Goal: Task Accomplishment & Management: Complete application form

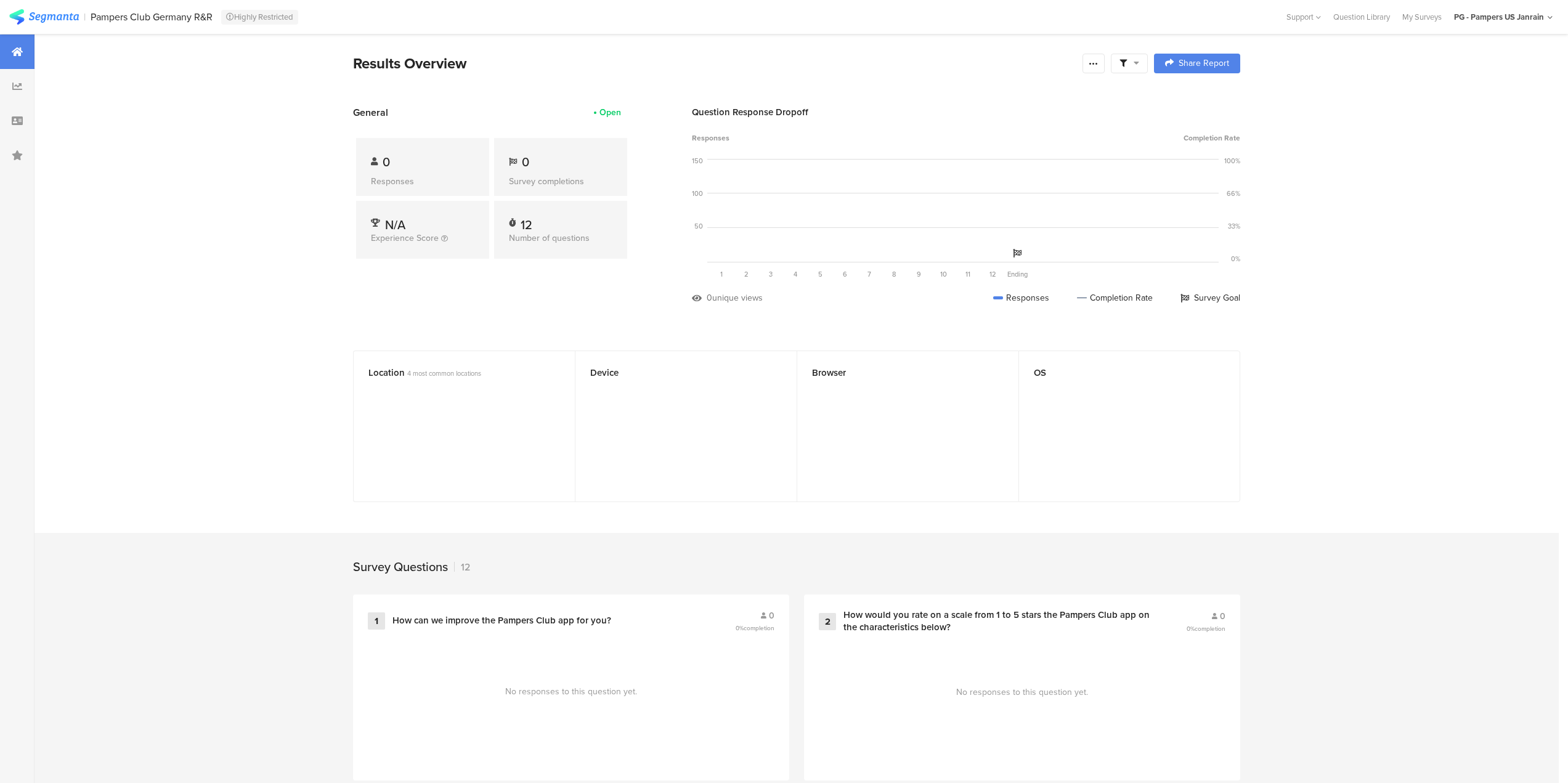
click at [67, 15] on img at bounding box center [44, 16] width 70 height 16
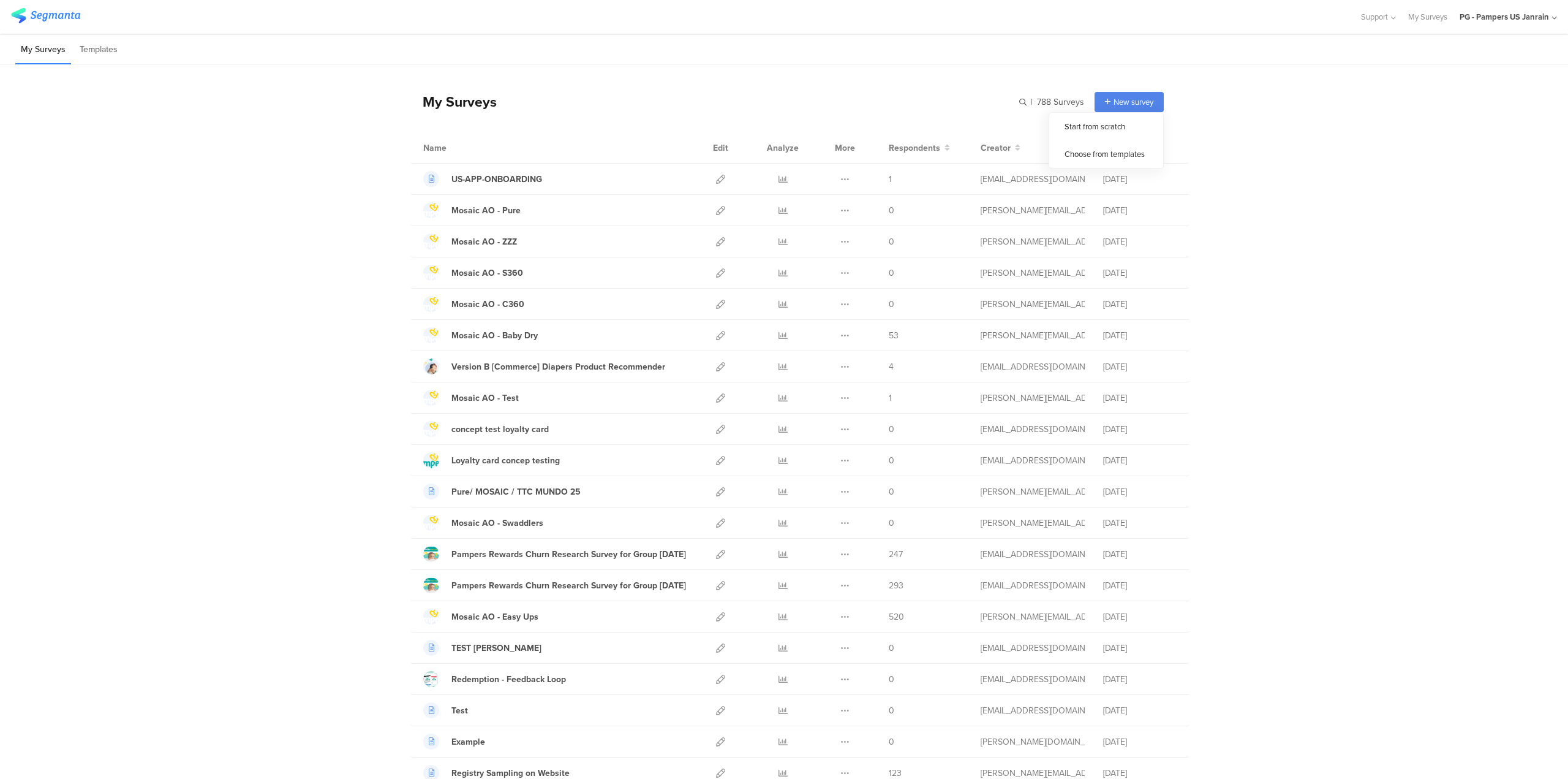
click at [1141, 94] on div "New survey" at bounding box center [1129, 101] width 69 height 20
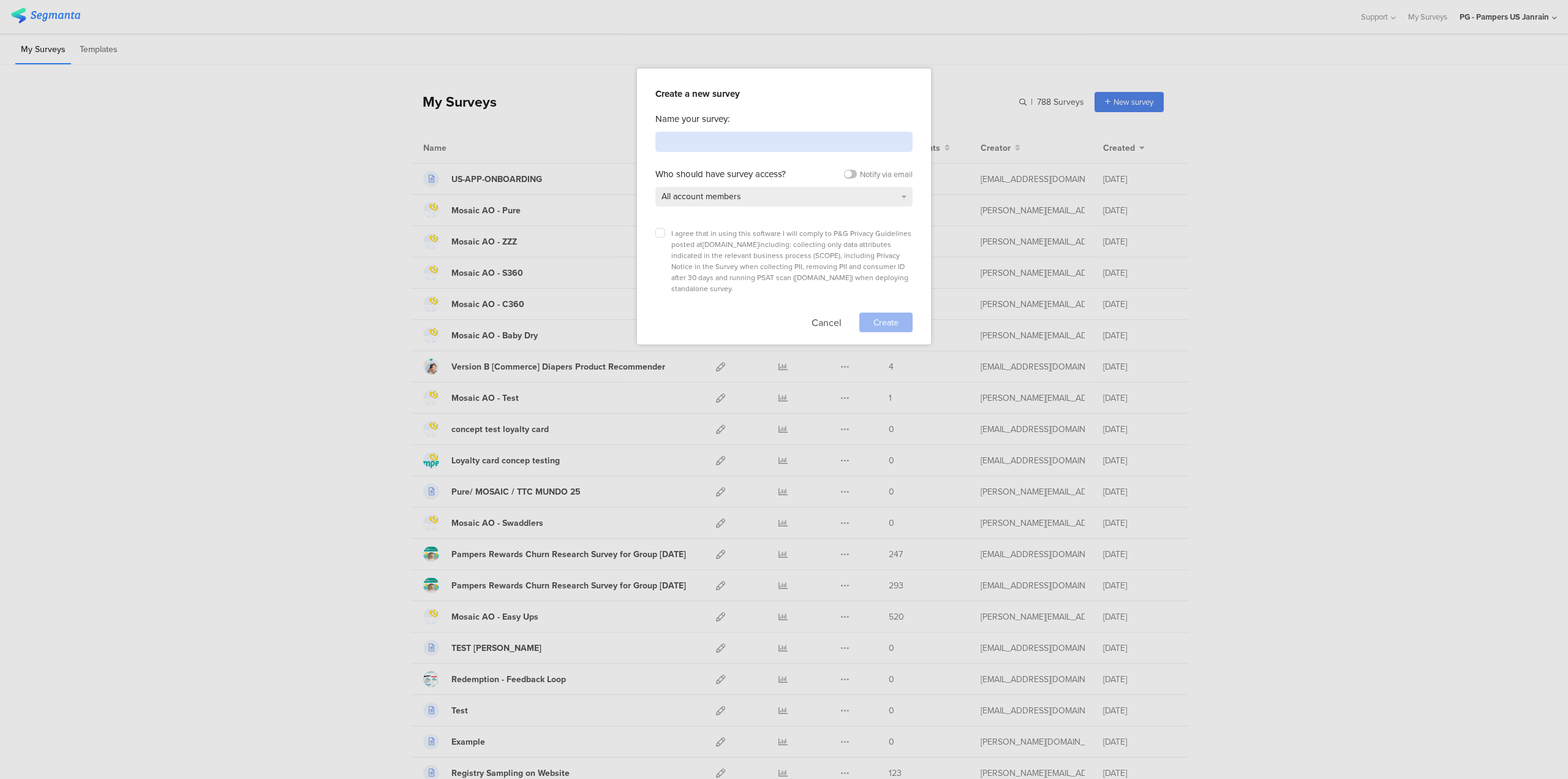
click at [667, 144] on input at bounding box center [784, 141] width 257 height 20
type input "Revamp Rewards"
click at [819, 204] on div "All account members" at bounding box center [784, 197] width 257 height 20
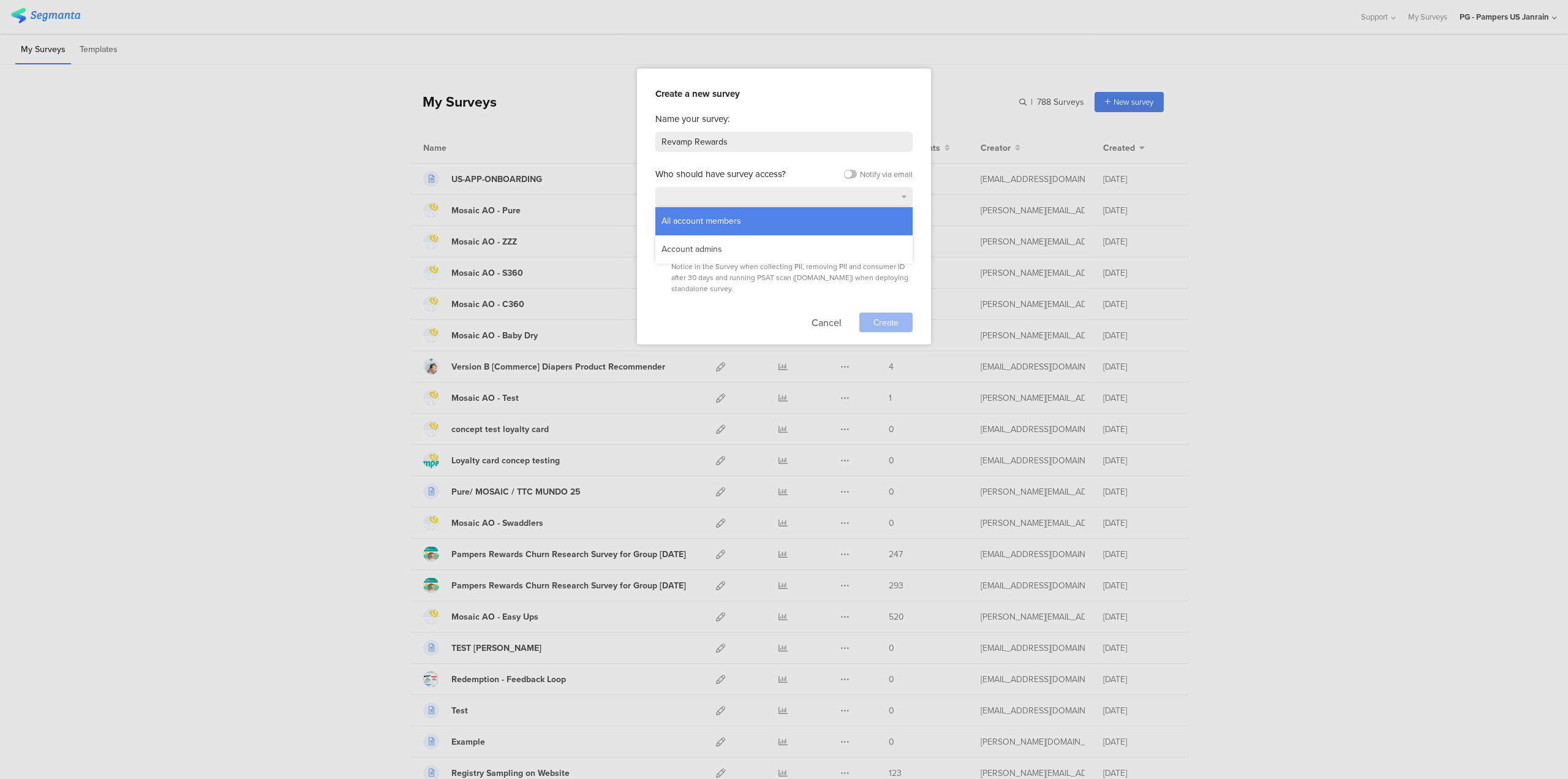
click at [816, 217] on div "All account members" at bounding box center [784, 221] width 257 height 28
click at [659, 235] on label at bounding box center [660, 233] width 10 height 10
click at [0, 0] on input "checkbox" at bounding box center [0, 0] width 0 height 0
click at [850, 168] on div "Notify via email" at bounding box center [878, 174] width 69 height 11
click at [852, 172] on label at bounding box center [851, 174] width 13 height 8
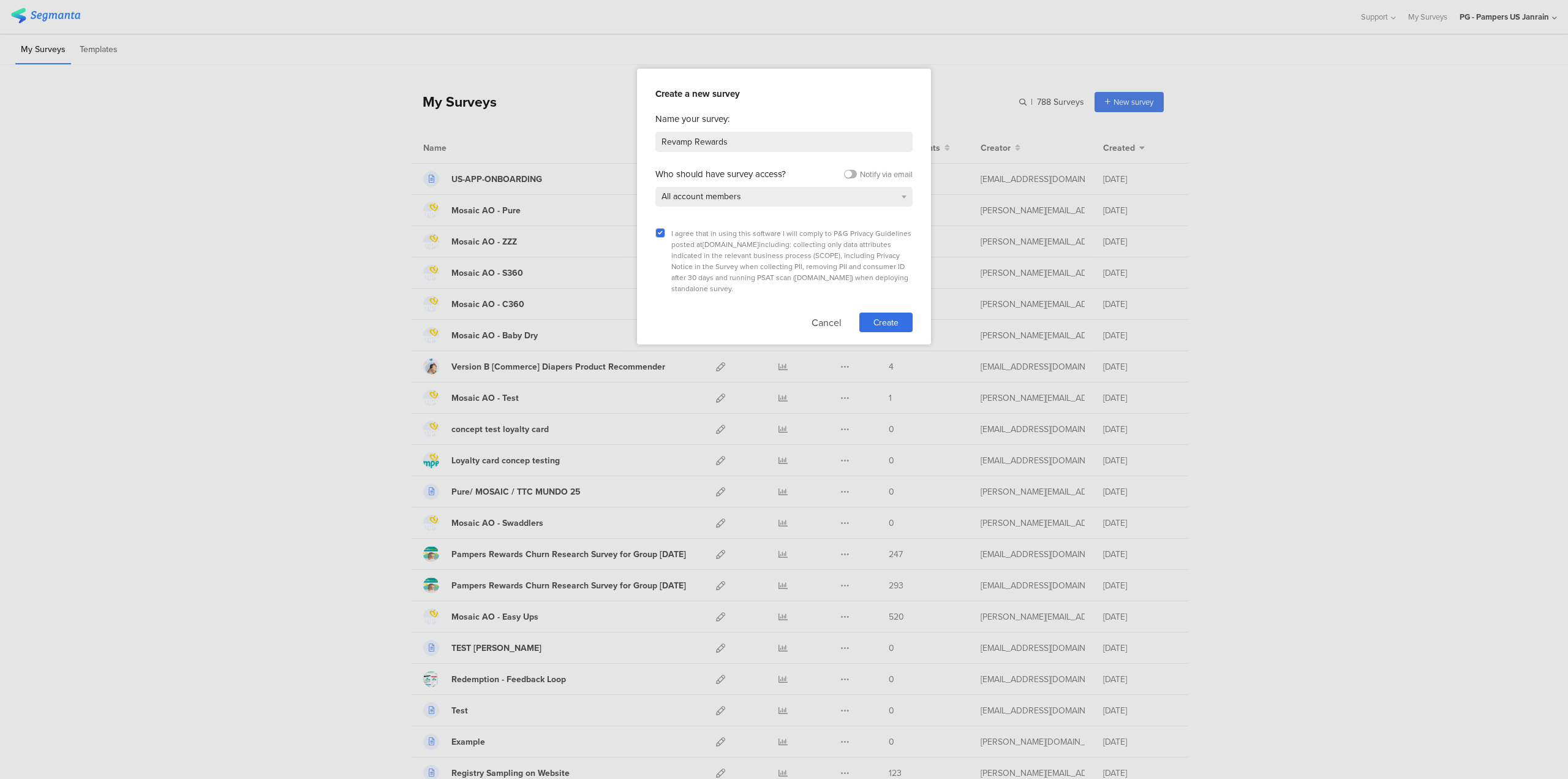
click at [0, 0] on input "checkbox" at bounding box center [0, 0] width 0 height 0
click at [858, 187] on div "All account members" at bounding box center [784, 197] width 257 height 20
click at [847, 175] on label at bounding box center [851, 174] width 13 height 8
click at [0, 0] on input "checkbox" at bounding box center [0, 0] width 0 height 0
click at [847, 188] on div "All account members" at bounding box center [784, 197] width 257 height 20
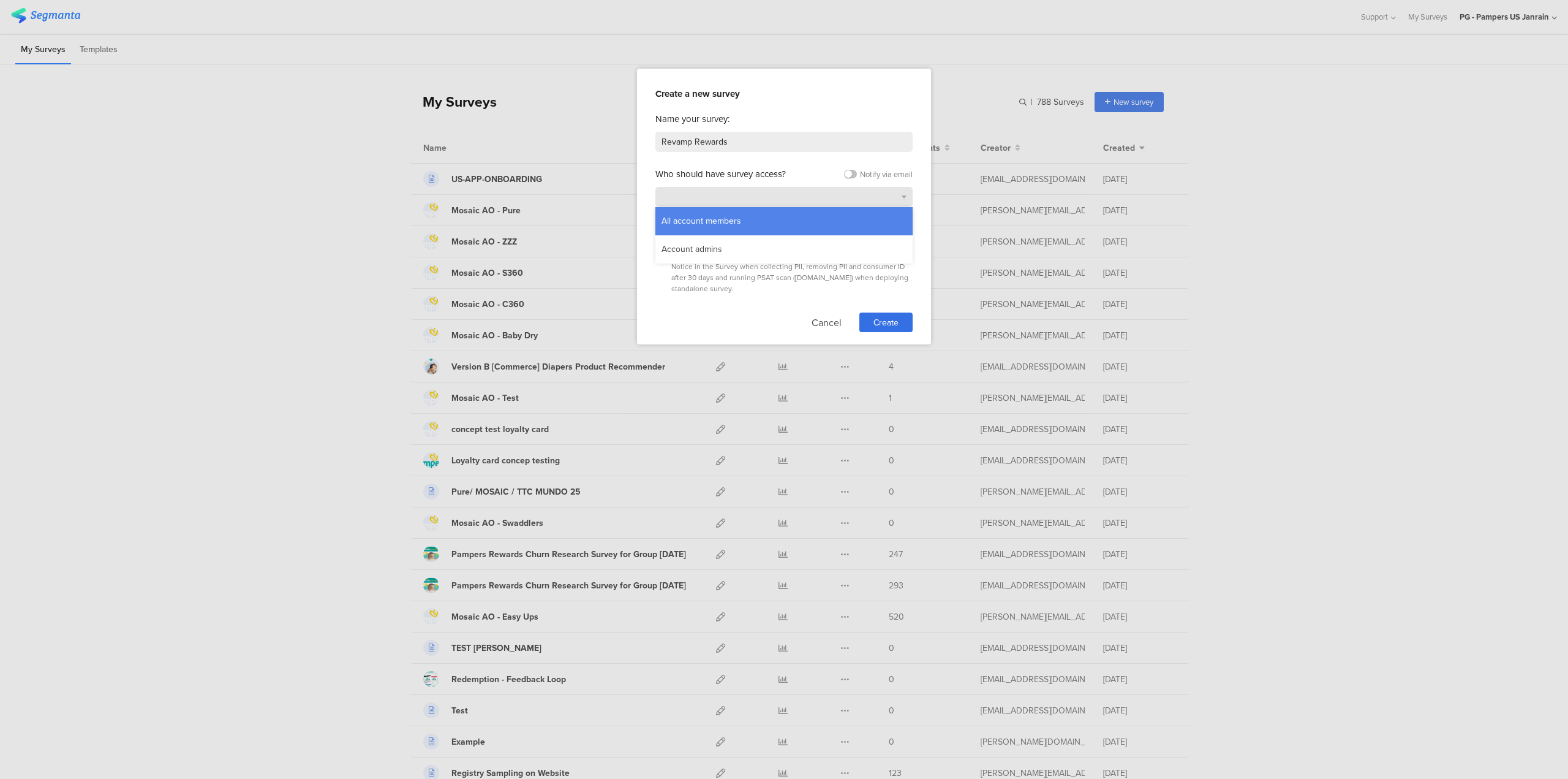
click at [847, 188] on div "All account members" at bounding box center [784, 197] width 257 height 20
click at [879, 316] on span "Create" at bounding box center [886, 323] width 25 height 13
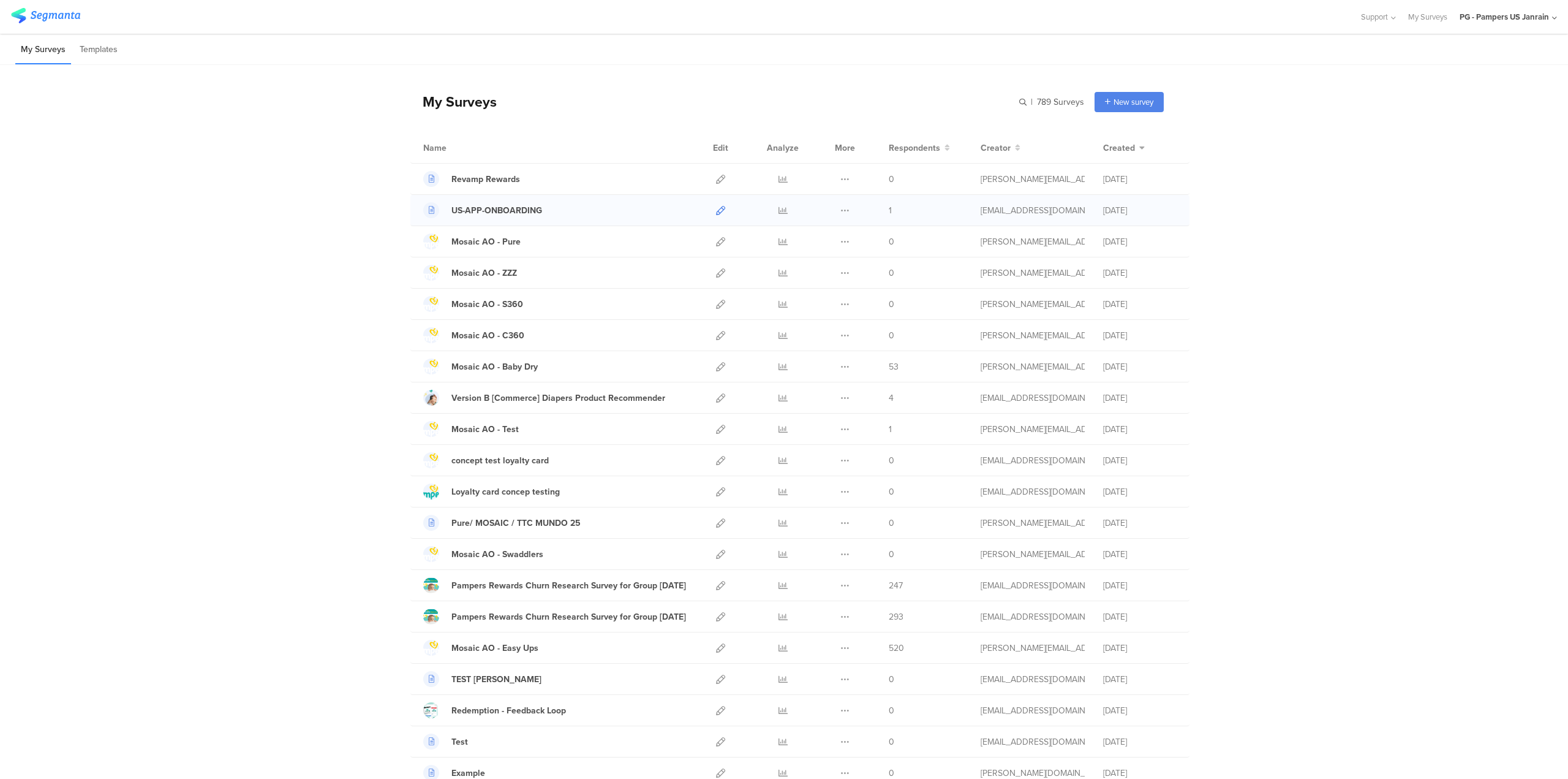
click at [720, 208] on icon at bounding box center [720, 210] width 9 height 9
click at [718, 181] on icon at bounding box center [720, 179] width 9 height 9
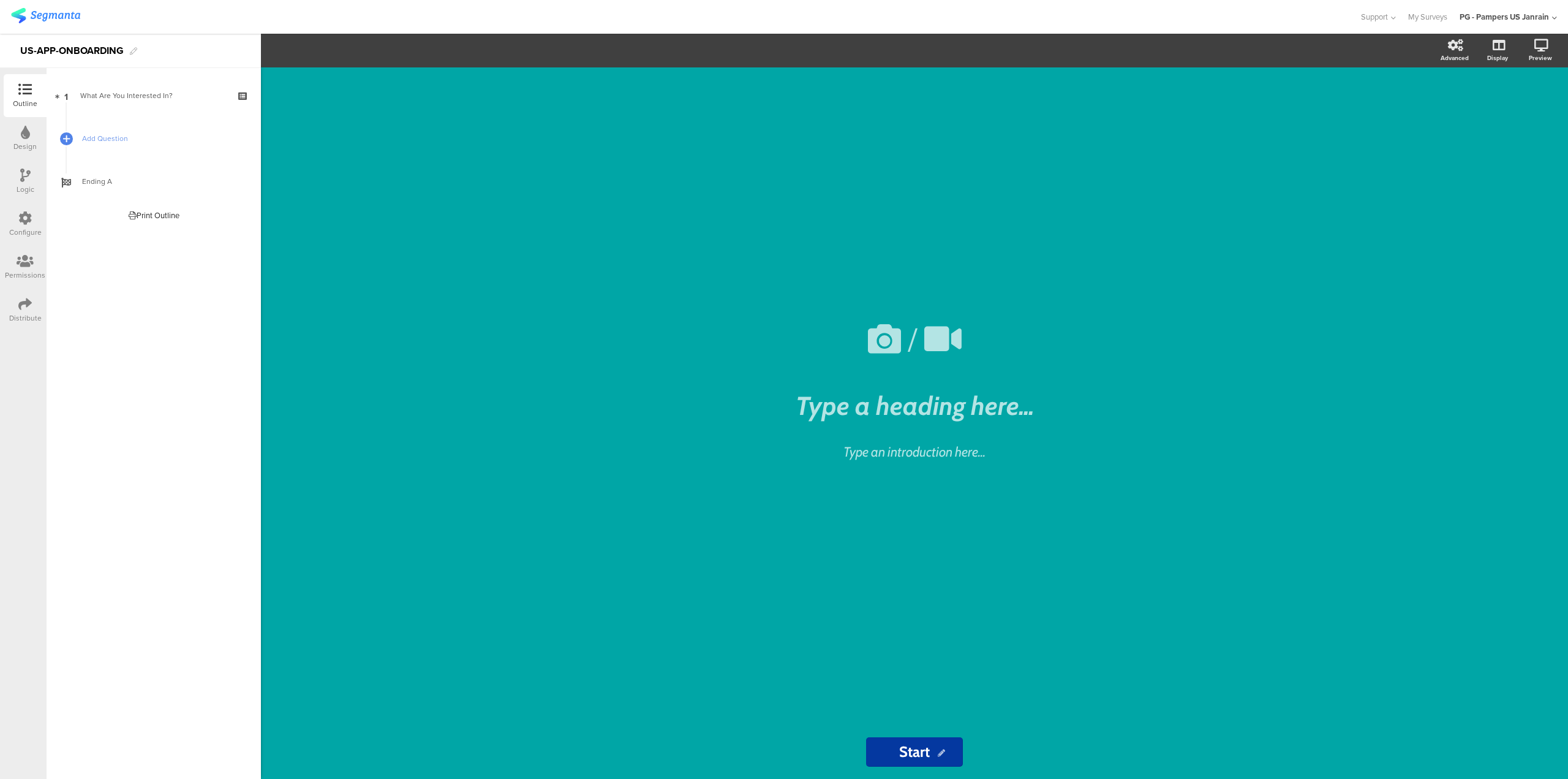
click at [22, 138] on icon at bounding box center [25, 132] width 9 height 13
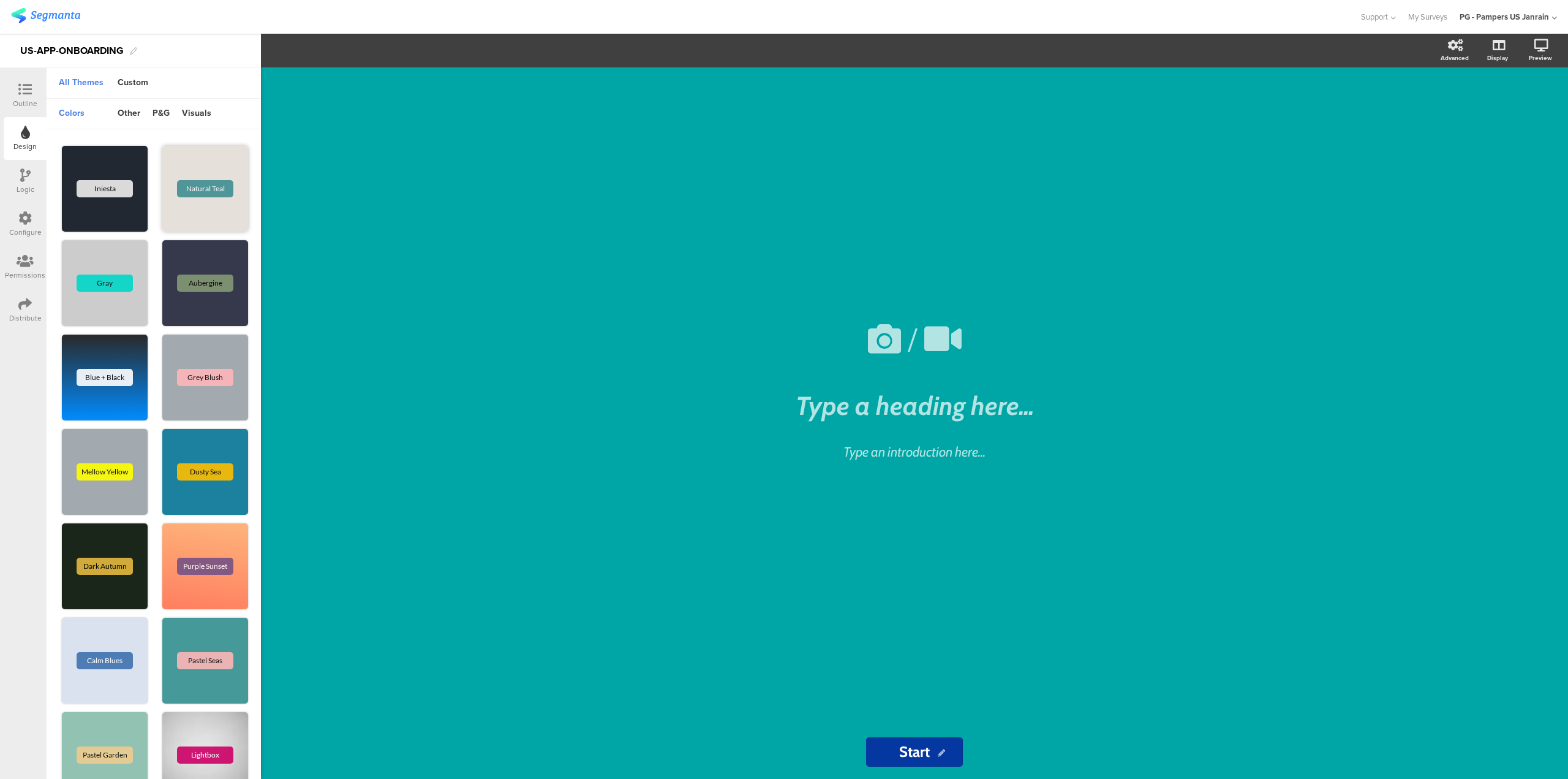
click at [181, 213] on div "Natural Teal" at bounding box center [205, 188] width 86 height 86
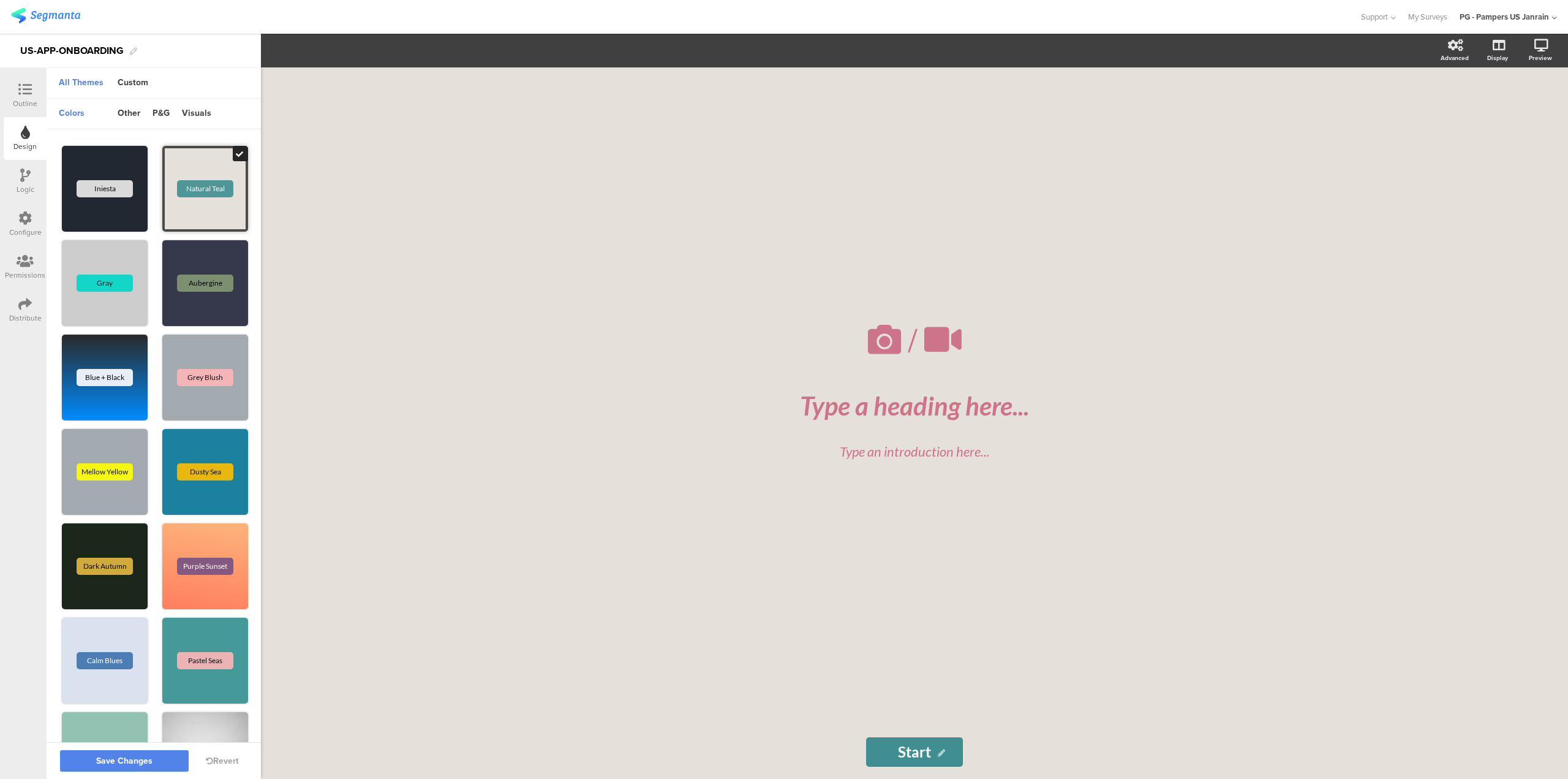
click at [181, 213] on div "Natural Teal" at bounding box center [205, 188] width 86 height 86
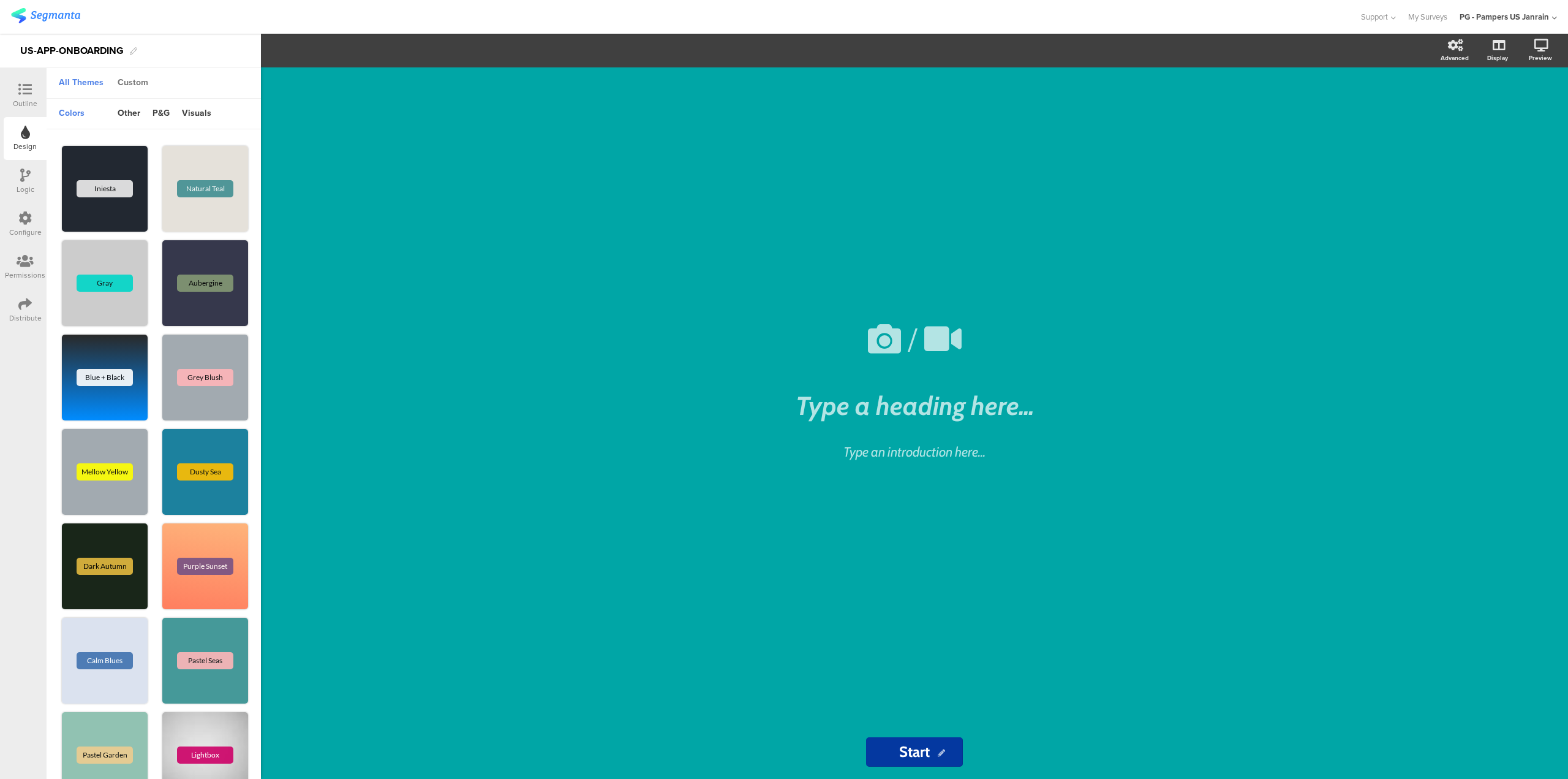
click at [126, 87] on div "Custom" at bounding box center [132, 83] width 42 height 20
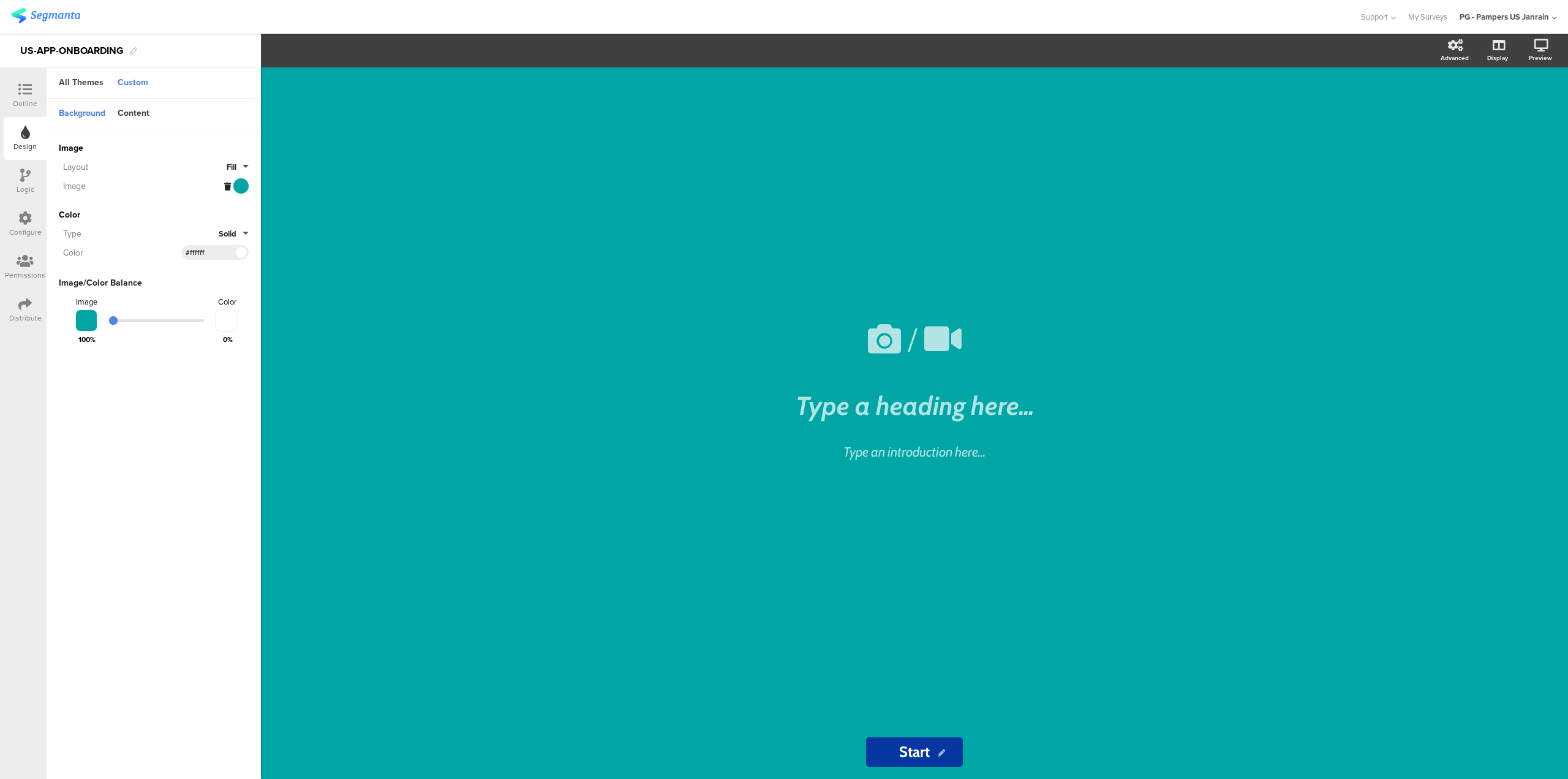
click at [240, 181] on div at bounding box center [236, 186] width 25 height 16
click at [244, 164] on button "Fill" at bounding box center [237, 167] width 22 height 11
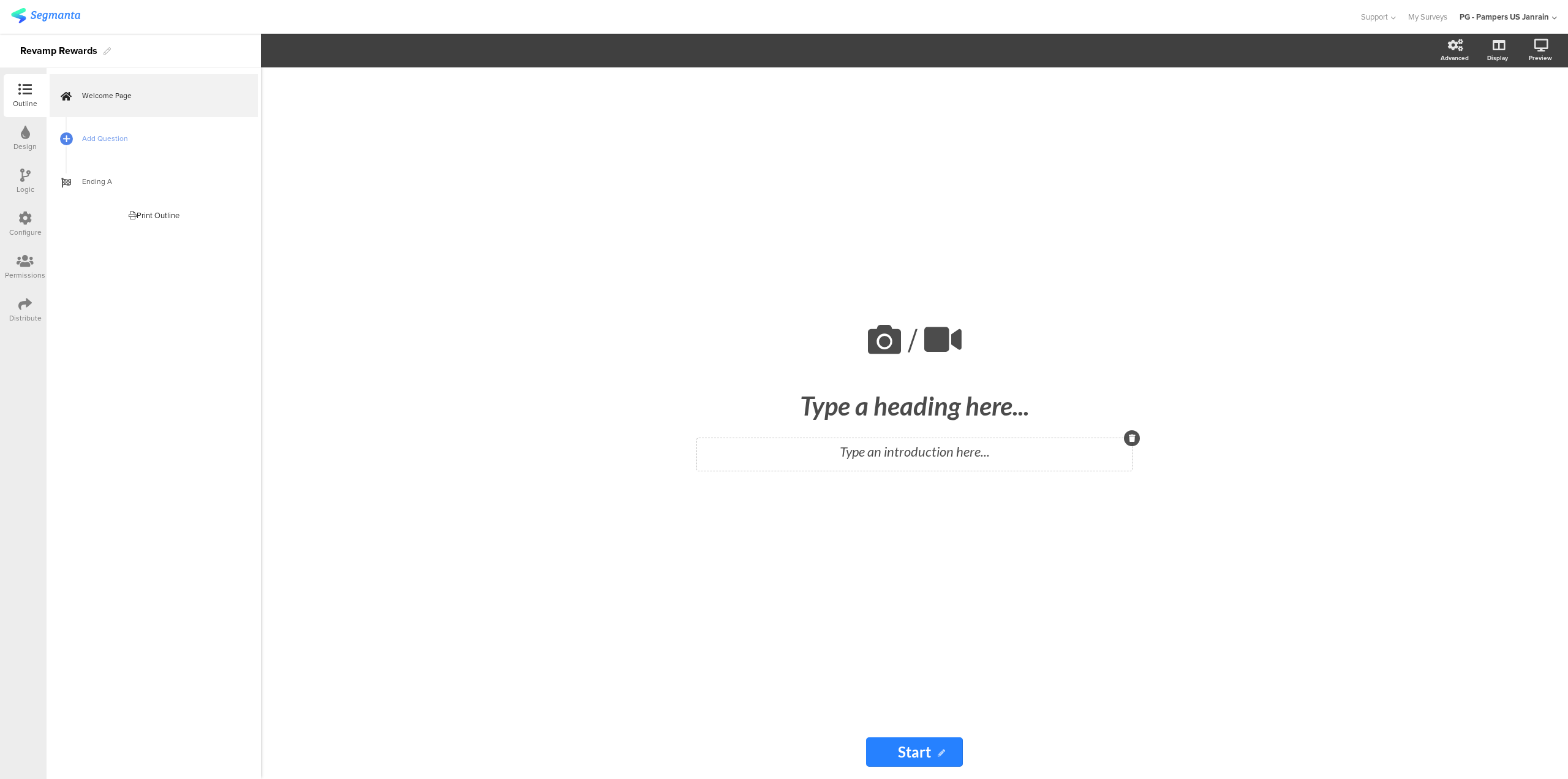
click at [884, 438] on div "Type an introduction here..." at bounding box center [914, 454] width 435 height 33
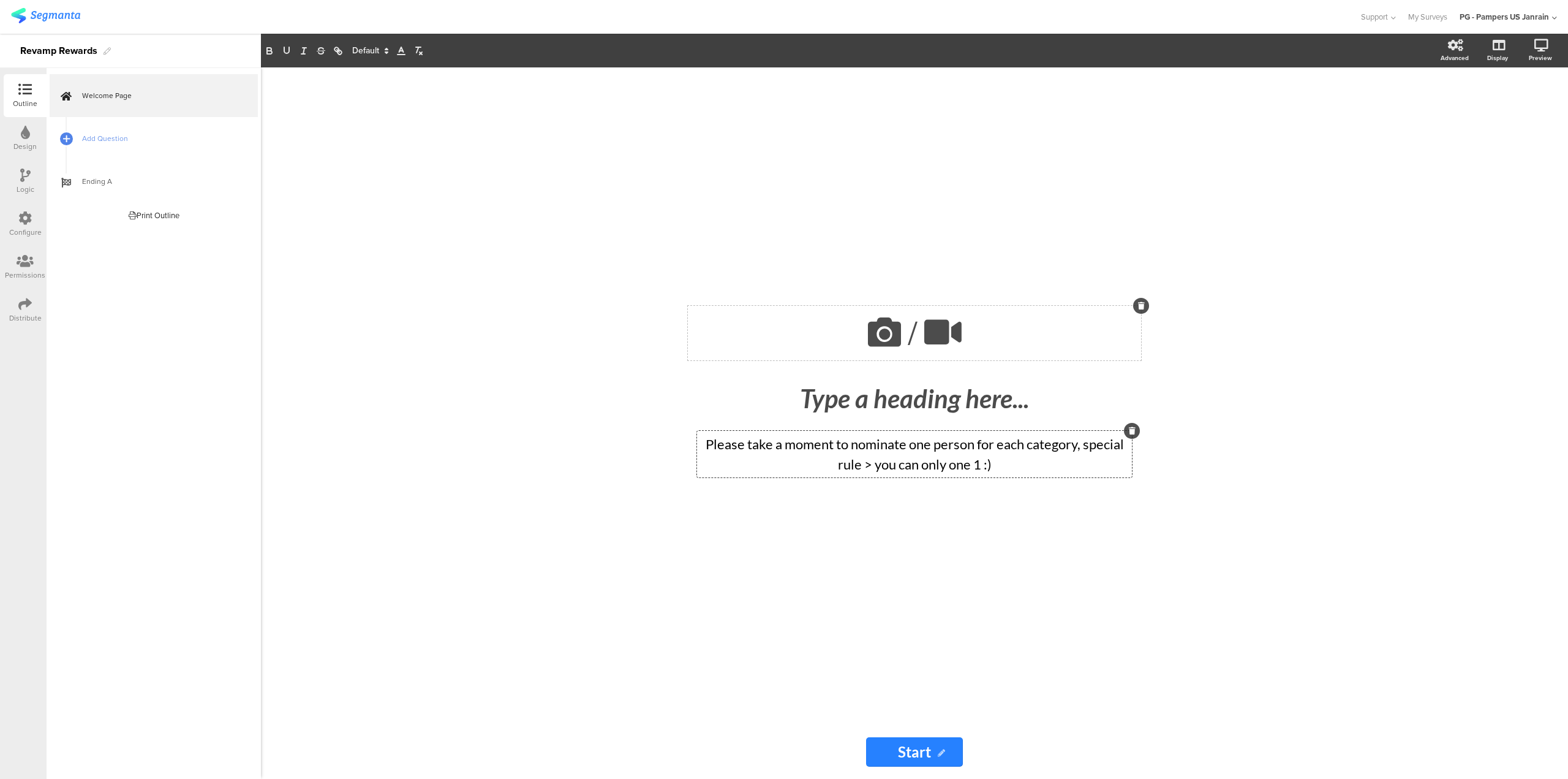
click at [897, 342] on icon at bounding box center [884, 332] width 42 height 42
click at [298, 161] on span "Upload" at bounding box center [298, 162] width 32 height 14
click at [310, 164] on span "Upload" at bounding box center [298, 162] width 32 height 14
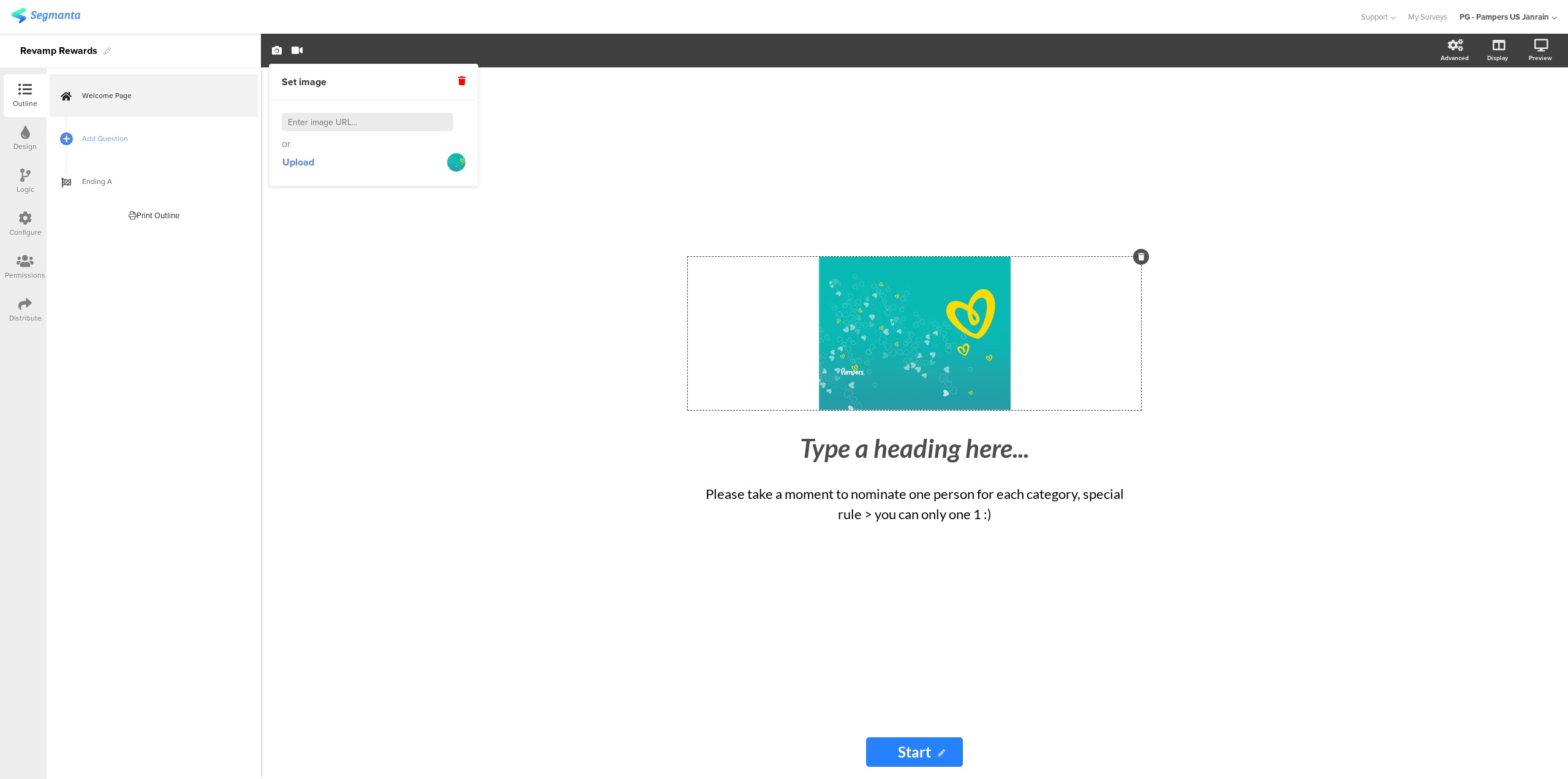
click at [38, 142] on div "Design" at bounding box center [25, 138] width 42 height 43
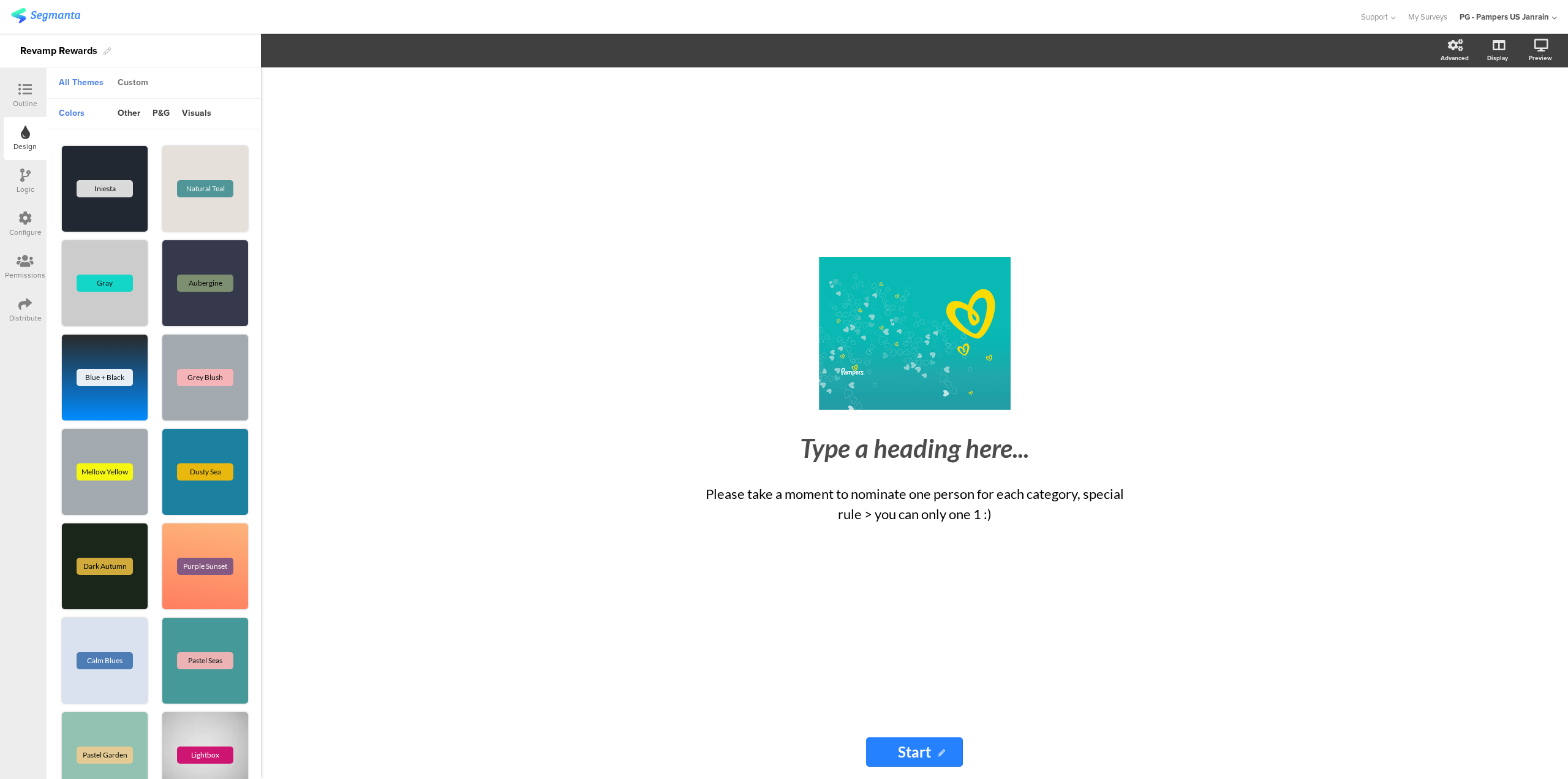
click at [128, 87] on div "Custom" at bounding box center [132, 83] width 42 height 20
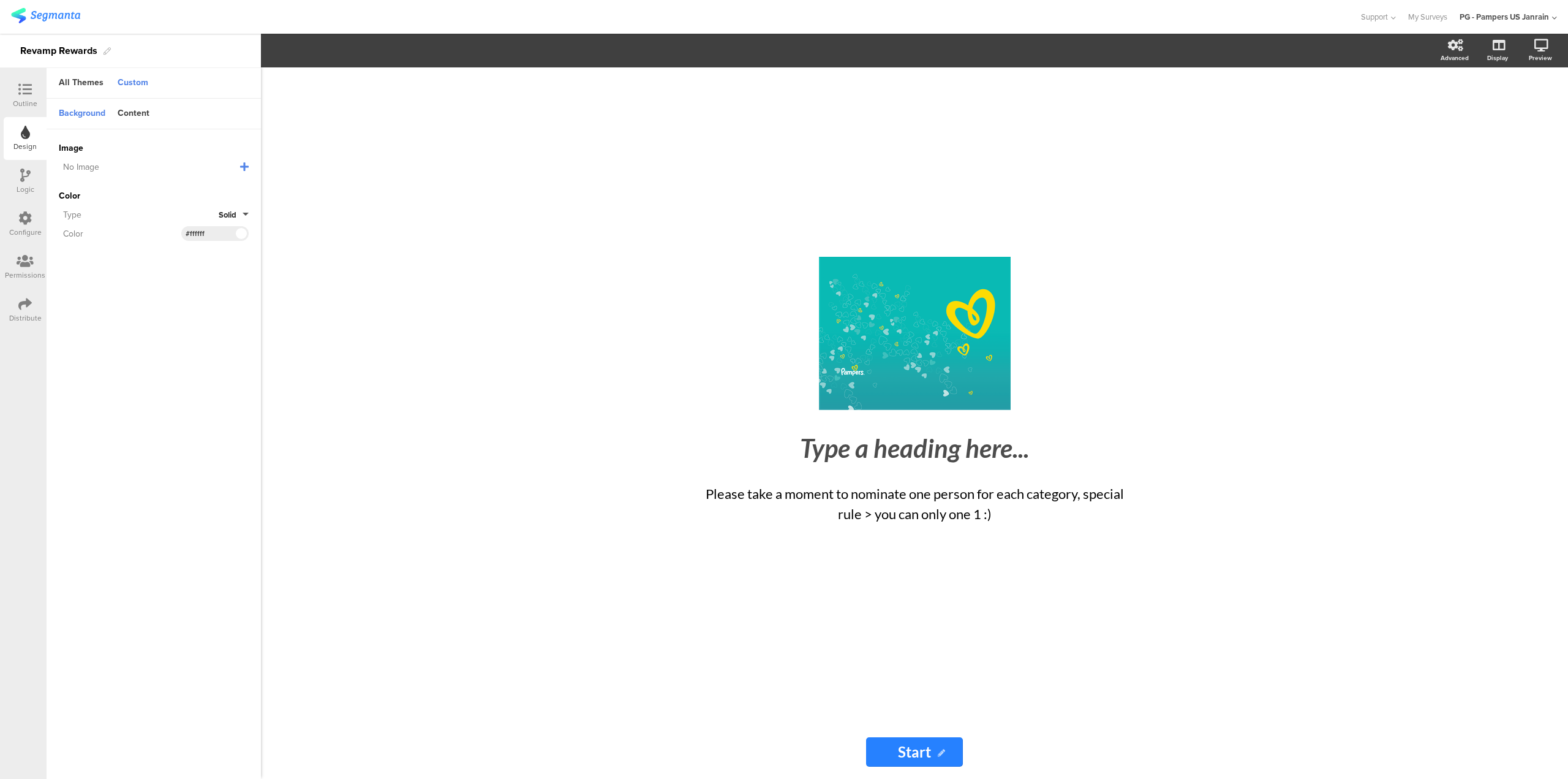
click at [243, 171] on div at bounding box center [244, 167] width 8 height 14
click at [181, 189] on input "text" at bounding box center [143, 189] width 169 height 16
click at [84, 225] on span "Upload File" at bounding box center [81, 230] width 45 height 13
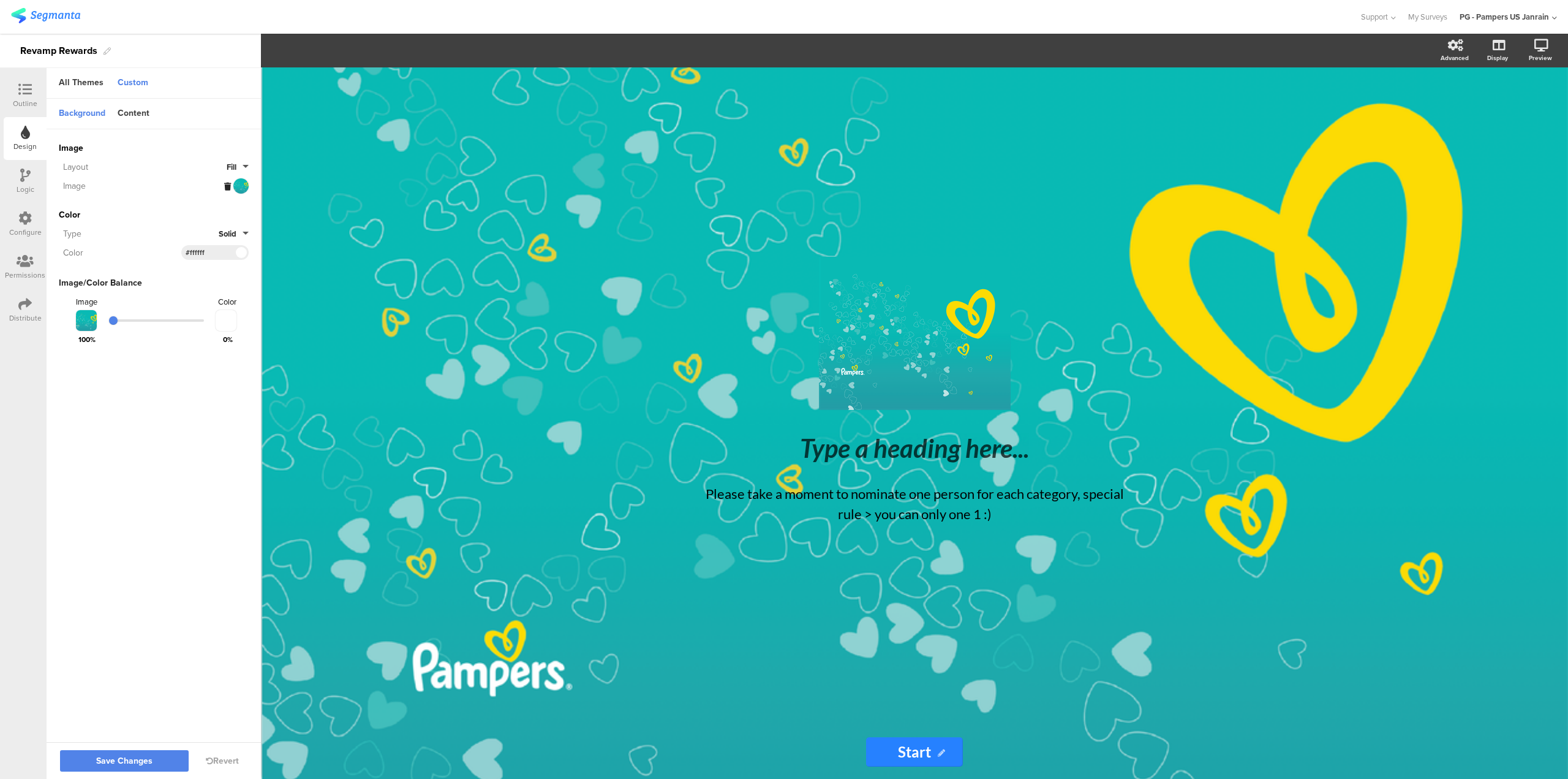
click at [226, 185] on icon at bounding box center [227, 186] width 7 height 8
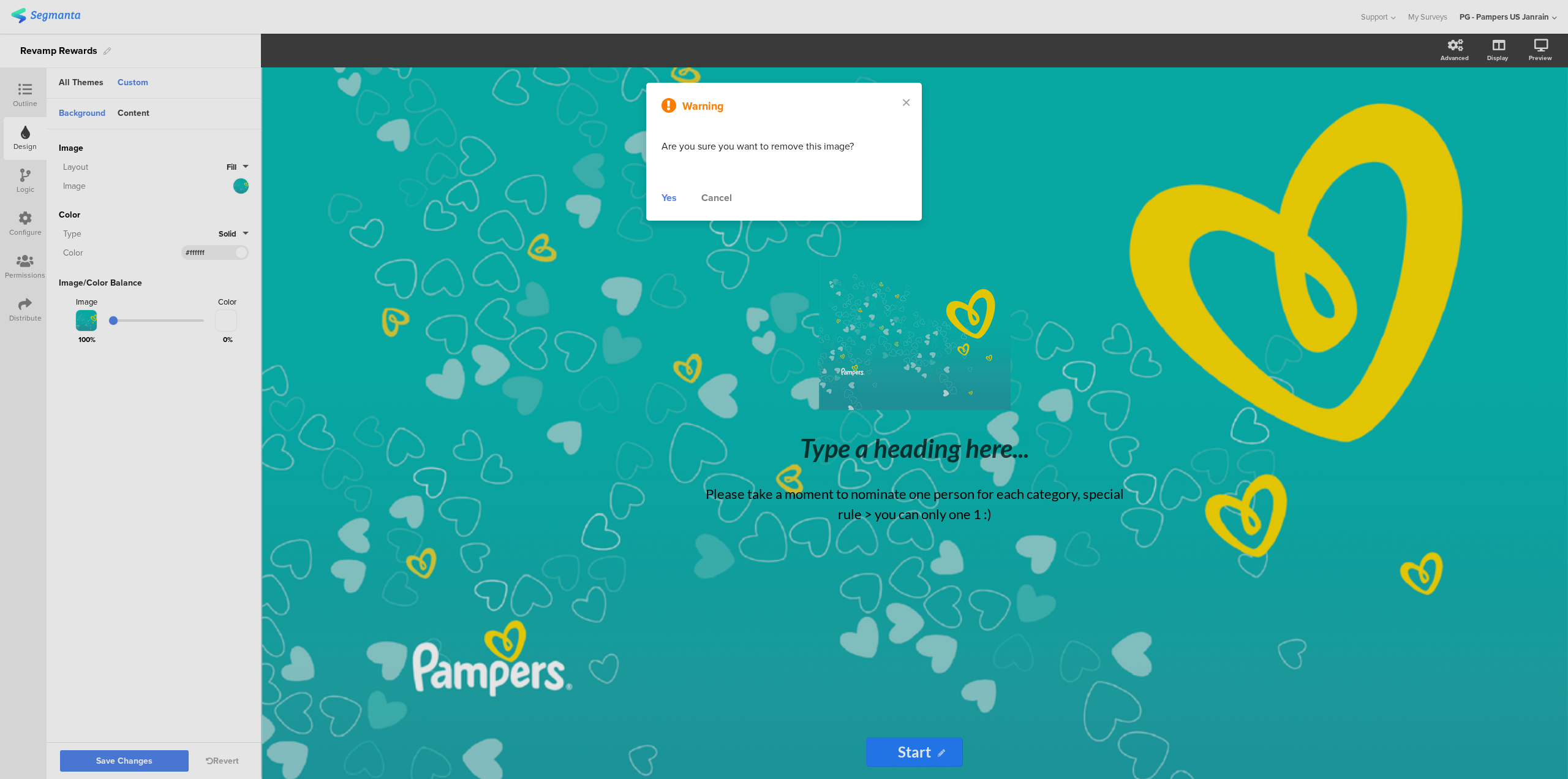
click at [722, 199] on div "Cancel" at bounding box center [716, 198] width 30 height 15
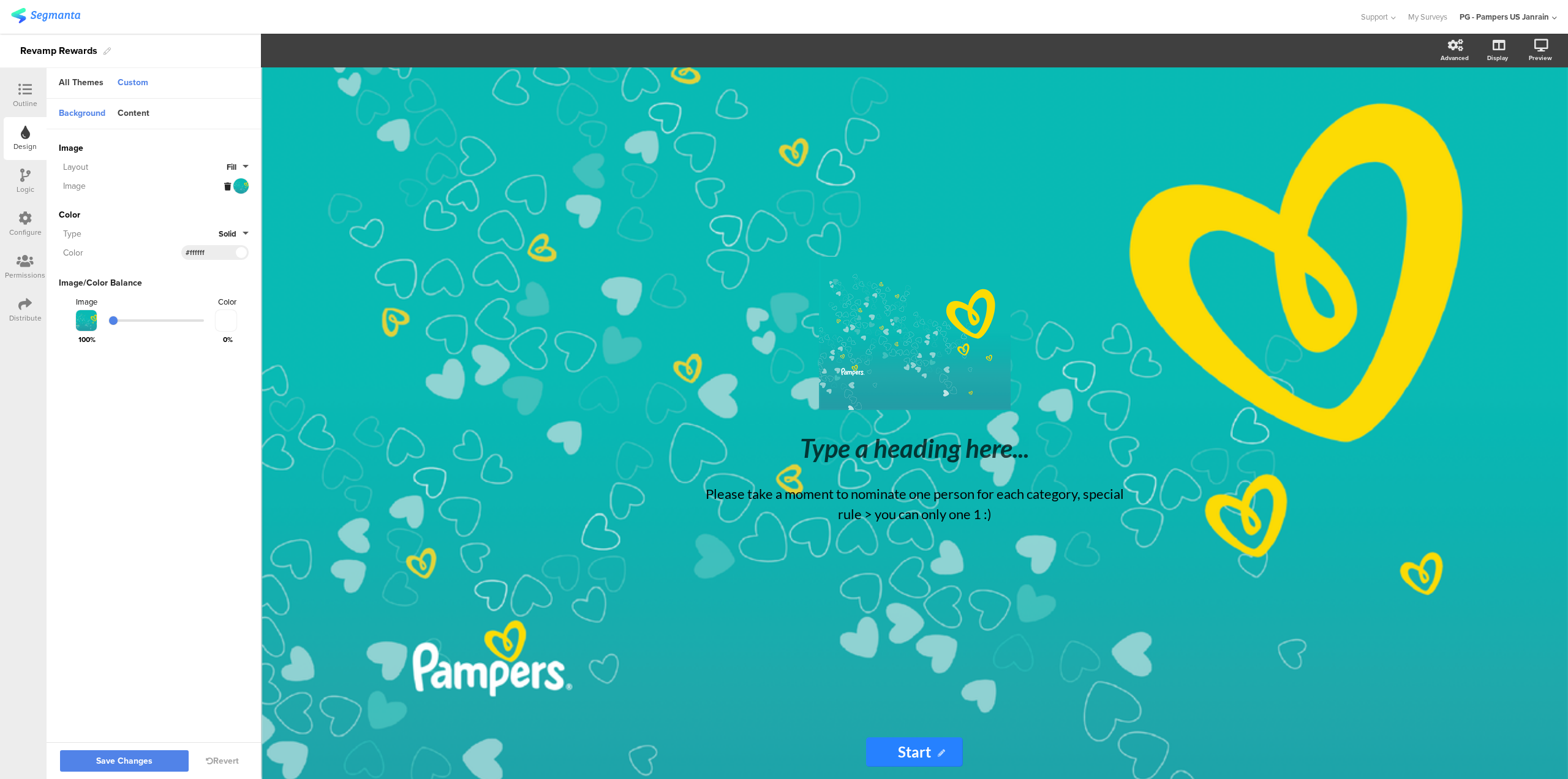
click at [243, 190] on div at bounding box center [236, 186] width 25 height 16
click at [220, 188] on div "Image" at bounding box center [141, 186] width 165 height 13
click at [226, 187] on icon at bounding box center [227, 186] width 7 height 8
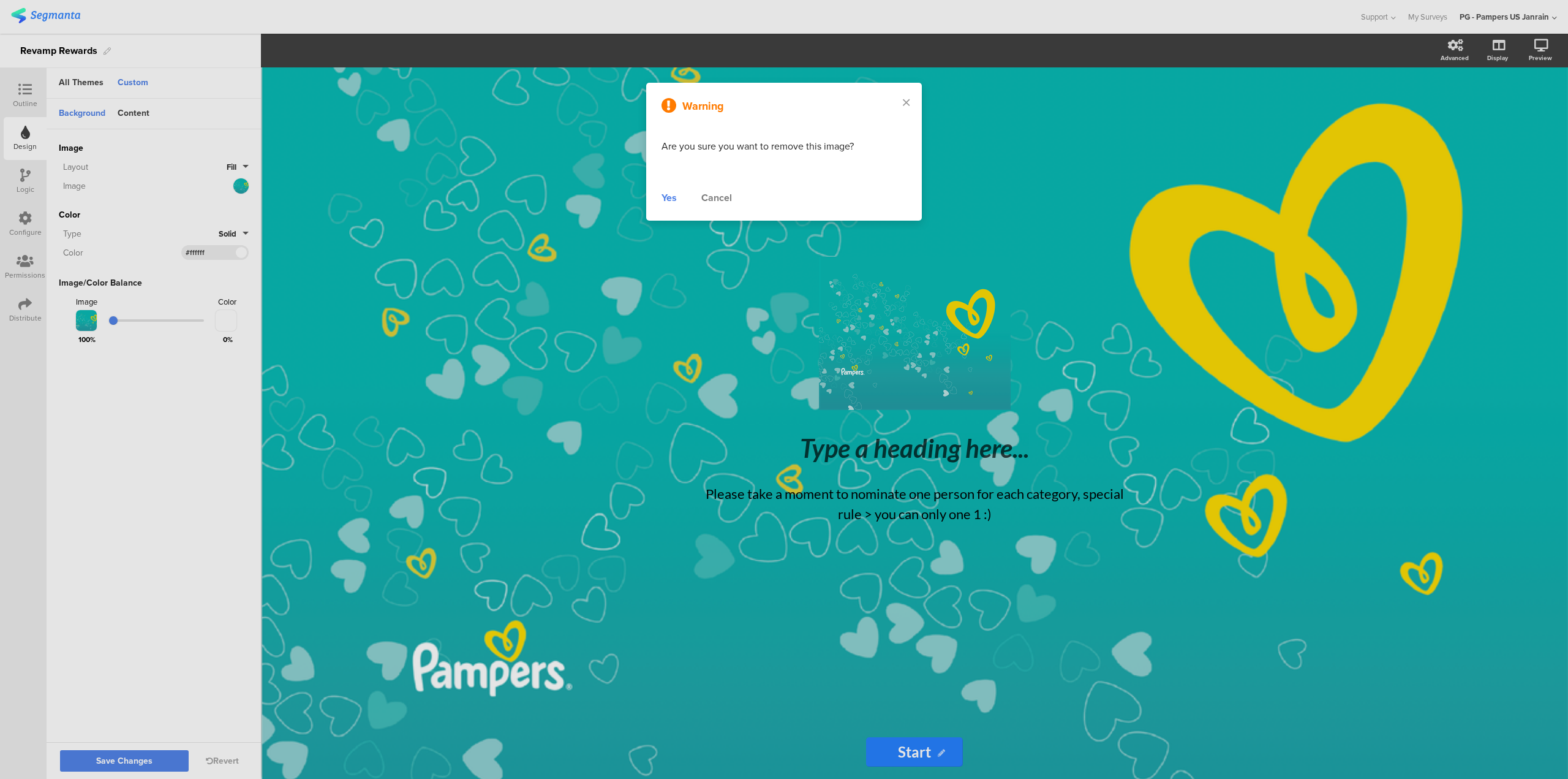
click at [674, 199] on div "Yes" at bounding box center [669, 198] width 16 height 15
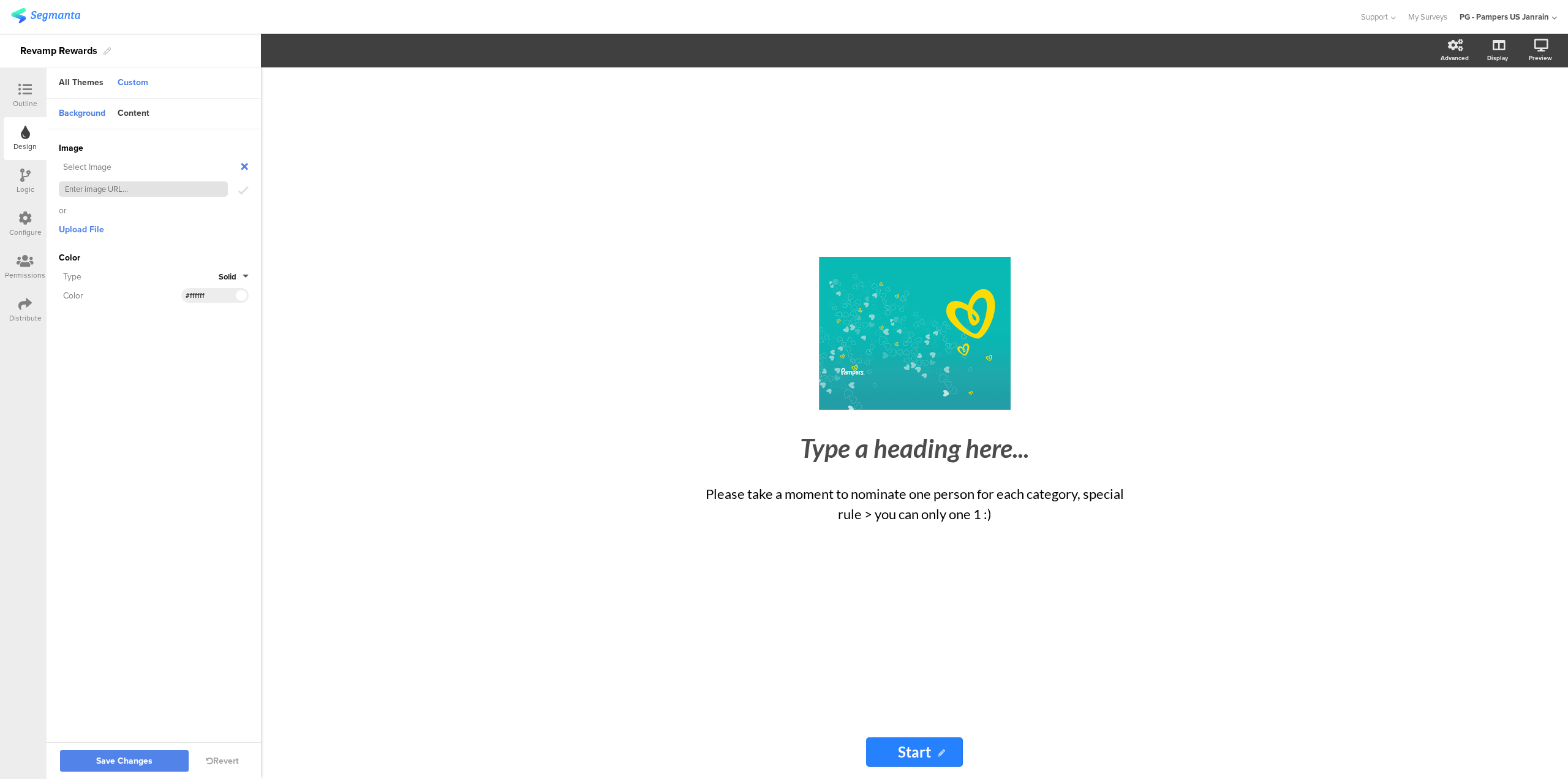
click at [148, 188] on input "text" at bounding box center [143, 189] width 169 height 16
click at [89, 226] on span "Upload File" at bounding box center [81, 230] width 45 height 13
click at [240, 191] on icon at bounding box center [239, 188] width 7 height 11
click at [79, 228] on span "Upload File" at bounding box center [81, 230] width 45 height 13
click at [243, 187] on div at bounding box center [239, 189] width 10 height 13
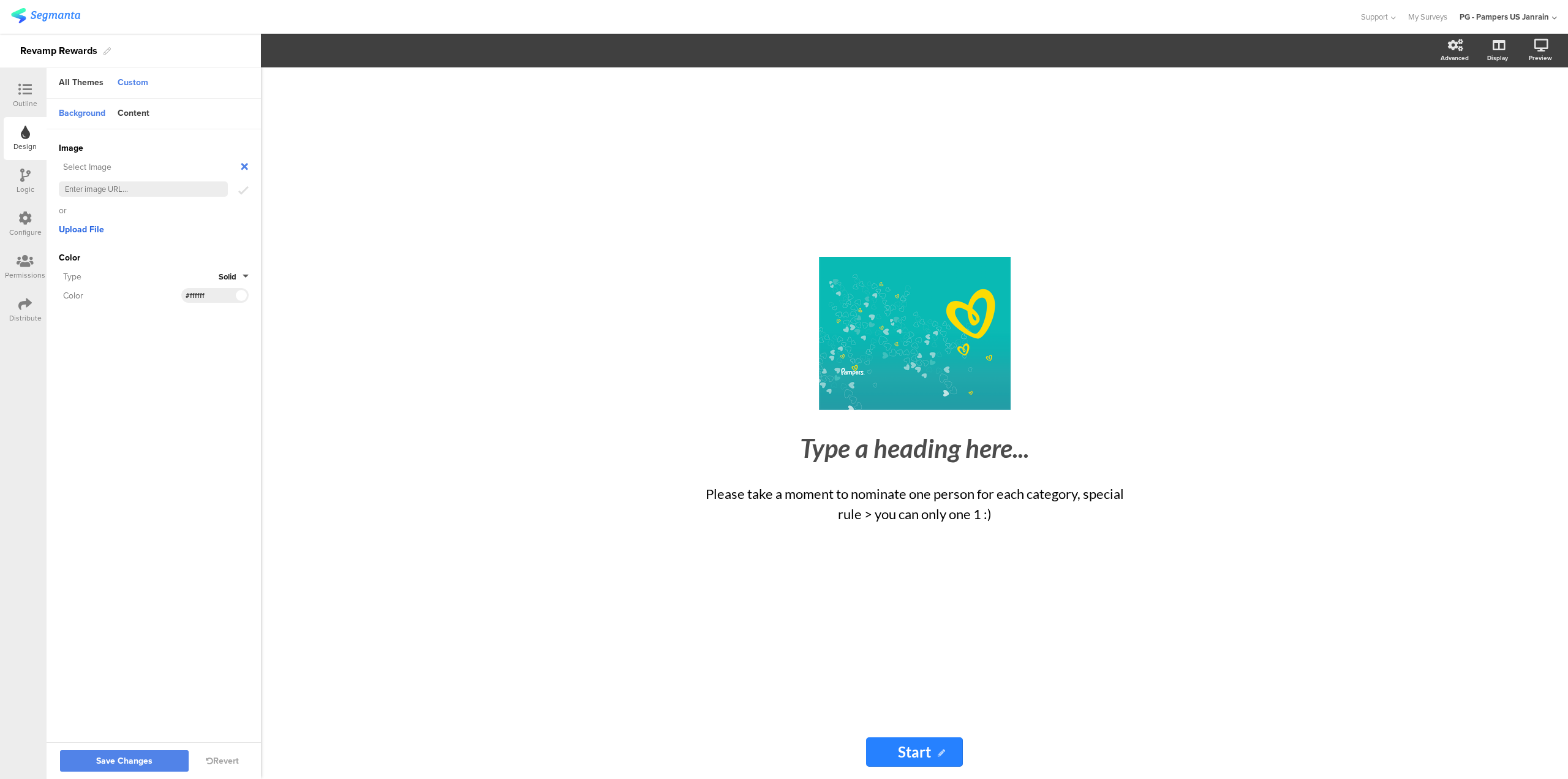
click at [79, 231] on span "Upload File" at bounding box center [81, 230] width 45 height 13
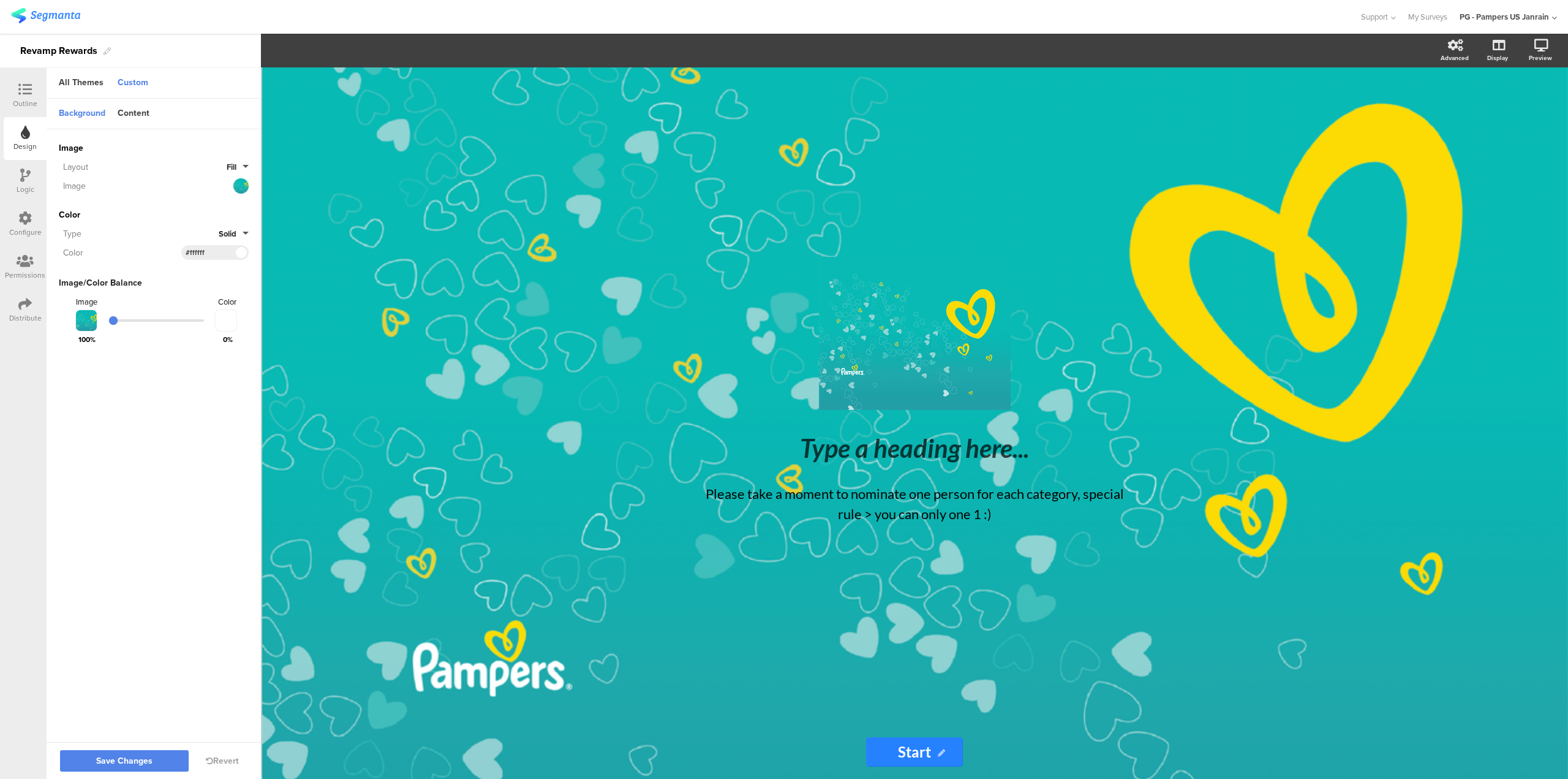
click at [28, 90] on icon at bounding box center [25, 89] width 13 height 13
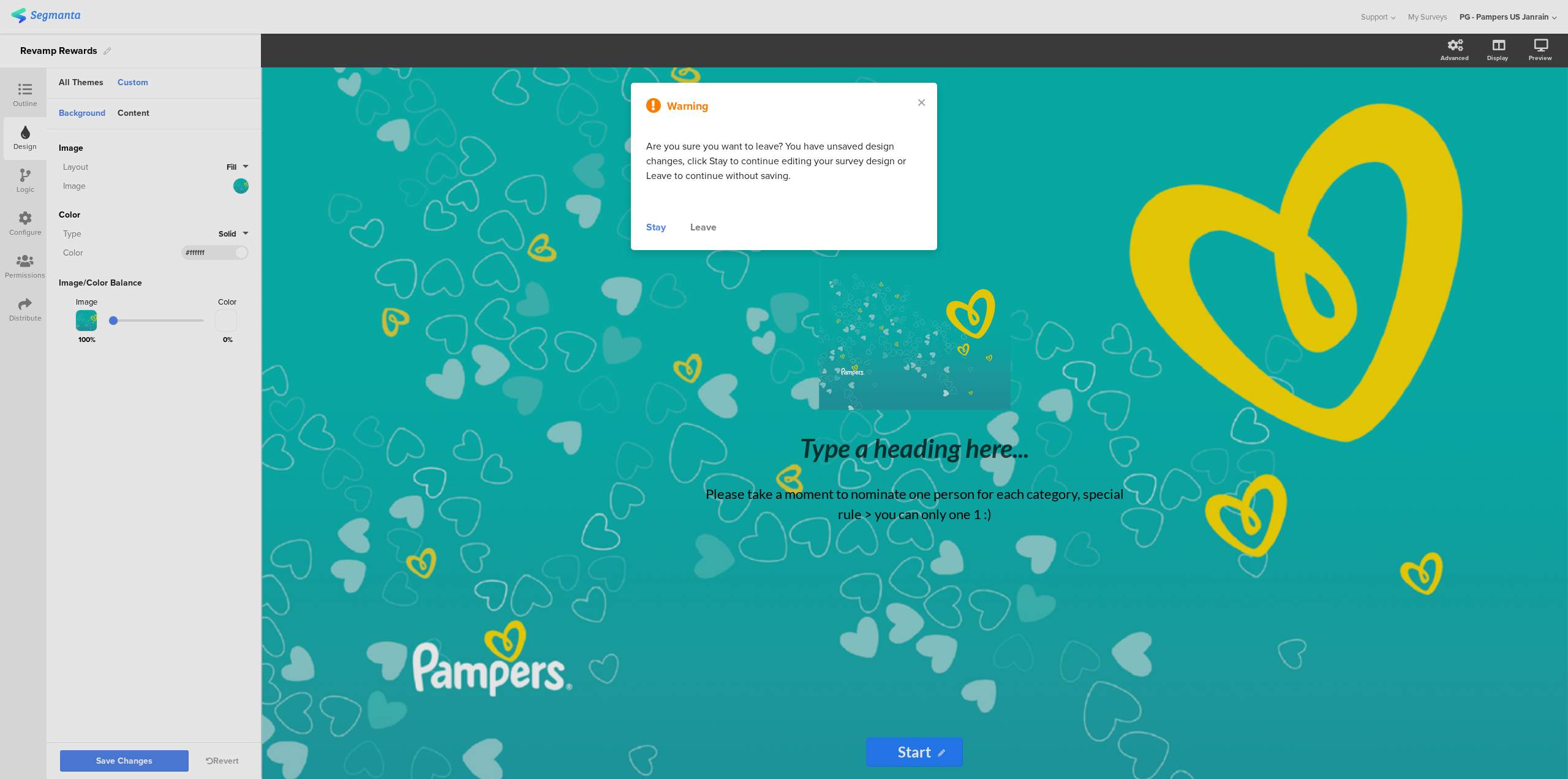
click at [660, 229] on div "Stay" at bounding box center [656, 227] width 20 height 15
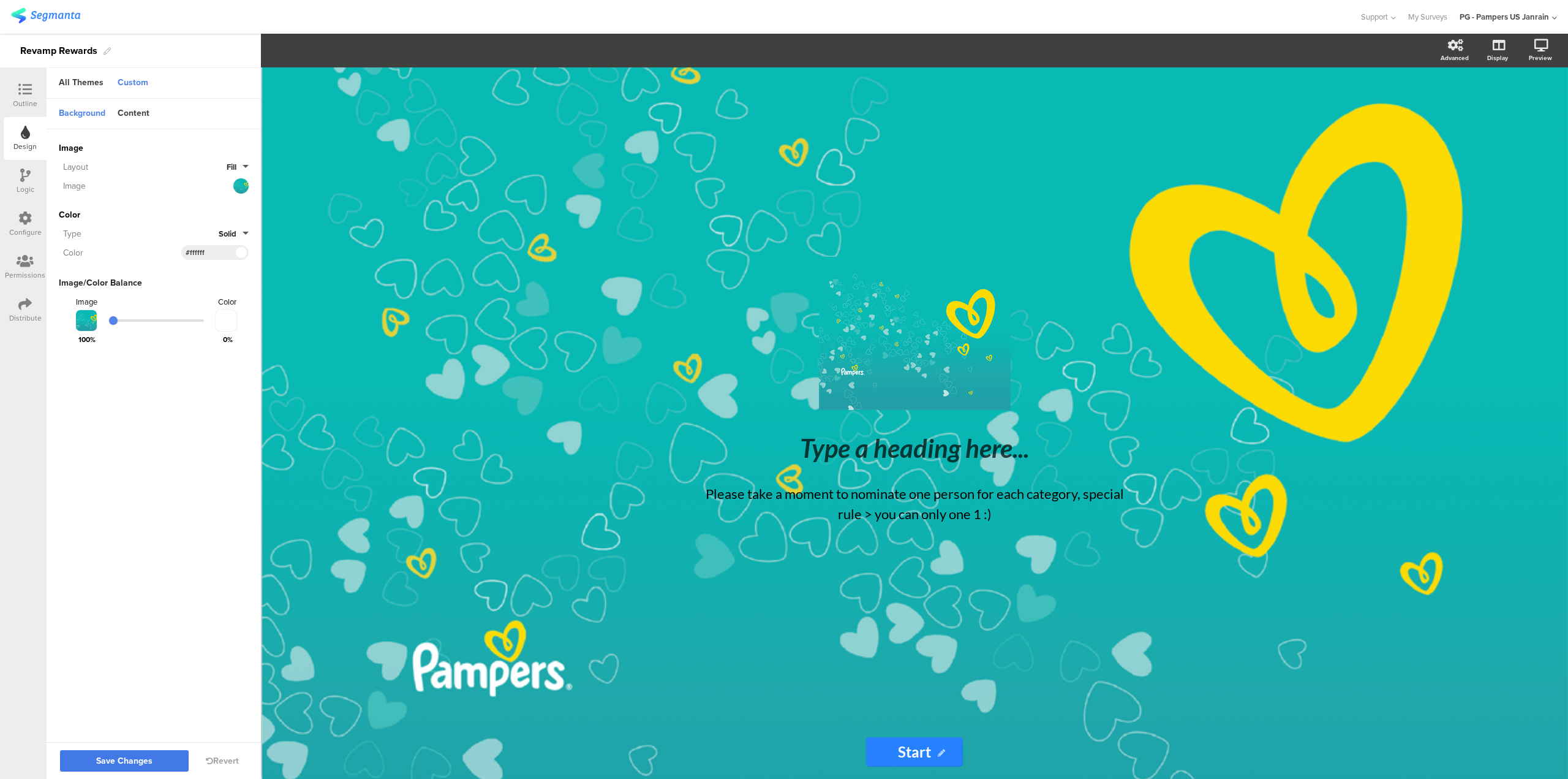
click at [136, 761] on span "Save Changes" at bounding box center [124, 761] width 56 height 0
click at [25, 92] on icon at bounding box center [25, 89] width 13 height 13
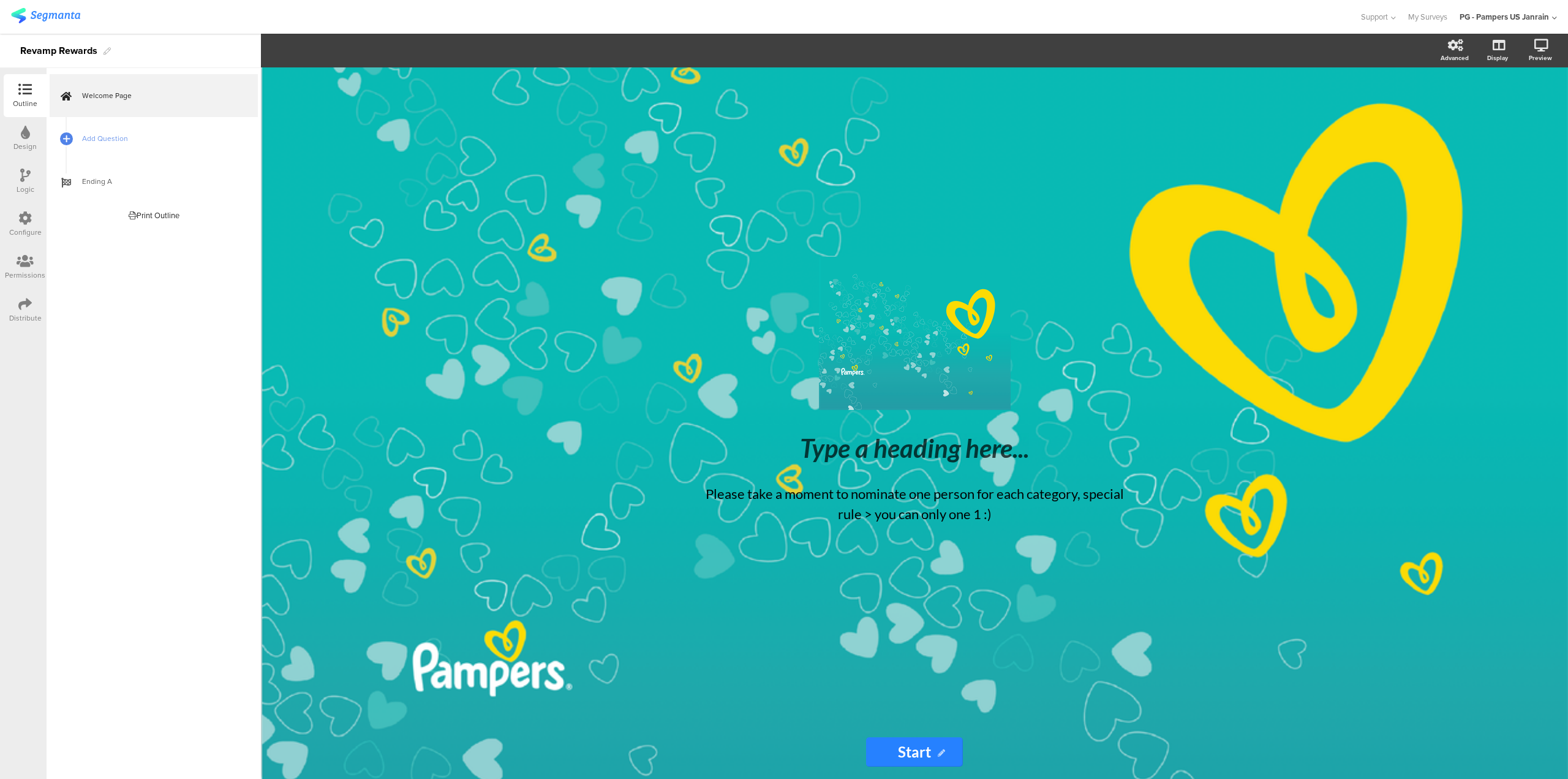
click at [31, 135] on div "Design" at bounding box center [25, 138] width 42 height 43
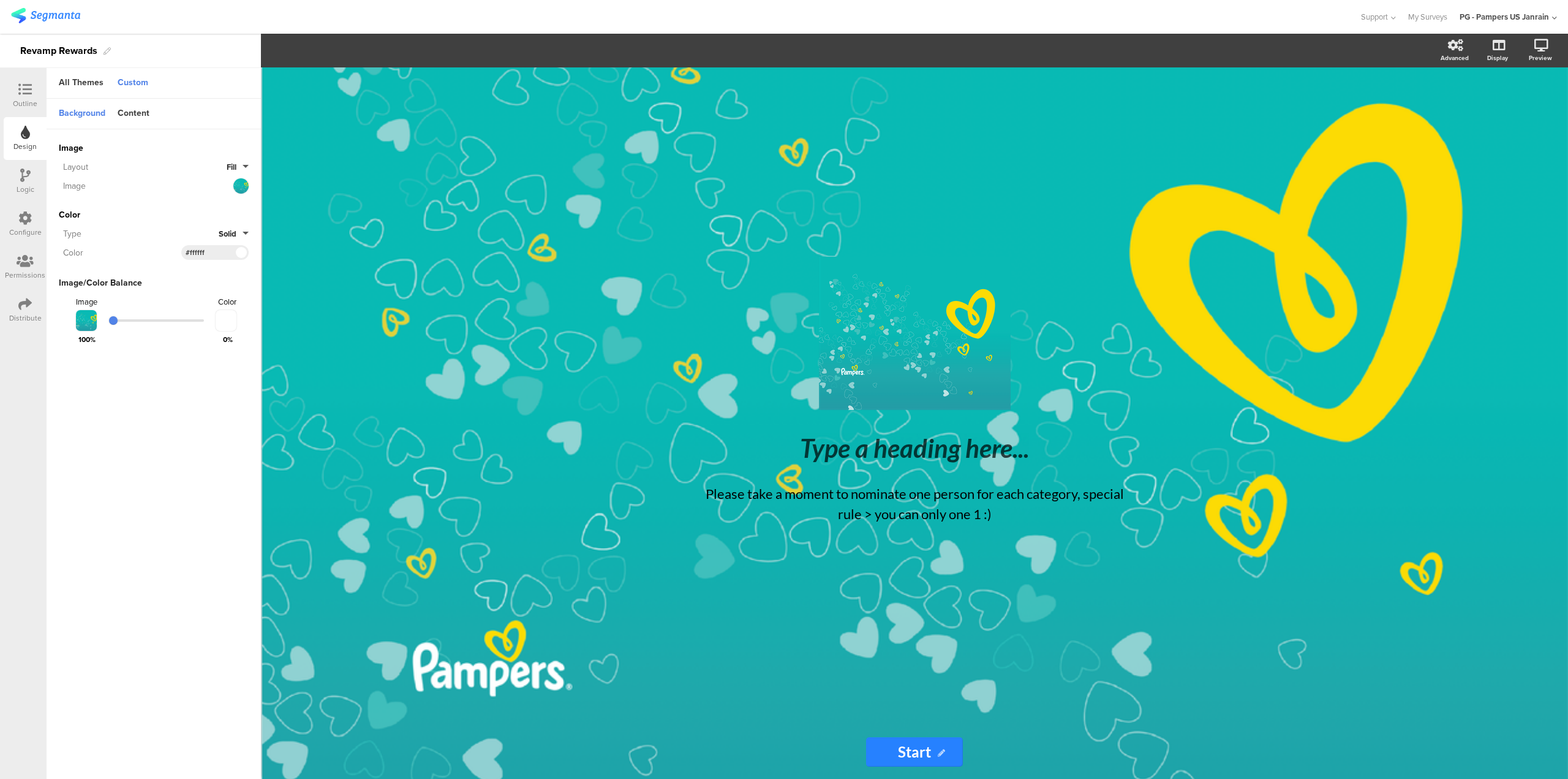
click at [30, 104] on div "Outline" at bounding box center [25, 103] width 25 height 11
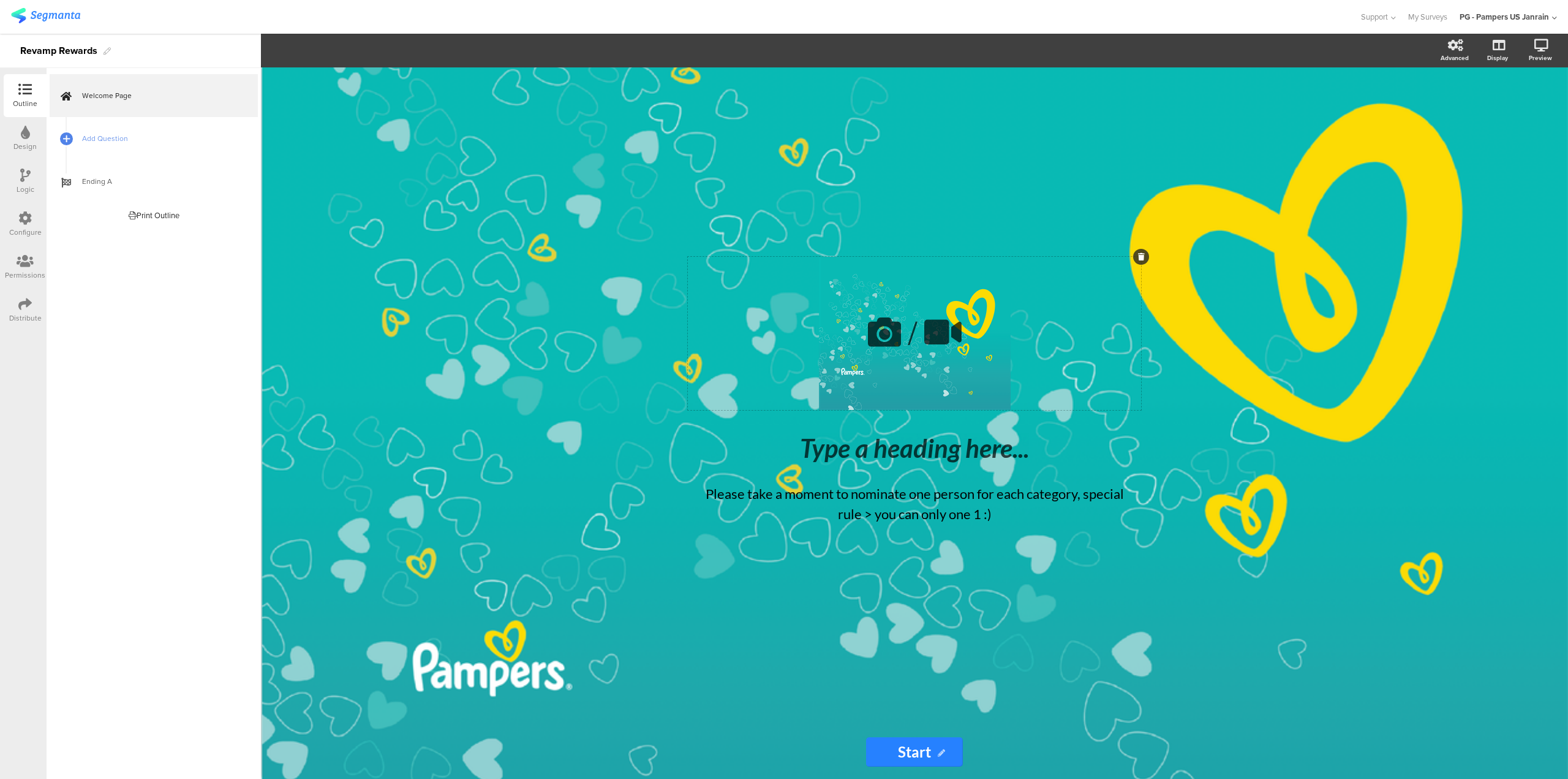
click at [1144, 257] on icon at bounding box center [1141, 257] width 7 height 7
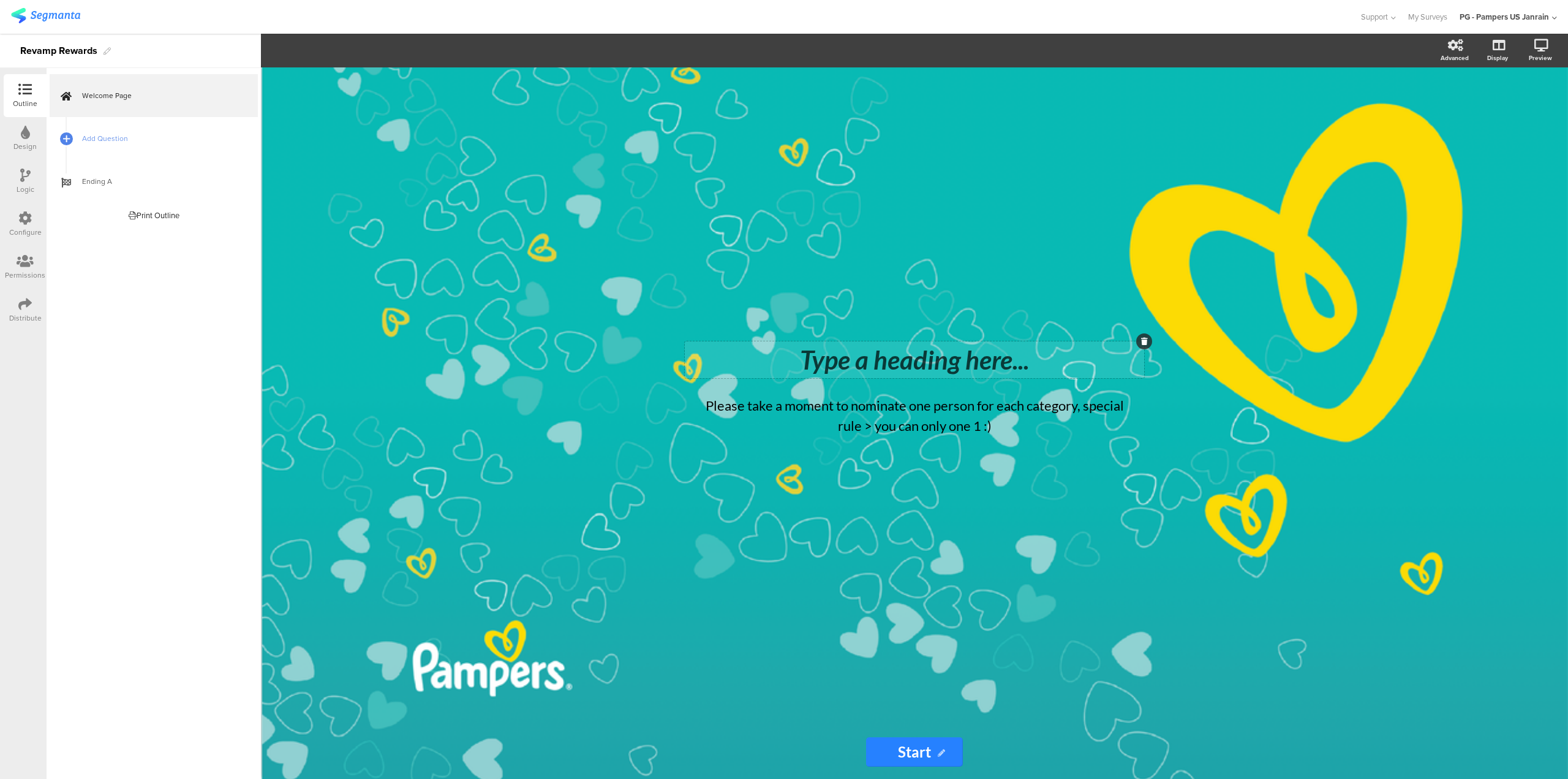
click at [986, 364] on div "Type a heading here..." at bounding box center [914, 359] width 453 height 30
click at [854, 361] on p "UI REVAMP REWARDS" at bounding box center [914, 359] width 453 height 30
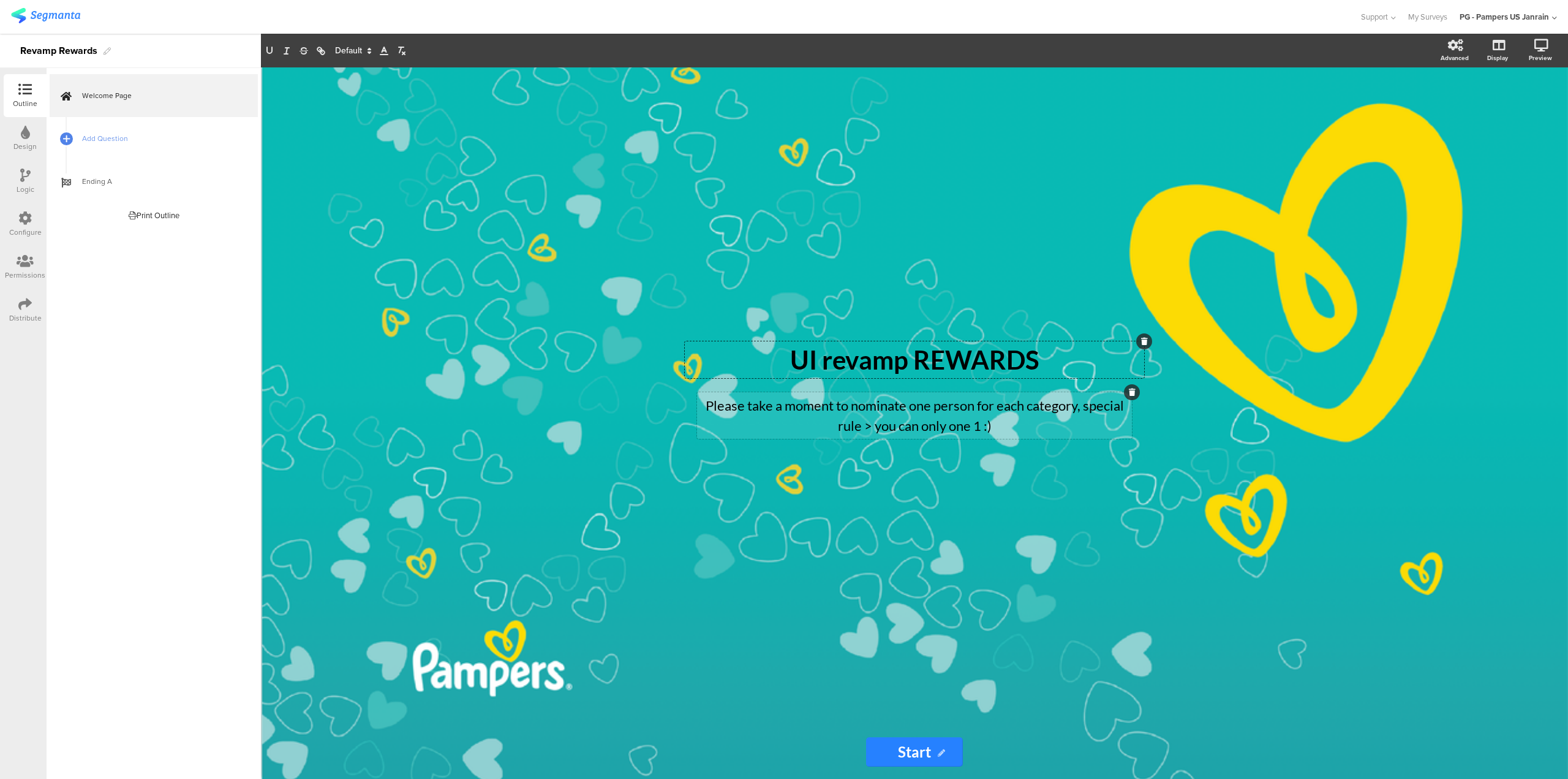
click at [936, 422] on p "Please take a moment to nominate one person for each category, special rule > y…" at bounding box center [914, 415] width 429 height 40
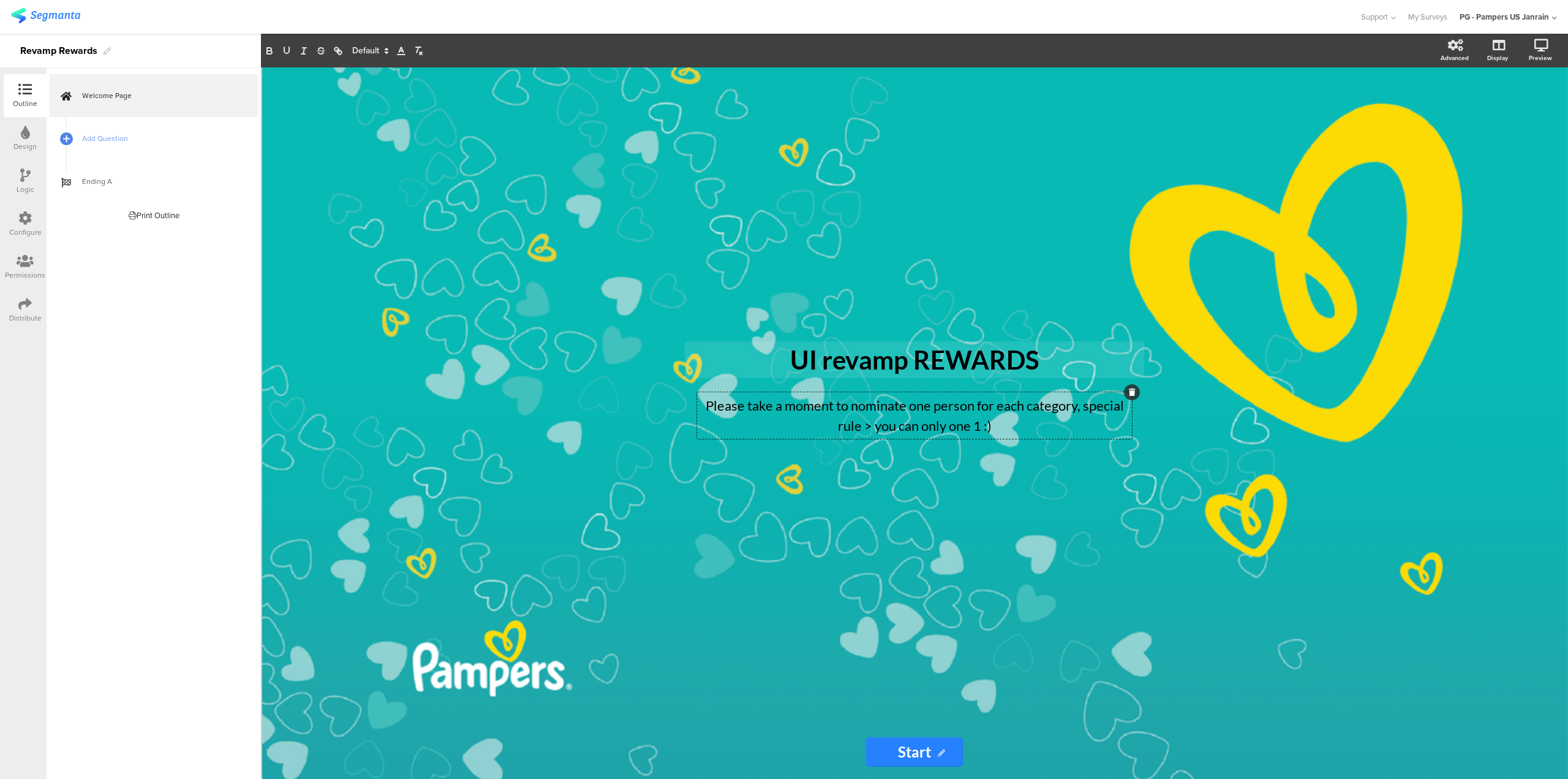
click at [914, 346] on p "UI revamp REWARDS" at bounding box center [914, 359] width 453 height 30
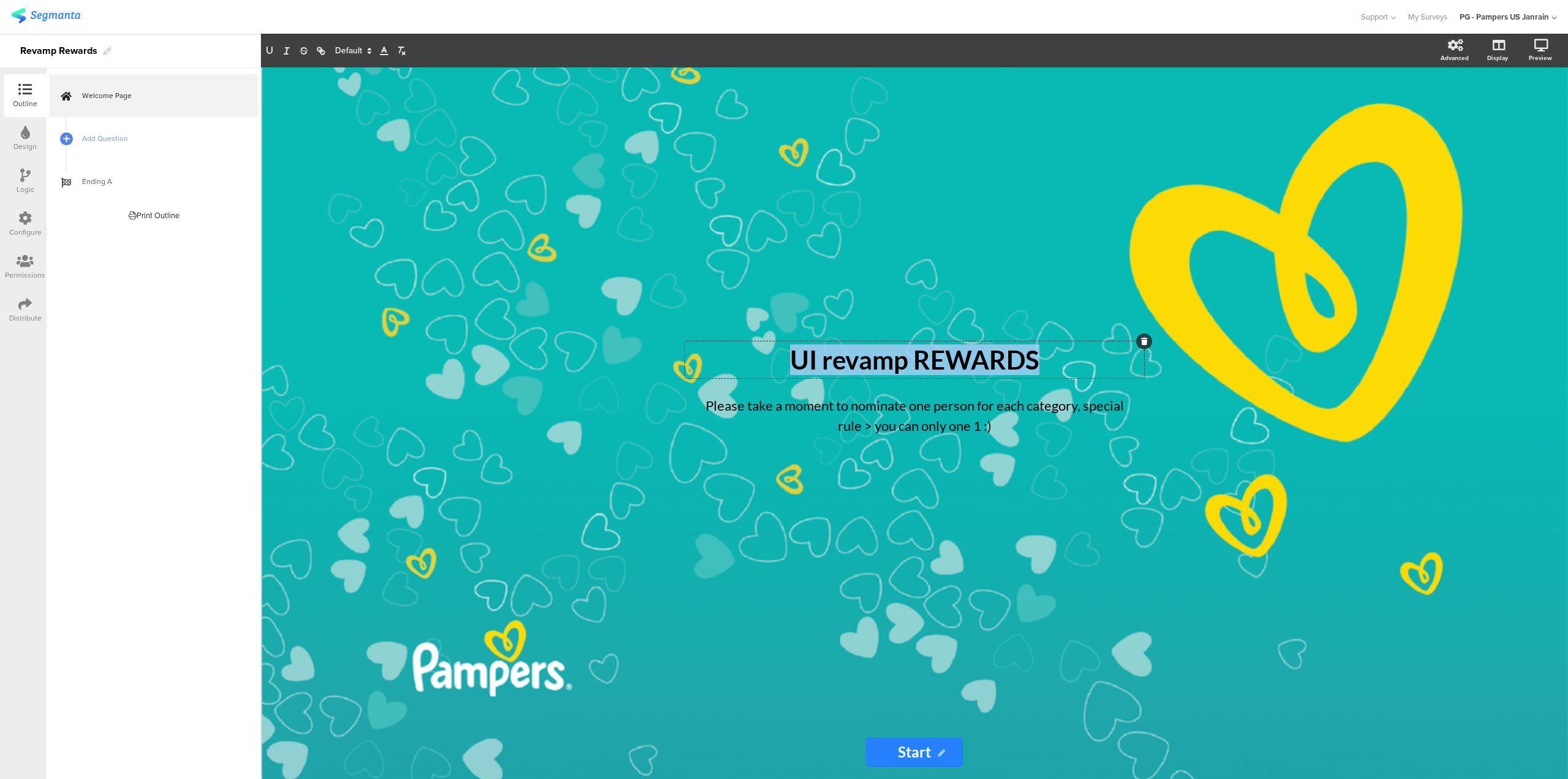
drag, startPoint x: 793, startPoint y: 359, endPoint x: 1058, endPoint y: 363, distance: 265.0
click at [1058, 363] on p "UI revamp REWARDS" at bounding box center [914, 359] width 453 height 30
click at [383, 51] on line at bounding box center [384, 51] width 3 height 0
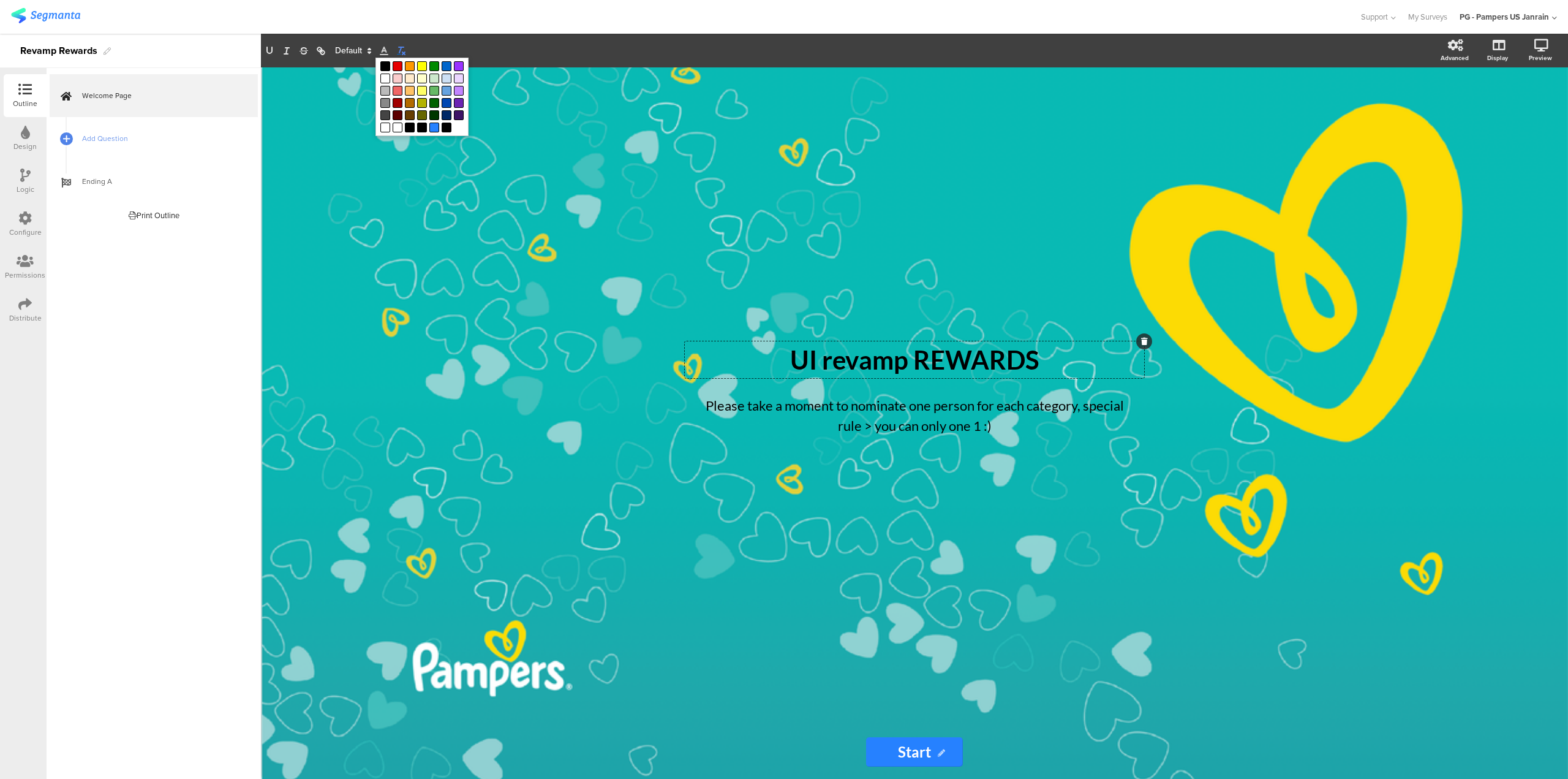
click at [405, 51] on icon "button" at bounding box center [400, 50] width 11 height 11
click at [500, 137] on div "UI revamp REWARDS UI revamp REWARDS Please take a moment to nominate one person…" at bounding box center [914, 423] width 1307 height 711
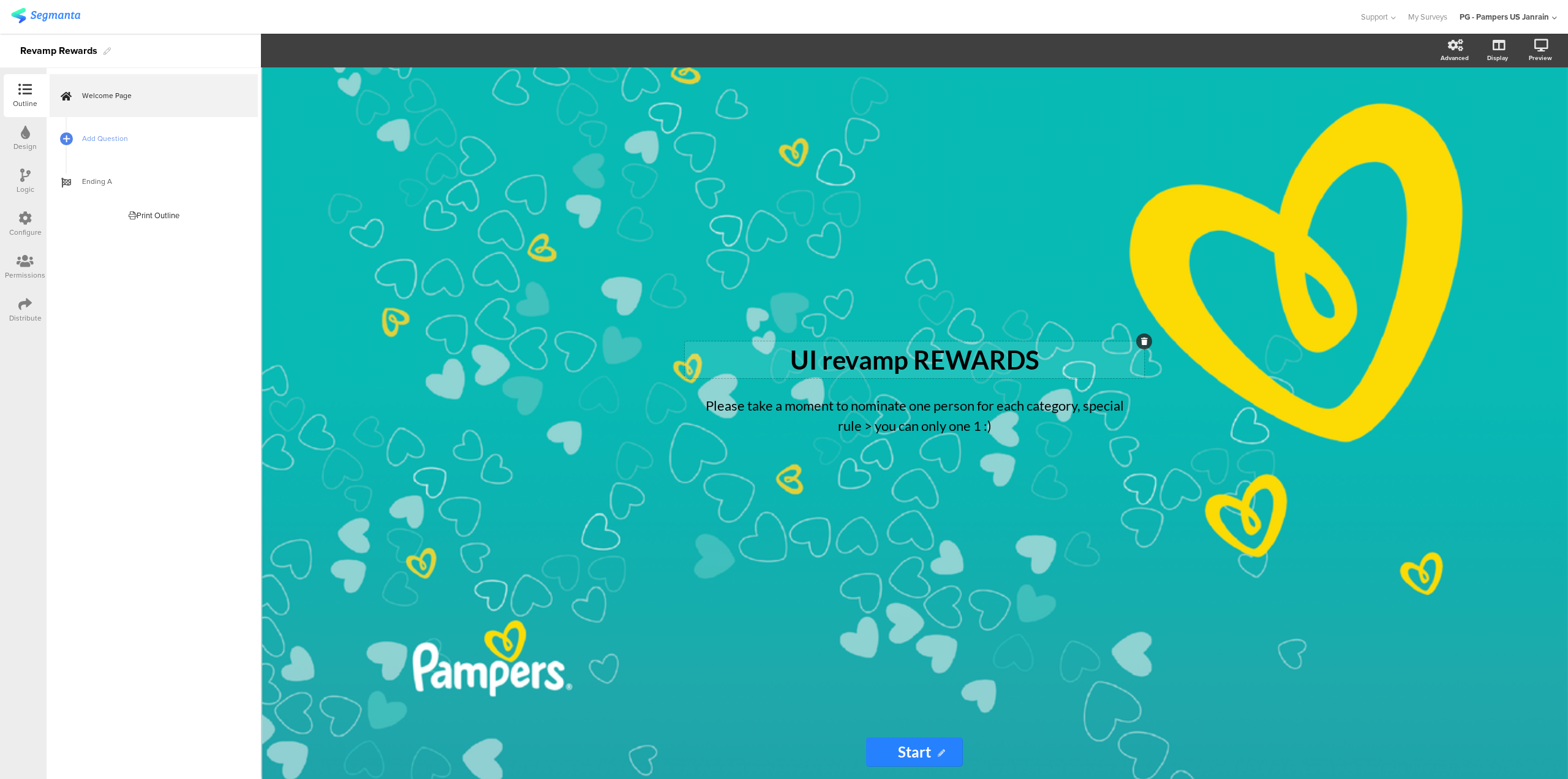
click at [889, 356] on p "UI revamp REWARDS" at bounding box center [914, 359] width 453 height 30
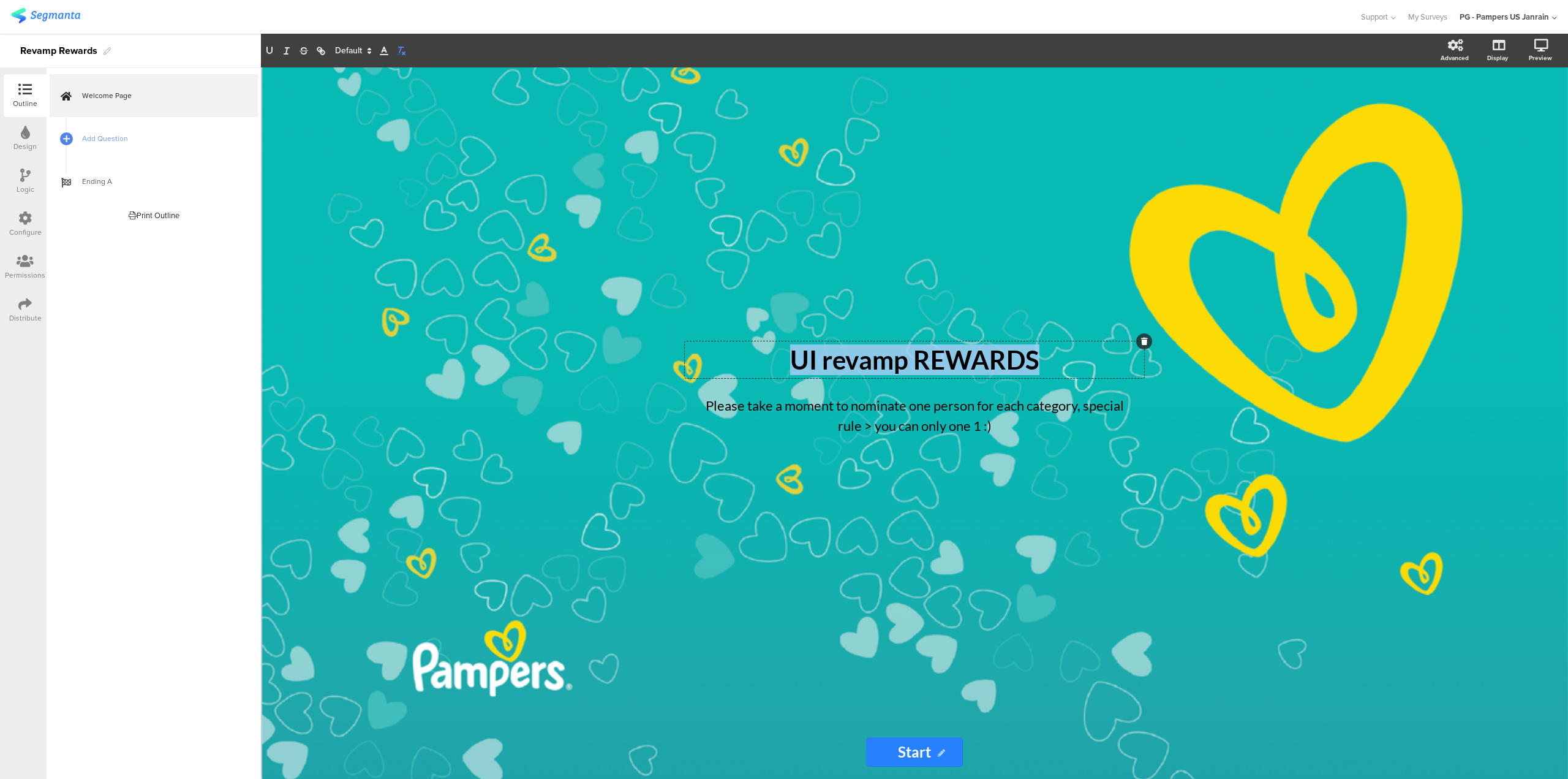
click at [401, 54] on icon "button" at bounding box center [400, 50] width 11 height 11
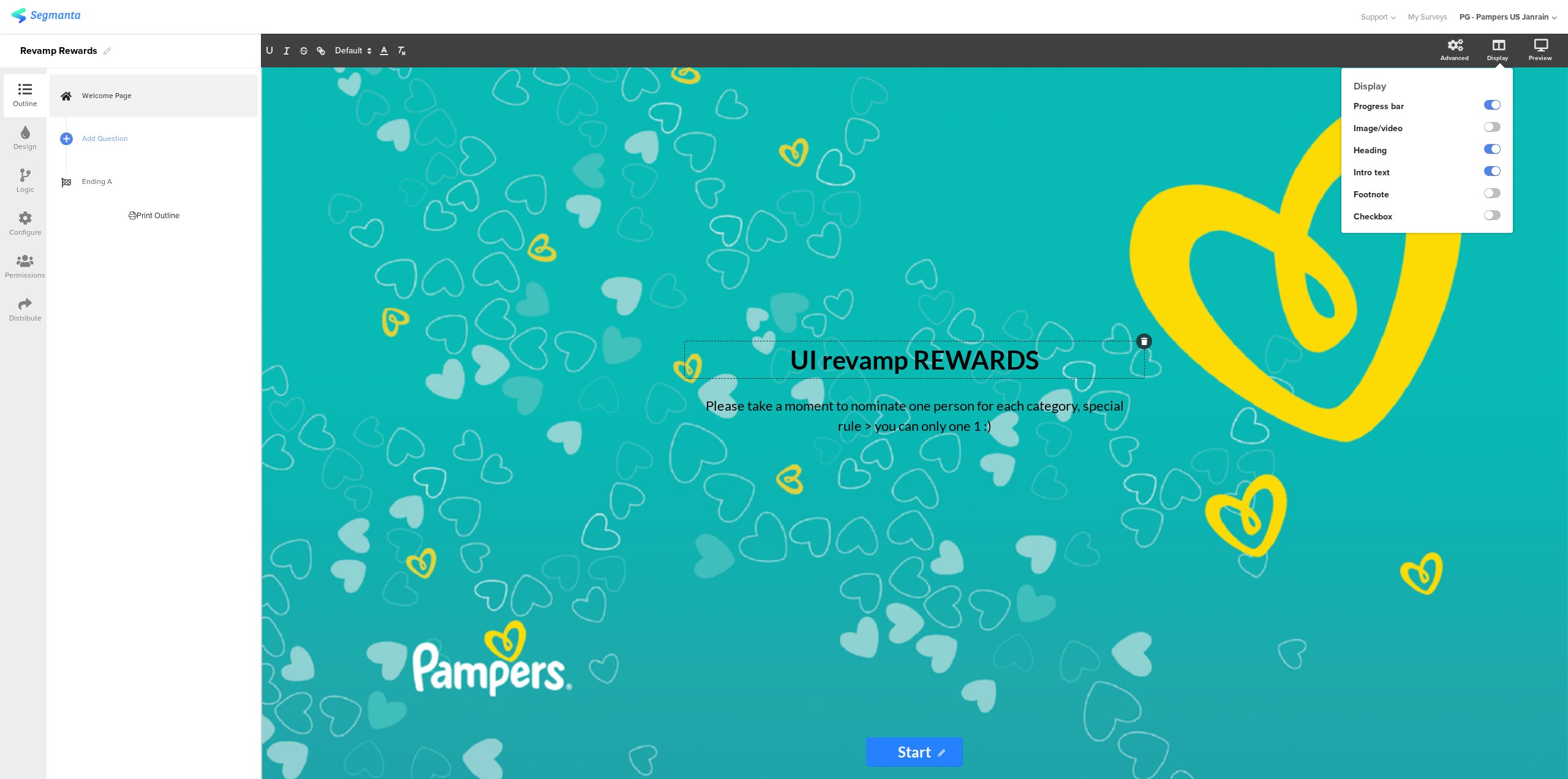
click at [1497, 47] on icon at bounding box center [1499, 45] width 12 height 12
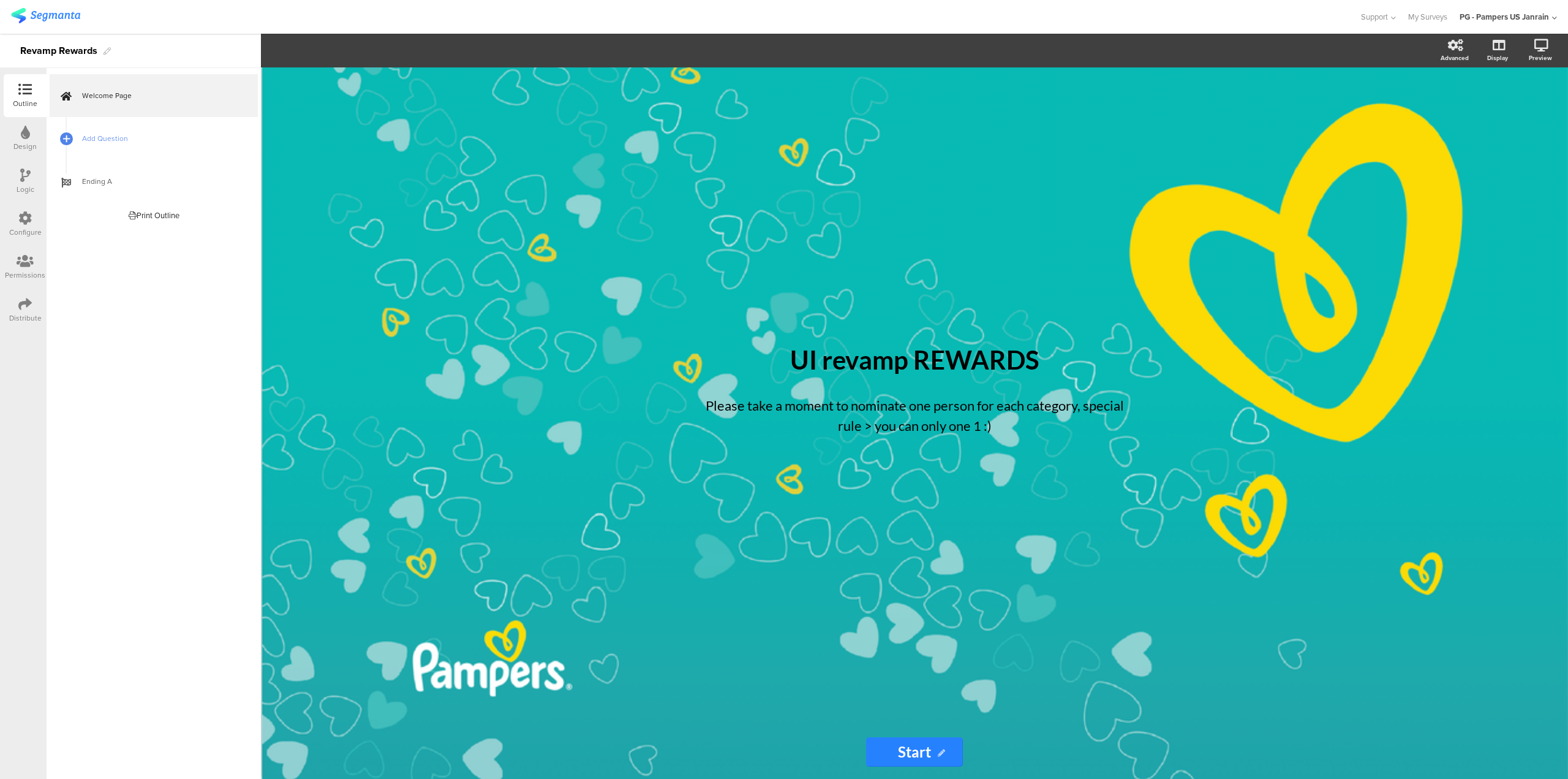
click at [1244, 283] on div "UI revamp REWARDS UI revamp REWARDS Please take a moment to nominate one person…" at bounding box center [914, 423] width 1307 height 711
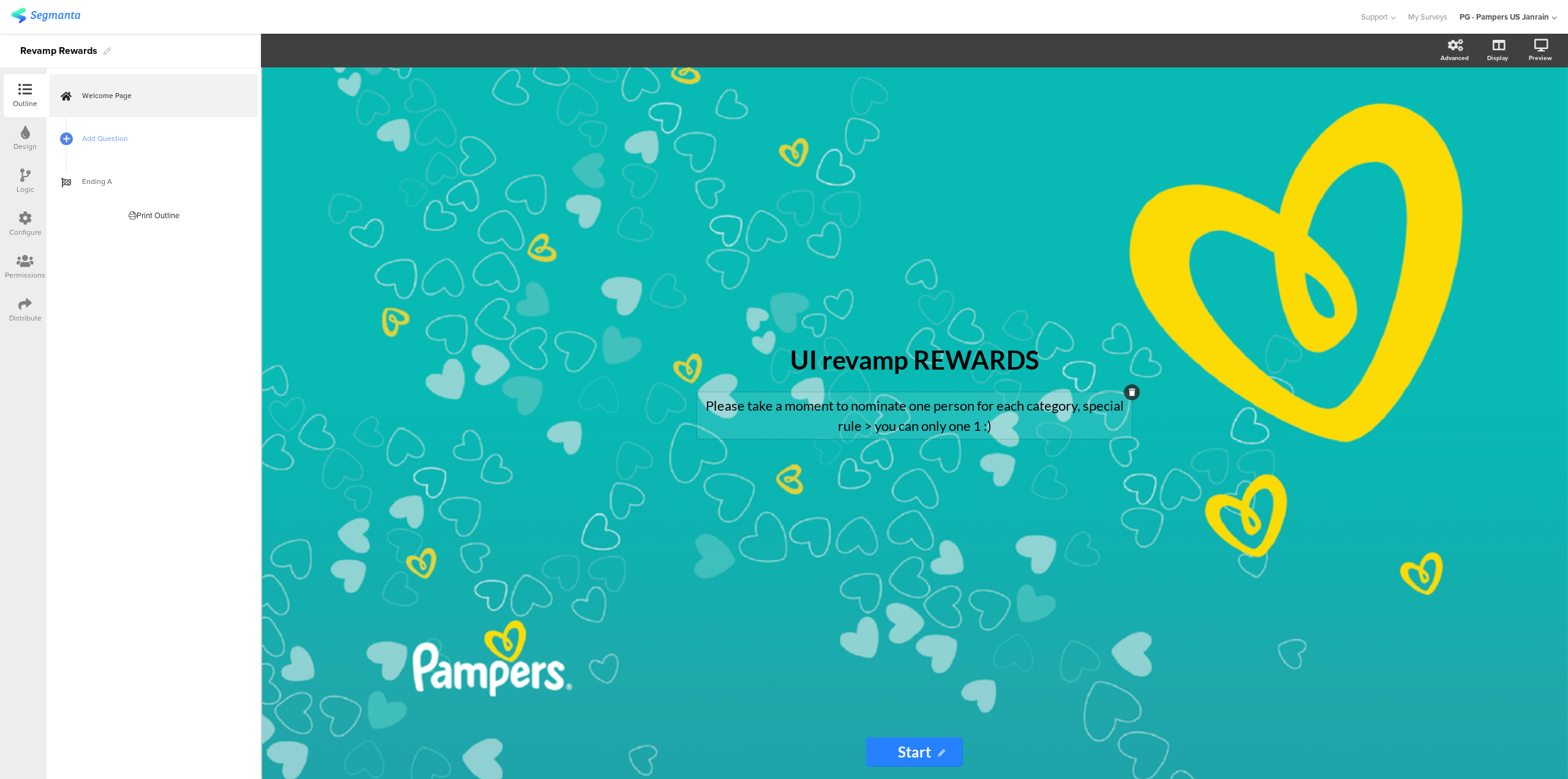
click at [949, 409] on p "Please take a moment to nominate one person for each category, special rule > y…" at bounding box center [914, 415] width 429 height 40
drag, startPoint x: 967, startPoint y: 392, endPoint x: 972, endPoint y: 428, distance: 36.3
click at [972, 428] on div "Please take a moment to nominate one person for each category, special rule > y…" at bounding box center [914, 415] width 435 height 47
click at [35, 149] on div "Design" at bounding box center [25, 146] width 23 height 11
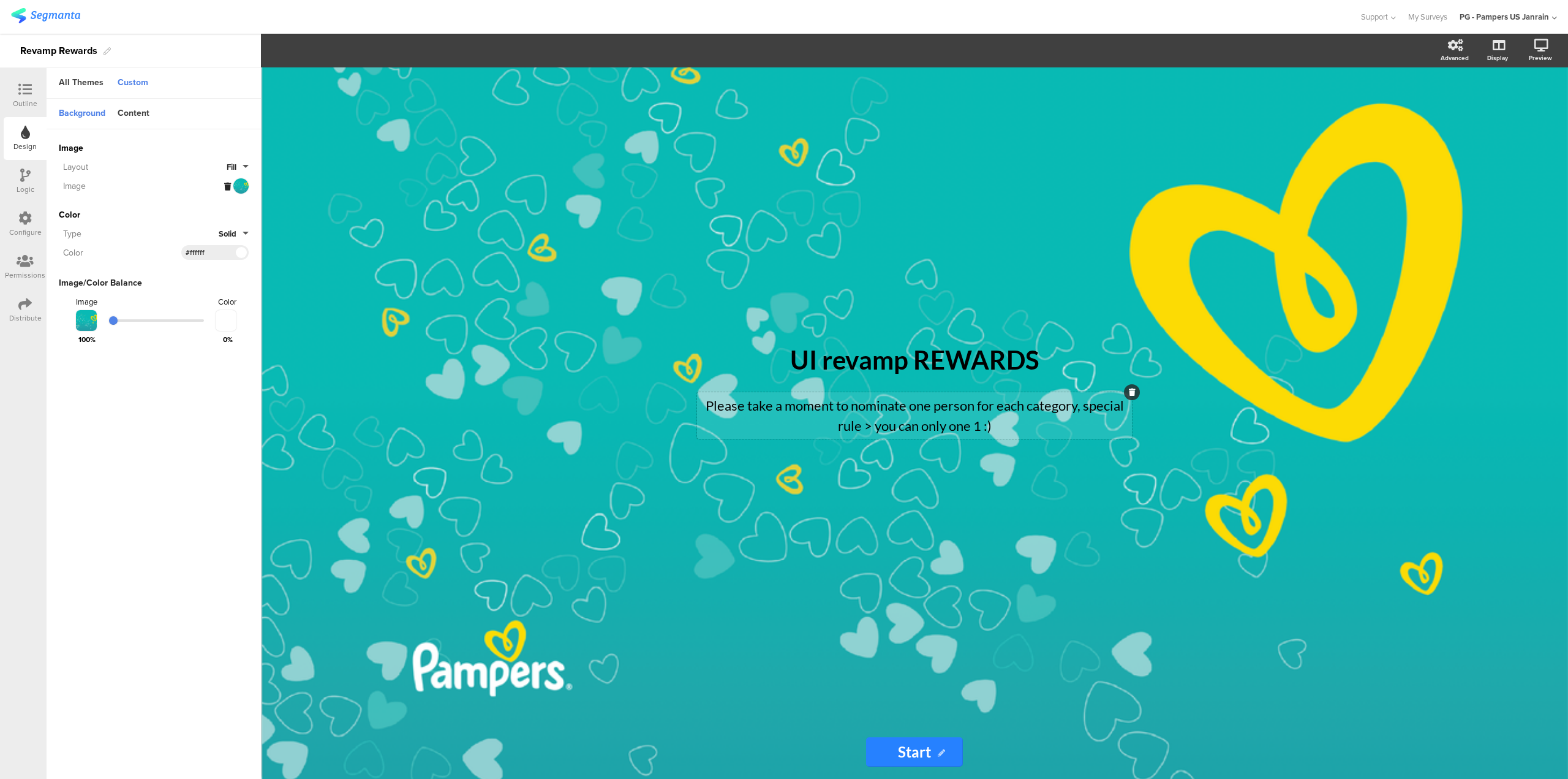
click at [228, 185] on icon at bounding box center [227, 186] width 7 height 8
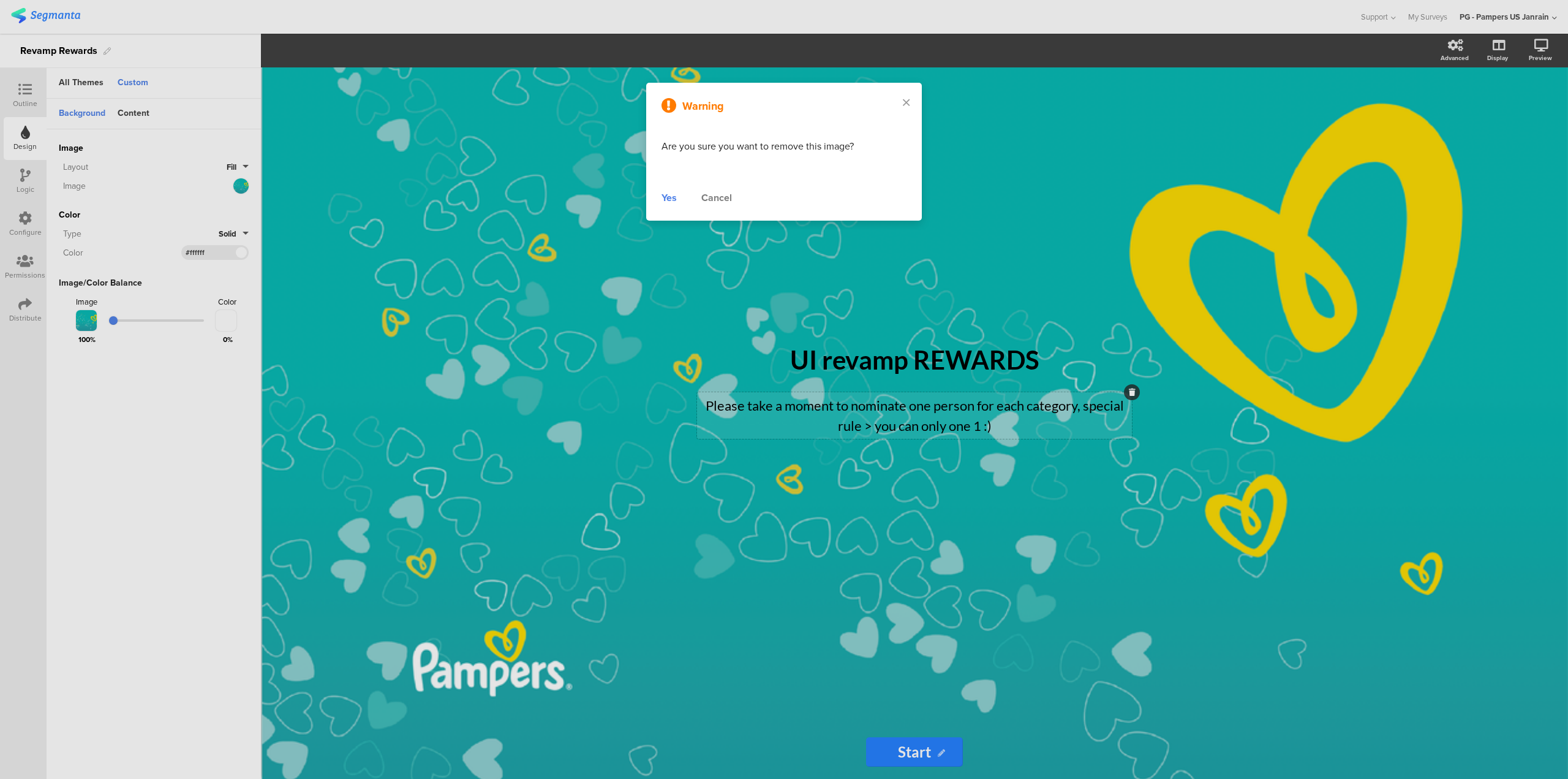
click at [672, 196] on div "Yes" at bounding box center [669, 198] width 16 height 15
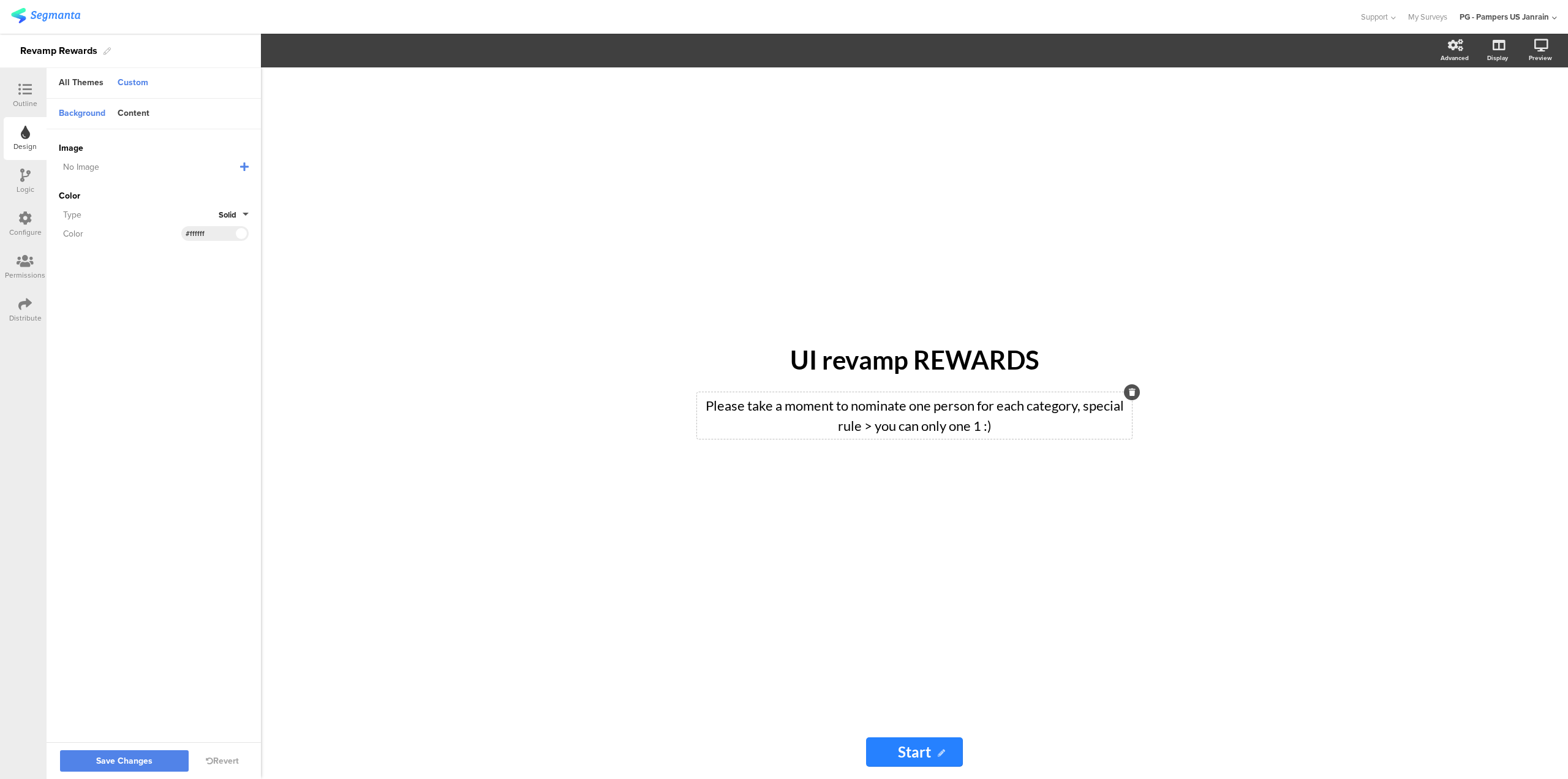
click at [240, 165] on icon at bounding box center [244, 167] width 8 height 10
click at [67, 230] on span "Upload File" at bounding box center [81, 230] width 45 height 13
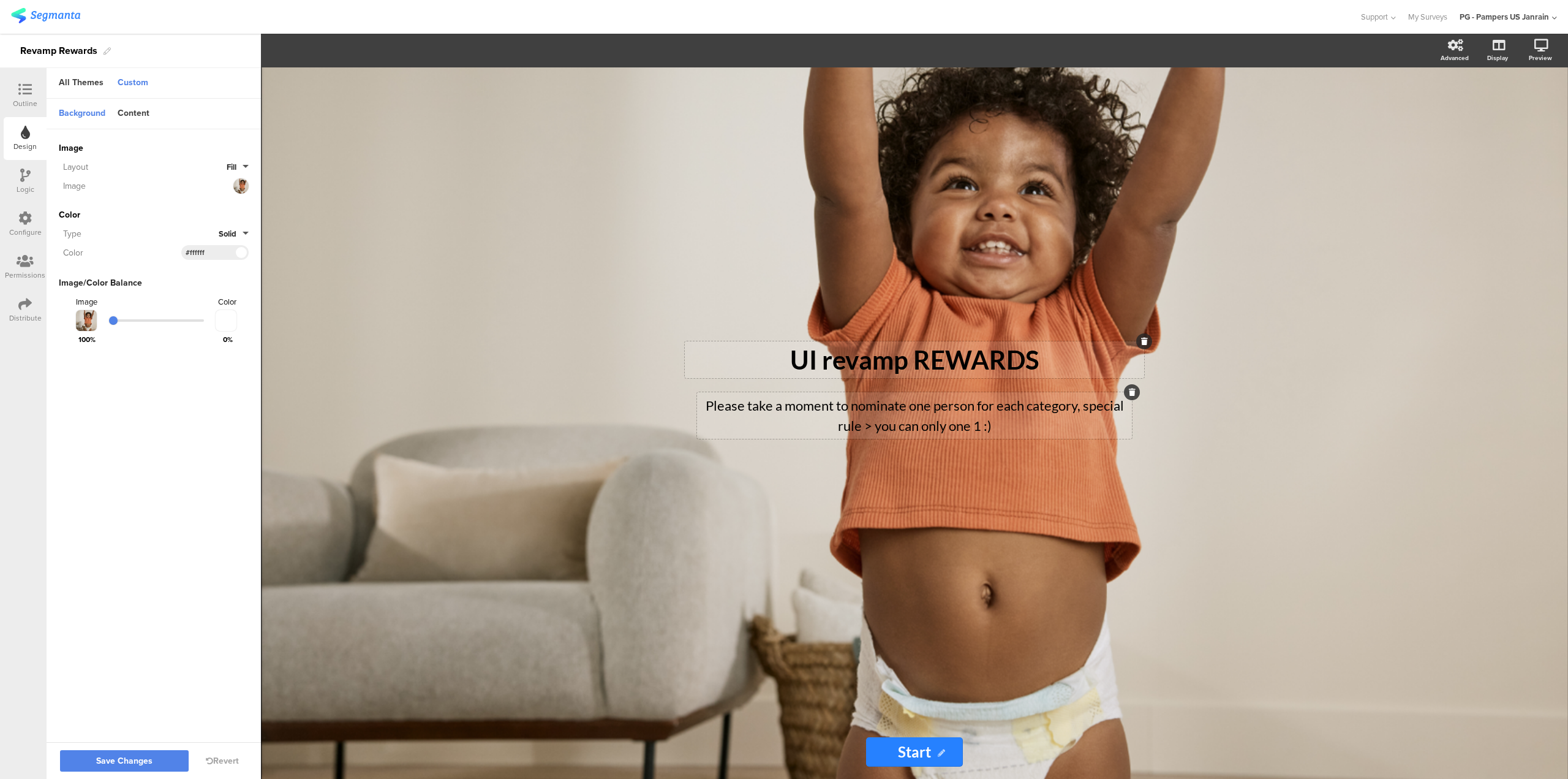
click at [994, 364] on div "UI revamp REWARDS UI revamp REWARDS" at bounding box center [914, 360] width 459 height 37
drag, startPoint x: 987, startPoint y: 338, endPoint x: 987, endPoint y: 351, distance: 13.0
click at [987, 351] on div "UI revamp REWARDS UI revamp REWARDS Please take a moment to nominate one person…" at bounding box center [914, 396] width 490 height 657
click at [1015, 473] on div "UI revamp REWARDS UI revamp REWARDS Please take a moment to nominate one person…" at bounding box center [914, 396] width 490 height 657
click at [964, 410] on div "Please take a moment to nominate one person for each category, special rule > y…" at bounding box center [914, 415] width 435 height 47
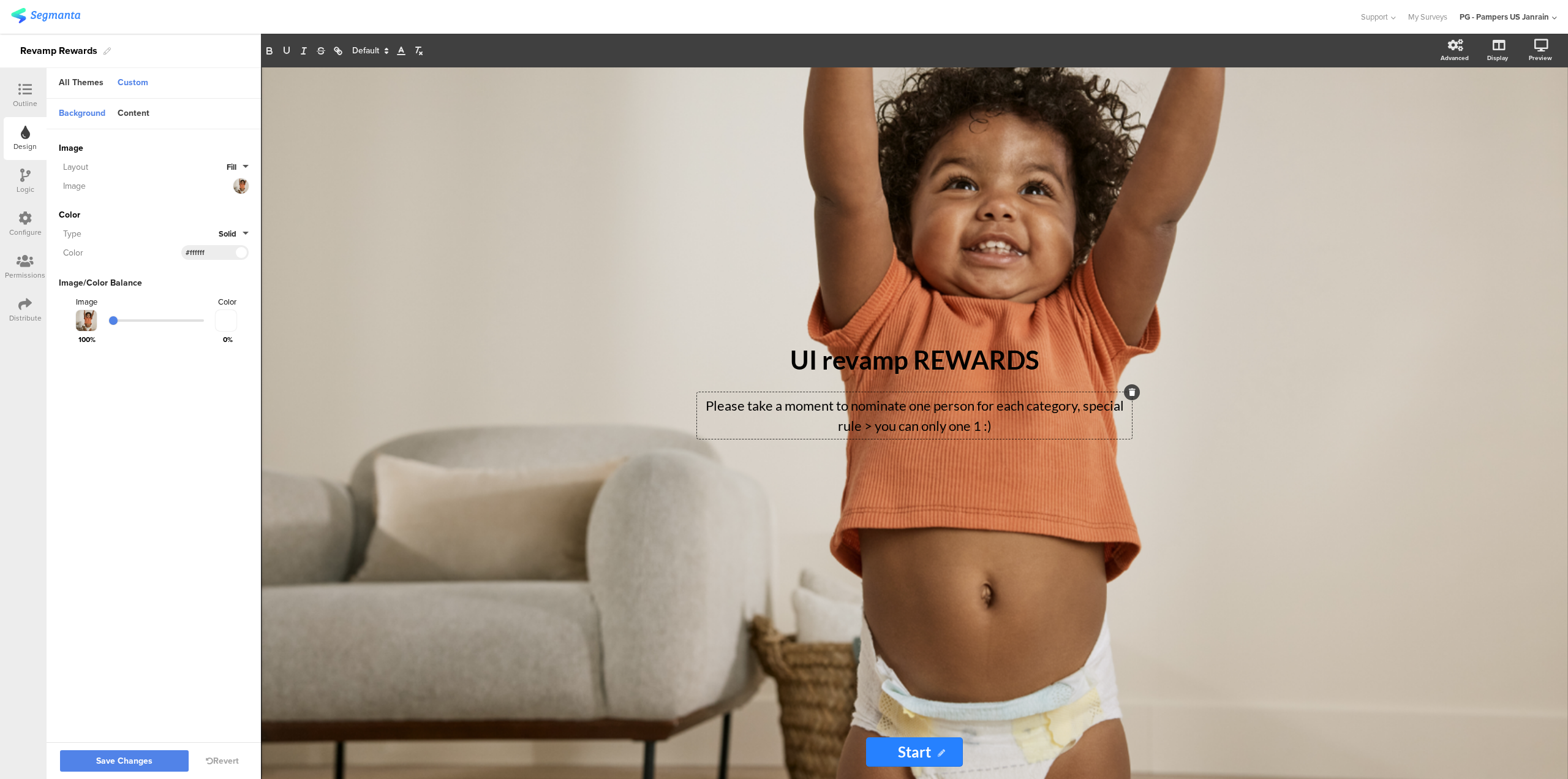
click at [958, 405] on p "Please take a moment to nominate one person for each category, special rule > y…" at bounding box center [914, 415] width 429 height 40
click at [386, 50] on polygon at bounding box center [386, 48] width 2 height 1
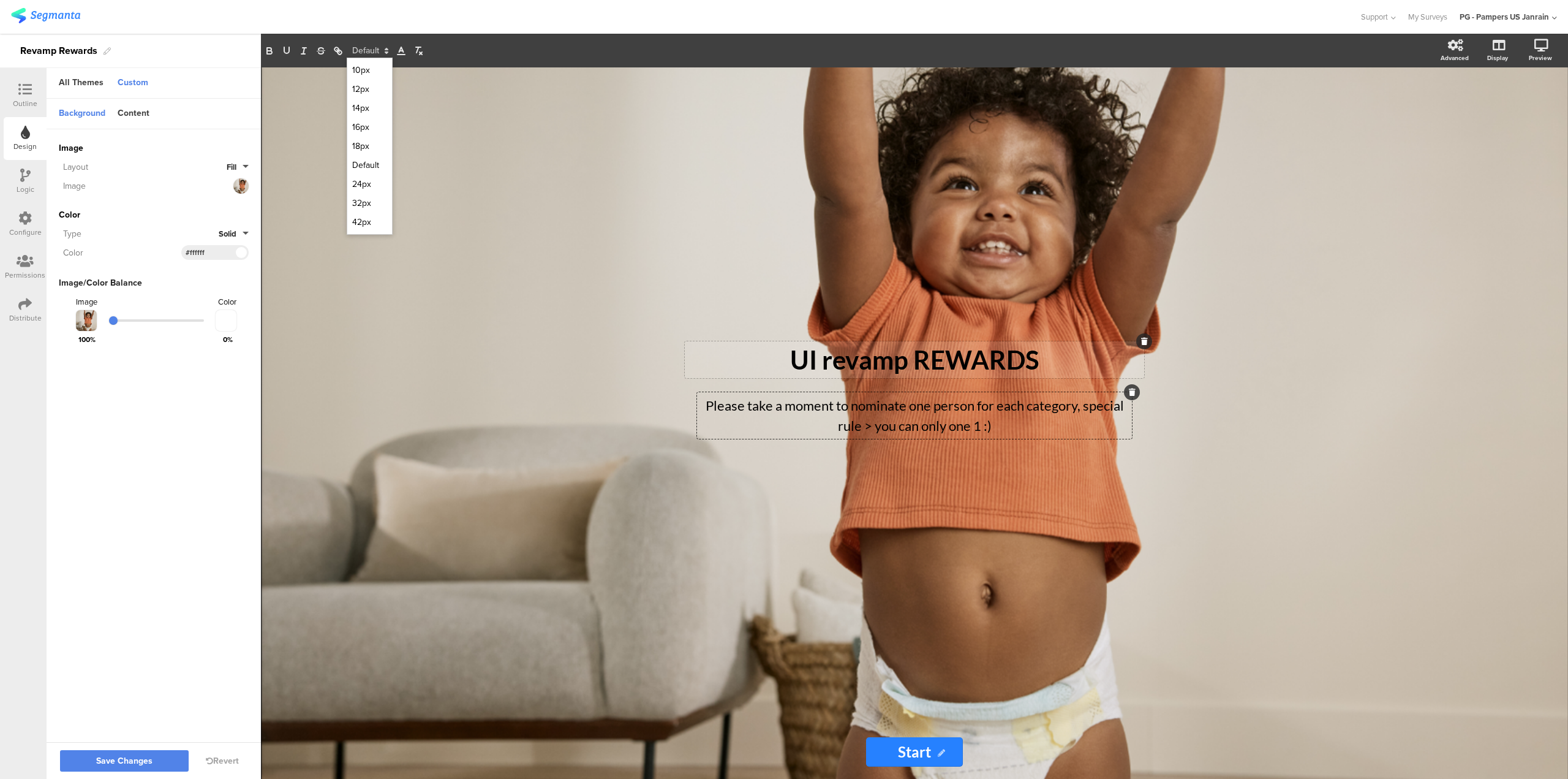
click at [863, 352] on p "UI revamp REWARDS" at bounding box center [914, 359] width 453 height 30
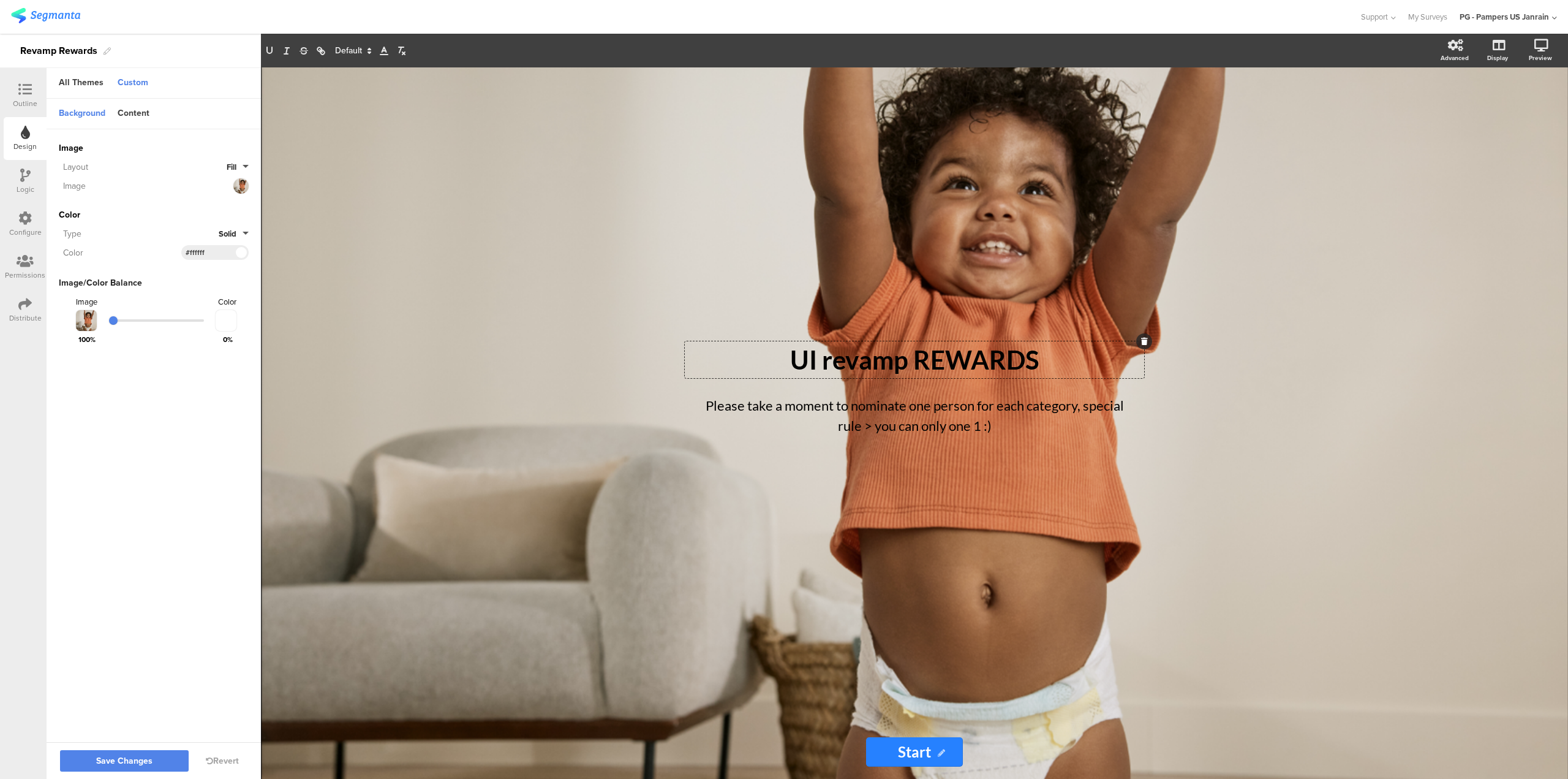
click at [356, 43] on span at bounding box center [352, 51] width 46 height 15
click at [359, 181] on span at bounding box center [352, 184] width 35 height 19
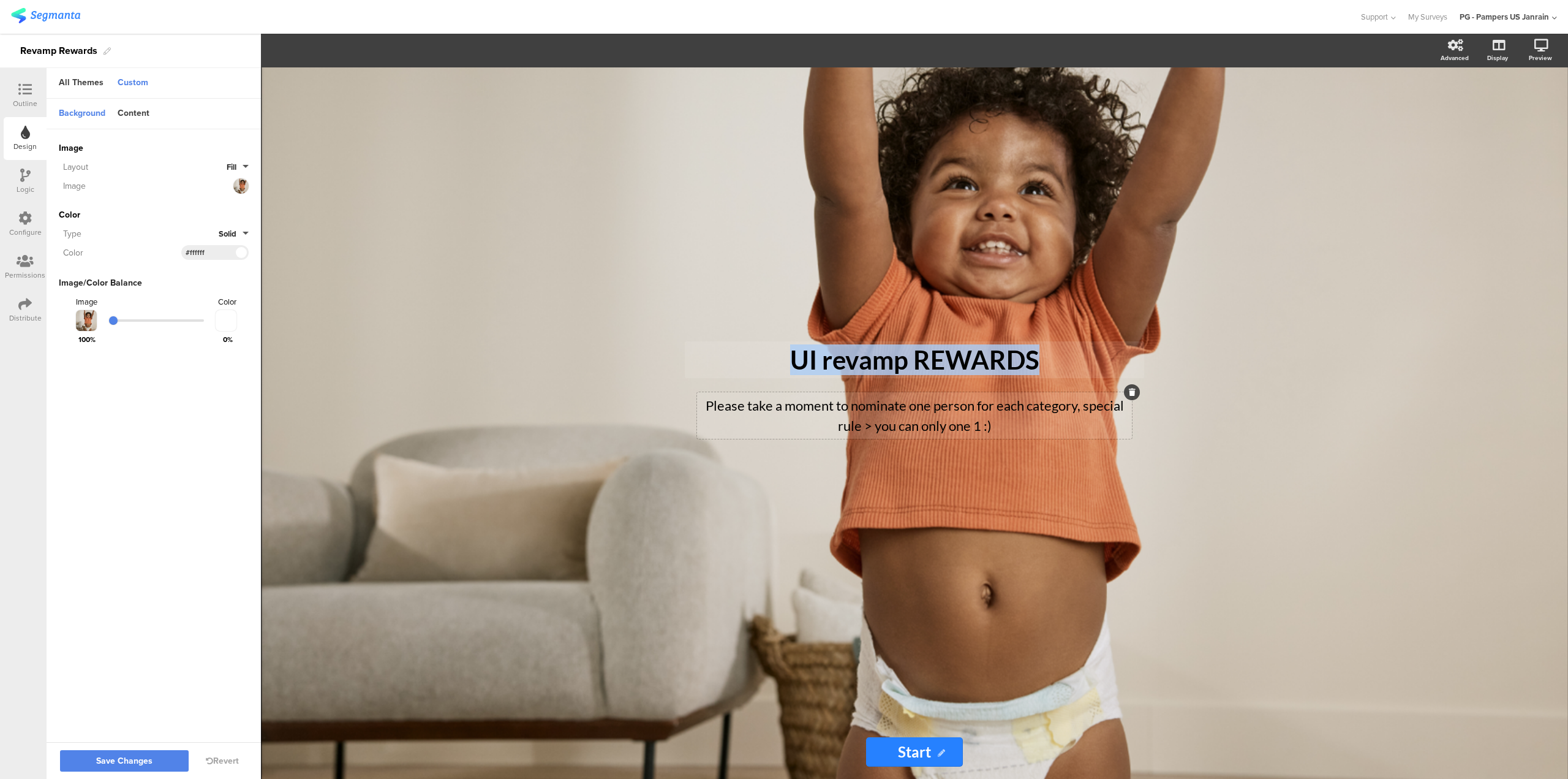
drag, startPoint x: 359, startPoint y: 181, endPoint x: 942, endPoint y: 425, distance: 632.0
click at [942, 425] on div "UI revamp REWARDS UI revamp REWARDS Please take a moment to nominate one person…" at bounding box center [914, 423] width 1307 height 711
click at [928, 342] on div "UI revamp REWARDS UI revamp REWARDS" at bounding box center [914, 360] width 459 height 37
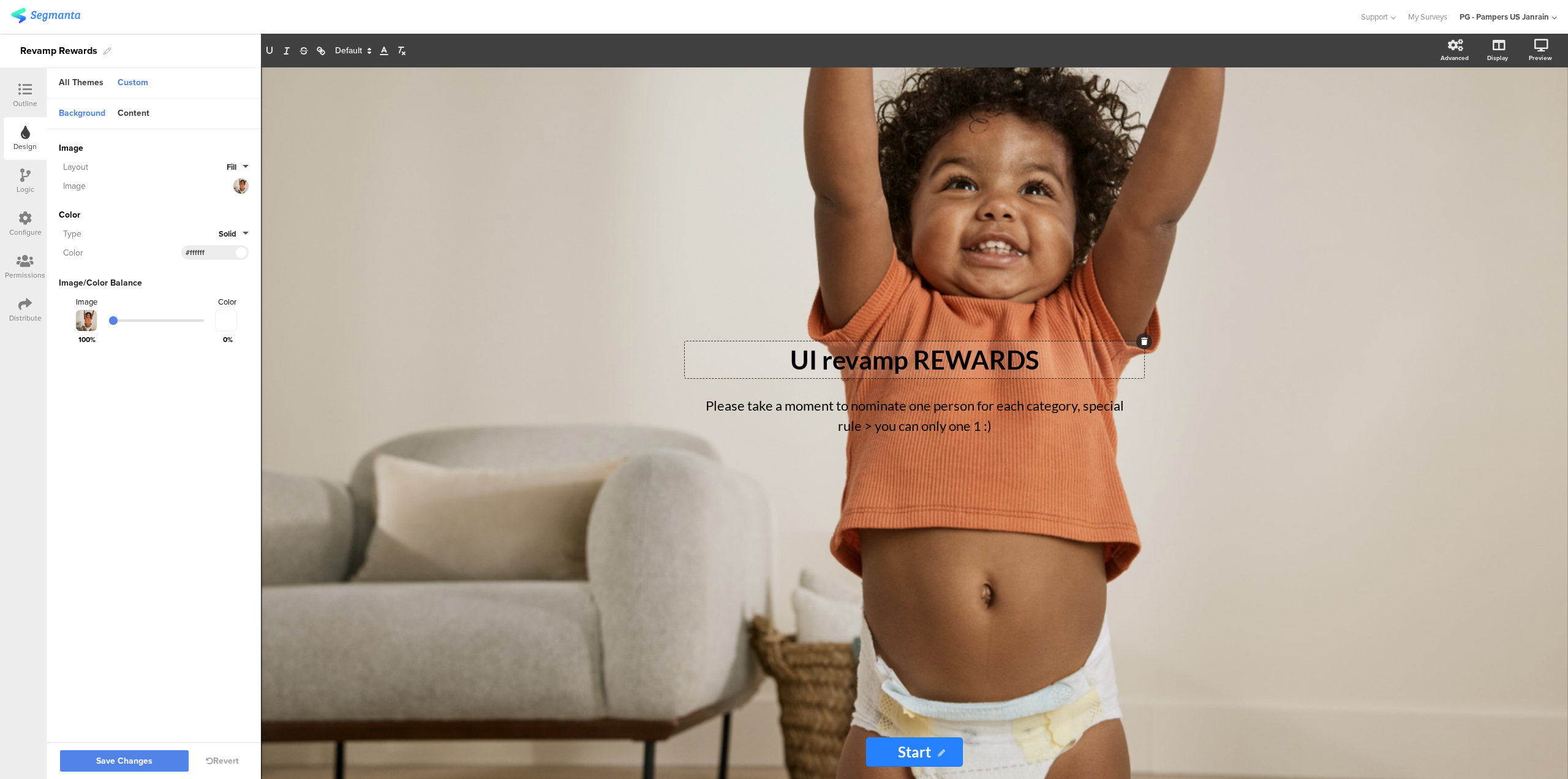
click at [928, 342] on div "UI revamp REWARDS UI revamp REWARDS UI revamp REWARDS" at bounding box center [914, 360] width 459 height 37
click at [923, 366] on p "UI revamp REWARDS" at bounding box center [914, 359] width 453 height 30
click at [363, 51] on span at bounding box center [352, 51] width 46 height 15
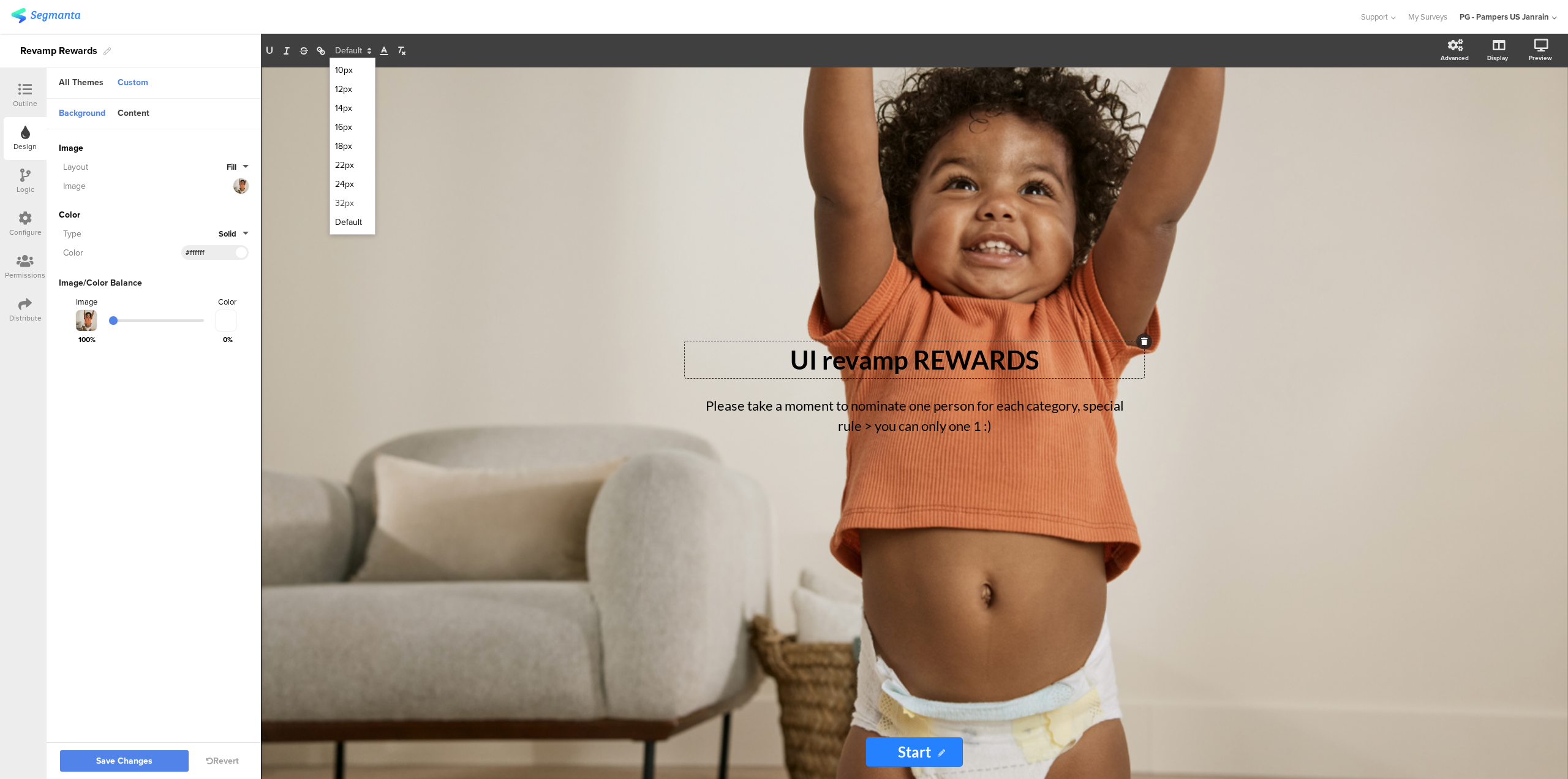
click at [360, 199] on span at bounding box center [352, 203] width 35 height 19
click at [355, 46] on span at bounding box center [352, 51] width 46 height 15
click at [351, 214] on span at bounding box center [352, 222] width 35 height 19
click at [441, 236] on div "UI revamp REWARDS UI revamp REWARDS UI revamp REWARDS Please take a moment to n…" at bounding box center [914, 423] width 1307 height 711
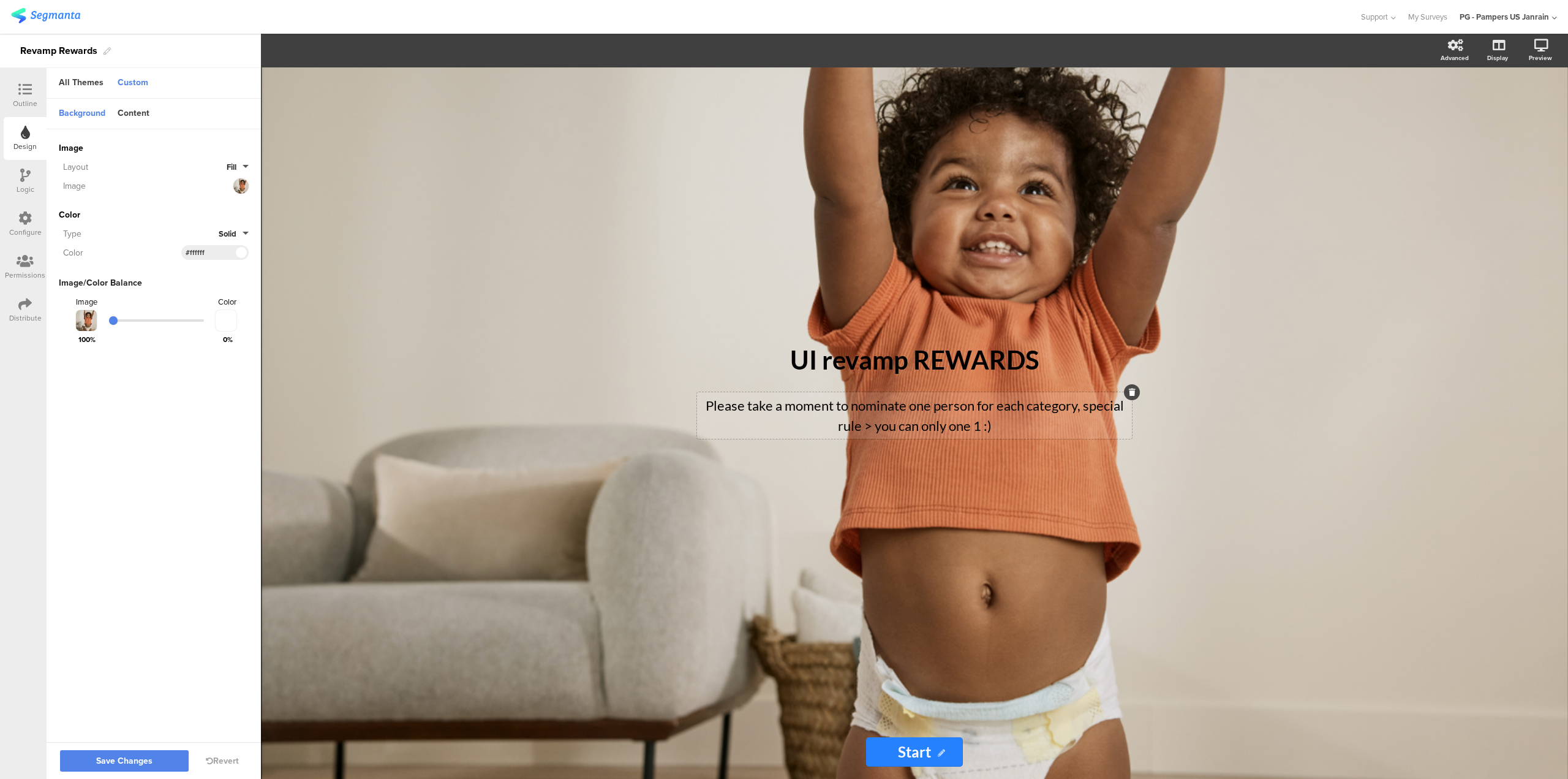
click at [875, 419] on p "Please take a moment to nominate one person for each category, special rule > y…" at bounding box center [914, 415] width 429 height 40
click at [1030, 546] on div "UI revamp REWARDS UI revamp REWARDS Please take a moment to nominate one person…" at bounding box center [914, 396] width 490 height 657
click at [928, 752] on input "Start" at bounding box center [914, 752] width 96 height 29
click at [940, 754] on icon at bounding box center [941, 753] width 7 height 7
click at [145, 761] on span "Save Changes" at bounding box center [124, 761] width 56 height 0
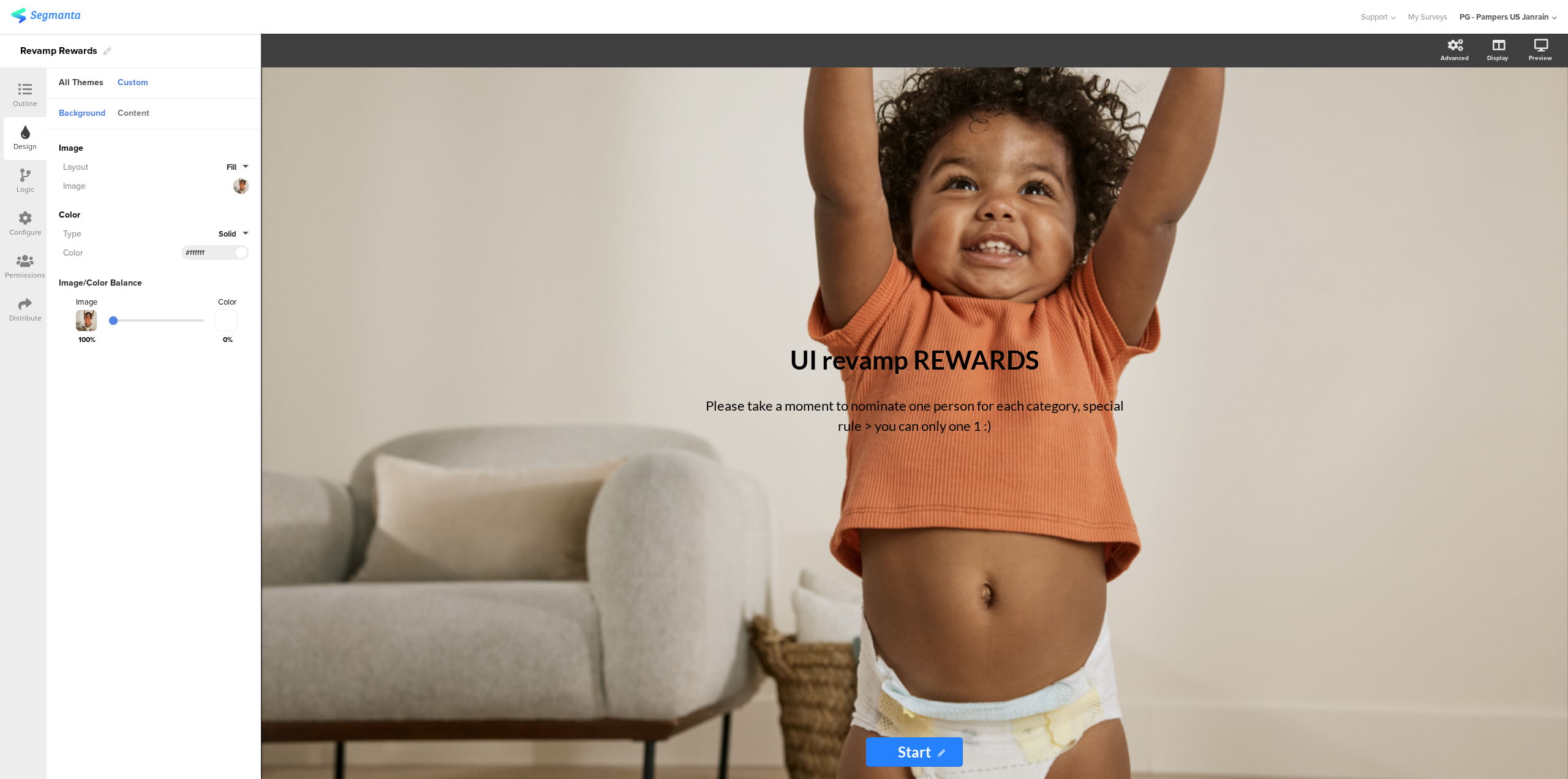
click at [141, 114] on div "Content" at bounding box center [133, 114] width 44 height 20
click at [94, 116] on div "Background" at bounding box center [82, 114] width 59 height 20
click at [29, 99] on div "Outline" at bounding box center [25, 103] width 25 height 11
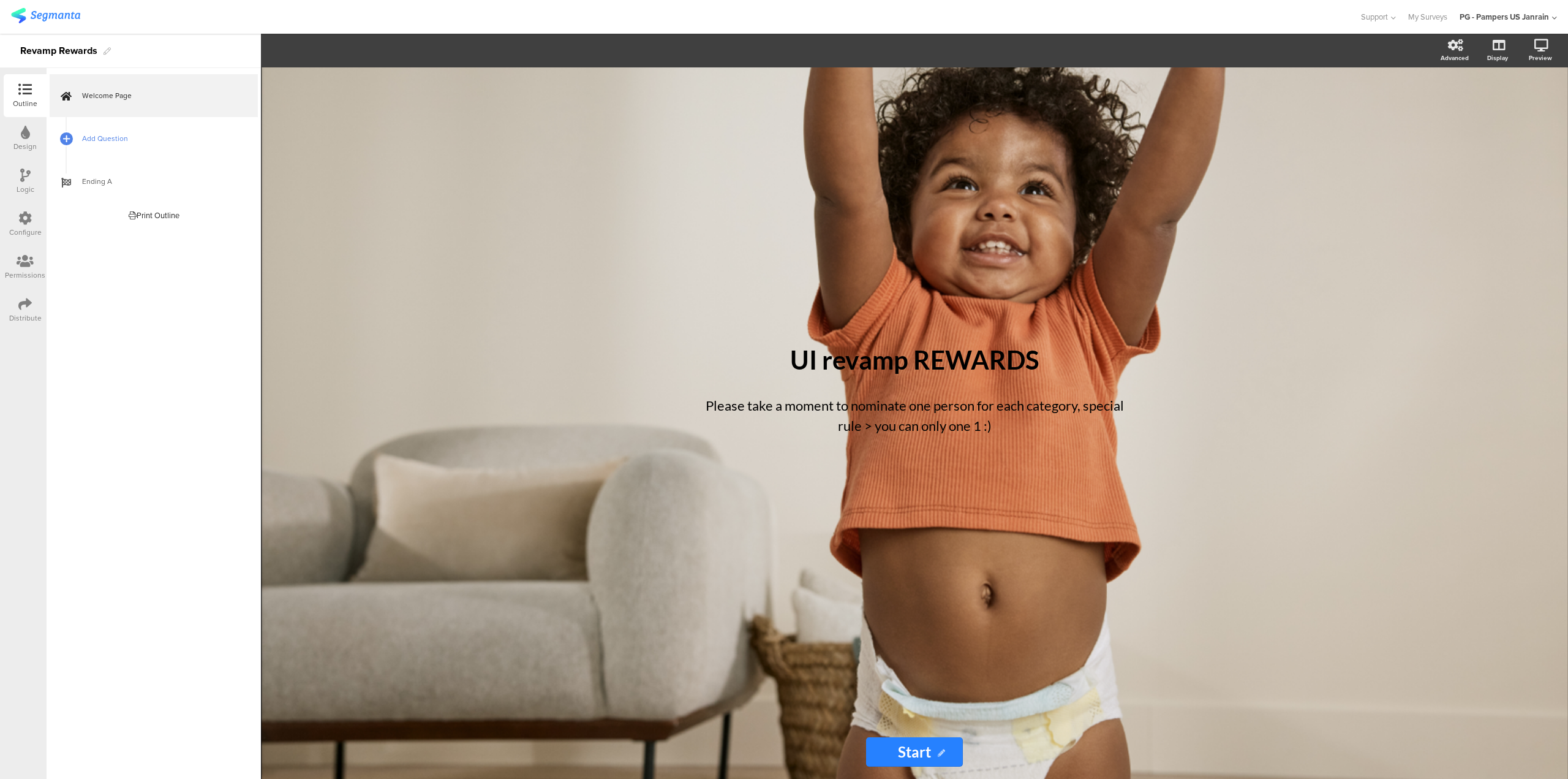
click at [101, 145] on link "Add Question" at bounding box center [154, 138] width 208 height 43
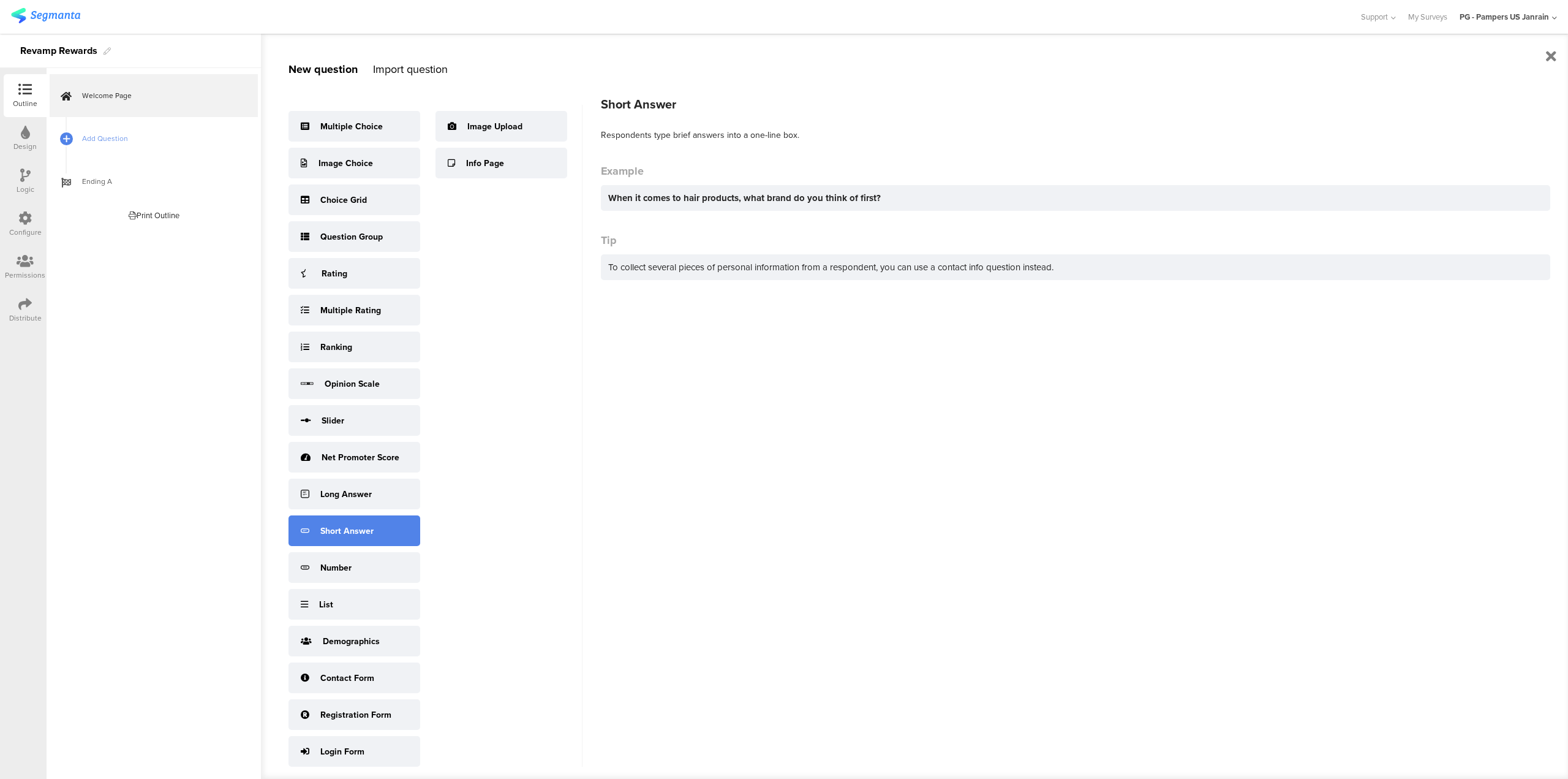
click at [388, 535] on div "Short Answer" at bounding box center [354, 530] width 132 height 30
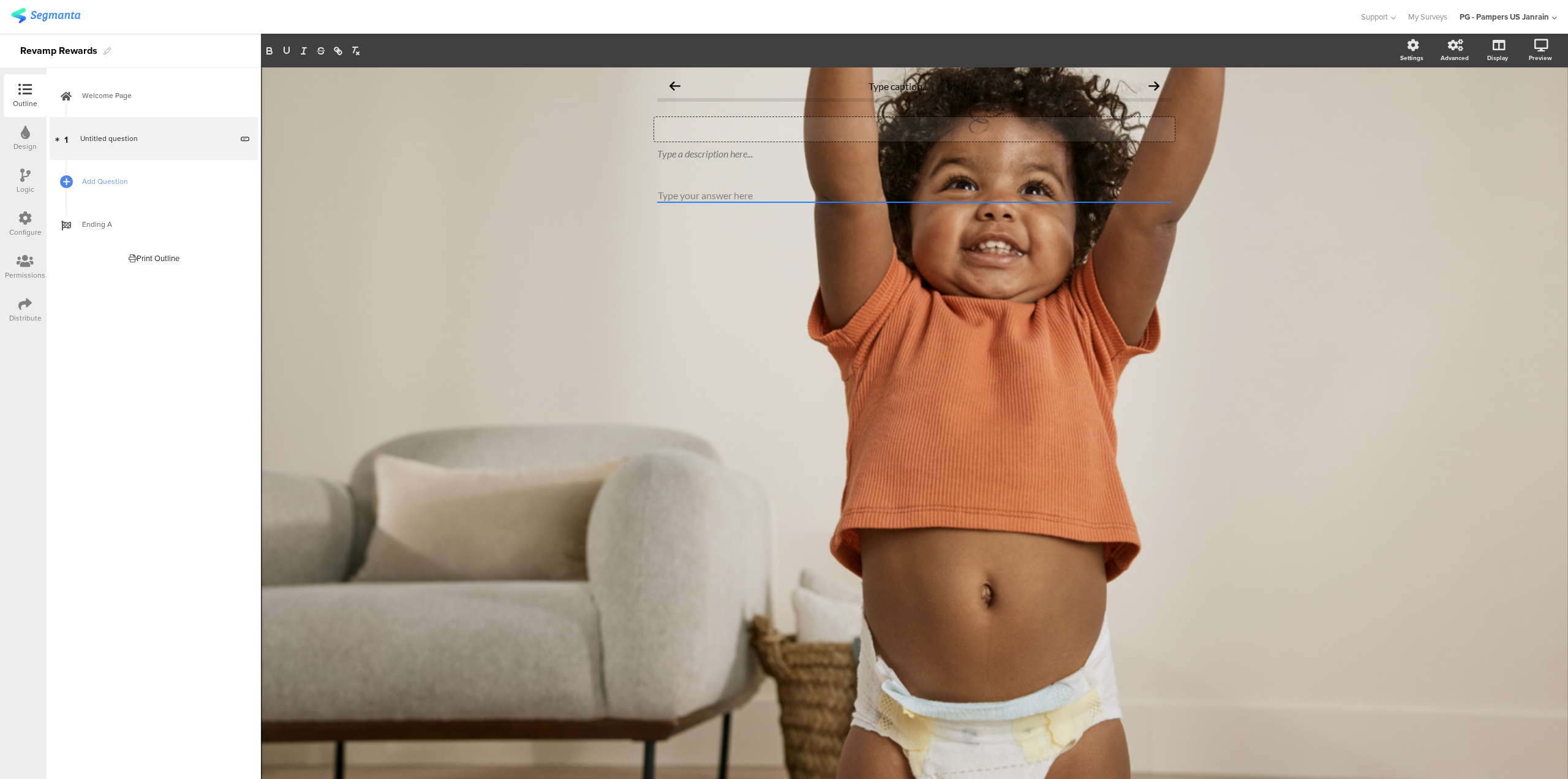
click at [721, 136] on div "Type your question here..." at bounding box center [914, 129] width 520 height 25
click at [18, 139] on div "Design" at bounding box center [25, 138] width 42 height 43
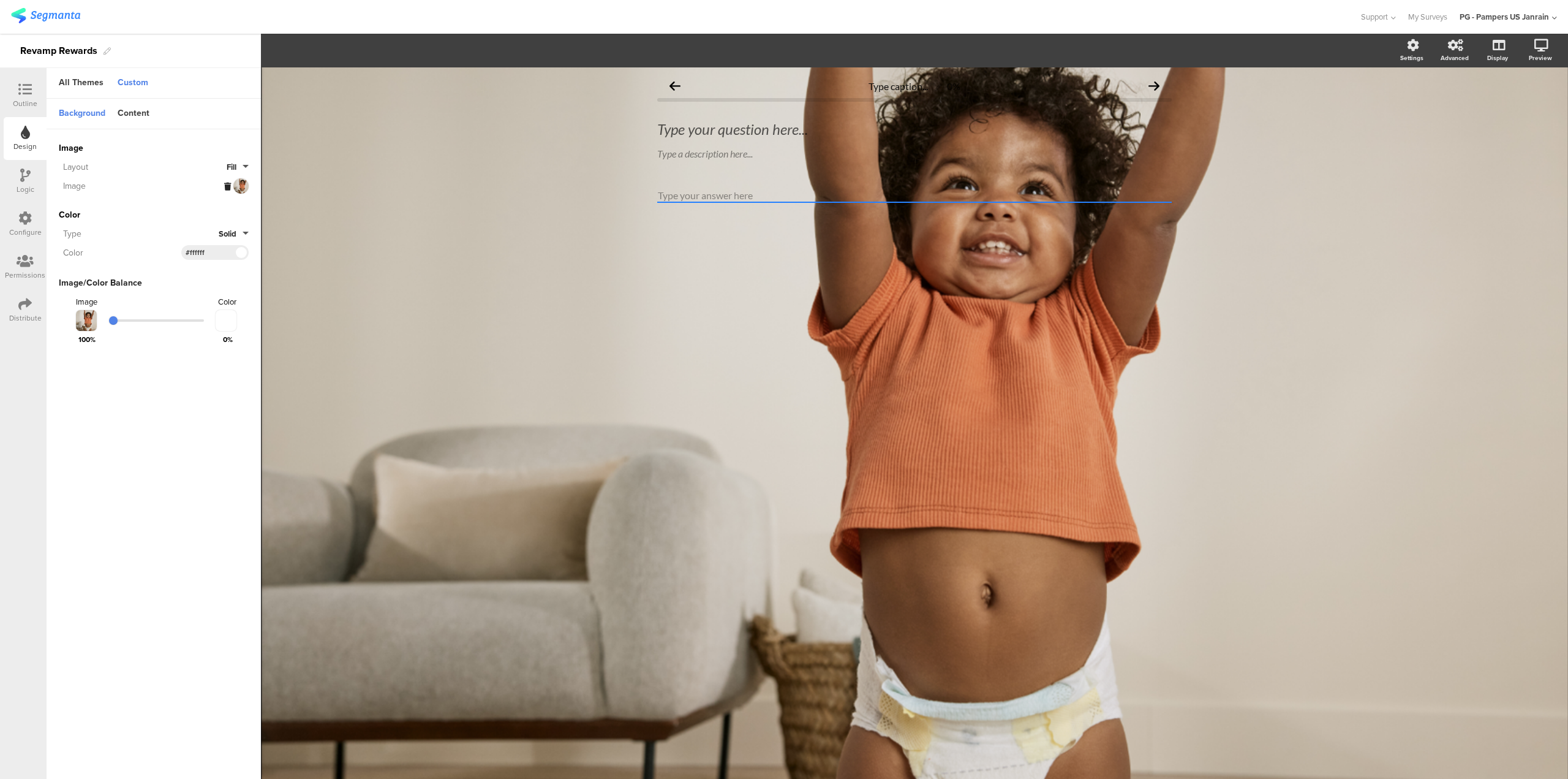
click at [224, 186] on icon at bounding box center [227, 186] width 7 height 8
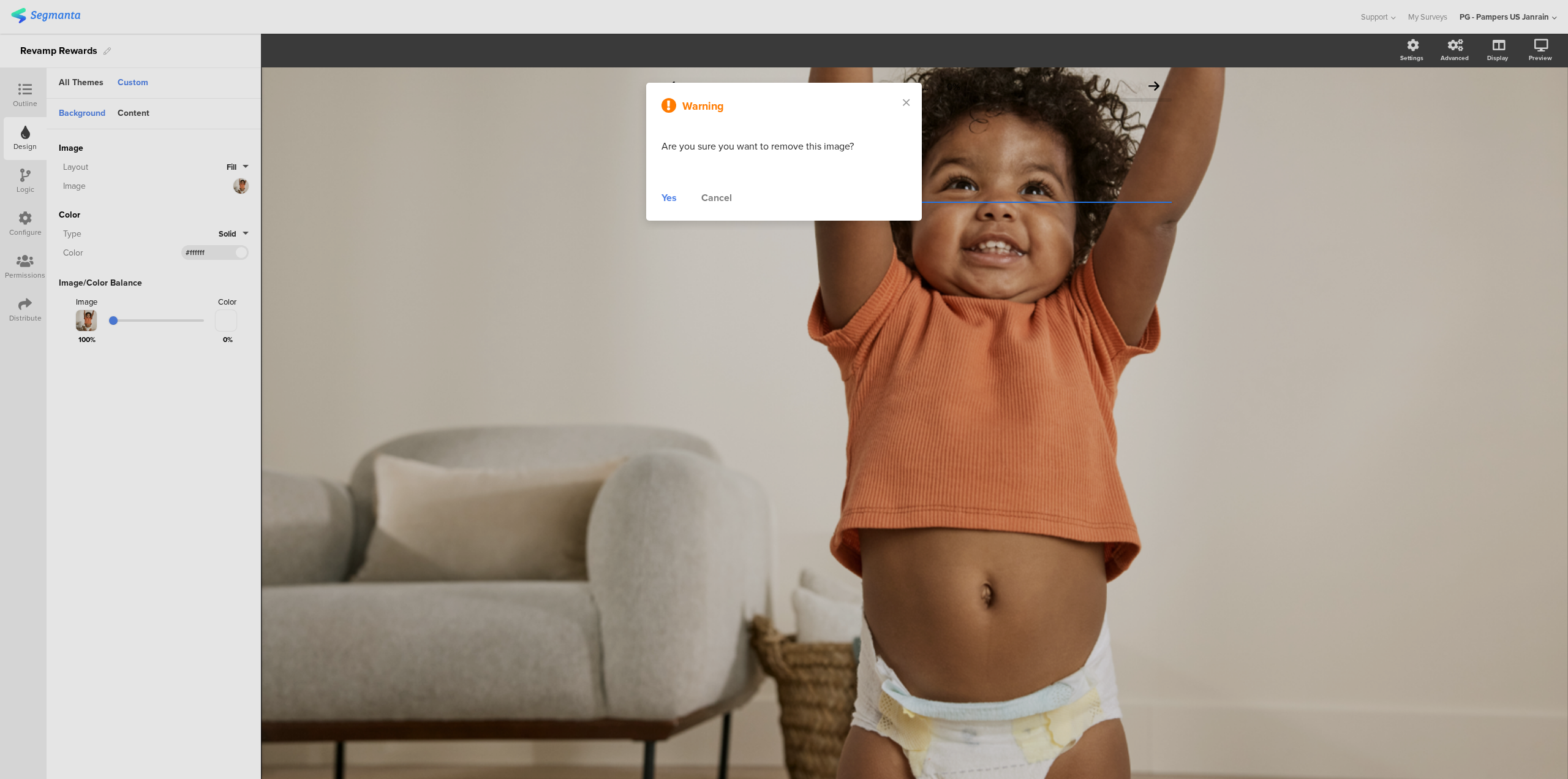
click at [666, 197] on div "Yes" at bounding box center [669, 198] width 16 height 15
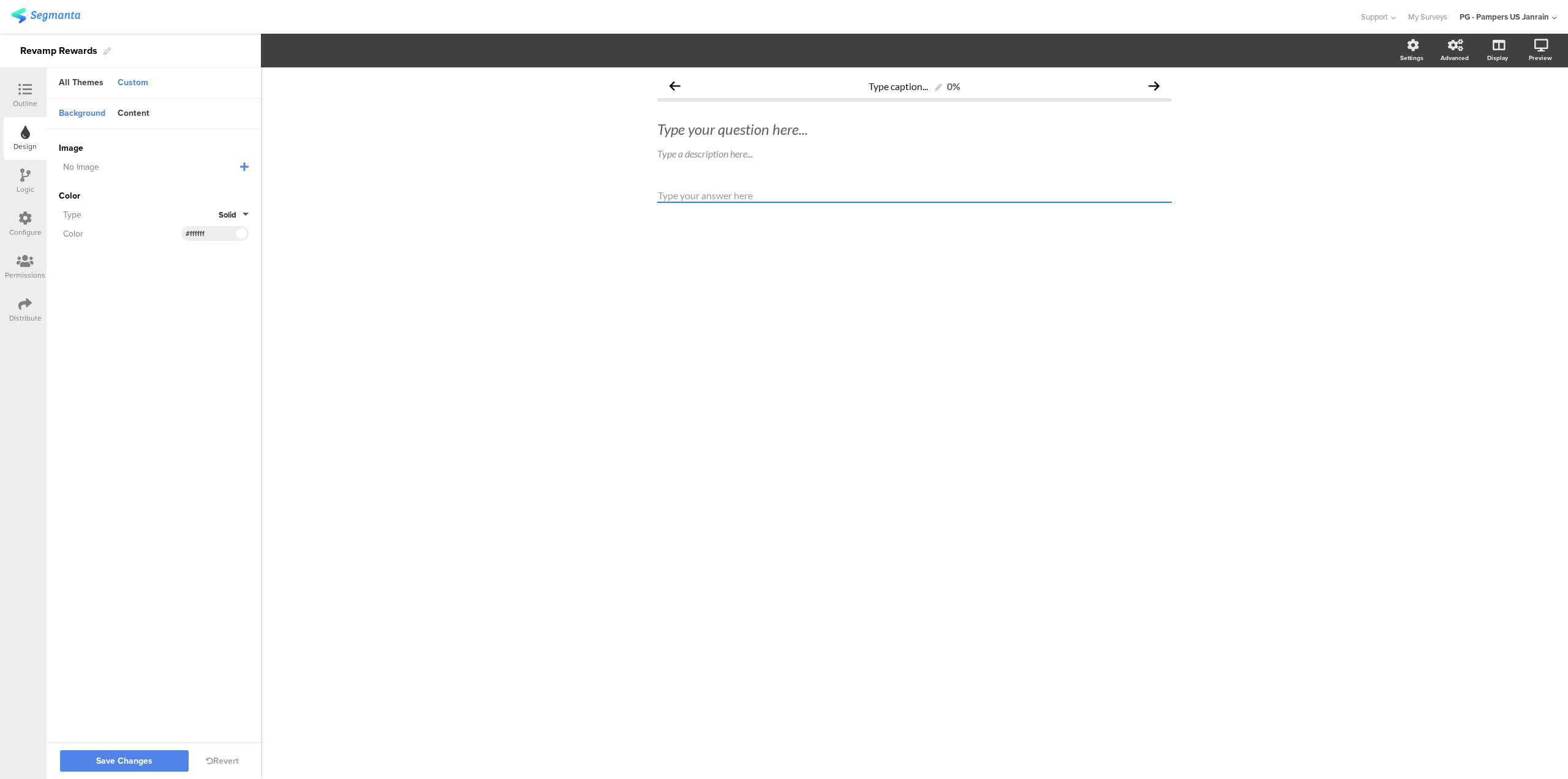
click at [245, 165] on icon at bounding box center [244, 167] width 8 height 10
click at [87, 224] on span "Upload File" at bounding box center [81, 230] width 45 height 13
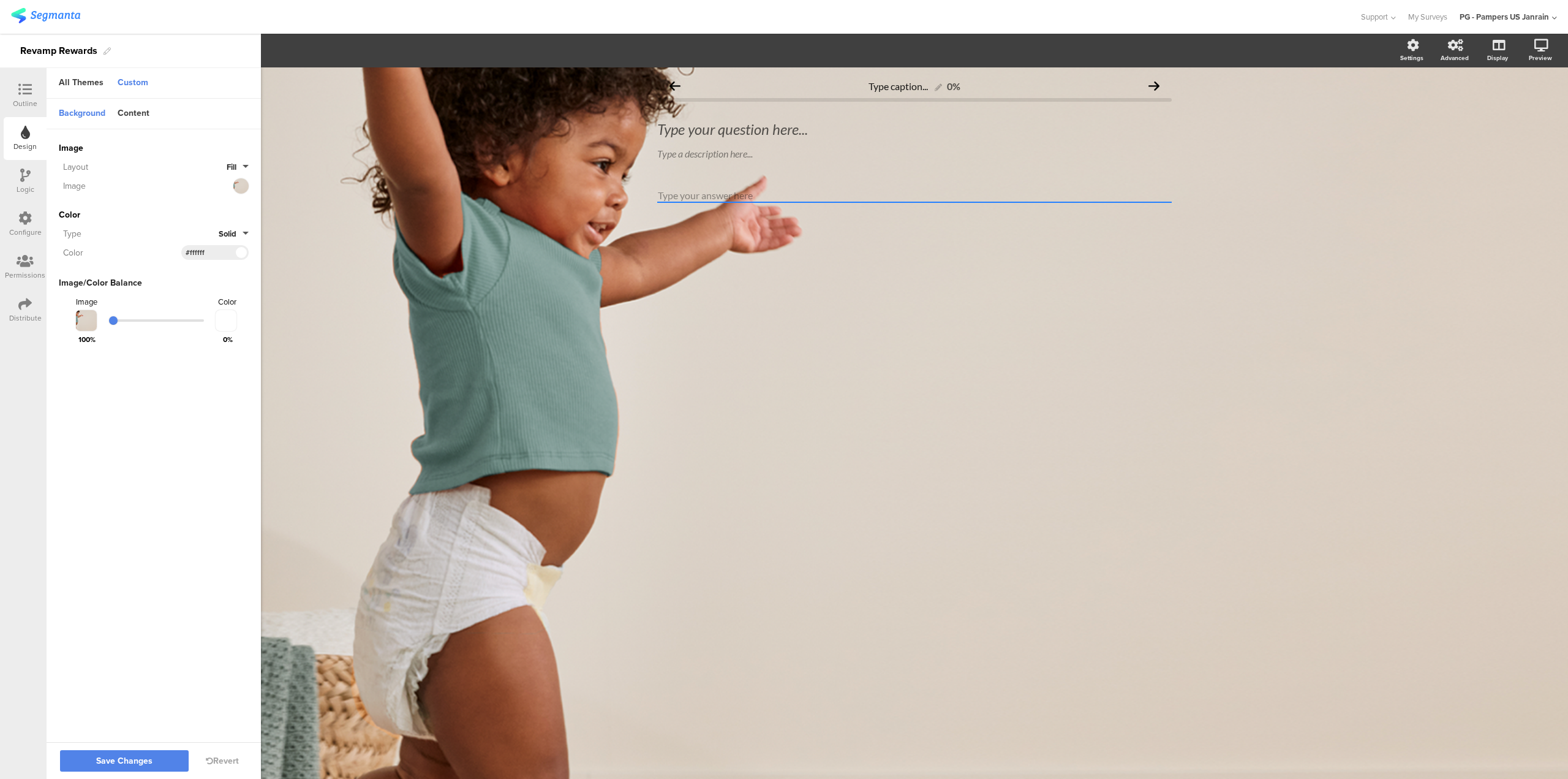
click at [35, 87] on div at bounding box center [25, 90] width 25 height 16
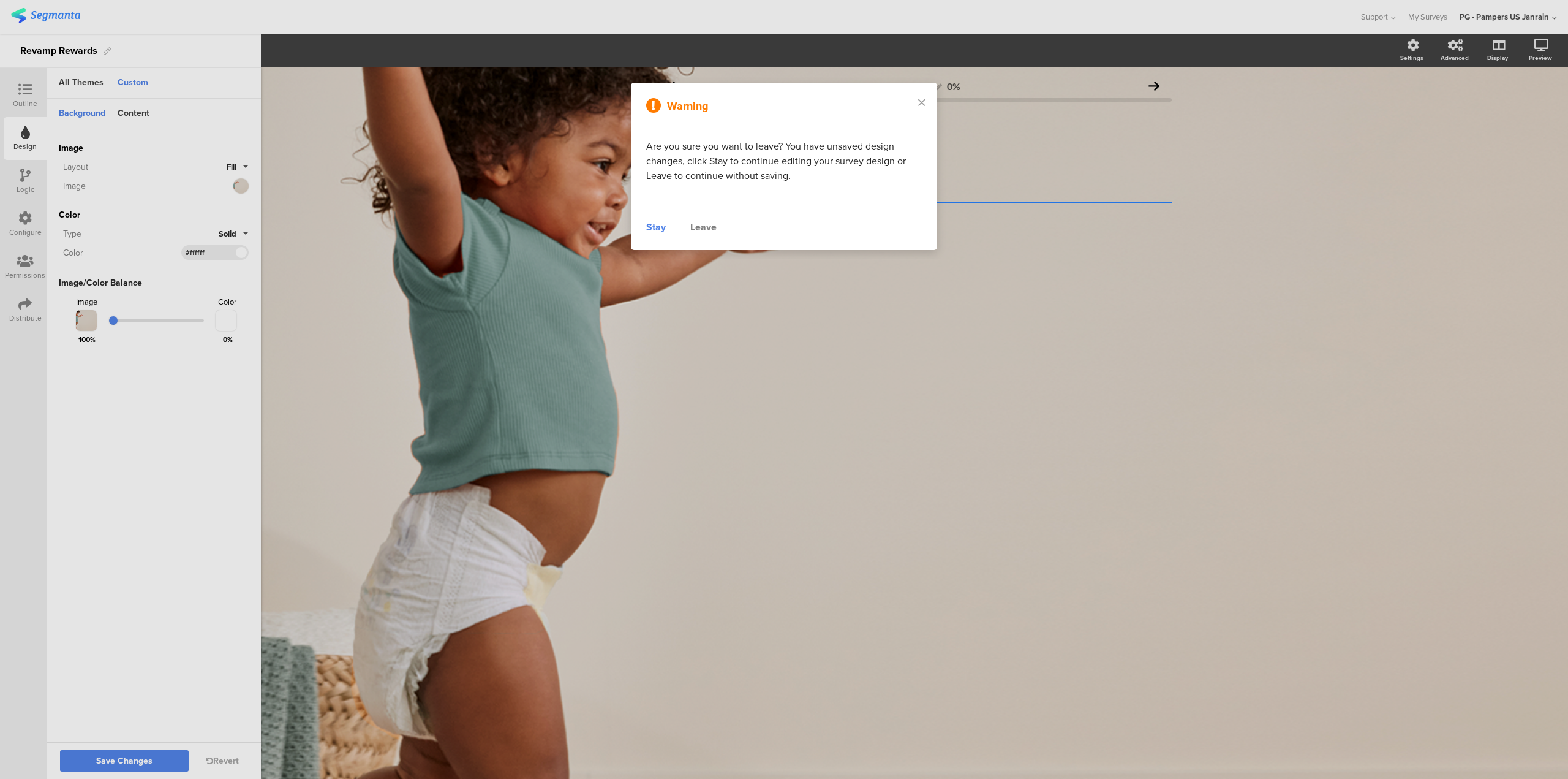
click at [661, 232] on div "Stay" at bounding box center [656, 227] width 20 height 15
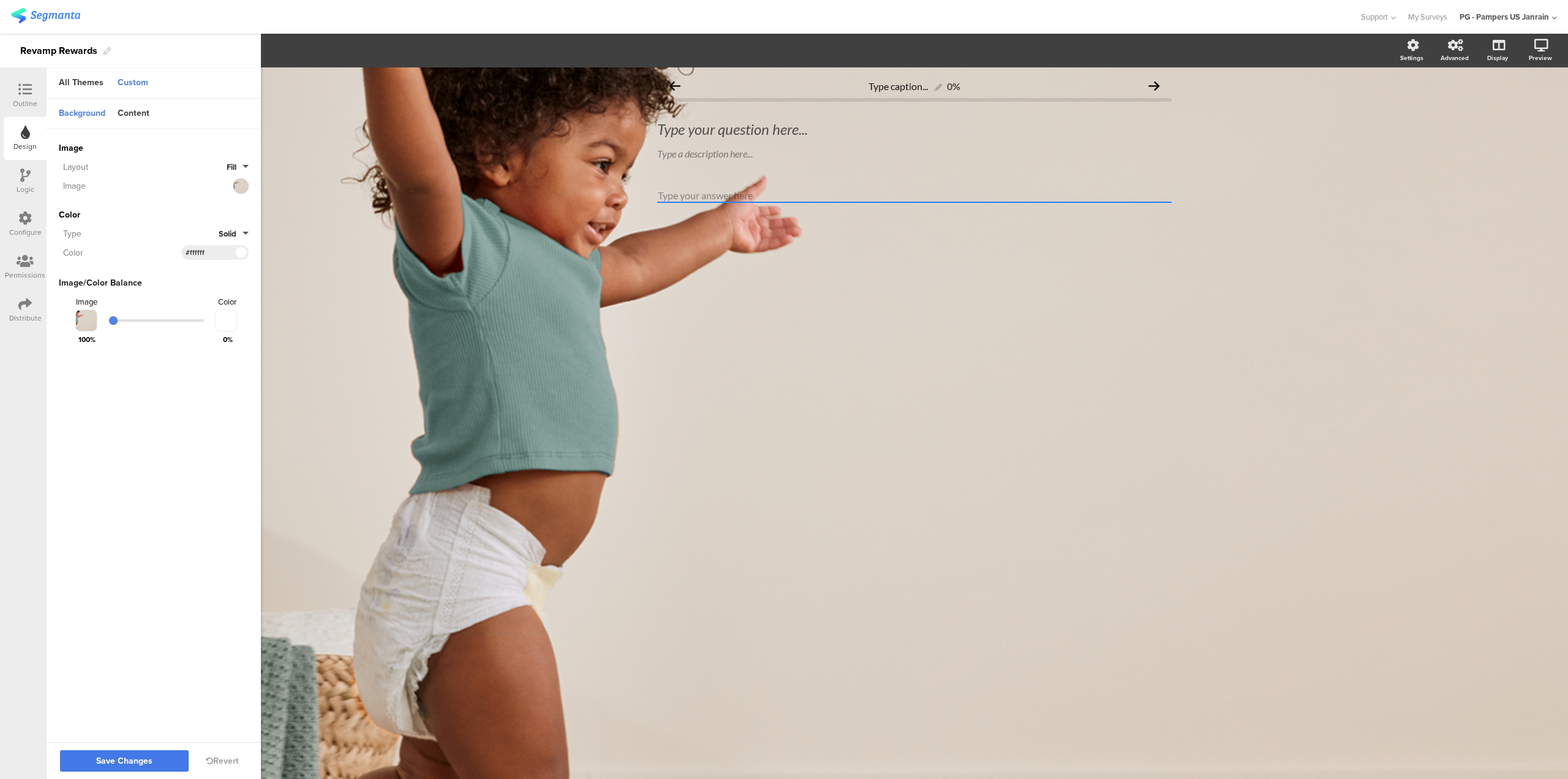
click at [161, 754] on button "Save Changes" at bounding box center [123, 761] width 128 height 21
click at [30, 98] on div "Outline" at bounding box center [25, 103] width 25 height 11
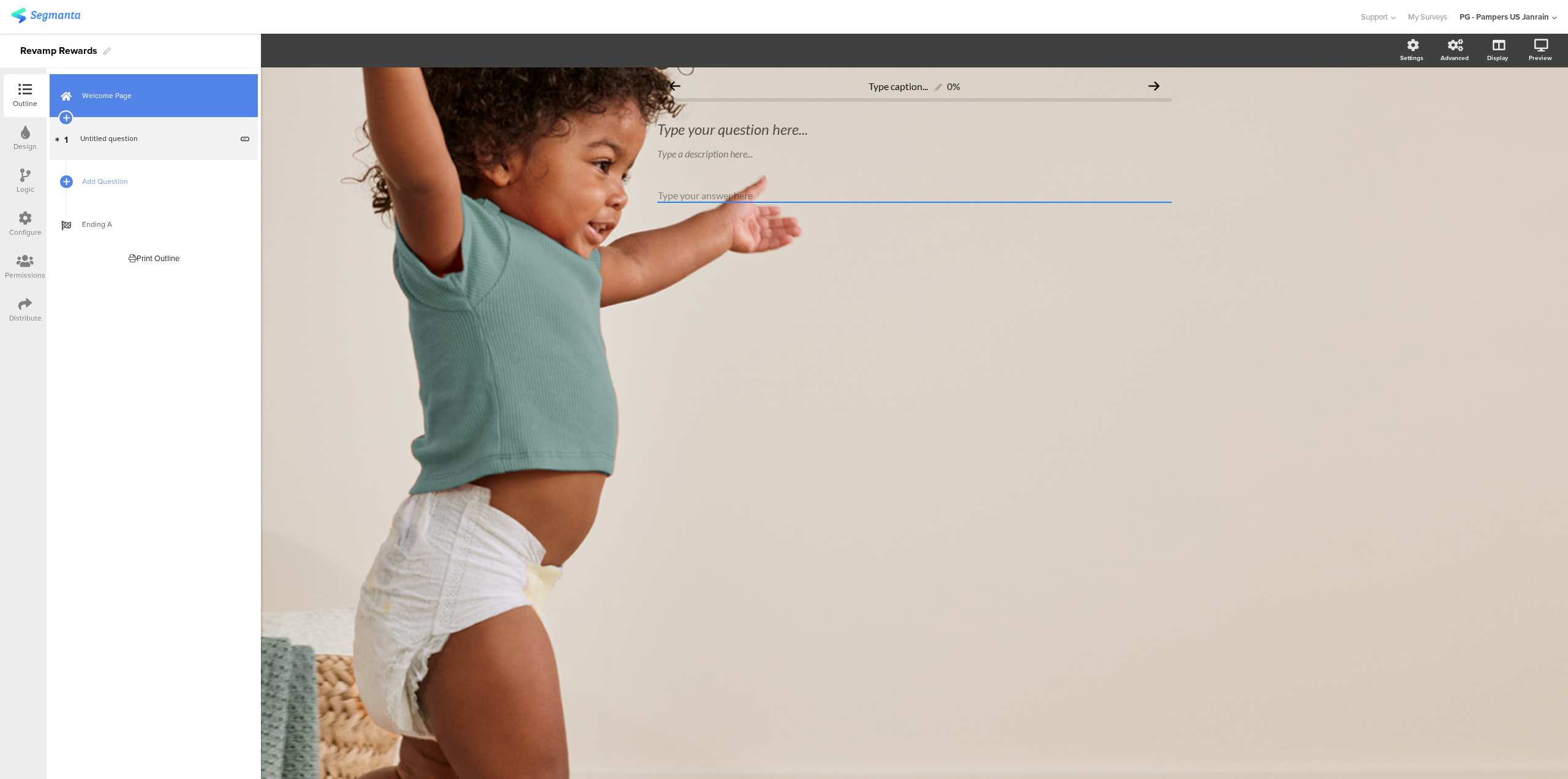
click at [92, 96] on span "Welcome Page" at bounding box center [160, 95] width 157 height 12
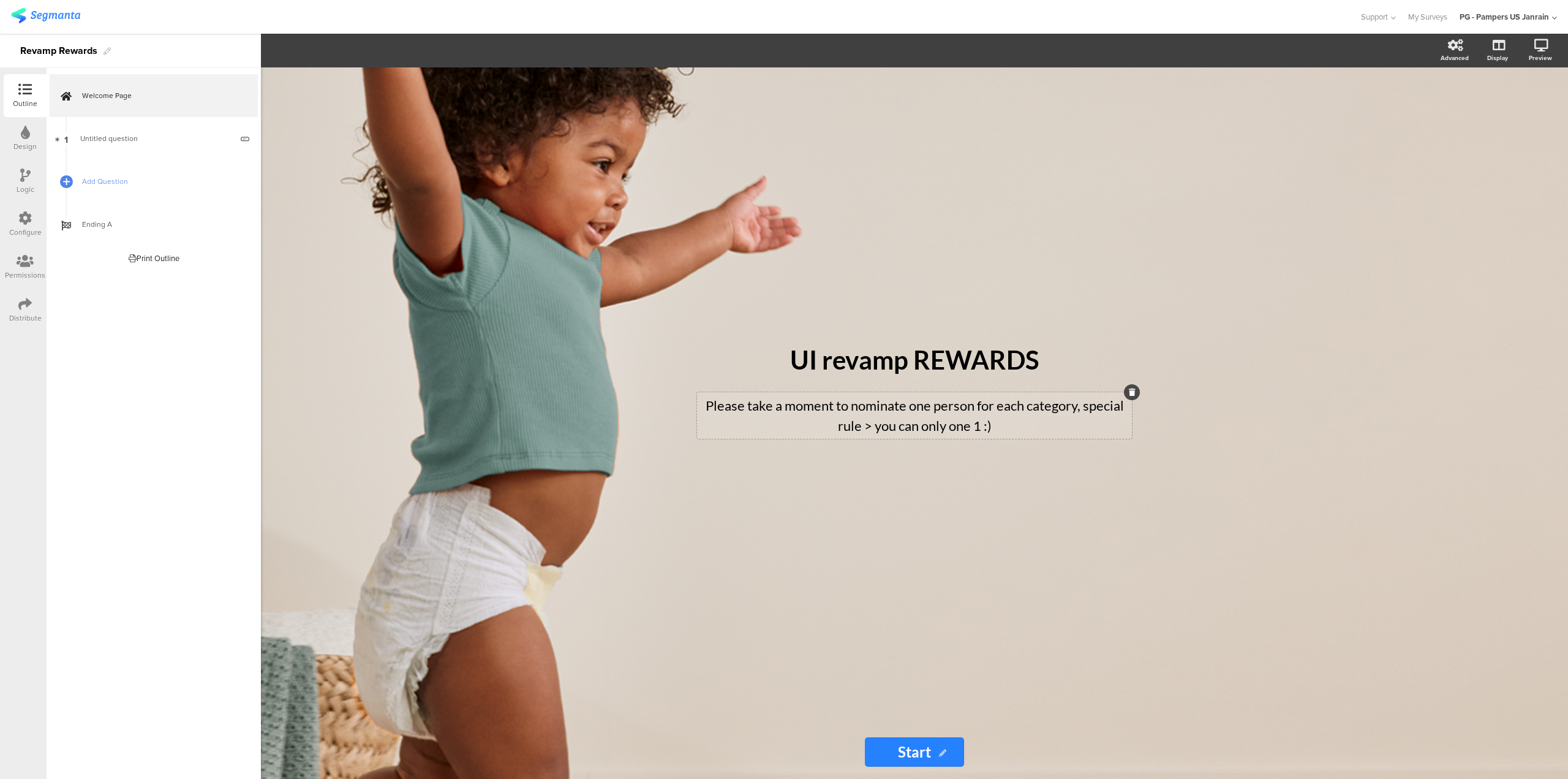
click at [860, 412] on p "Please take a moment to nominate one person for each category, special rule > y…" at bounding box center [914, 415] width 429 height 40
click at [873, 424] on p "Please take a moment to nominate one person for each category, special rule > y…" at bounding box center [914, 415] width 429 height 40
click at [922, 428] on p "Please take a moment to nominate one person for each category, special rule > y…" at bounding box center [914, 415] width 429 height 40
drag, startPoint x: 875, startPoint y: 426, endPoint x: 996, endPoint y: 434, distance: 121.3
click at [996, 434] on p "Please take a moment to nominate one person for each category, special rule > y…" at bounding box center [914, 415] width 429 height 40
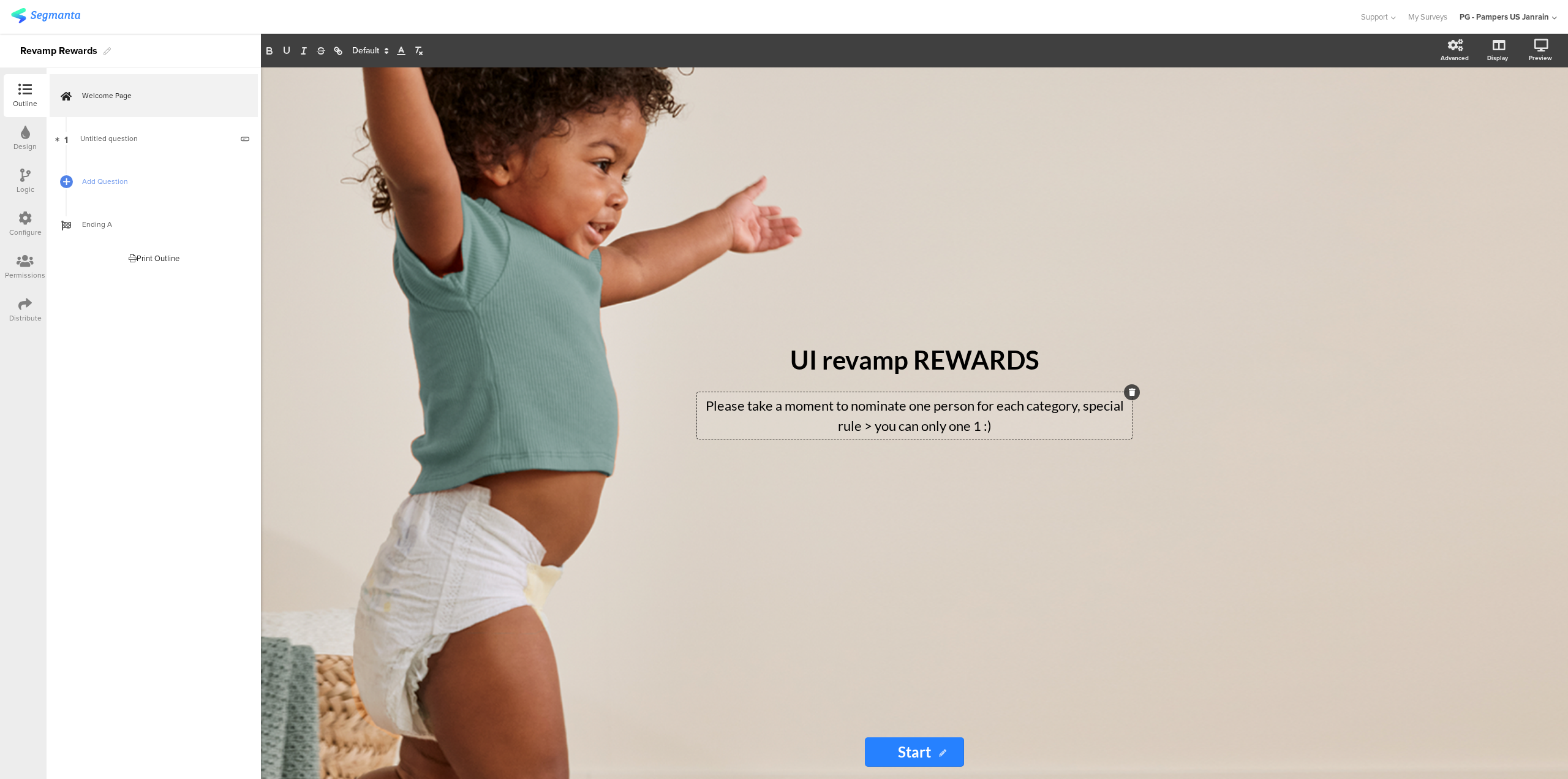
click at [1084, 403] on p "Please take a moment to nominate one person for each category, special rule > y…" at bounding box center [914, 415] width 429 height 40
drag, startPoint x: 819, startPoint y: 424, endPoint x: 882, endPoint y: 426, distance: 63.0
click at [882, 426] on p "special rule > you can only one 1 :)" at bounding box center [914, 425] width 429 height 20
click at [985, 646] on div "UI revamp REWARDS UI revamp REWARDS Please take a moment to nominate one person…" at bounding box center [914, 396] width 490 height 657
click at [99, 182] on span "Add Question" at bounding box center [160, 181] width 157 height 12
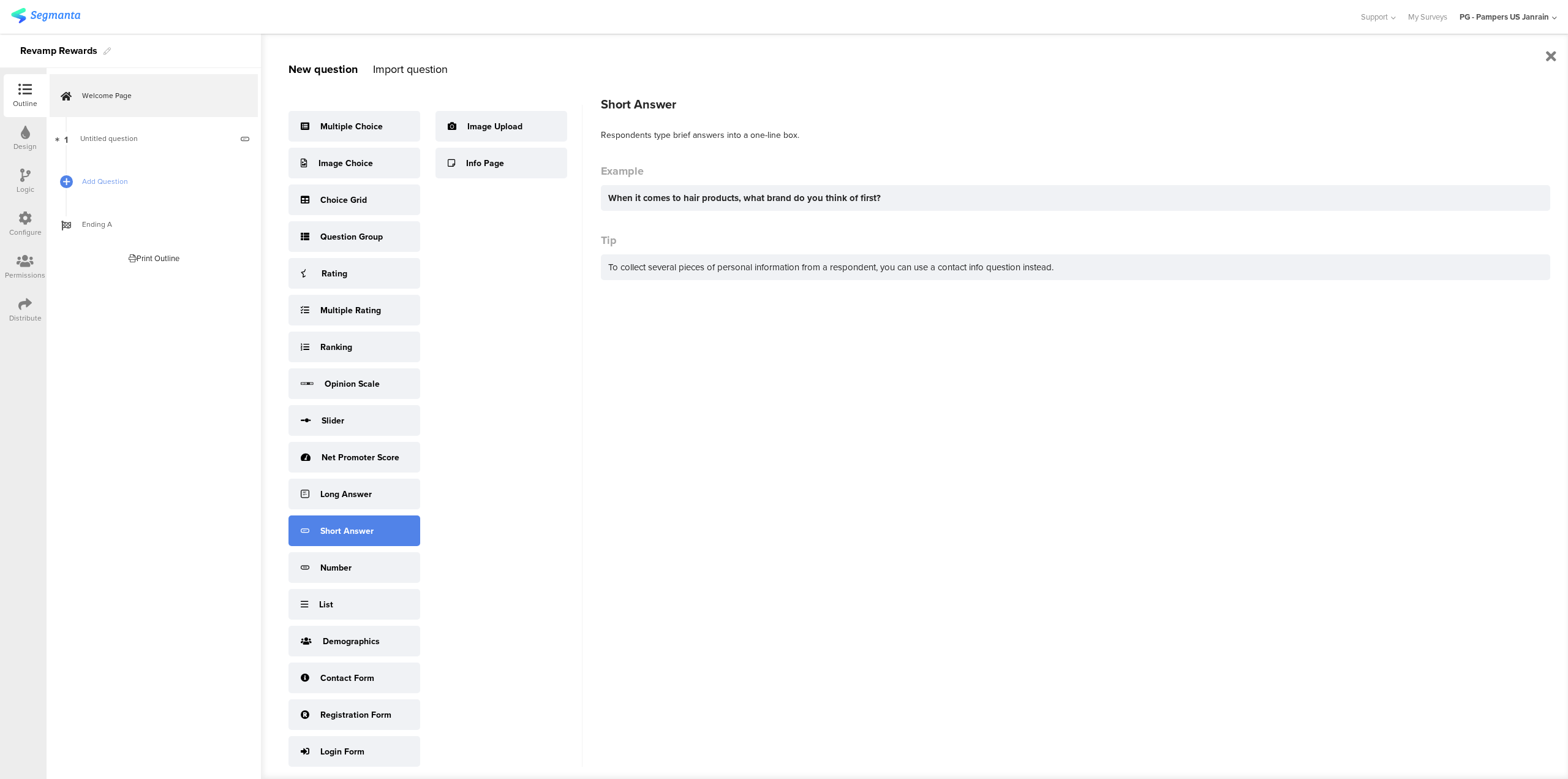
click at [322, 531] on div "Short Answer" at bounding box center [346, 531] width 53 height 13
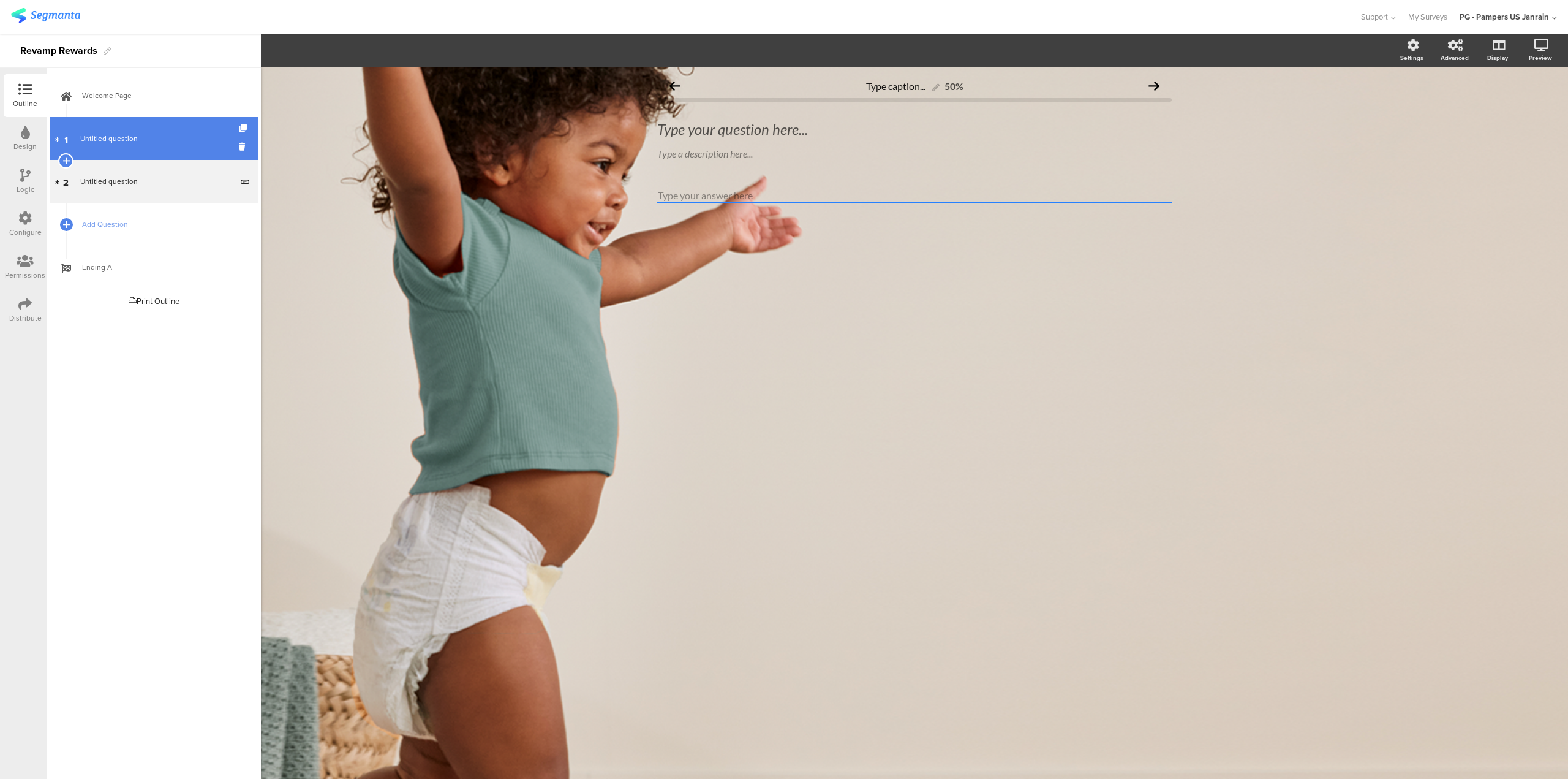
click at [163, 148] on link "1 Untitled question" at bounding box center [154, 138] width 208 height 43
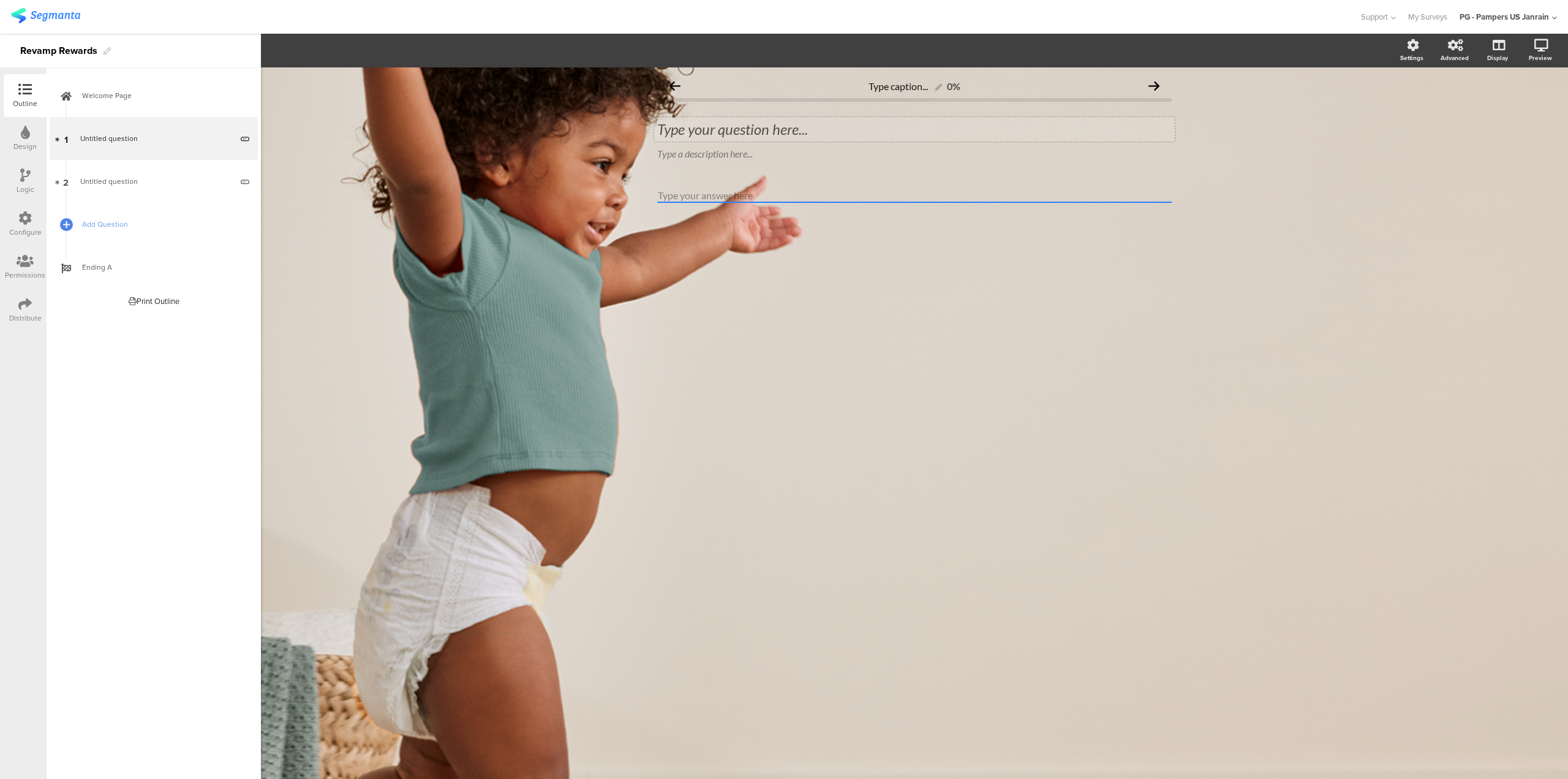
click at [767, 136] on div "Type your question here..." at bounding box center [914, 129] width 515 height 18
click at [753, 131] on p "Who woutl be" at bounding box center [914, 129] width 515 height 18
drag, startPoint x: 755, startPoint y: 131, endPoint x: 625, endPoint y: 134, distance: 130.0
click at [625, 134] on div "Type caption... 0% Who woutl be Who woutl be Who woutl be Type a description he…" at bounding box center [914, 423] width 1307 height 711
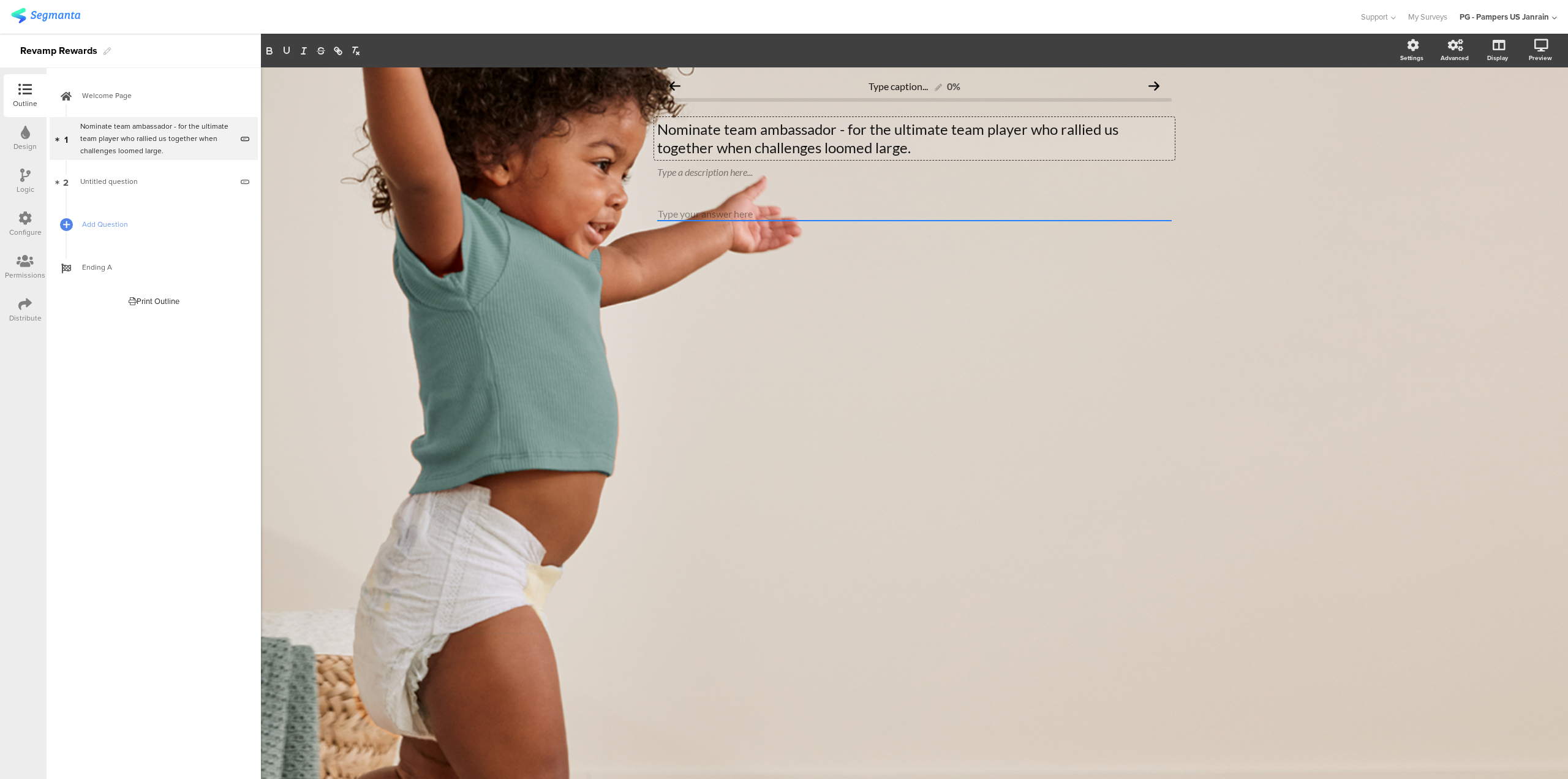
click at [726, 132] on p "Nominate team ambassador - for the ultimate team player who rallied us together…" at bounding box center [914, 138] width 515 height 37
click at [730, 130] on p "Nominate team ambassador - for the ultimate team player who rallied us together…" at bounding box center [914, 138] width 515 height 37
drag, startPoint x: 726, startPoint y: 127, endPoint x: 841, endPoint y: 134, distance: 115.2
click at [841, 134] on p "Nominate Team ambassador - for the ultimate team player who rallied us together…" at bounding box center [914, 138] width 515 height 37
click at [269, 54] on icon "button" at bounding box center [270, 52] width 5 height 3
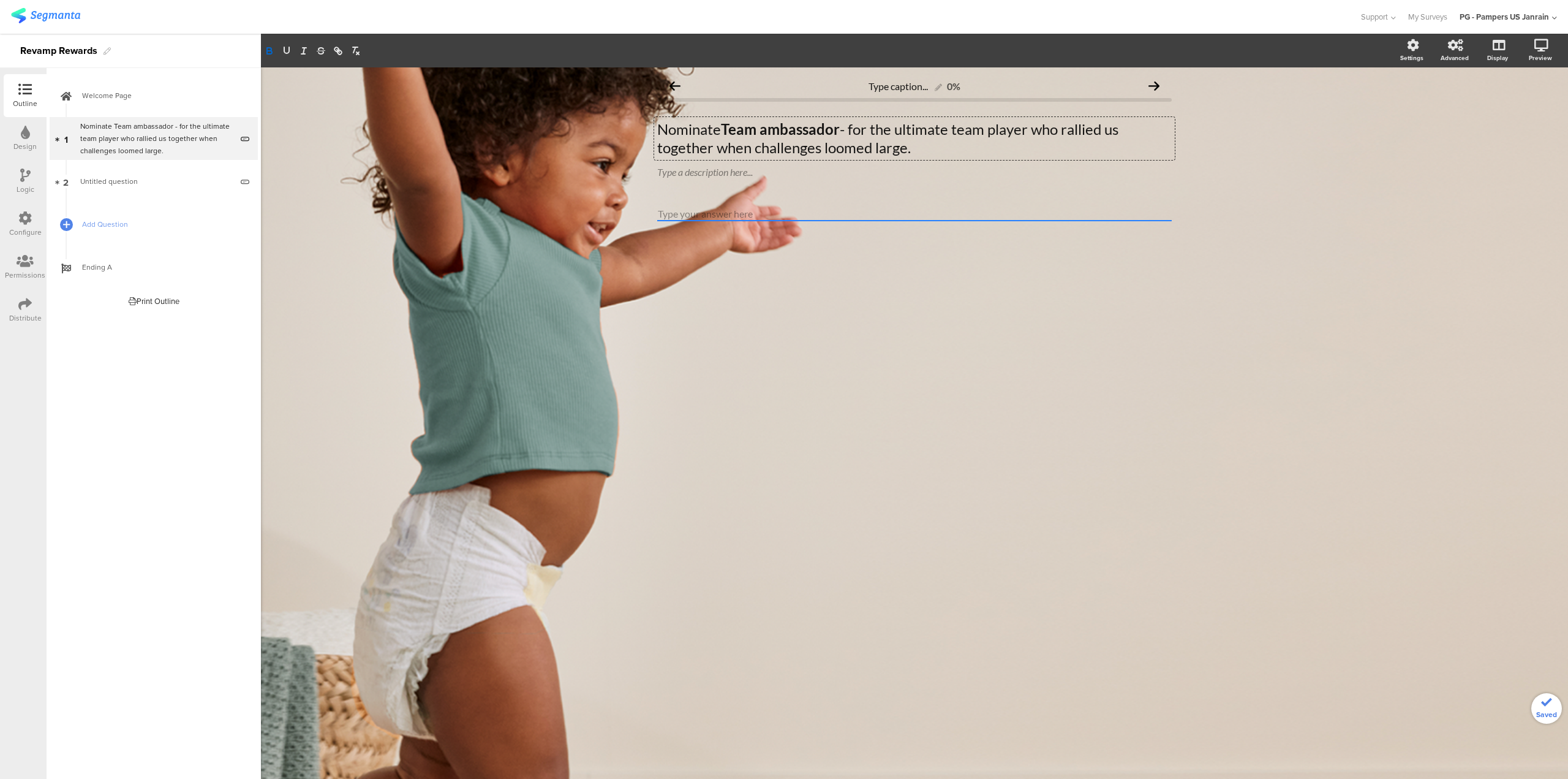
click at [284, 60] on section "Settings Advanced Display Preview" at bounding box center [914, 50] width 1307 height 34
click at [807, 125] on strong "Team ambassador" at bounding box center [780, 129] width 118 height 18
click at [840, 127] on strong "Team ambassador" at bounding box center [780, 129] width 118 height 18
drag, startPoint x: 842, startPoint y: 127, endPoint x: 733, endPoint y: 129, distance: 109.0
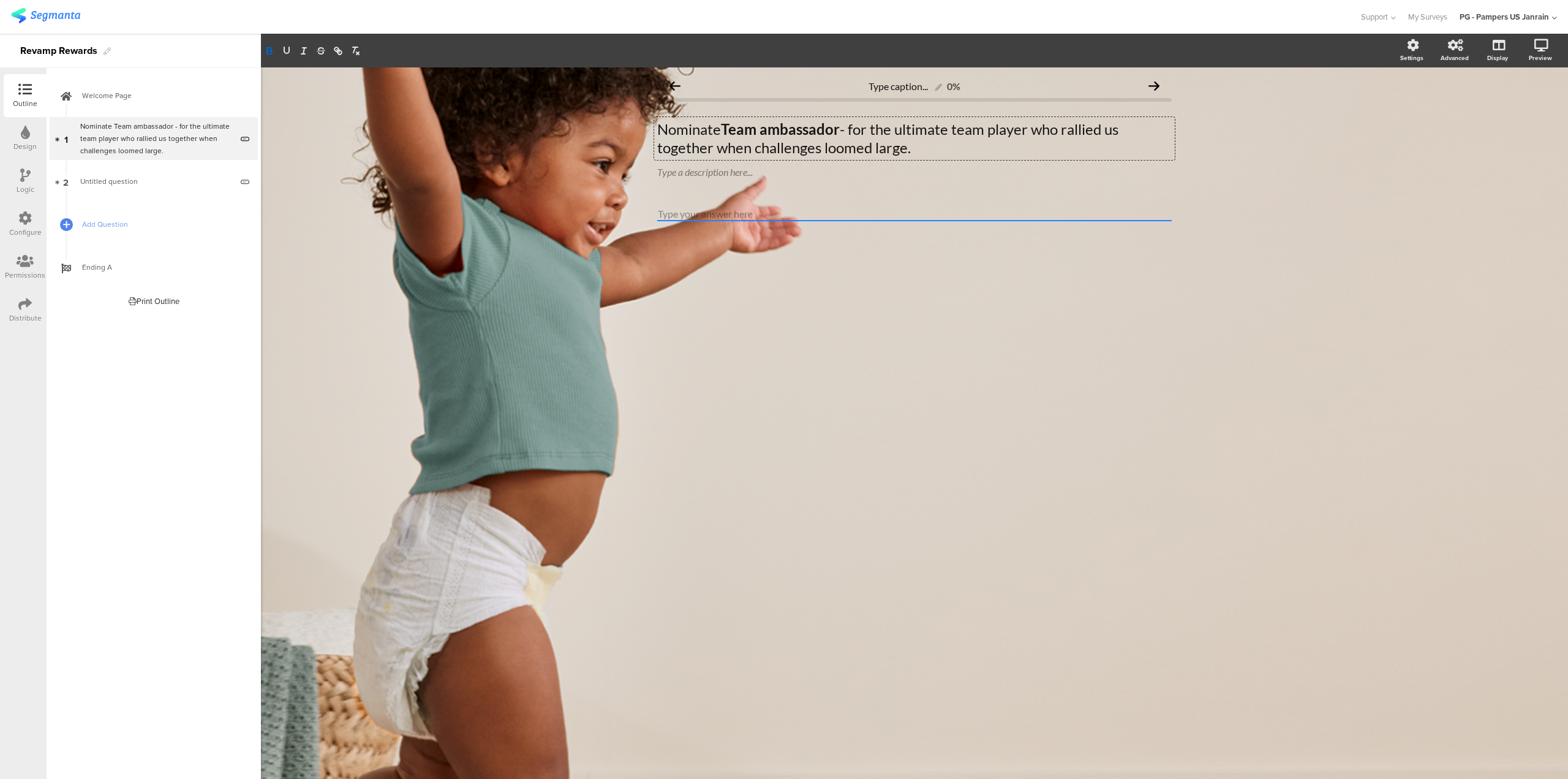
click at [733, 129] on strong "Team ambassador" at bounding box center [780, 129] width 118 height 18
click at [288, 49] on icon "button" at bounding box center [286, 50] width 11 height 11
click at [919, 147] on p "Nominate Team ambassador - for the ultimate team player who rallied us together…" at bounding box center [914, 138] width 515 height 37
click at [730, 205] on div "Type caption... 0% Nominate Team ambassador - for the ultimate team player who …" at bounding box center [914, 168] width 515 height 190
click at [1064, 157] on div "Nominate Team ambassador - for the ultimate team player who rallied us together…" at bounding box center [914, 138] width 520 height 43
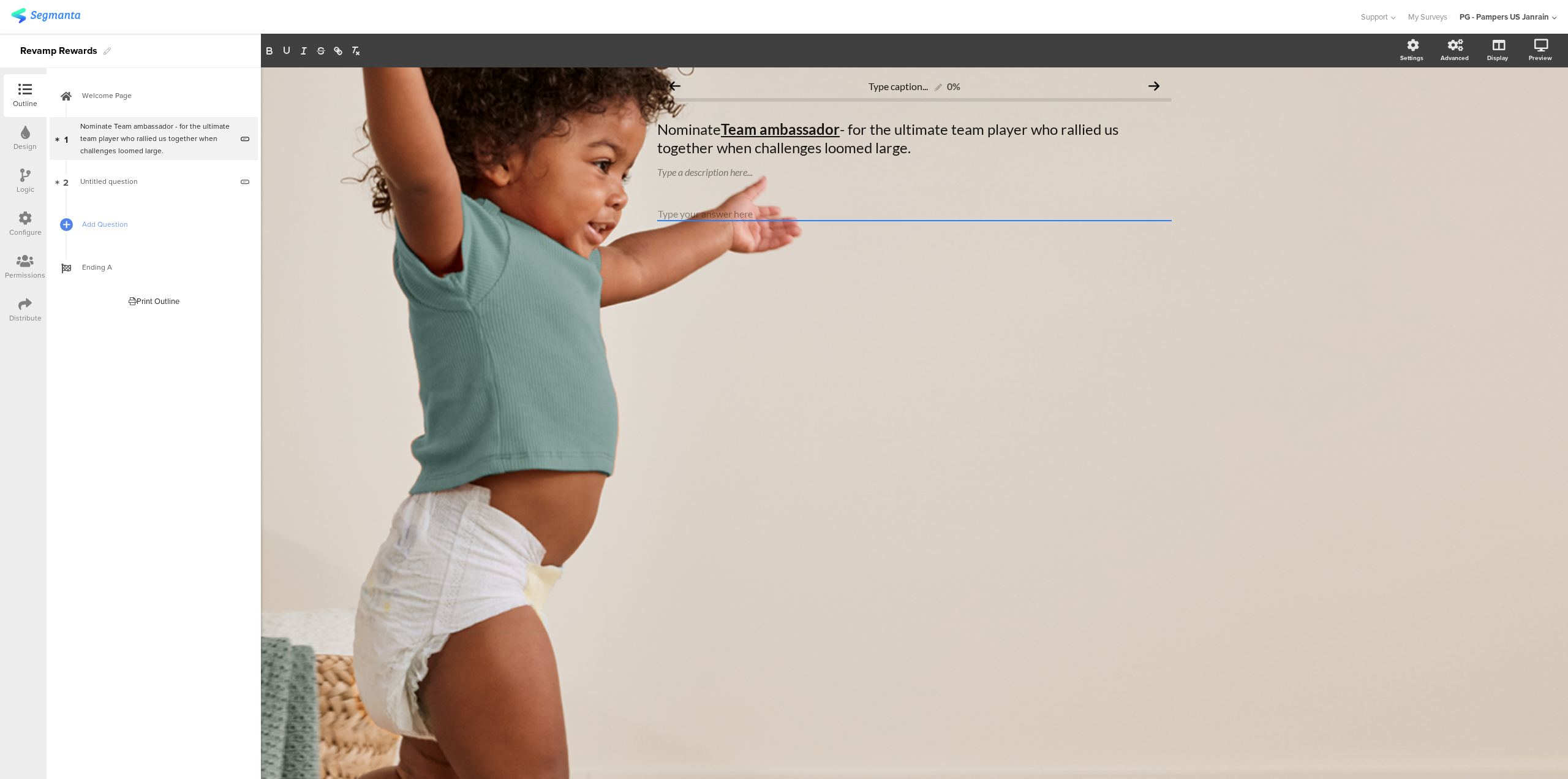
click at [854, 285] on div "Type caption... 0% Nominate Team ambassador - for the ultimate team player who …" at bounding box center [914, 423] width 1307 height 711
drag, startPoint x: 854, startPoint y: 285, endPoint x: 800, endPoint y: 266, distance: 57.2
click at [800, 266] on div "Type caption... 0% Nominate Team ambassador - for the ultimate team player who …" at bounding box center [914, 168] width 539 height 203
click at [1453, 52] on div "Advanced" at bounding box center [1461, 50] width 42 height 30
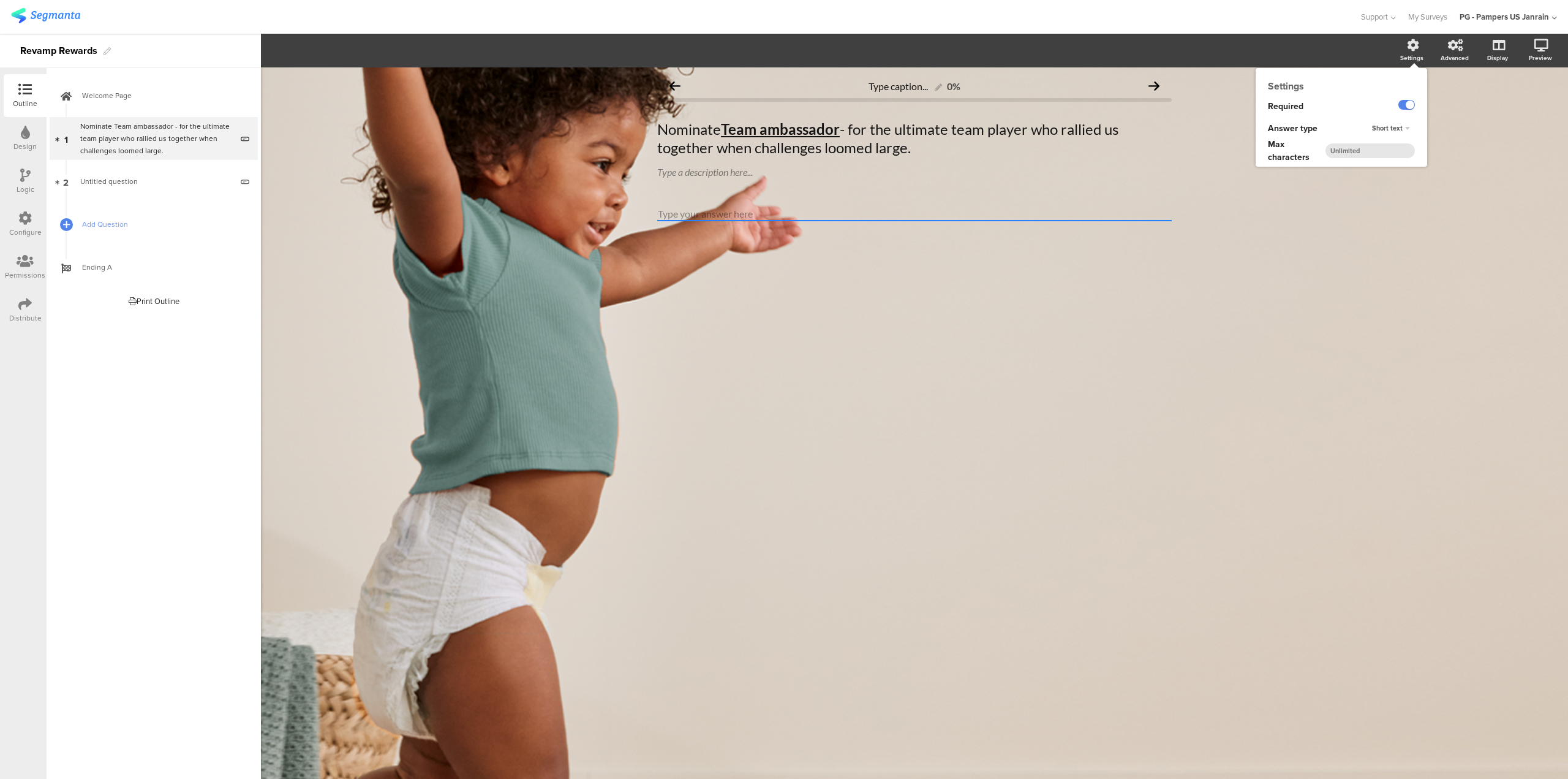
click at [1396, 127] on span "Short text" at bounding box center [1387, 128] width 30 height 10
click at [1394, 140] on div "Long text" at bounding box center [1387, 140] width 72 height 13
click at [1383, 153] on input "number" at bounding box center [1369, 150] width 89 height 15
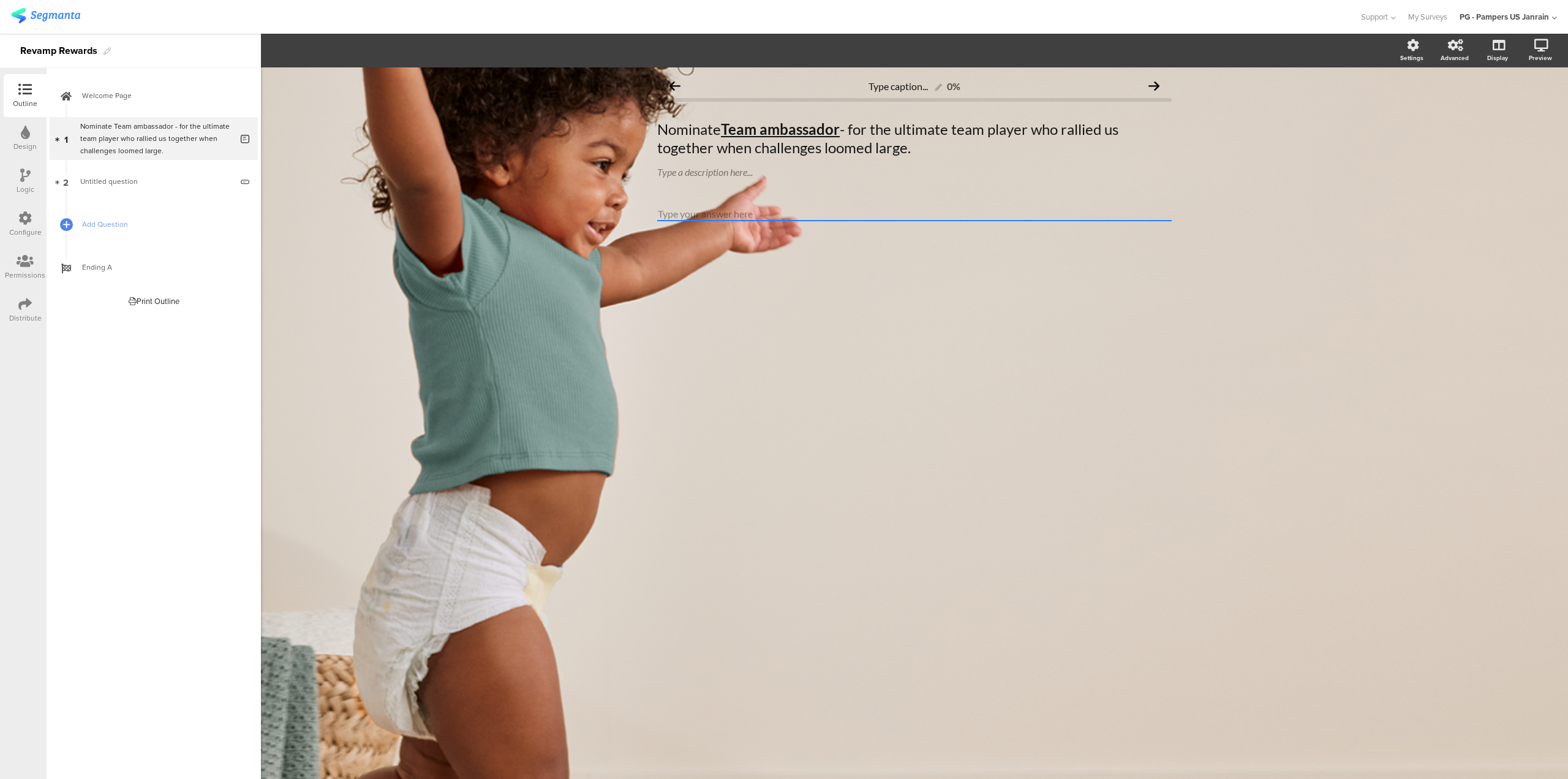
click at [1370, 195] on div "Type caption... 0% Nominate Team ambassador - for the ultimate team player who …" at bounding box center [914, 423] width 1307 height 711
click at [797, 168] on div "Type a description here..." at bounding box center [914, 172] width 515 height 11
click at [870, 310] on div "Type caption... 0% Nominate Team ambassador - for the ultimate team player who …" at bounding box center [914, 423] width 1307 height 711
click at [1528, 109] on icon at bounding box center [1526, 110] width 10 height 16
click at [18, 219] on div "Configure" at bounding box center [25, 224] width 42 height 43
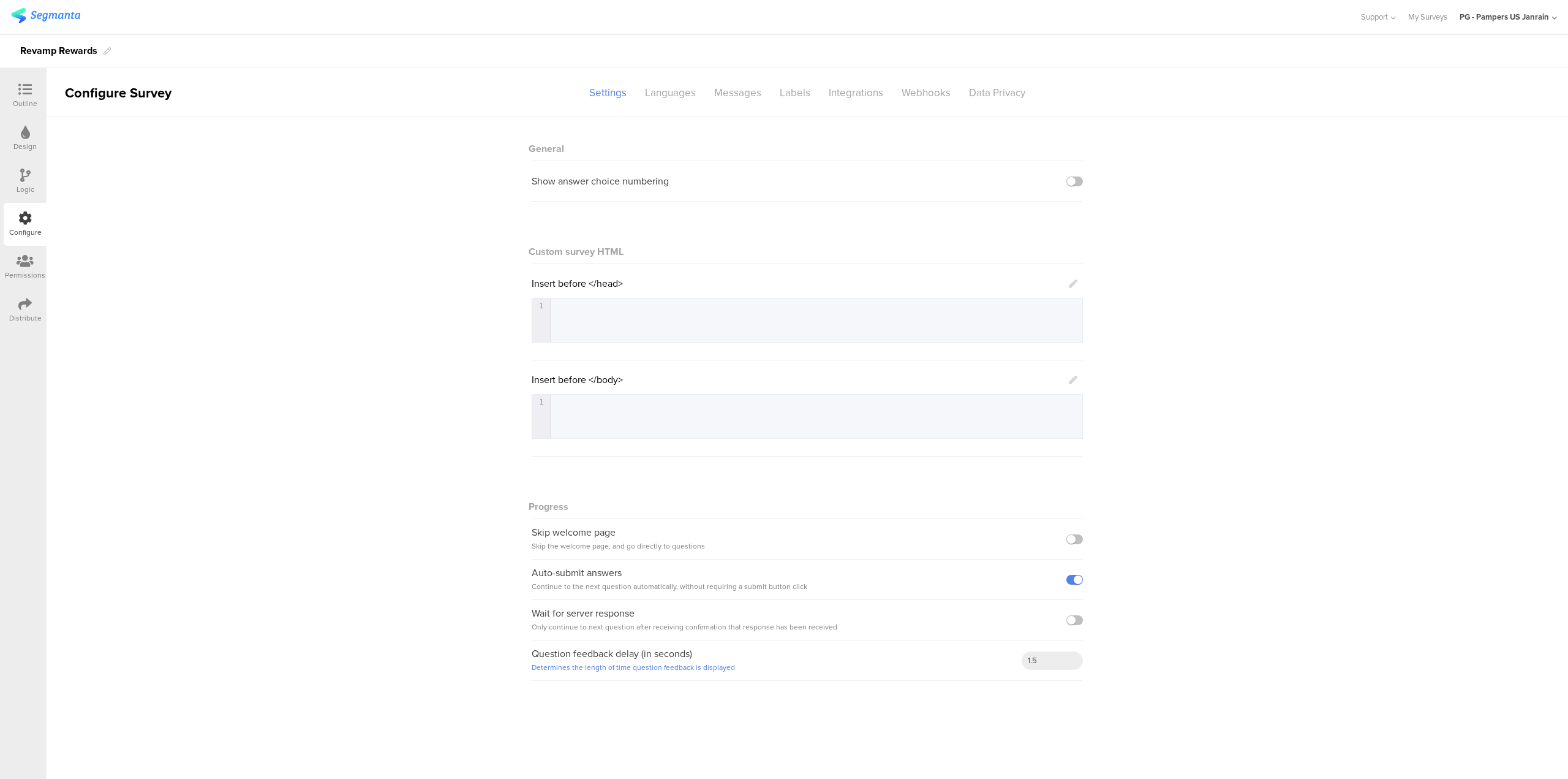
click at [31, 266] on icon at bounding box center [25, 261] width 17 height 13
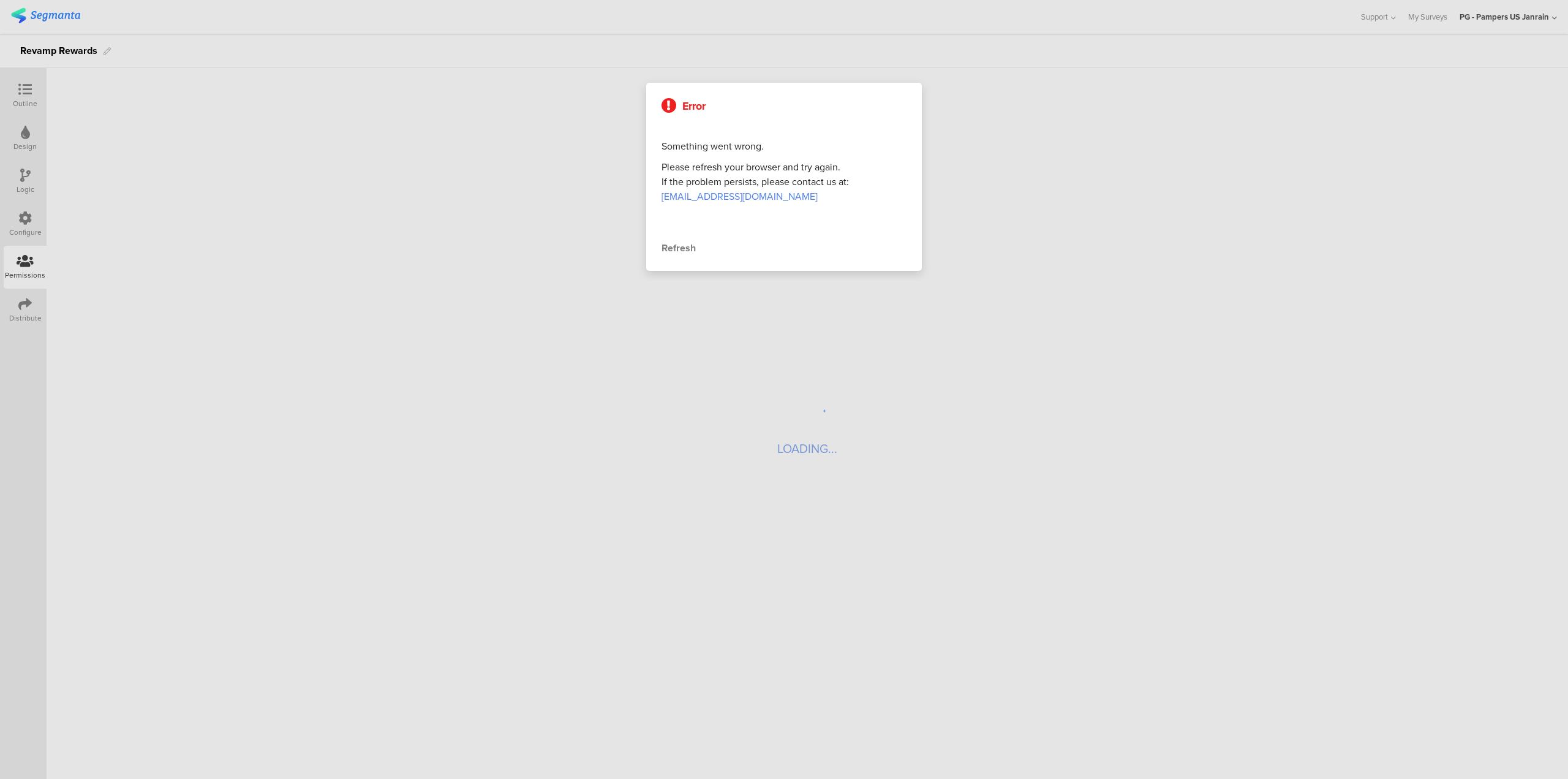
click at [26, 186] on div at bounding box center [784, 389] width 1568 height 779
click at [26, 147] on div at bounding box center [784, 389] width 1568 height 779
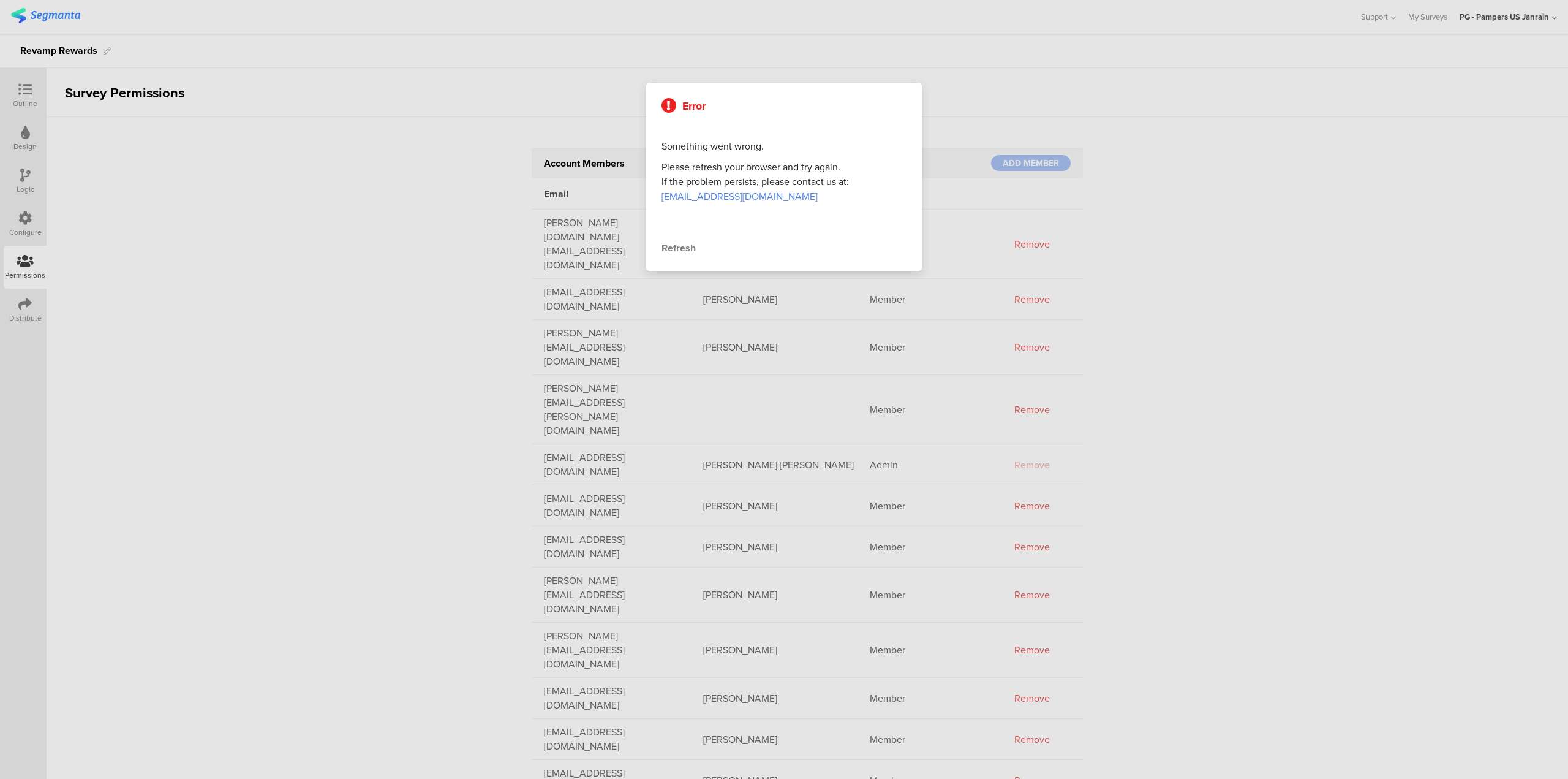
click at [677, 249] on div "Refresh" at bounding box center [784, 248] width 245 height 15
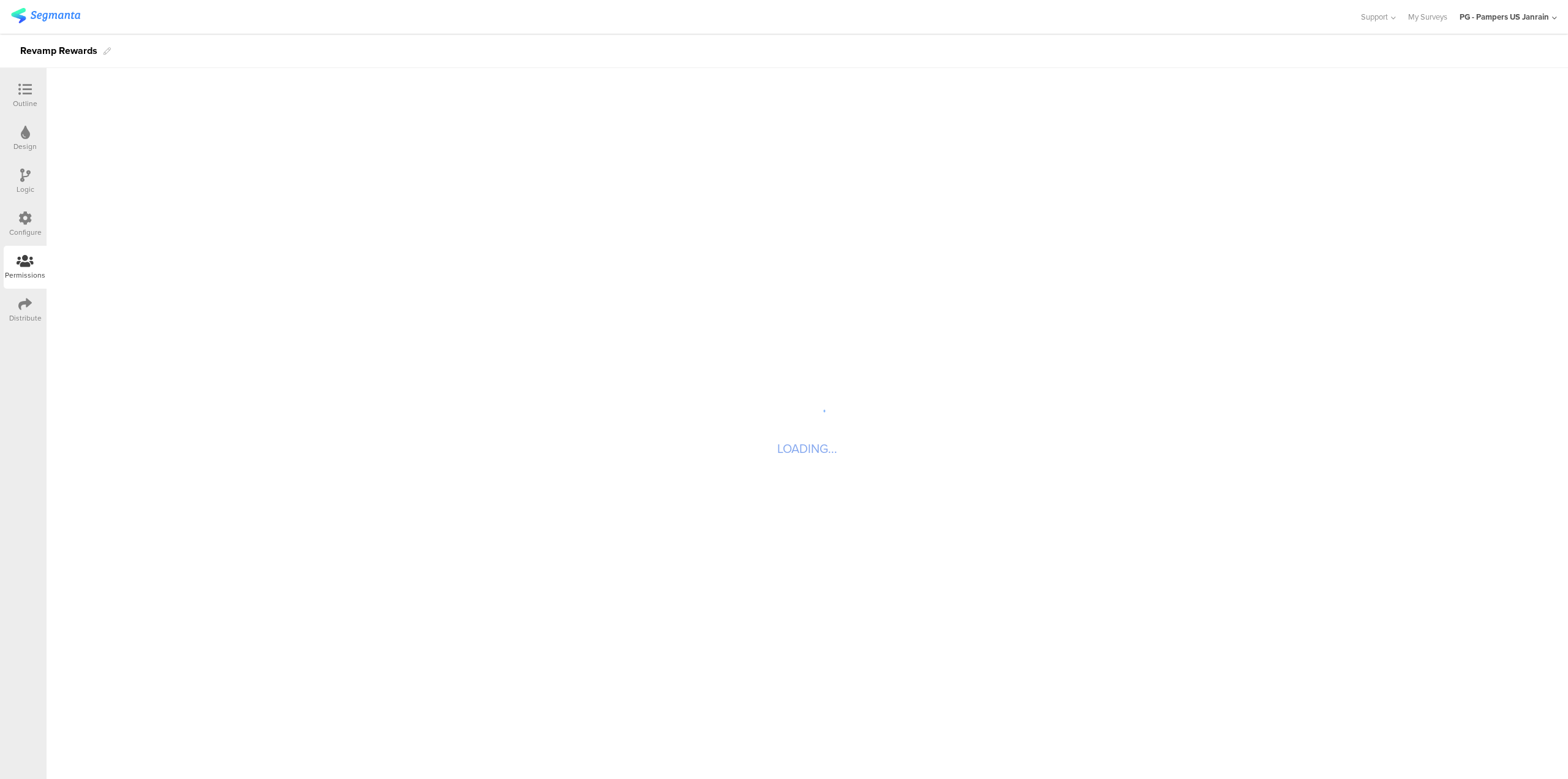
click at [23, 104] on div "Outline" at bounding box center [25, 103] width 25 height 11
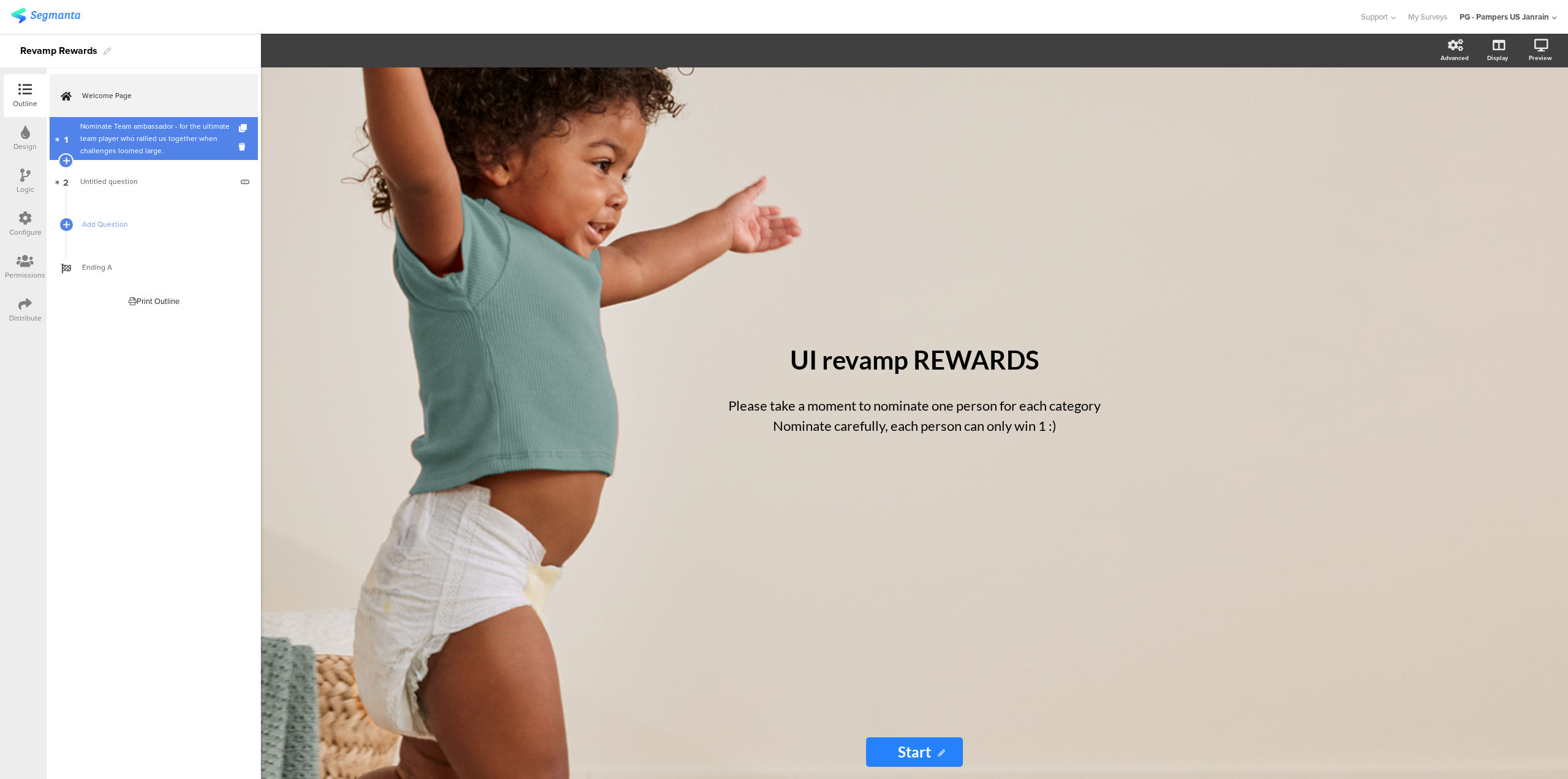
click at [166, 137] on div "Nominate Team ambassador - for the ultimate team player who rallied us together…" at bounding box center [155, 138] width 151 height 37
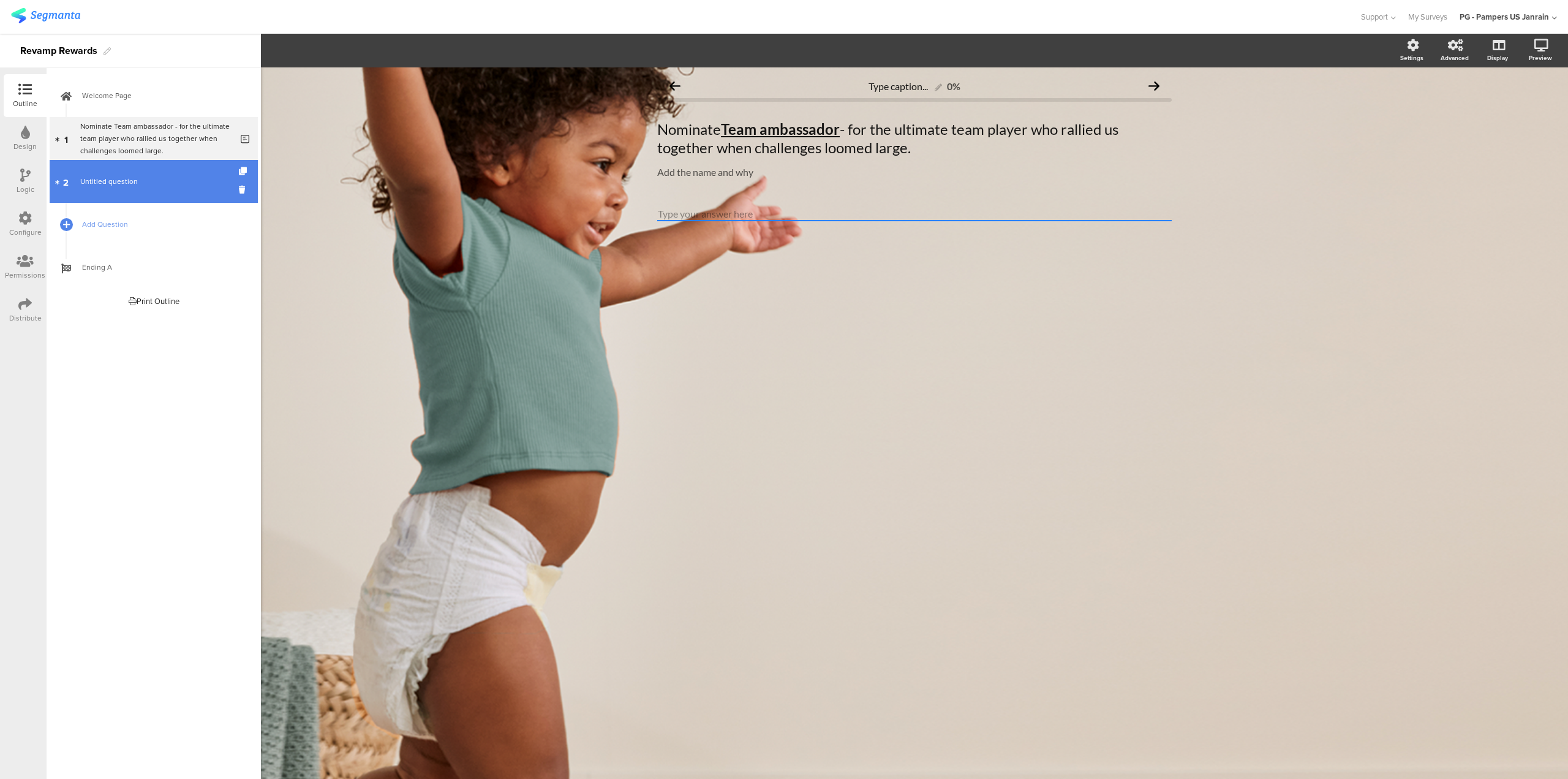
click at [126, 191] on link "2 Untitled question" at bounding box center [154, 181] width 208 height 43
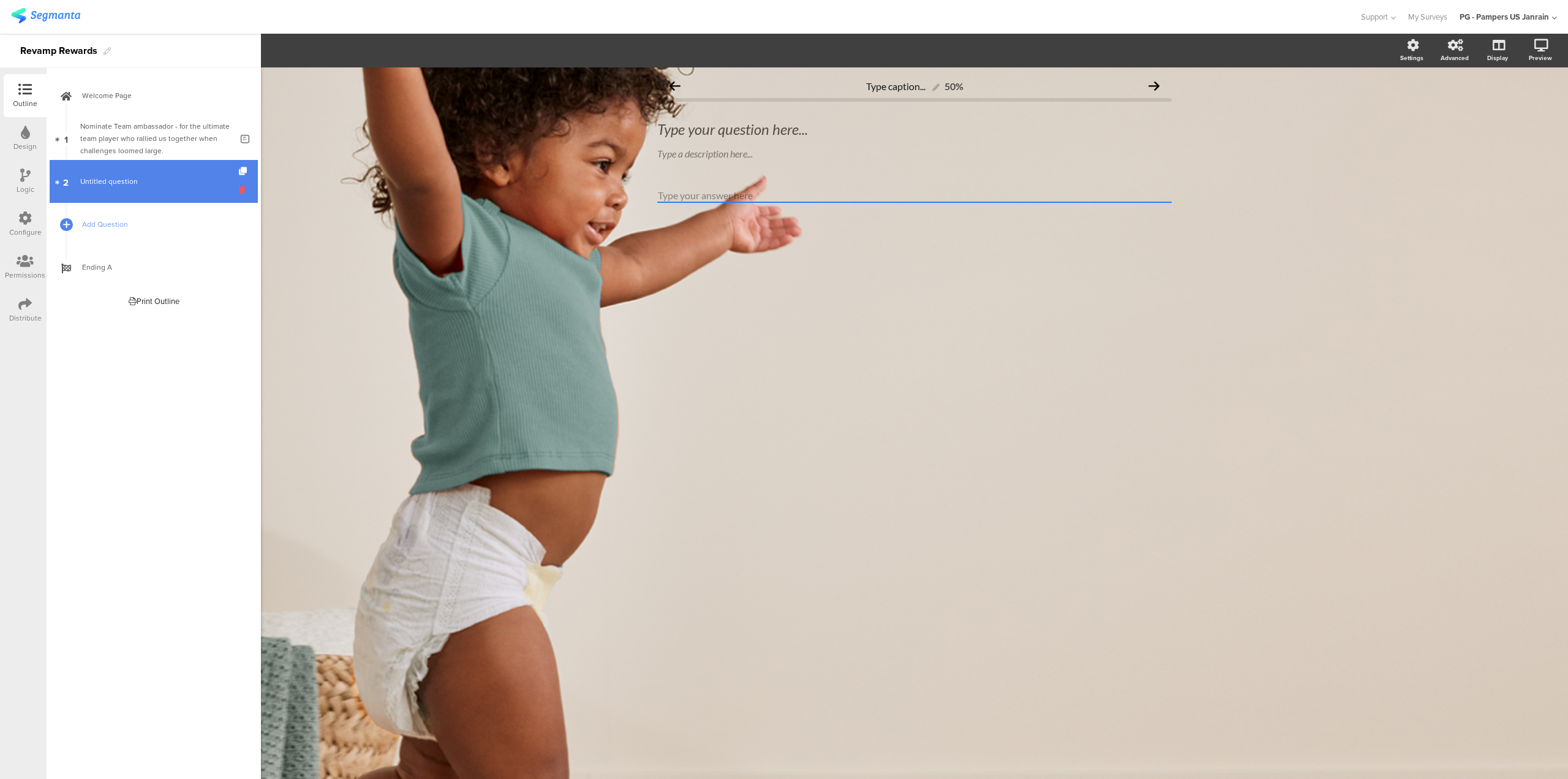
click at [243, 190] on icon at bounding box center [243, 190] width 11 height 11
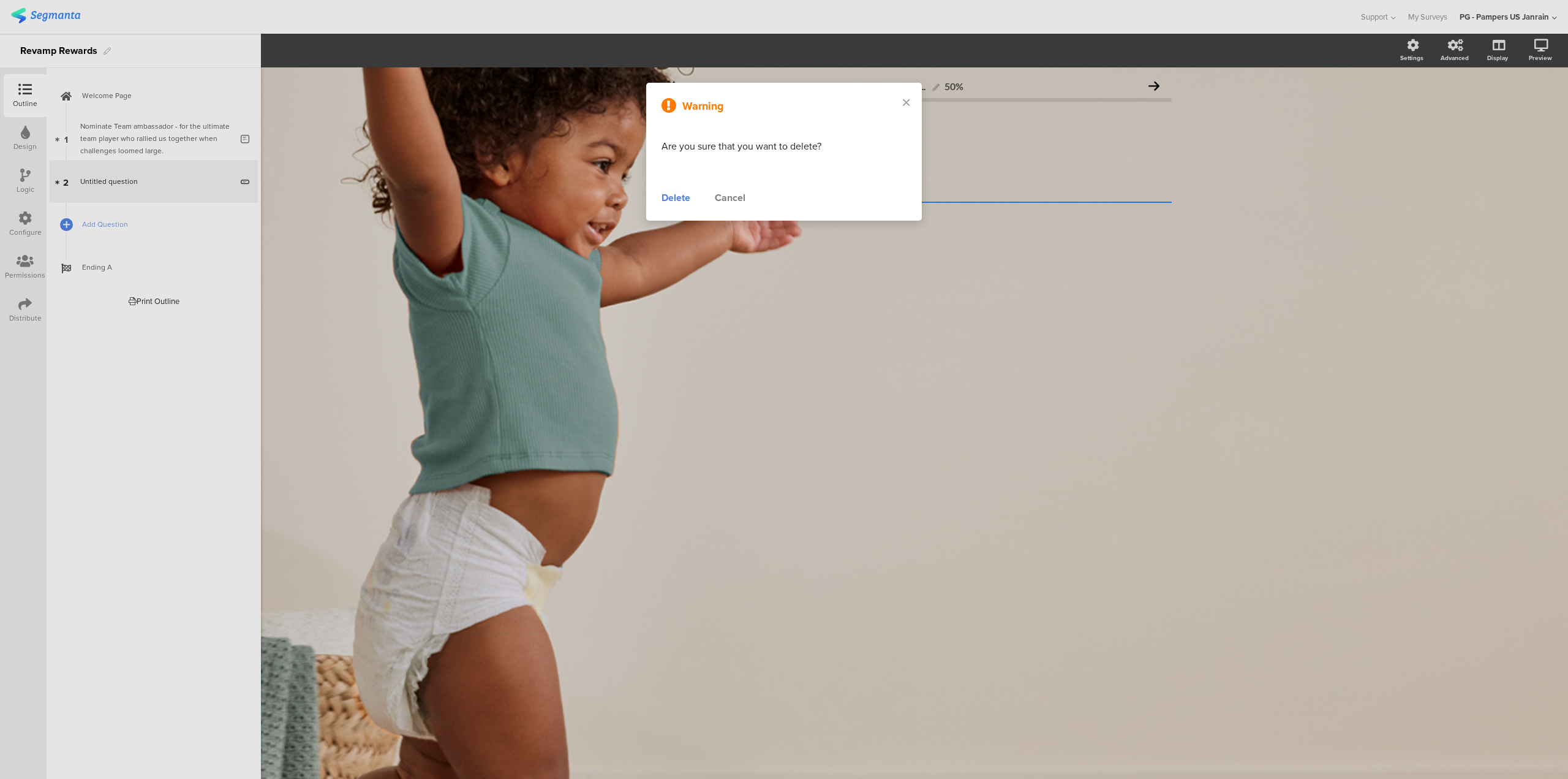
click at [667, 199] on div "Delete" at bounding box center [676, 198] width 29 height 15
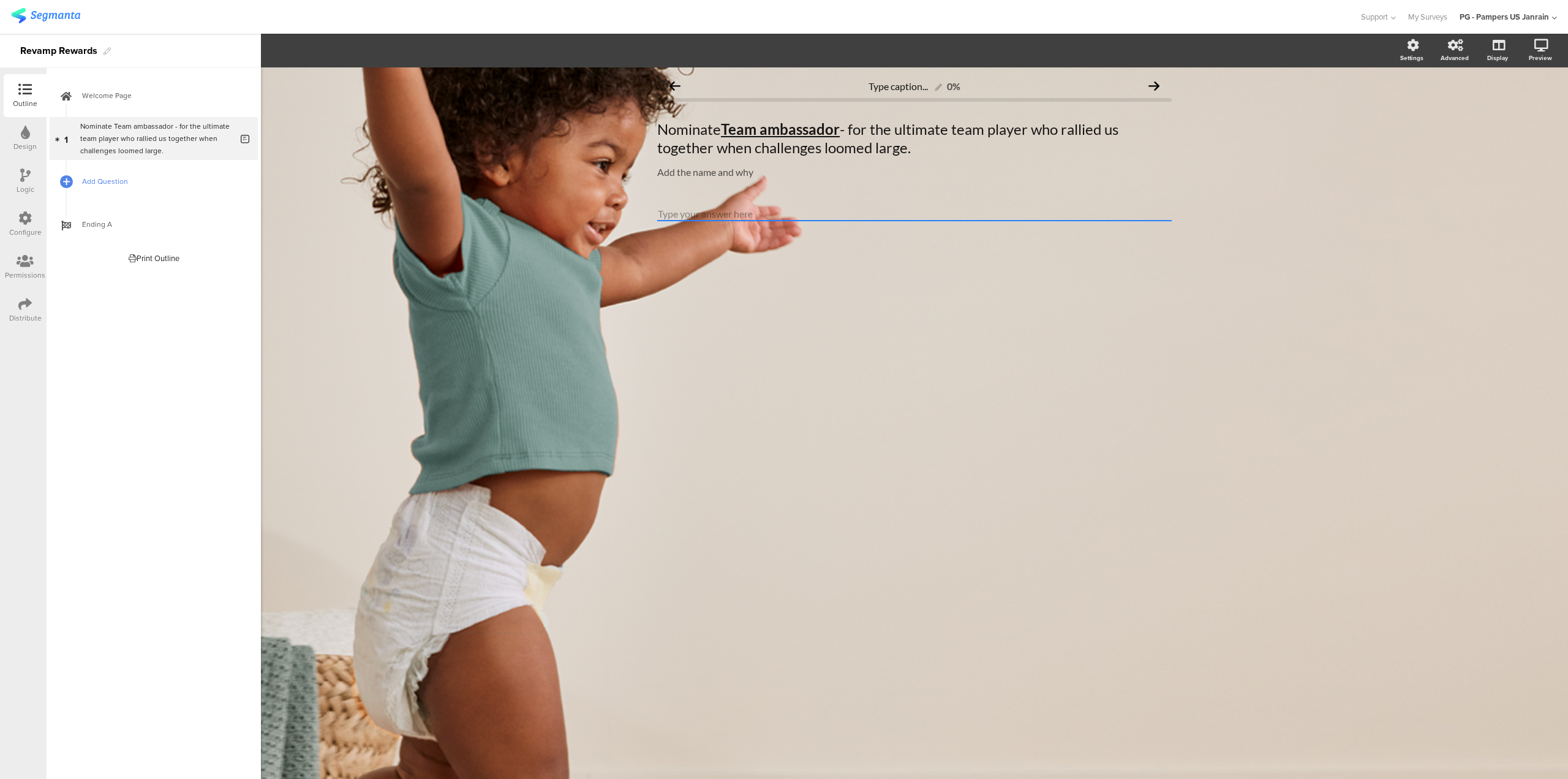
click at [94, 182] on span "Add Question" at bounding box center [160, 181] width 157 height 12
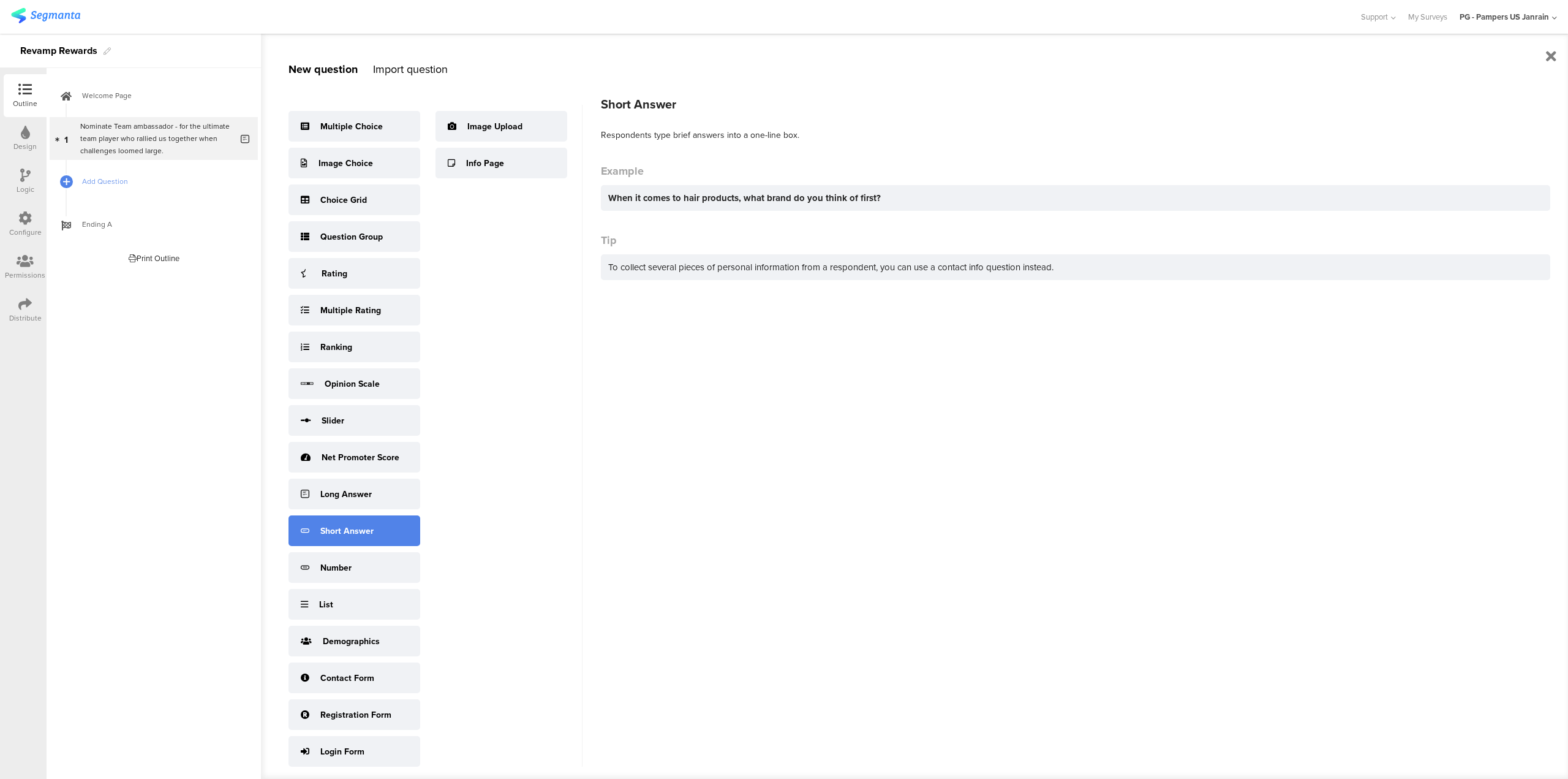
scroll to position [16, 0]
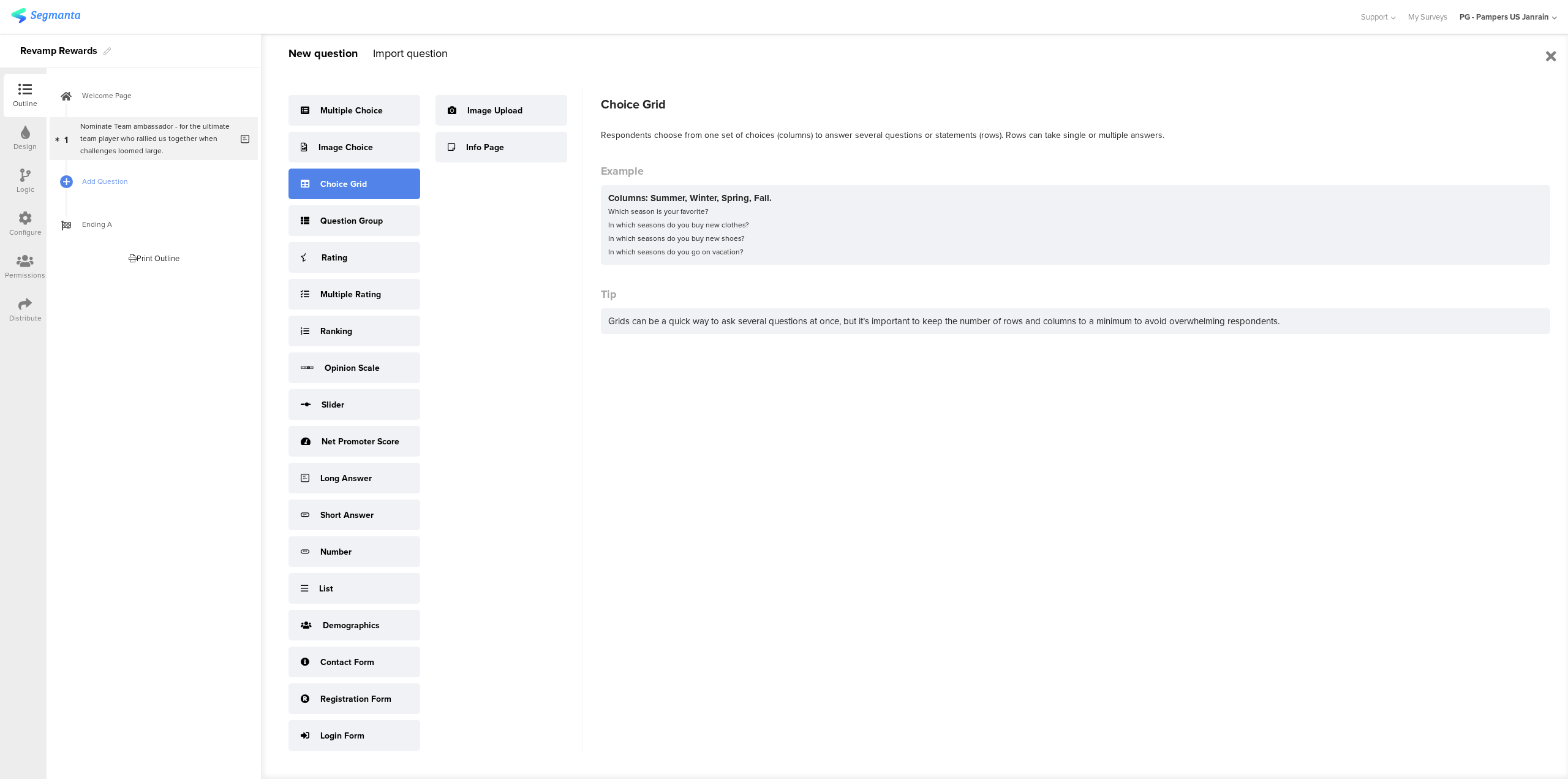
click at [343, 189] on div "Choice Grid" at bounding box center [343, 184] width 47 height 13
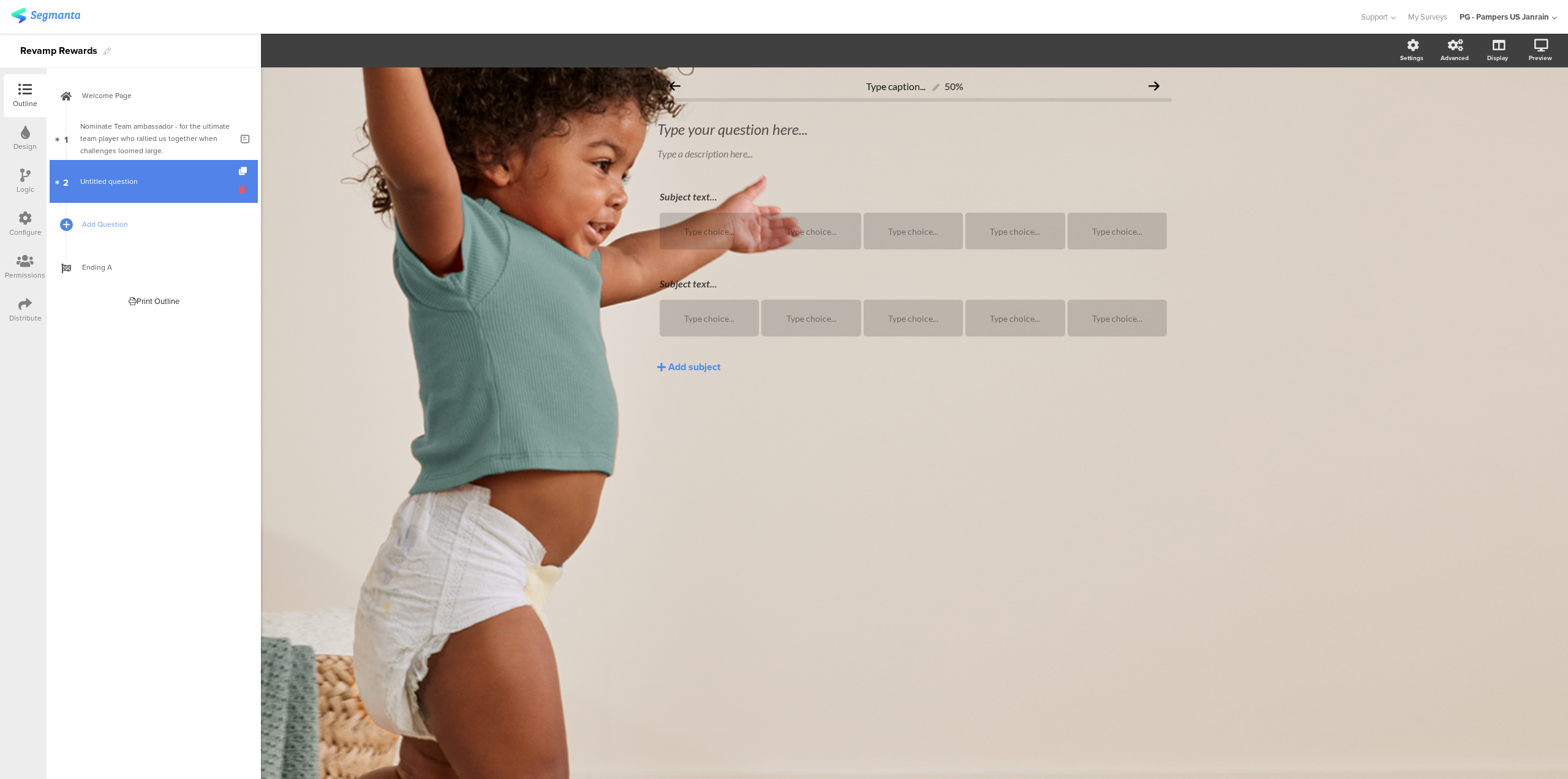
click at [239, 188] on icon at bounding box center [243, 190] width 11 height 11
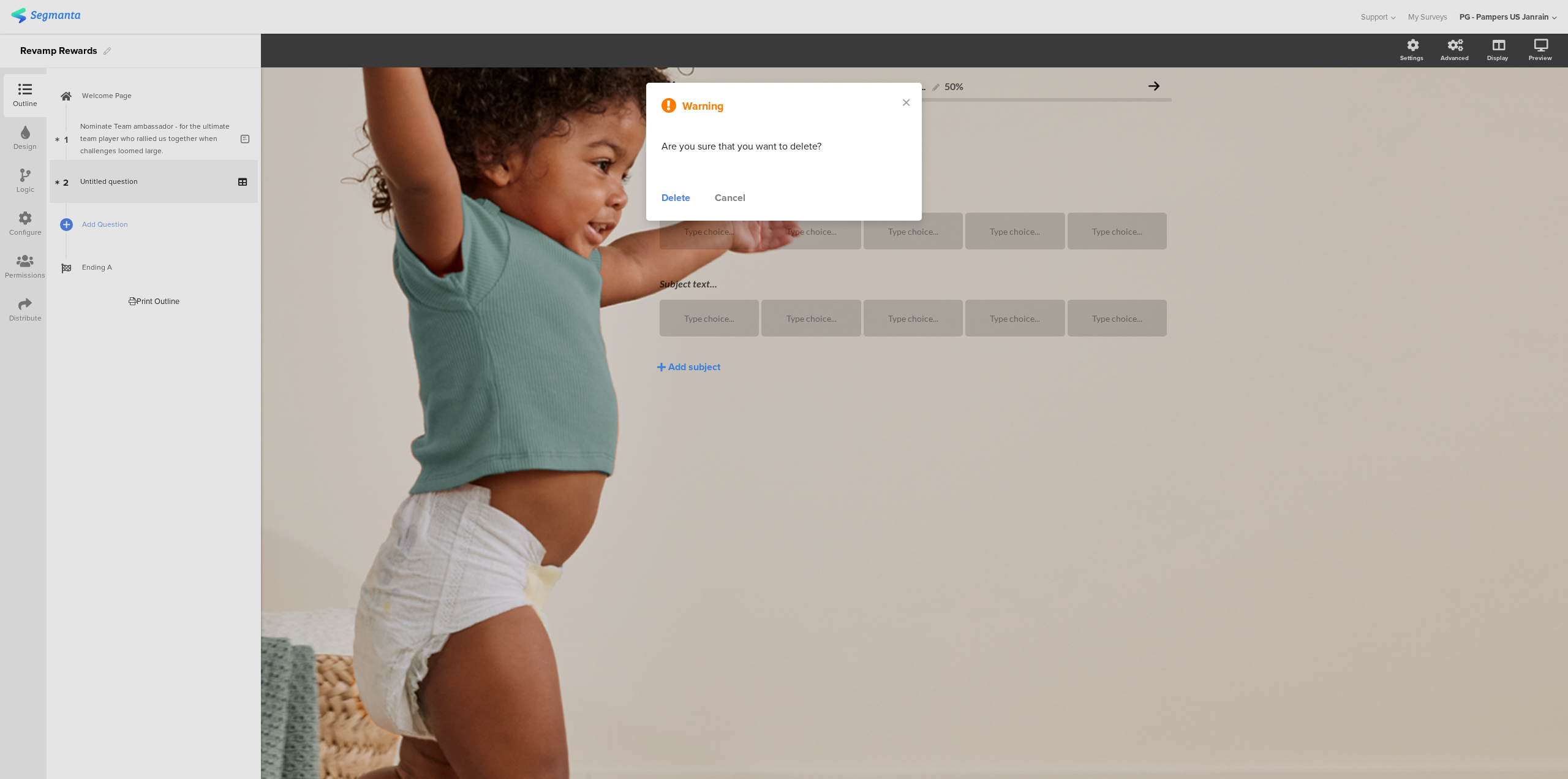
click at [675, 195] on div "Delete" at bounding box center [676, 198] width 29 height 15
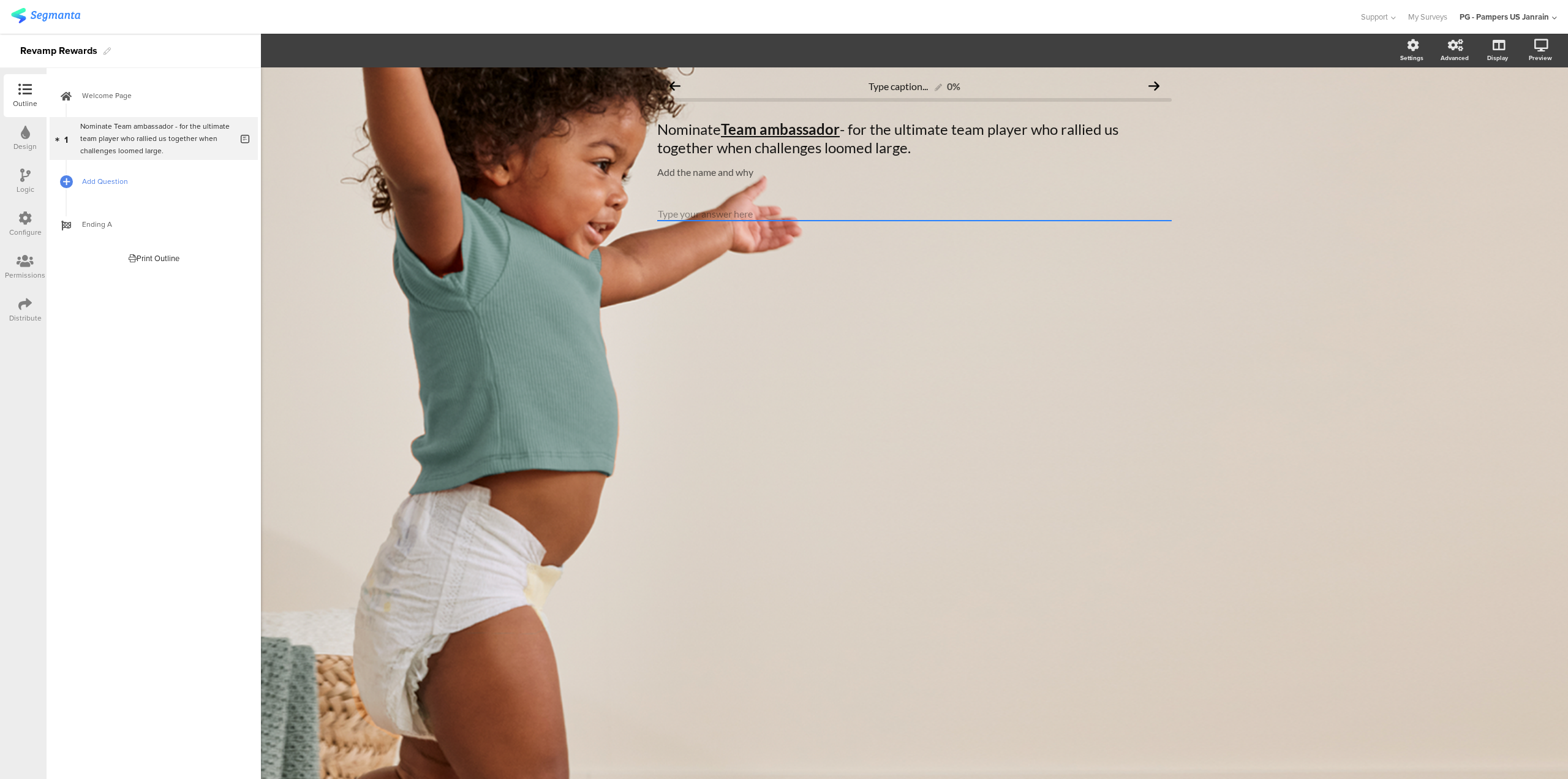
click at [107, 185] on span "Add Question" at bounding box center [160, 181] width 157 height 12
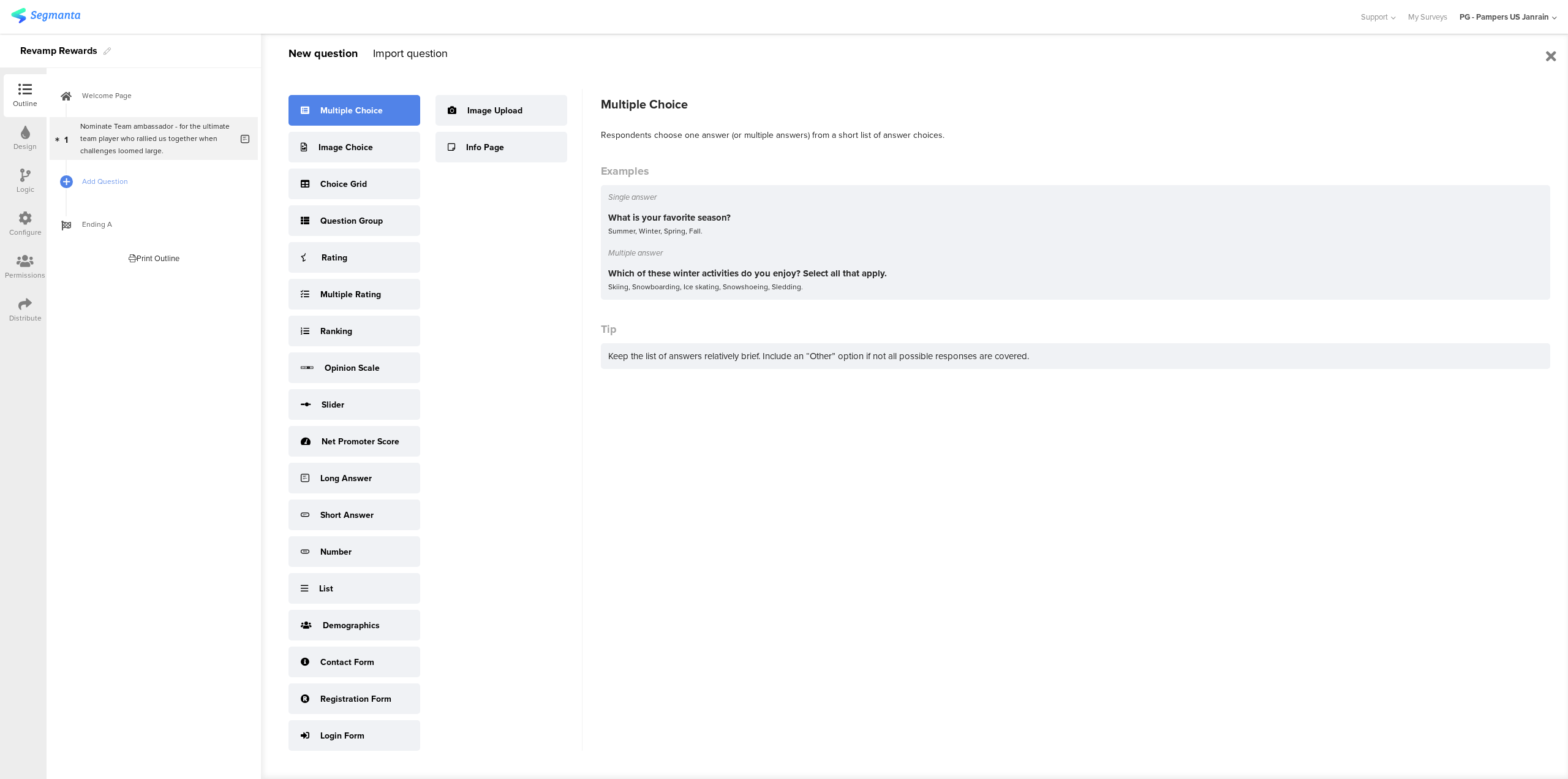
click at [391, 104] on div "Multiple Choice" at bounding box center [354, 110] width 132 height 30
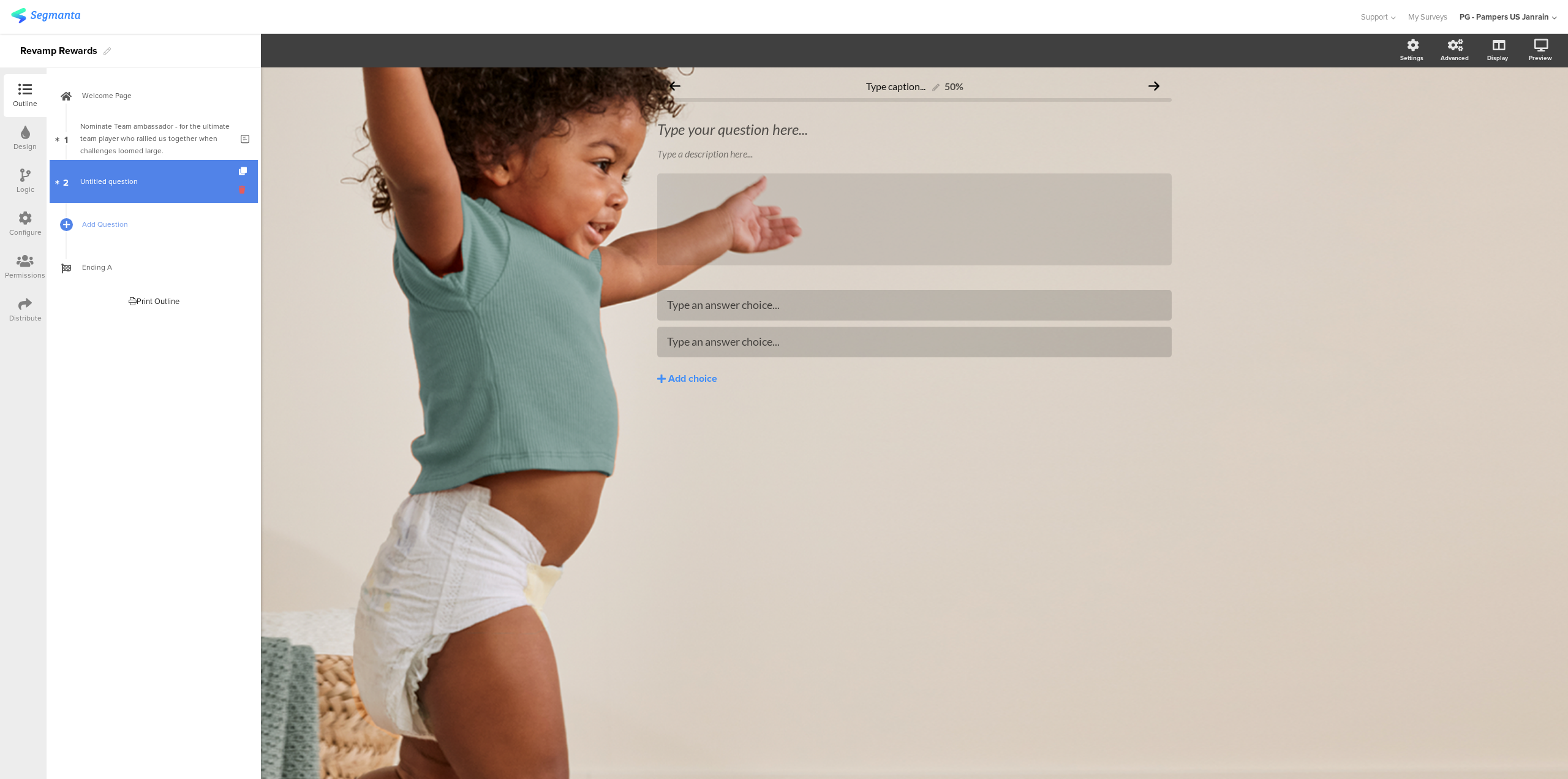
click at [242, 188] on icon at bounding box center [243, 190] width 11 height 11
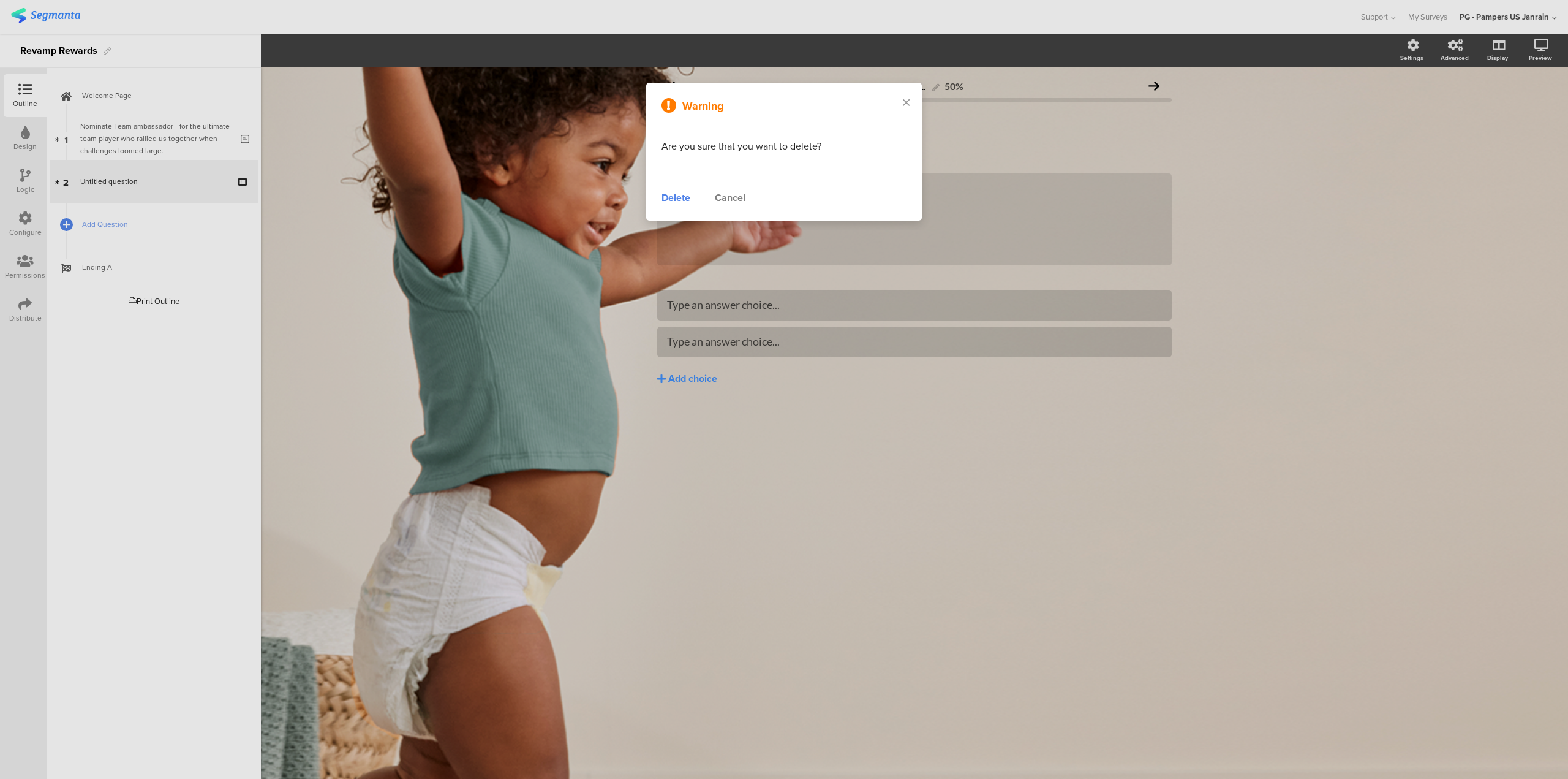
click at [669, 203] on div "Delete" at bounding box center [676, 198] width 29 height 15
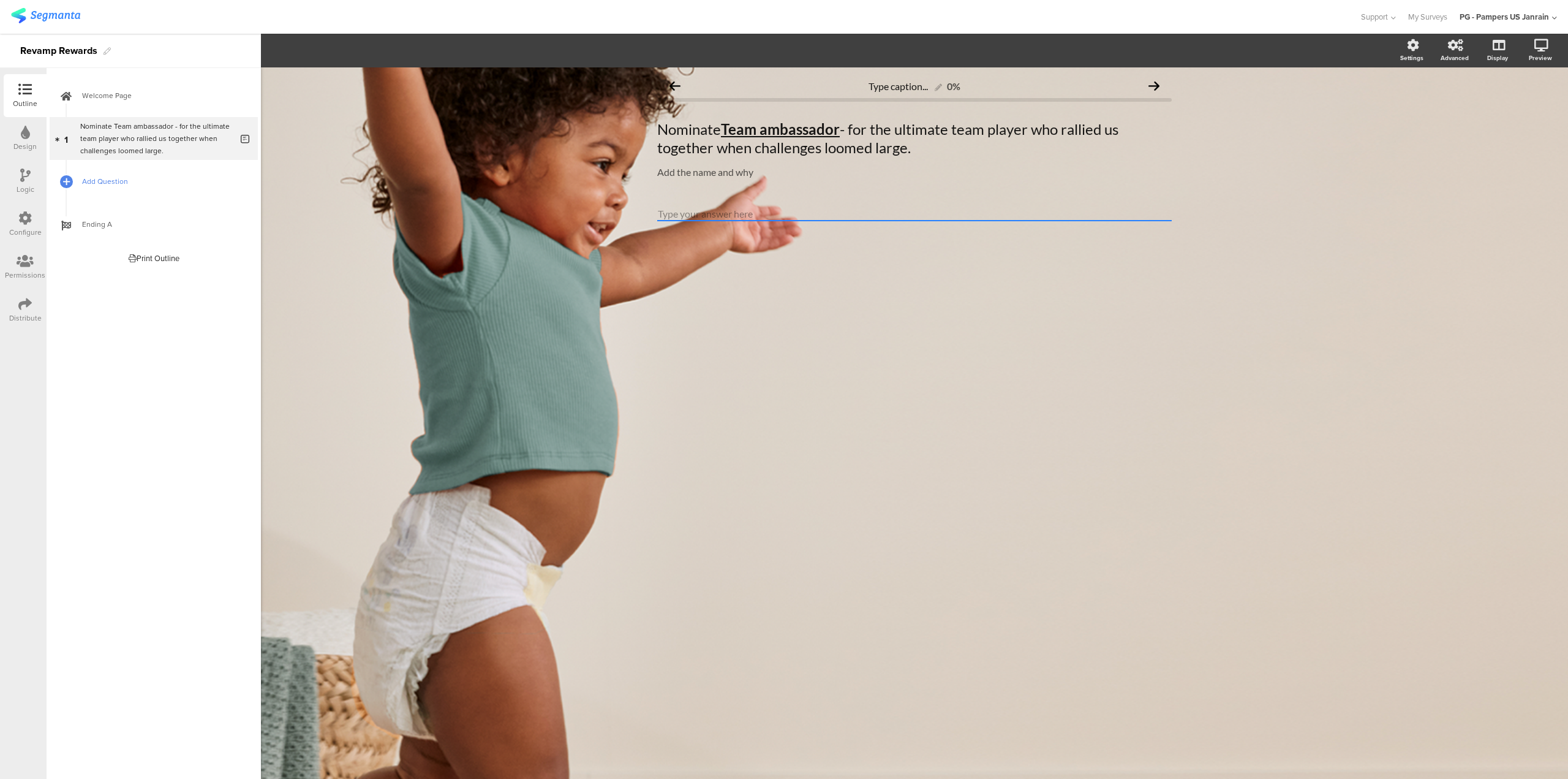
click at [116, 186] on span "Add Question" at bounding box center [160, 181] width 157 height 12
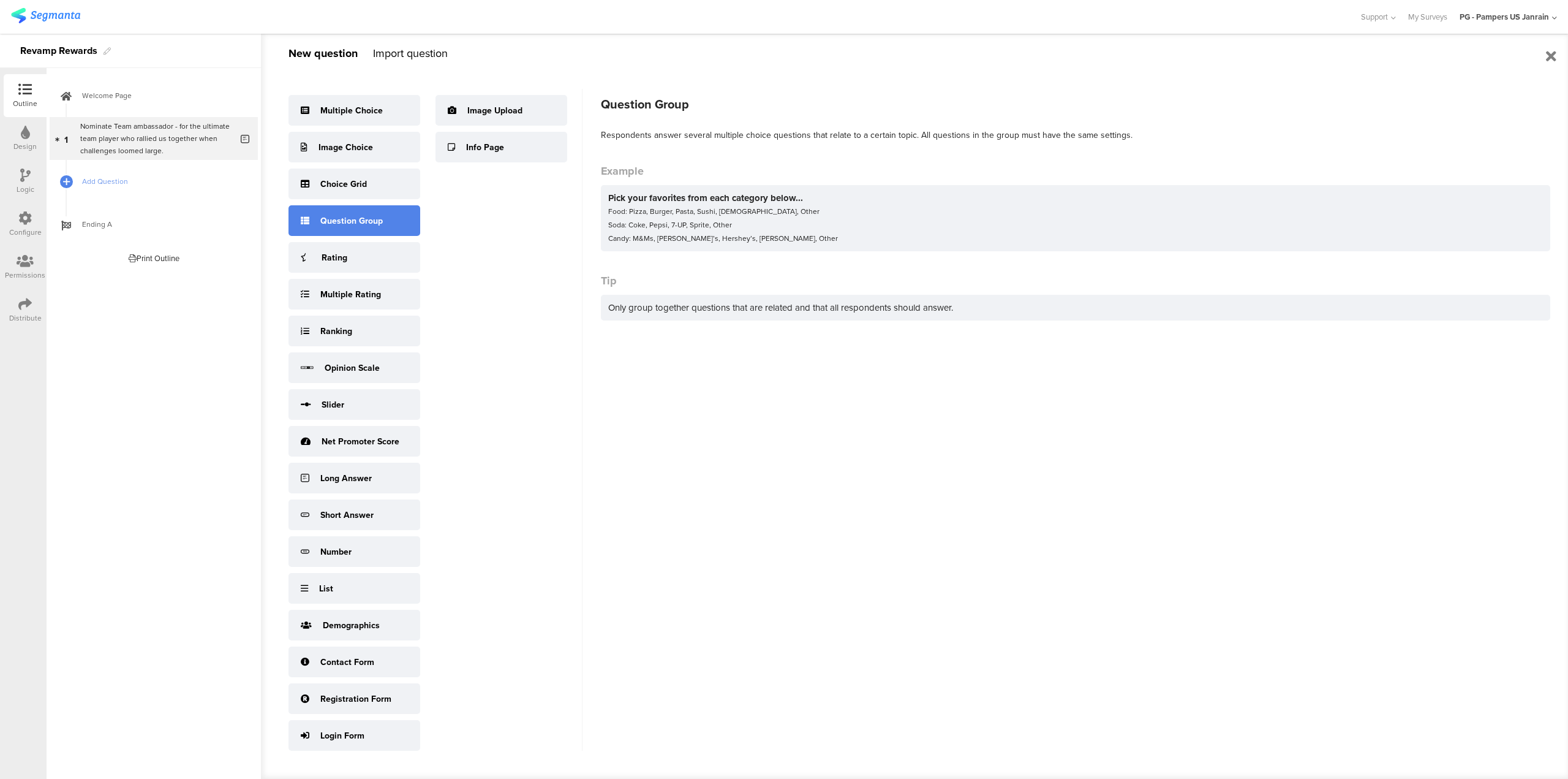
click at [363, 228] on div "Question Group" at bounding box center [354, 220] width 132 height 30
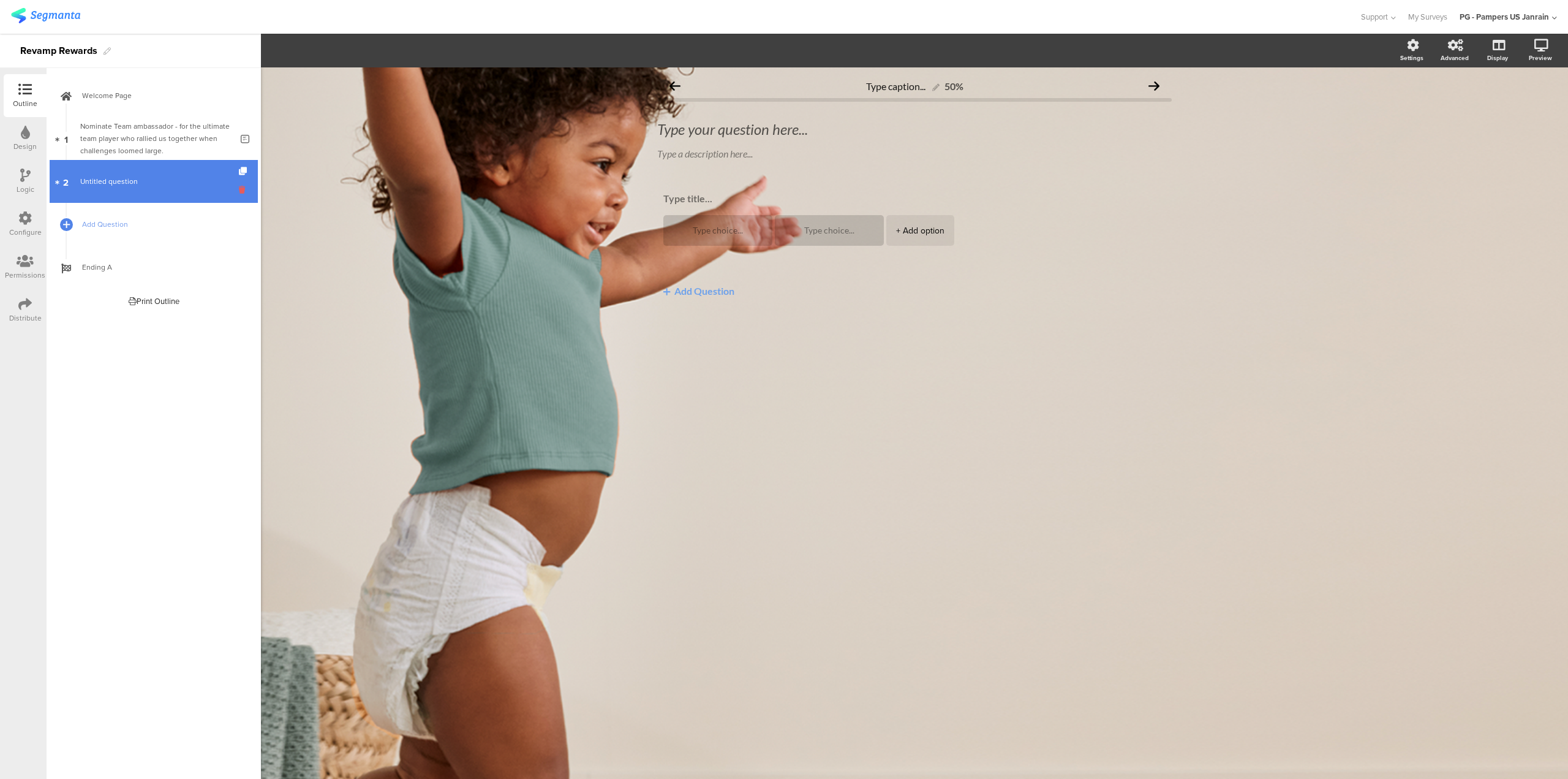
click at [241, 191] on icon at bounding box center [243, 190] width 11 height 11
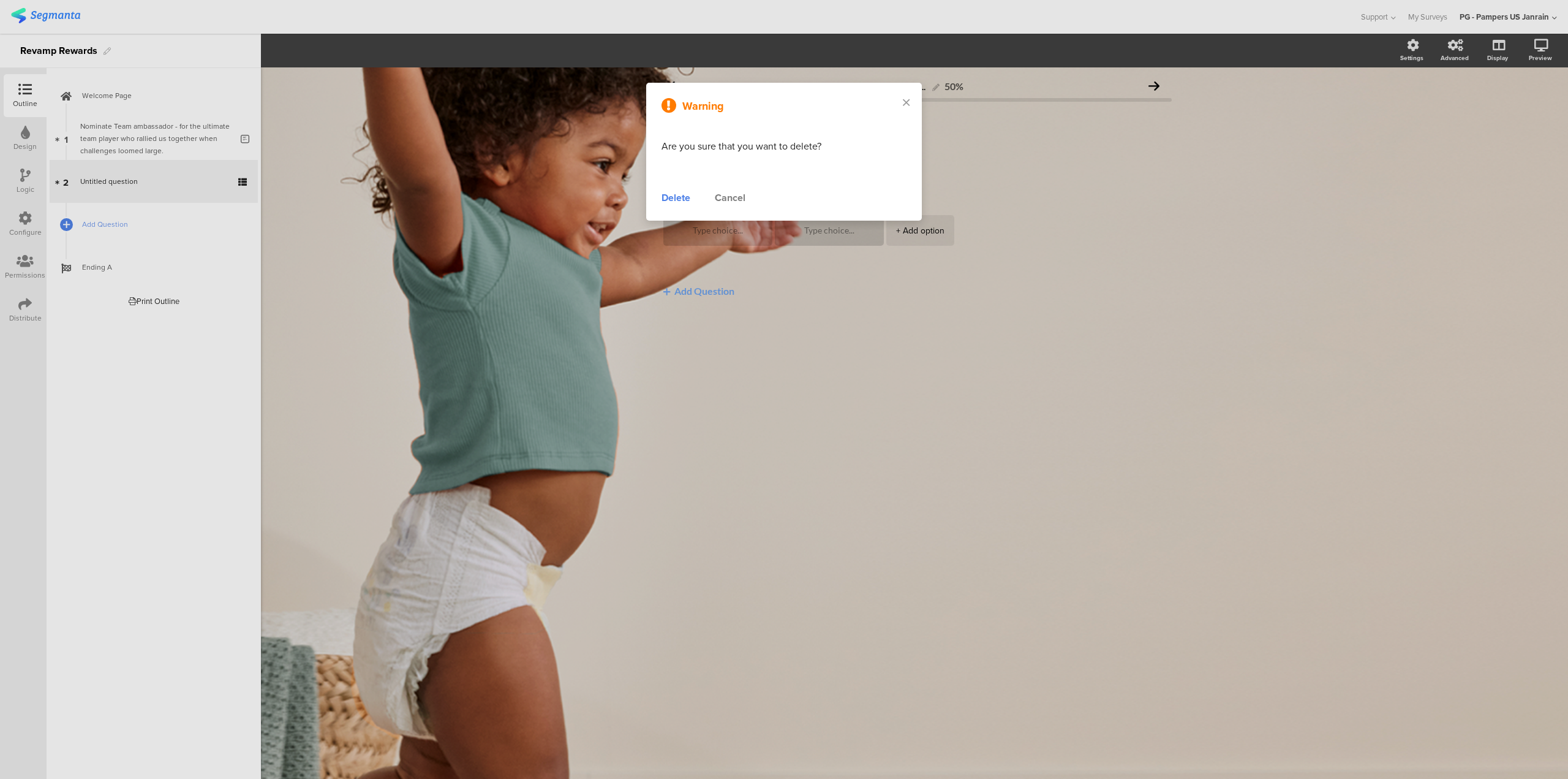
click at [679, 202] on div "Delete" at bounding box center [676, 198] width 29 height 15
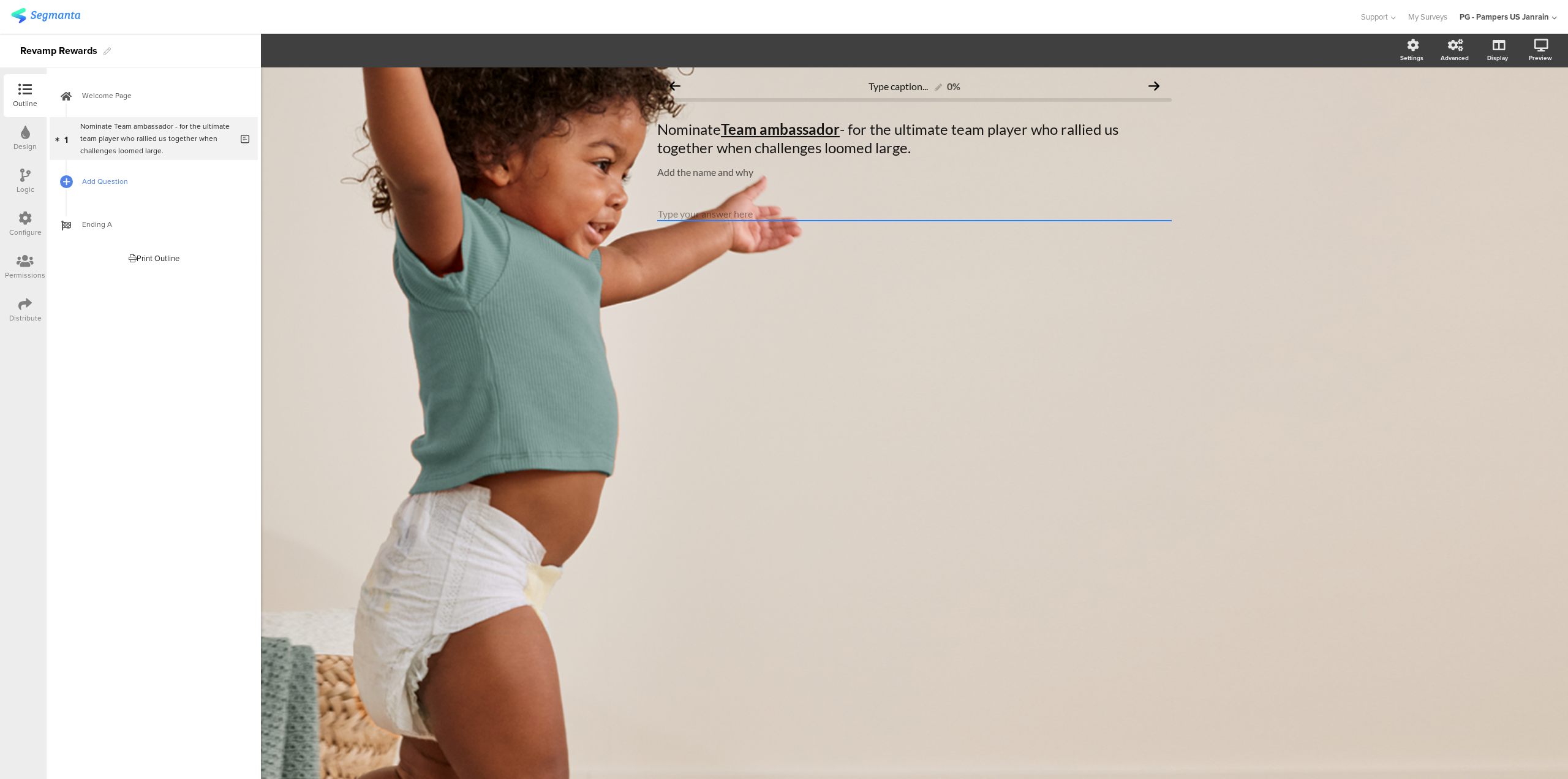
click at [115, 180] on span "Add Question" at bounding box center [160, 181] width 157 height 12
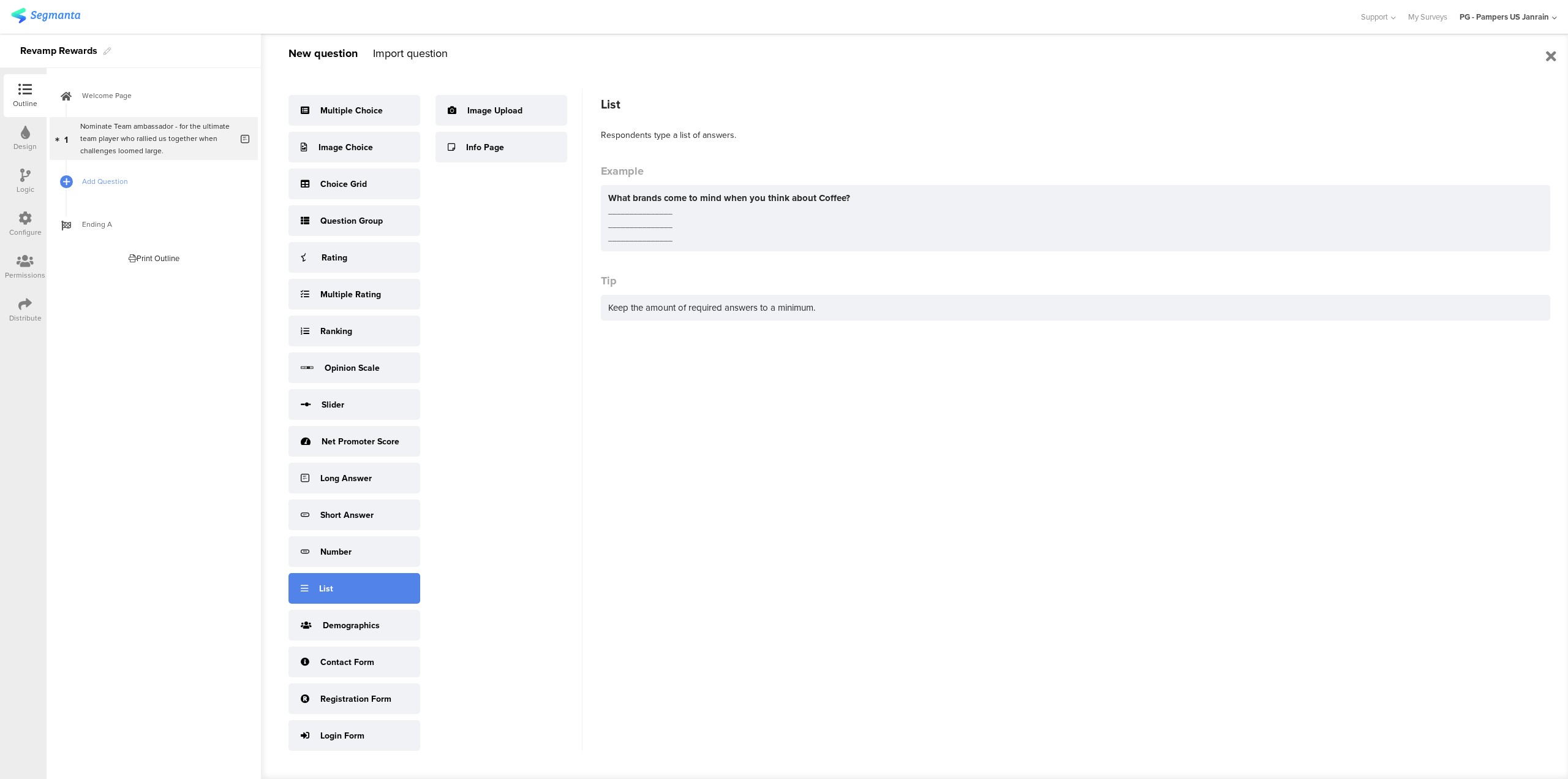
click at [371, 593] on div "List" at bounding box center [354, 588] width 132 height 30
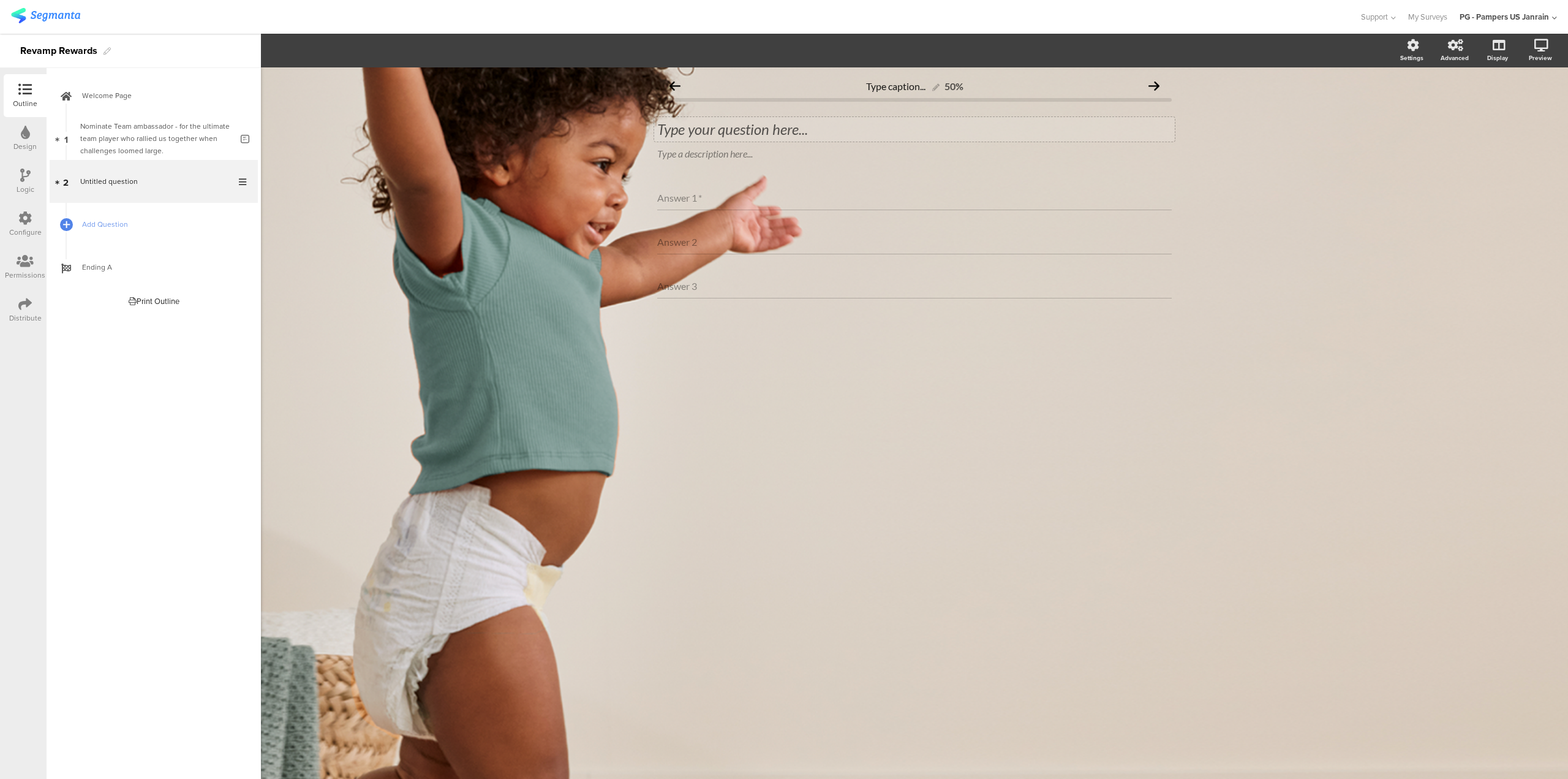
click at [735, 127] on div "Type your question here..." at bounding box center [914, 129] width 515 height 18
click at [718, 154] on div "Type a description here..." at bounding box center [914, 154] width 520 height 20
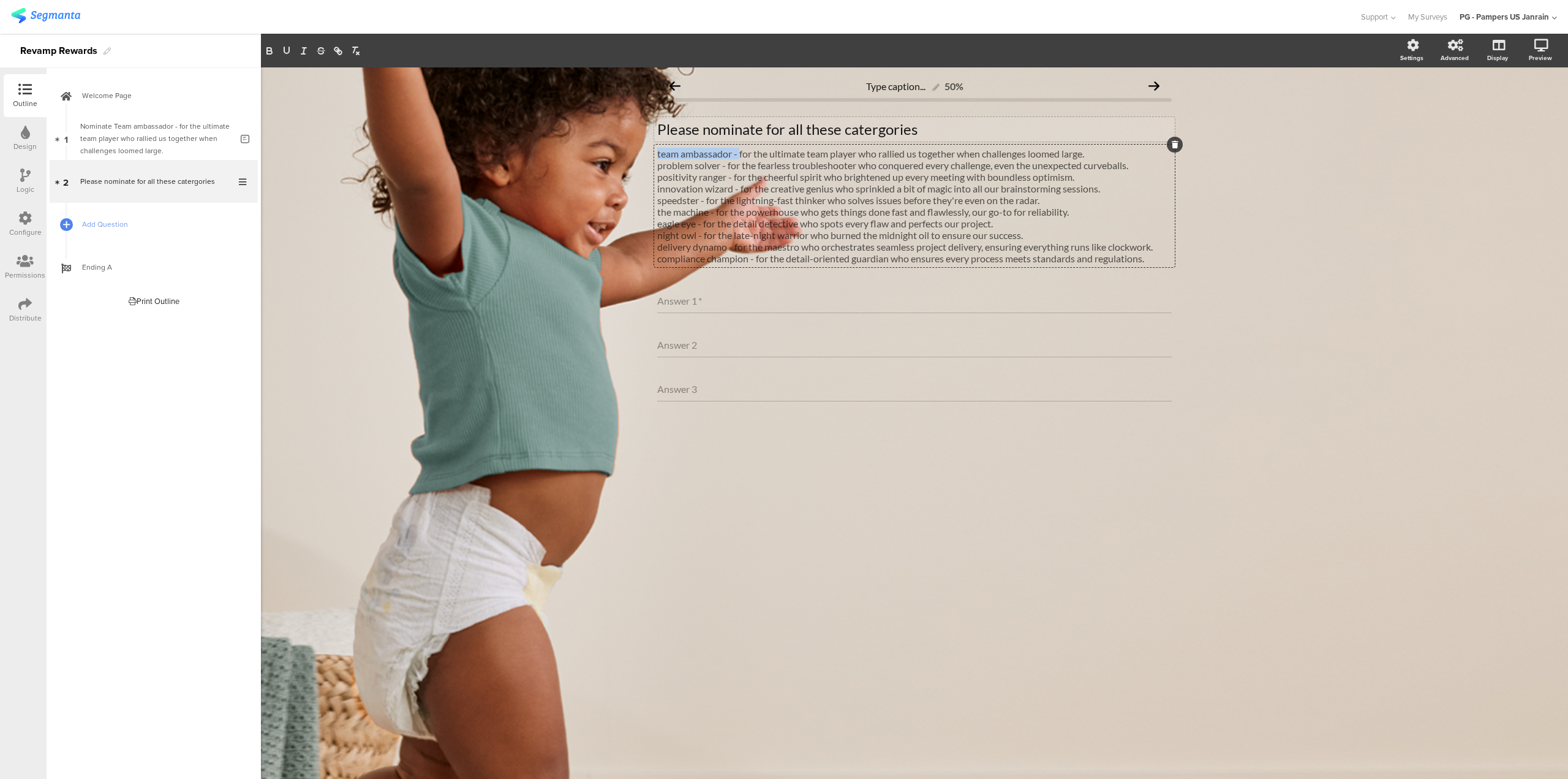
drag, startPoint x: 740, startPoint y: 154, endPoint x: 616, endPoint y: 158, distance: 124.1
click at [616, 158] on div "Type caption... 50% Please nominate for all these catergories Please nominate f…" at bounding box center [914, 423] width 1307 height 711
click at [268, 52] on icon "button" at bounding box center [270, 52] width 5 height 3
drag, startPoint x: 721, startPoint y: 165, endPoint x: 593, endPoint y: 163, distance: 128.0
click at [593, 163] on div "Type caption... 50% Please nominate for all these catergories Please nominate f…" at bounding box center [914, 423] width 1307 height 711
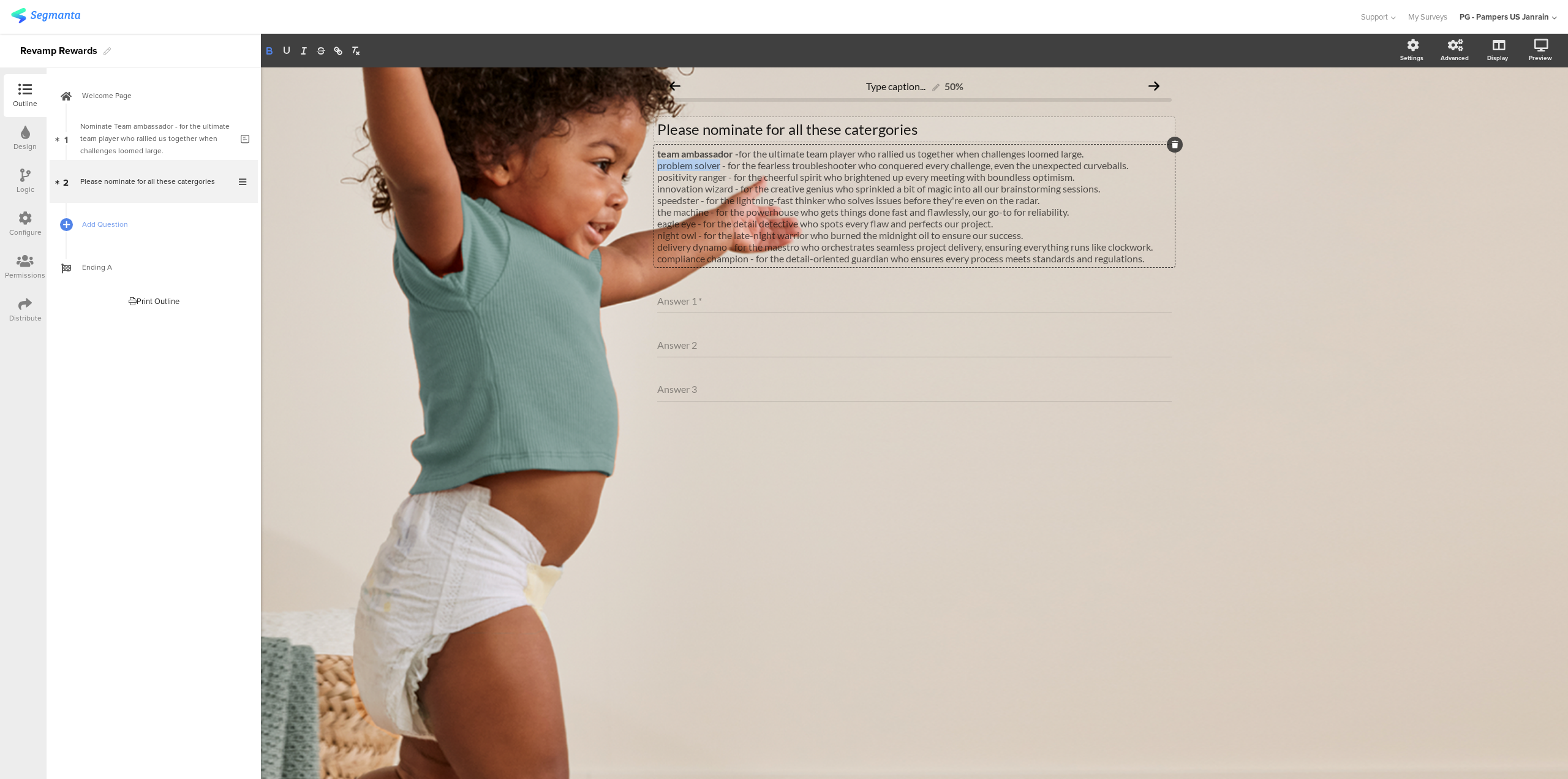
click at [270, 56] on icon "button" at bounding box center [269, 50] width 11 height 11
click at [713, 305] on div "Answer 1 *" at bounding box center [914, 301] width 515 height 25
click at [713, 350] on div "Answer 2" at bounding box center [914, 345] width 515 height 25
click at [711, 390] on div "Answer 3" at bounding box center [914, 389] width 515 height 25
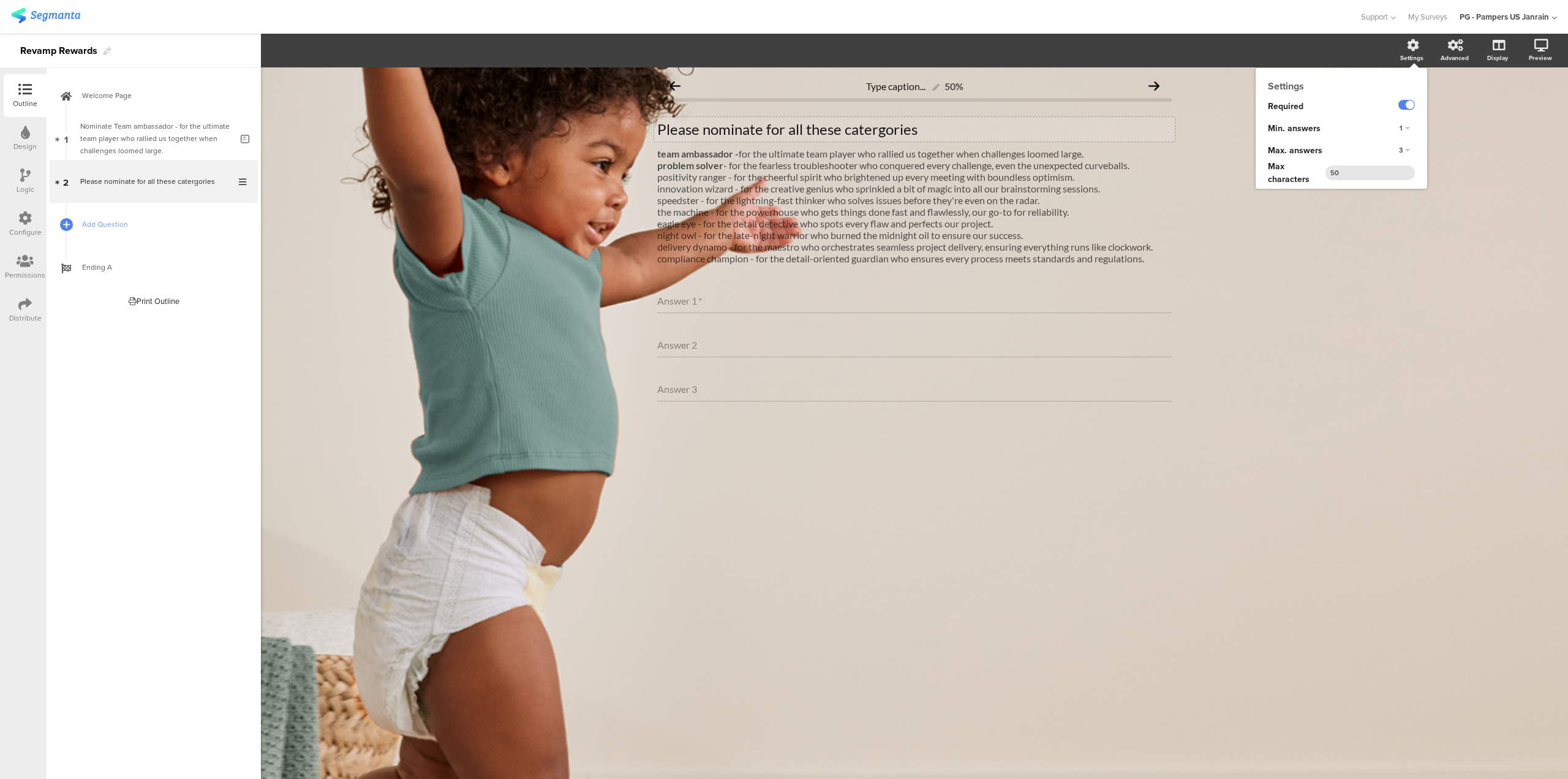
click at [1413, 56] on div "Settings" at bounding box center [1412, 57] width 23 height 9
click at [1408, 150] on div "3" at bounding box center [1404, 150] width 20 height 15
click at [1393, 231] on div "7" at bounding box center [1387, 226] width 72 height 13
click at [1409, 133] on div "1" at bounding box center [1405, 128] width 20 height 15
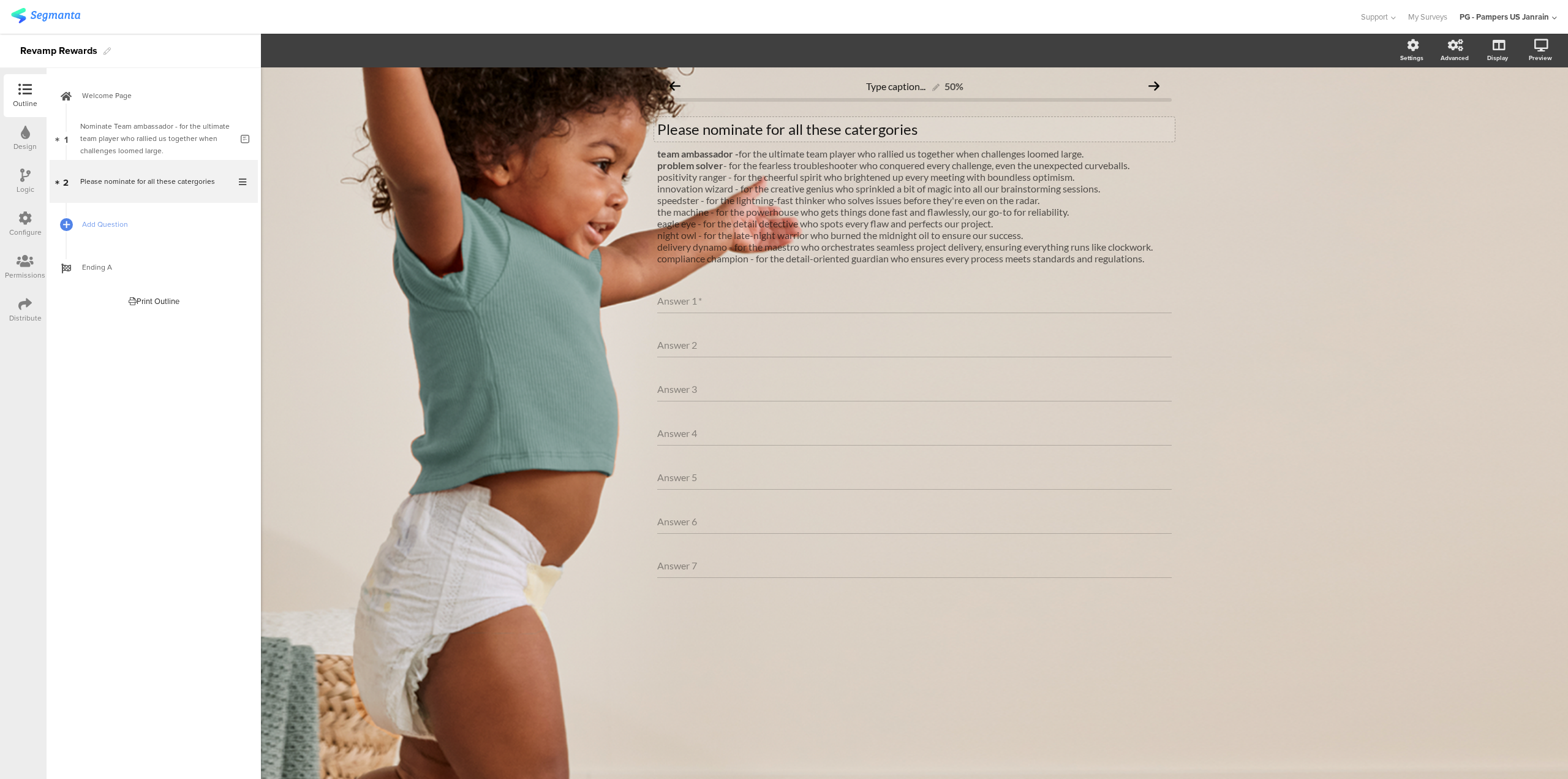
click at [1460, 141] on div "Type caption... 50% Please nominate for all these catergories Please nominate f…" at bounding box center [914, 423] width 1307 height 711
drag, startPoint x: 733, startPoint y: 177, endPoint x: 633, endPoint y: 181, distance: 100.1
click at [633, 181] on div "Type caption... 50% Please nominate for all these catergories Please nominate f…" at bounding box center [914, 423] width 1307 height 711
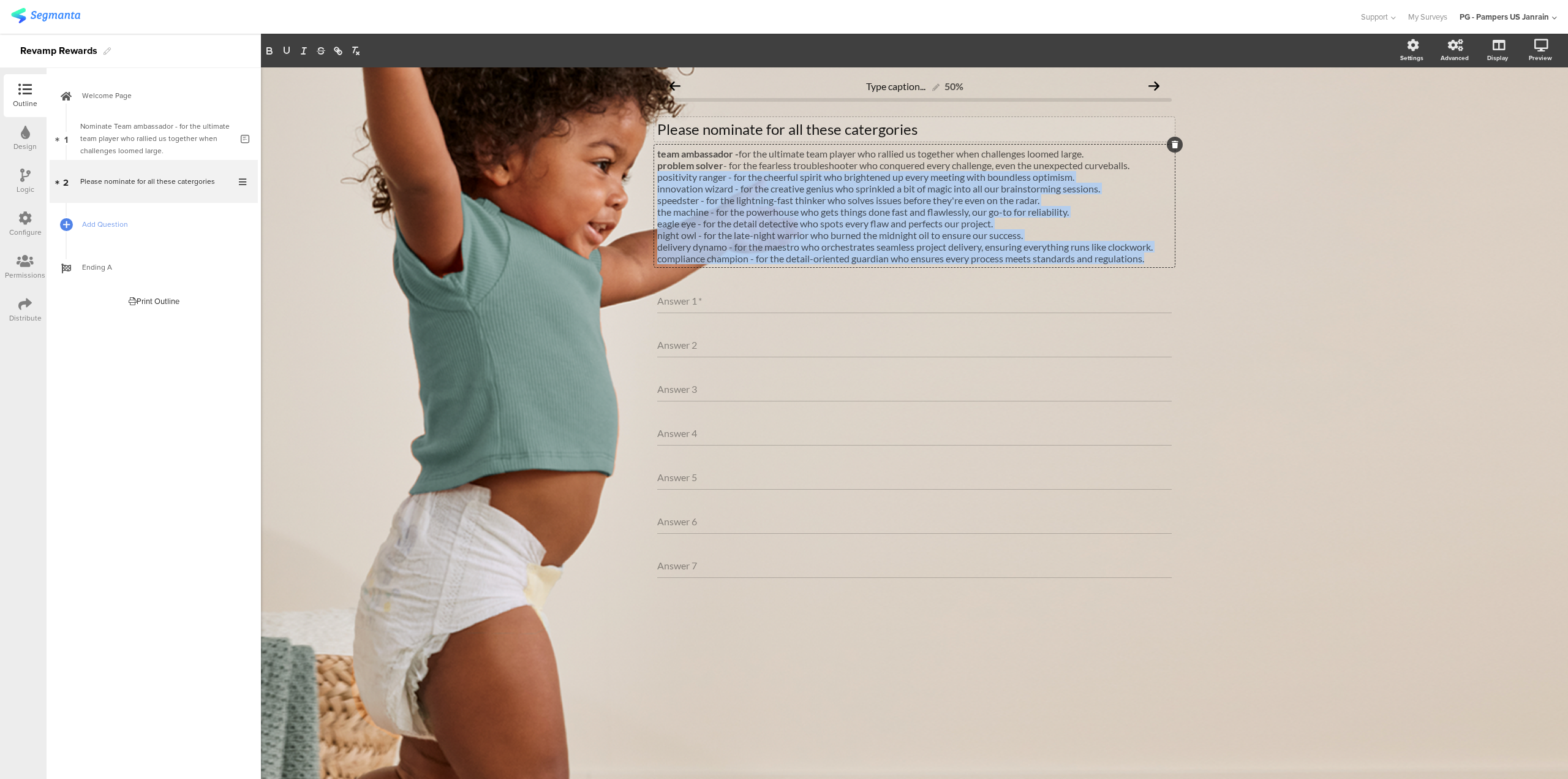
drag, startPoint x: 1160, startPoint y: 263, endPoint x: 621, endPoint y: 175, distance: 546.1
click at [621, 175] on div "Type caption... 50% Please nominate for all these catergories Please nominate f…" at bounding box center [914, 423] width 1307 height 711
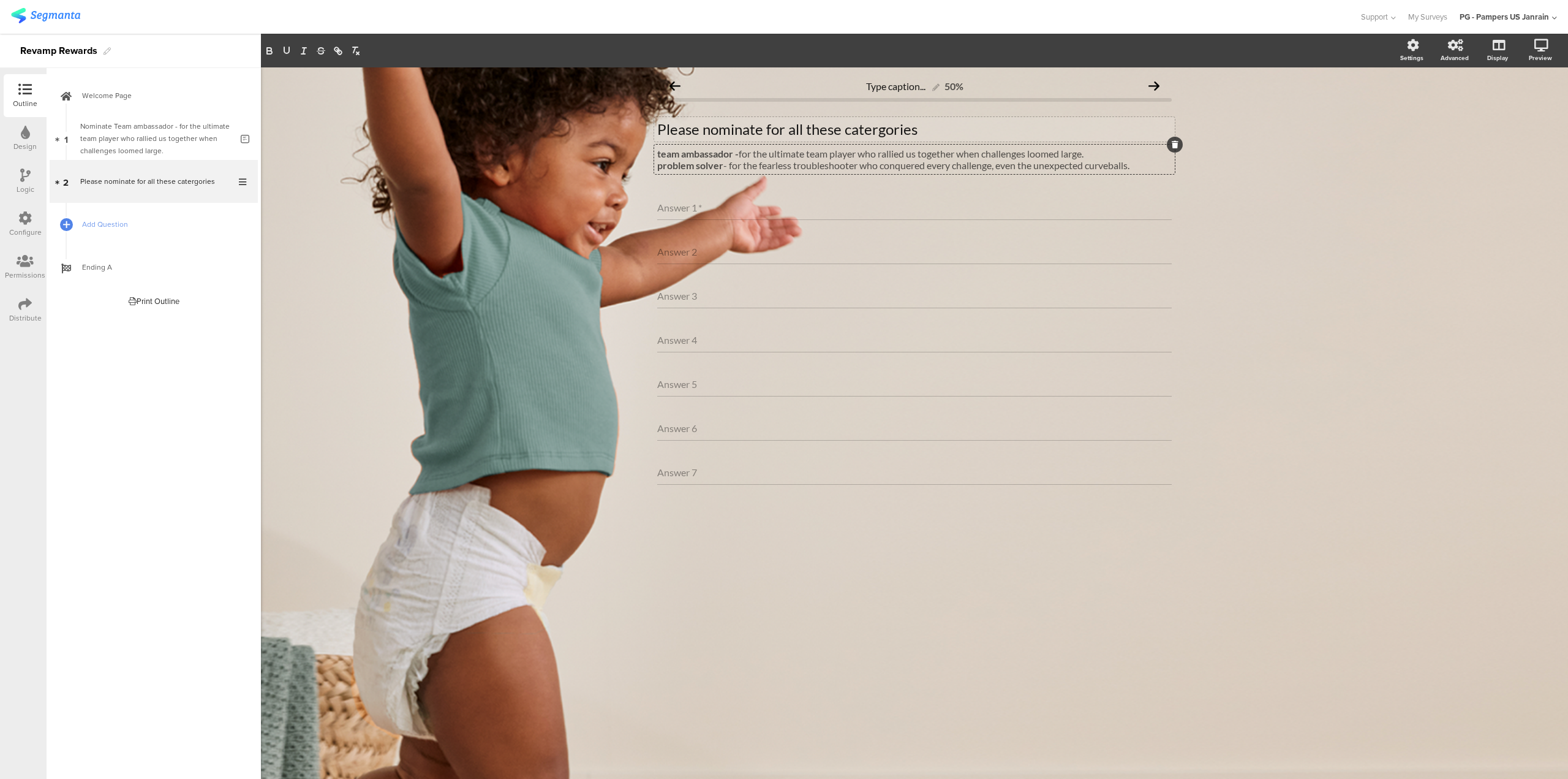
drag, startPoint x: 1141, startPoint y: 163, endPoint x: 590, endPoint y: 142, distance: 551.4
click at [590, 142] on div "Type caption... 50% Please nominate for all these catergories Please nominate f…" at bounding box center [914, 423] width 1307 height 711
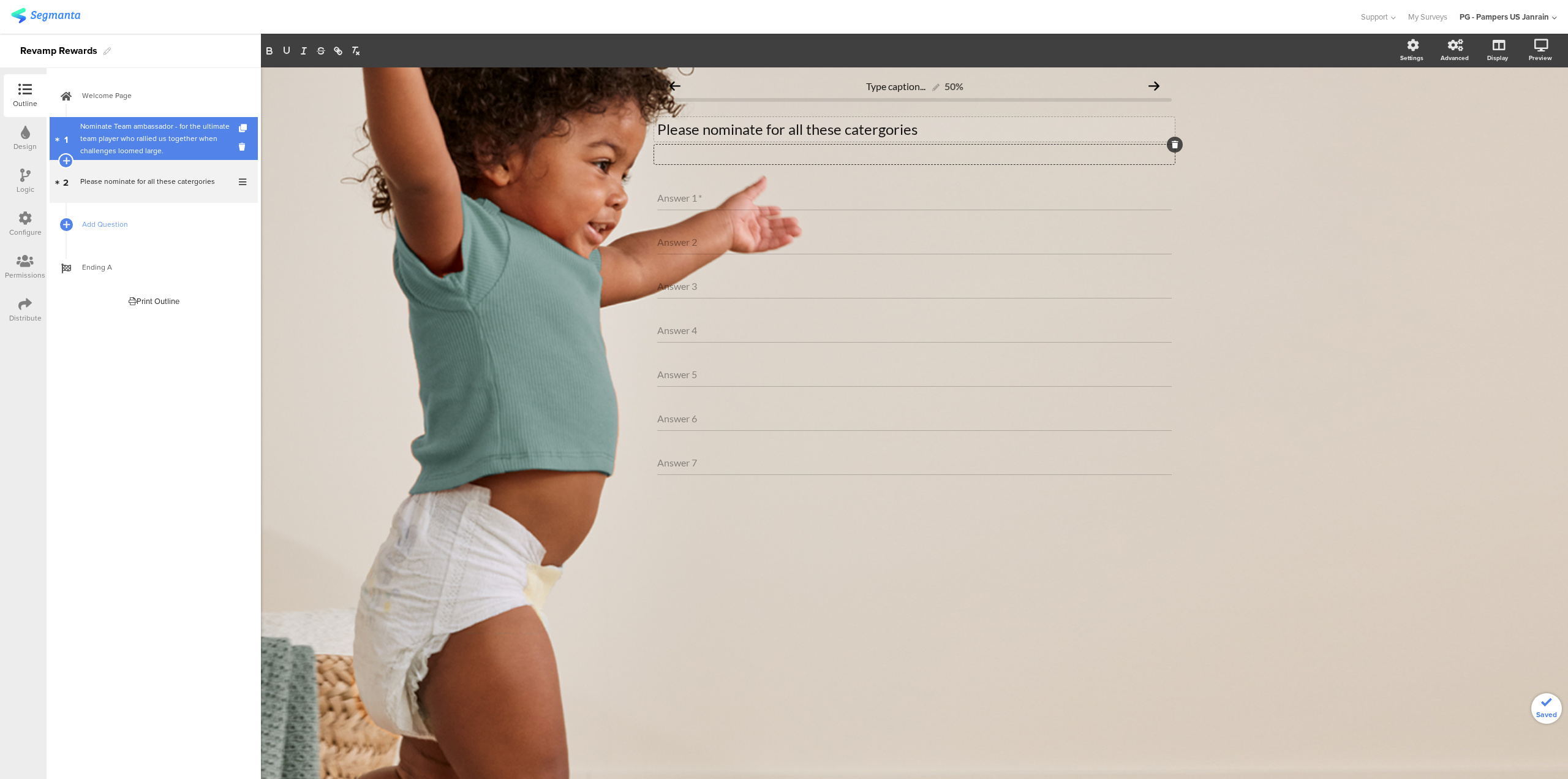
click at [132, 141] on div "Nominate Team ambassador - for the ultimate team player who rallied us together…" at bounding box center [155, 138] width 151 height 37
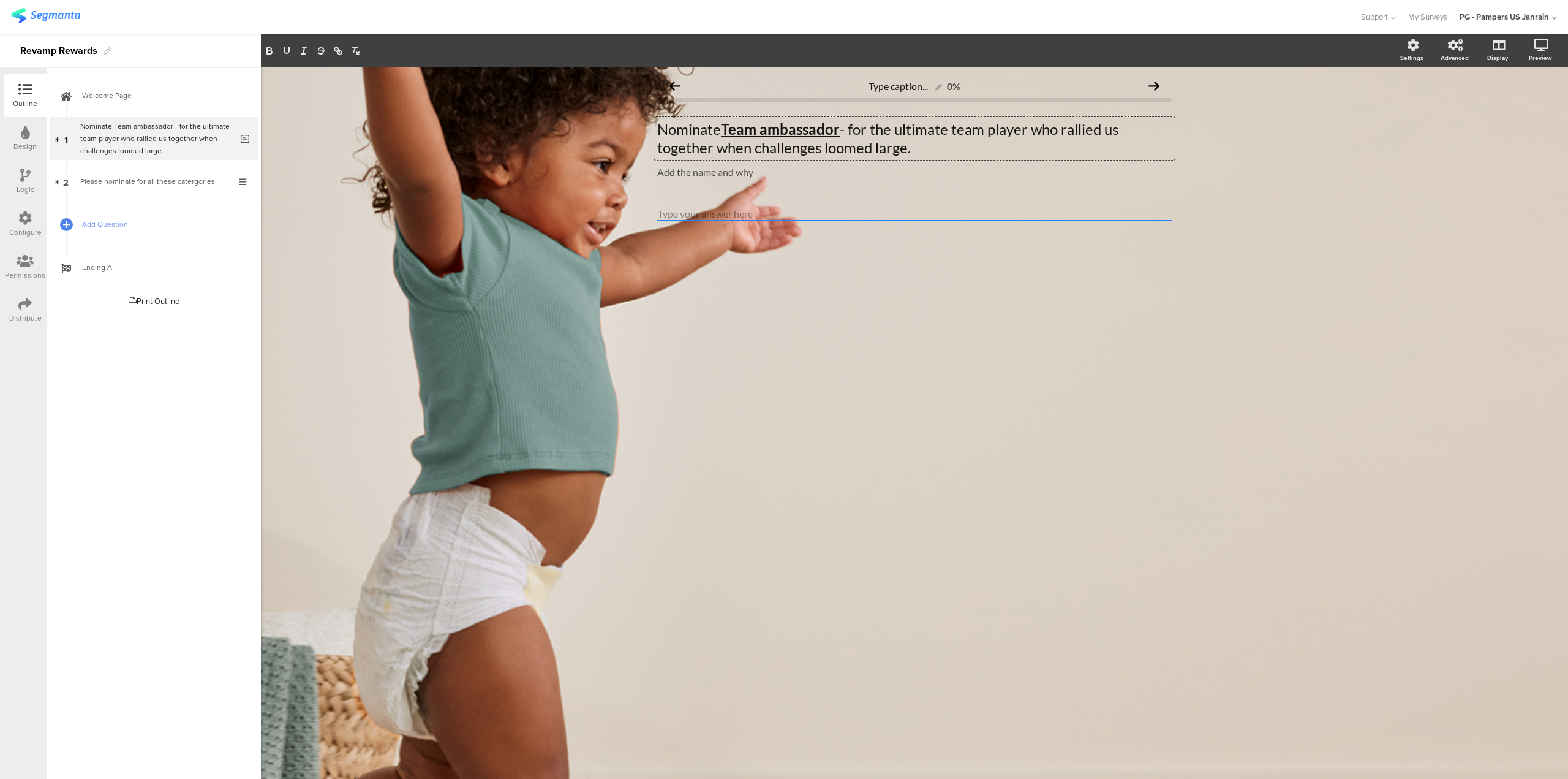
drag, startPoint x: 726, startPoint y: 127, endPoint x: 619, endPoint y: 138, distance: 107.6
click at [619, 138] on div "Type caption... 0% Nominate Team ambassador - for the ultimate team player who …" at bounding box center [914, 423] width 1307 height 711
click at [677, 135] on p "Nominate Team ambassador - for the ultimate team player who rallied us together…" at bounding box center [914, 138] width 515 height 37
click at [699, 175] on p "Add the name and why" at bounding box center [914, 172] width 515 height 11
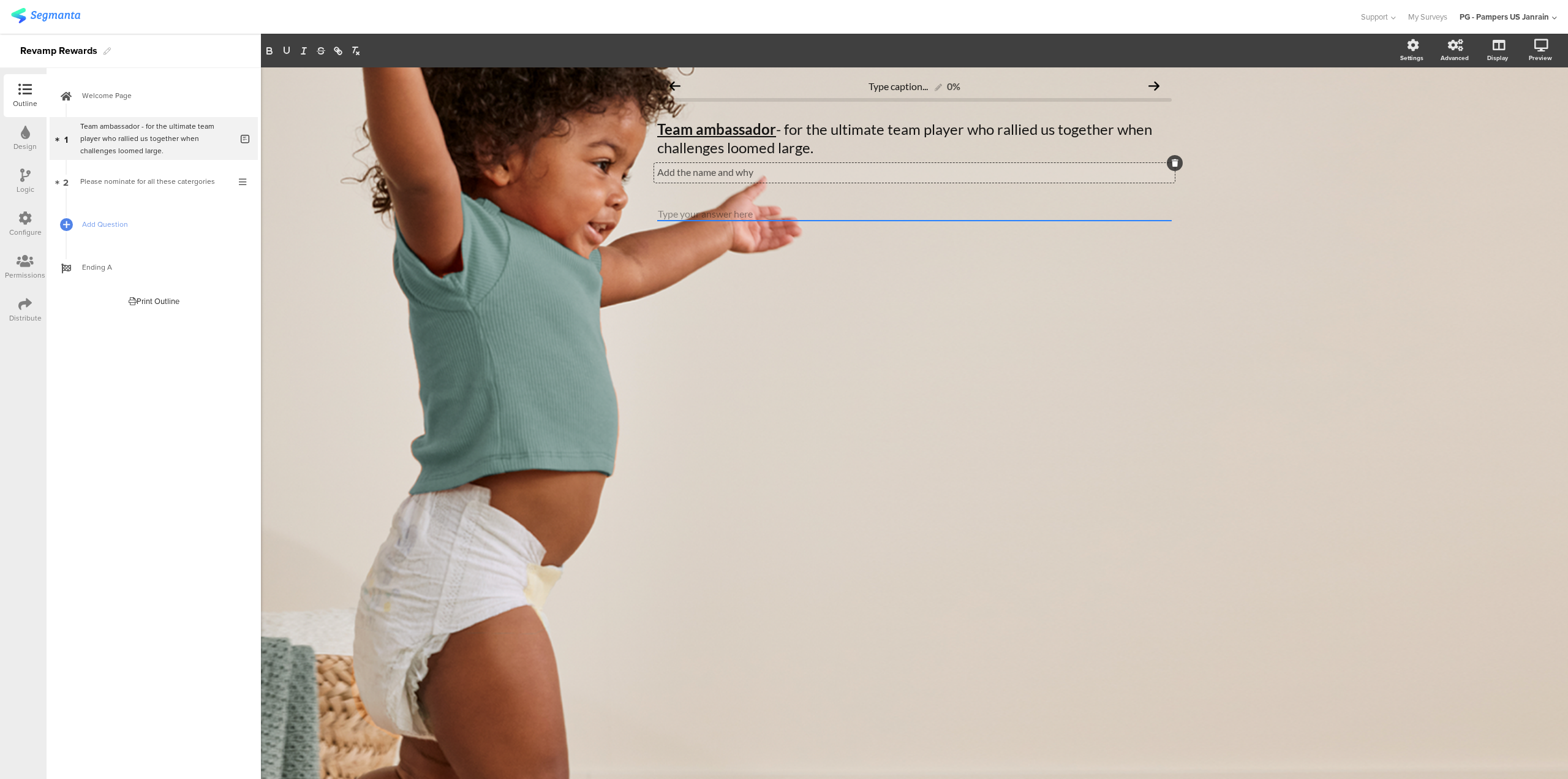
click at [760, 172] on p "Add the name and why" at bounding box center [914, 172] width 515 height 11
click at [246, 191] on icon at bounding box center [243, 190] width 11 height 11
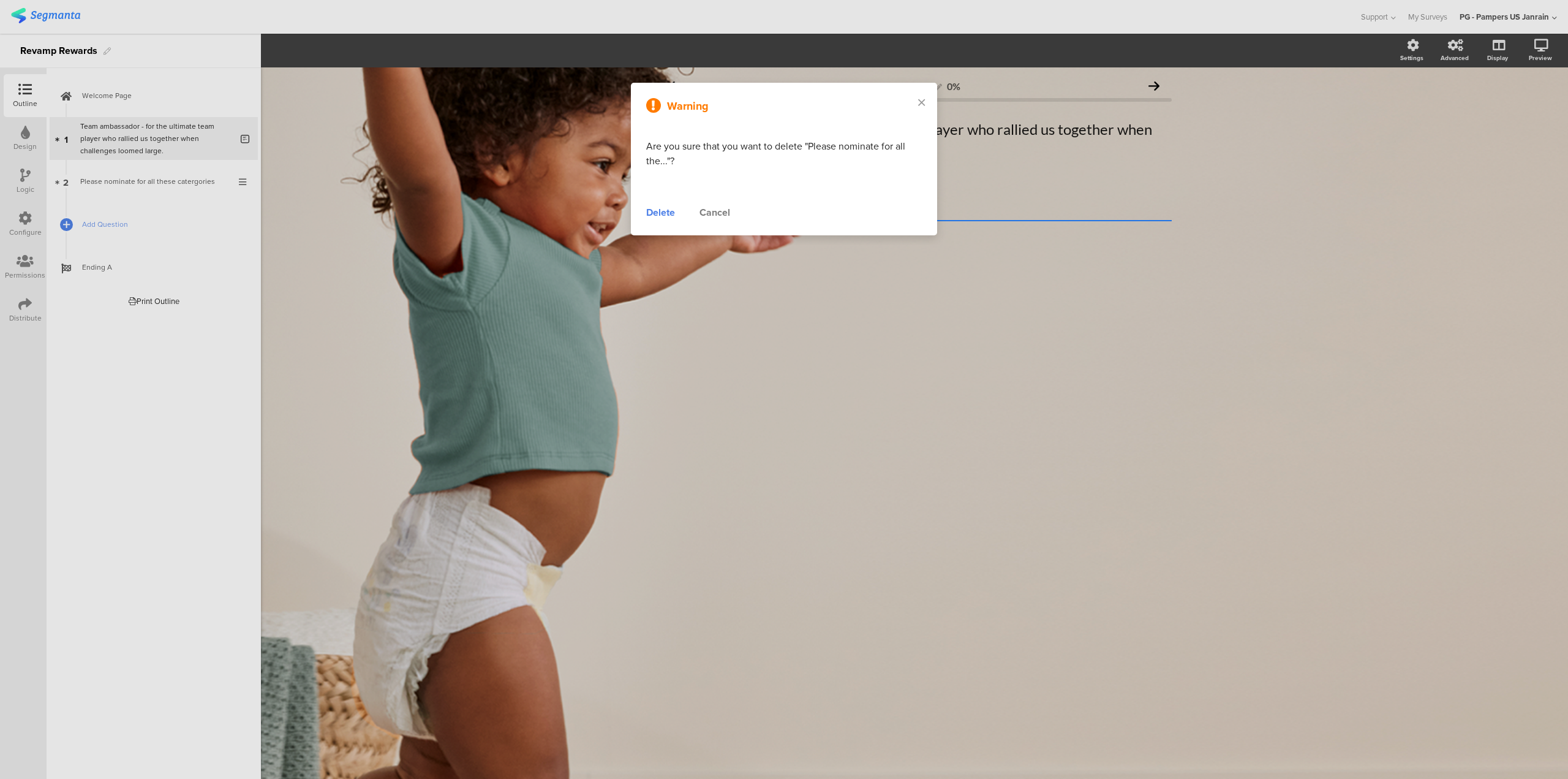
click at [670, 216] on div "Delete" at bounding box center [660, 213] width 29 height 15
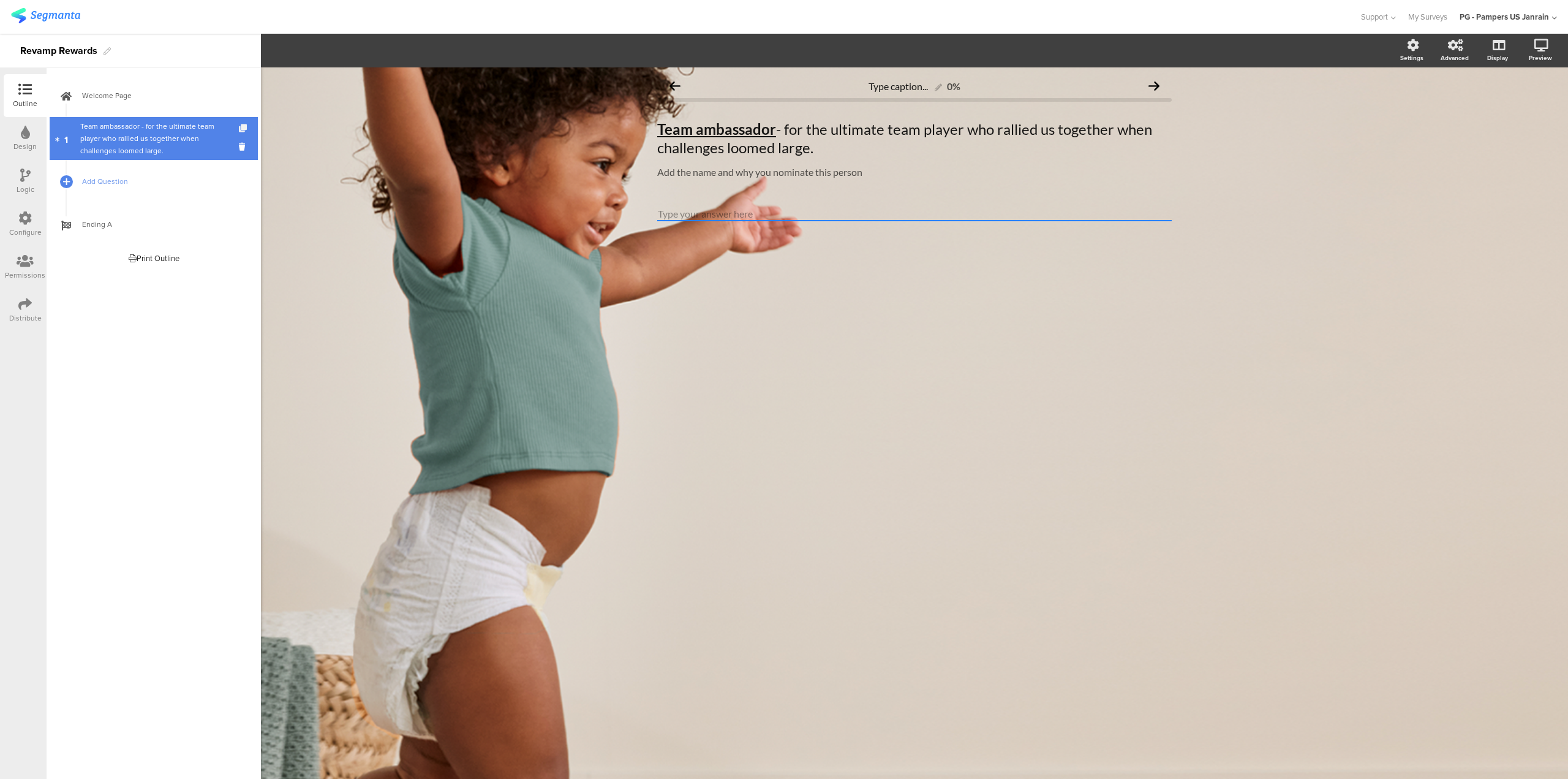
click at [244, 126] on icon at bounding box center [243, 128] width 11 height 8
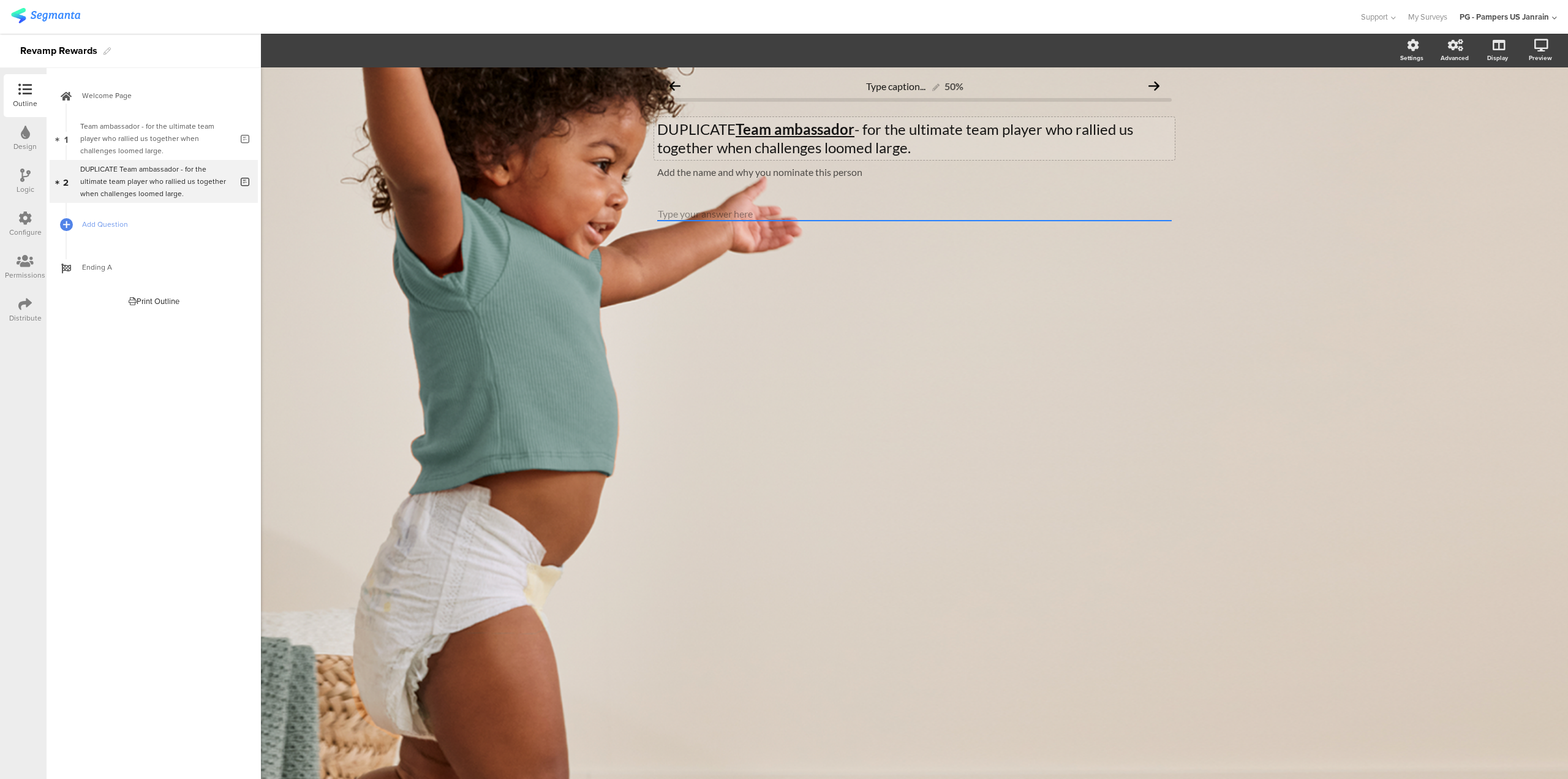
click at [744, 131] on u "Team ambassador" at bounding box center [794, 129] width 118 height 18
drag, startPoint x: 663, startPoint y: 126, endPoint x: 740, endPoint y: 132, distance: 77.2
click at [740, 132] on p "DUPLICATE Team ambassador - for the ultimate team player who rallied us togethe…" at bounding box center [914, 138] width 515 height 37
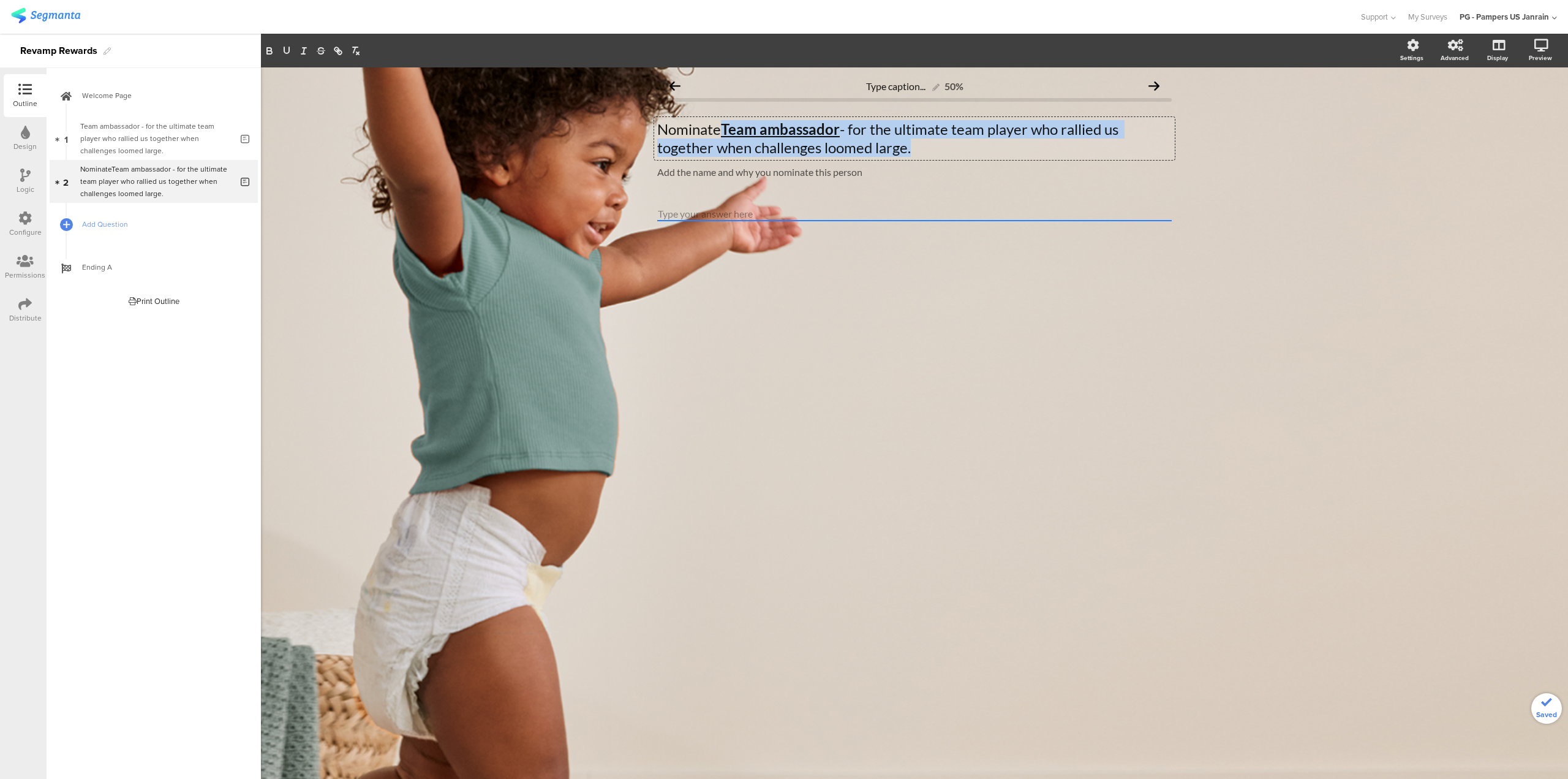
drag, startPoint x: 927, startPoint y: 148, endPoint x: 718, endPoint y: 128, distance: 210.0
click at [718, 128] on p "Nominate Team ambassador - for the ultimate team player who rallied us together…" at bounding box center [914, 138] width 515 height 37
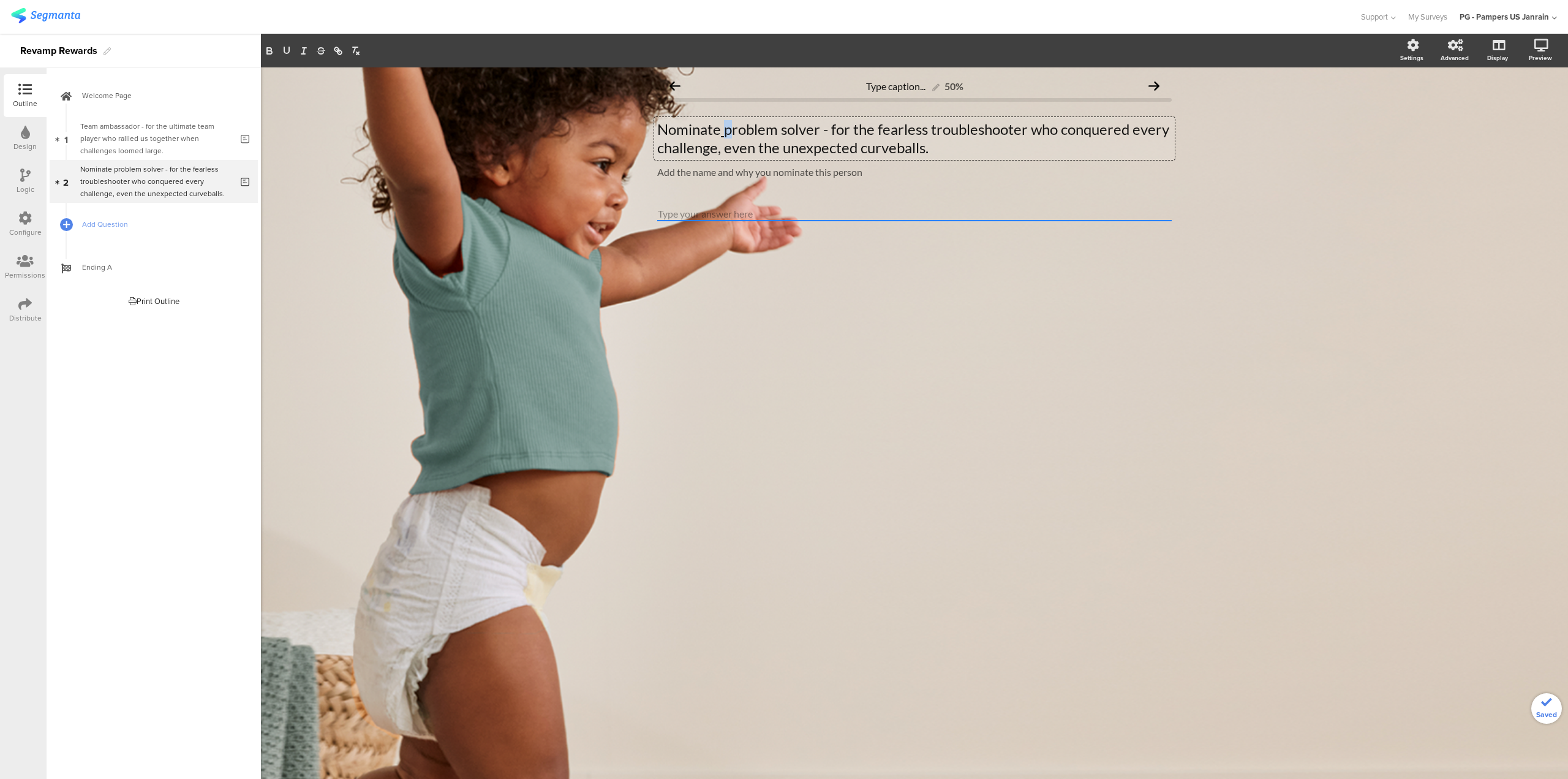
drag, startPoint x: 723, startPoint y: 126, endPoint x: 731, endPoint y: 130, distance: 8.9
click at [731, 130] on p "Nominate problem solver - for the fearless troubleshooter who conquered every c…" at bounding box center [914, 138] width 515 height 37
drag, startPoint x: 724, startPoint y: 128, endPoint x: 821, endPoint y: 133, distance: 97.1
click at [821, 133] on p "Nominate Problem solver - for the fearless troubleshooter who conquered every c…" at bounding box center [914, 138] width 515 height 37
click at [290, 54] on icon "button" at bounding box center [286, 50] width 11 height 11
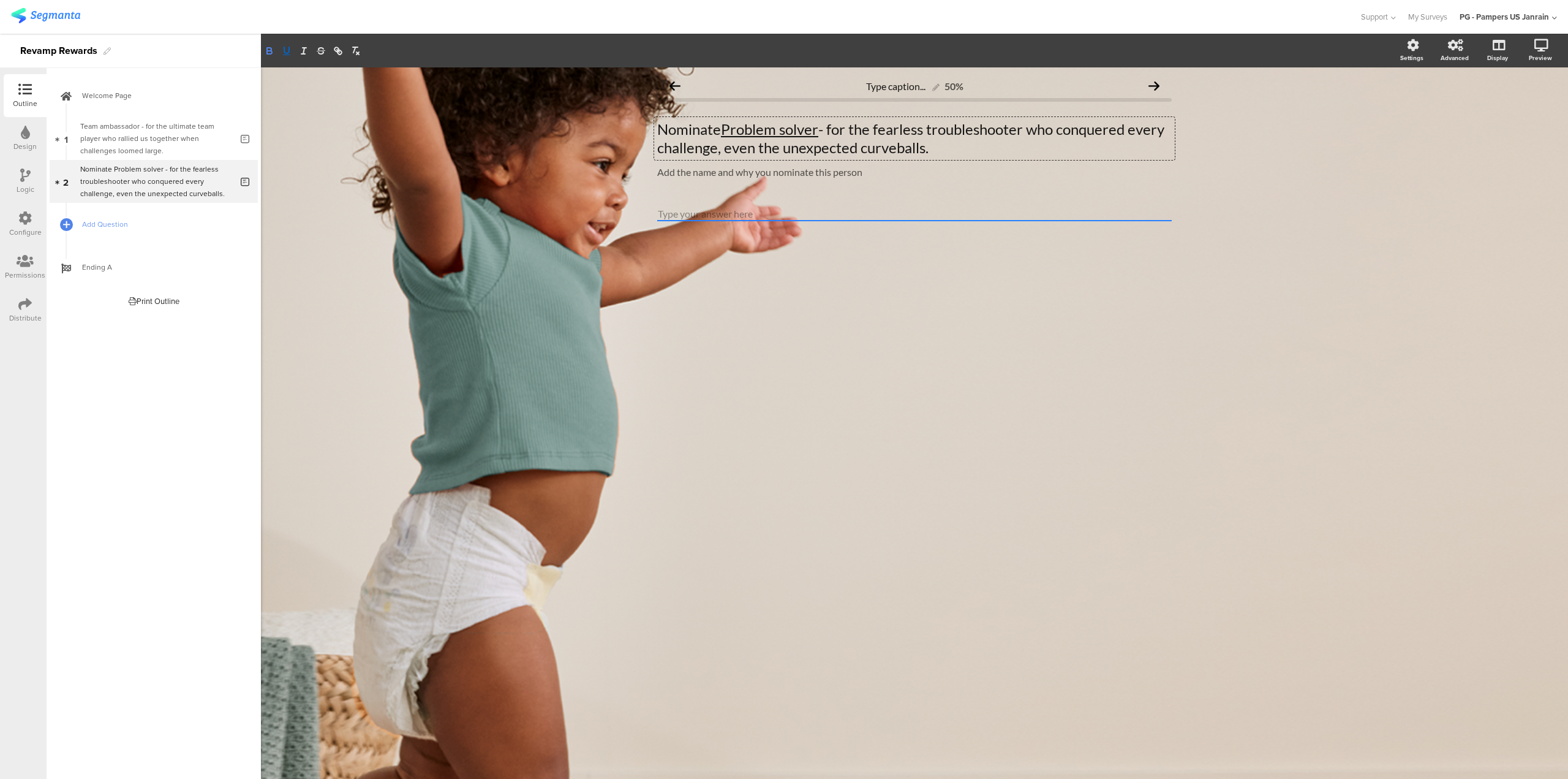
click at [261, 47] on button "button" at bounding box center [269, 51] width 17 height 15
click at [716, 130] on p "Nominate Problem solver - for the fearless troubleshooter who conquered every c…" at bounding box center [914, 138] width 515 height 37
click at [716, 171] on div "Add the name and why you nominate this person Add the name and why you nominate…" at bounding box center [914, 172] width 520 height 20
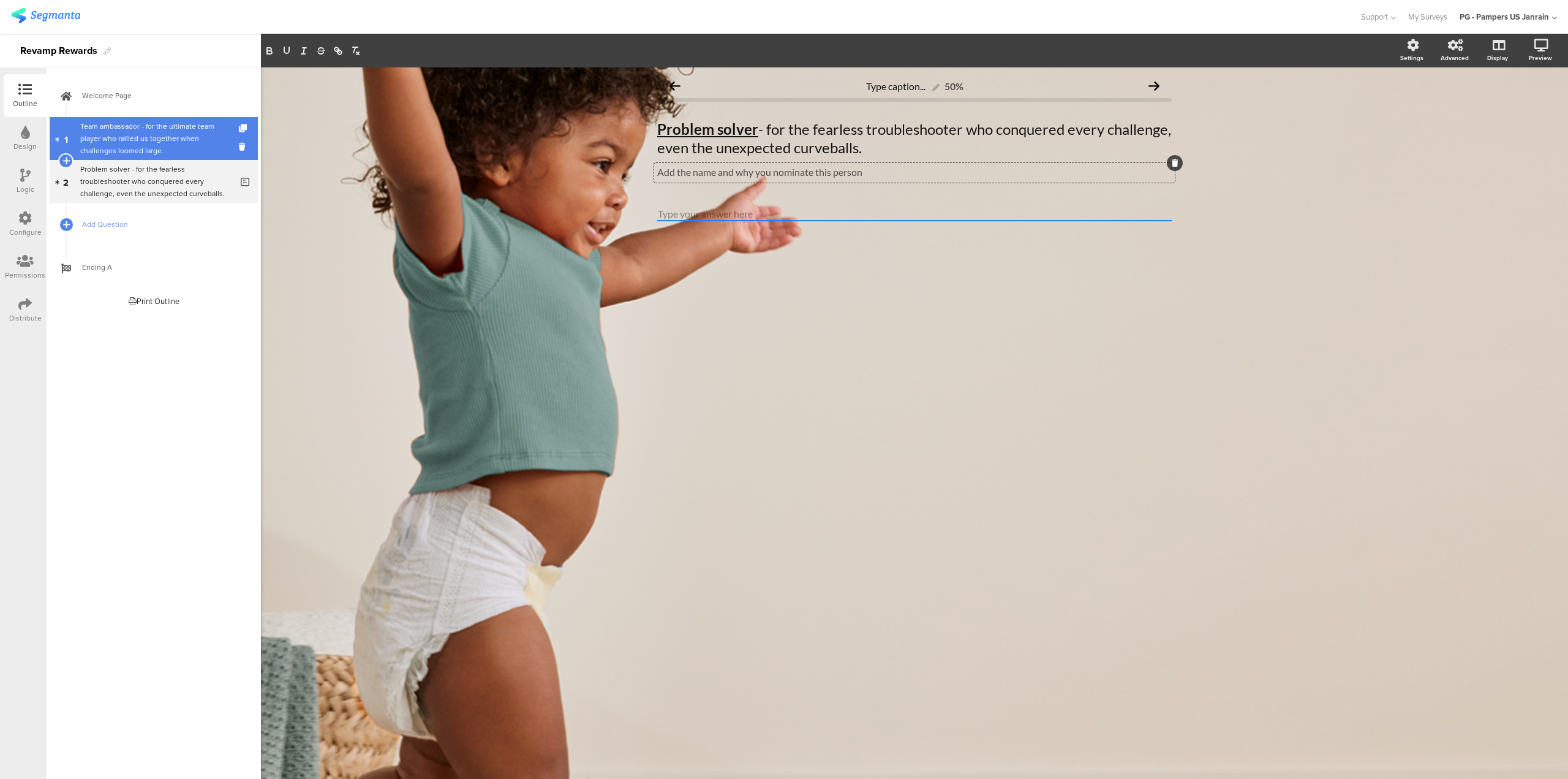
click at [155, 128] on div "Team ambassador - for the ultimate team player who rallied us together when cha…" at bounding box center [155, 138] width 151 height 37
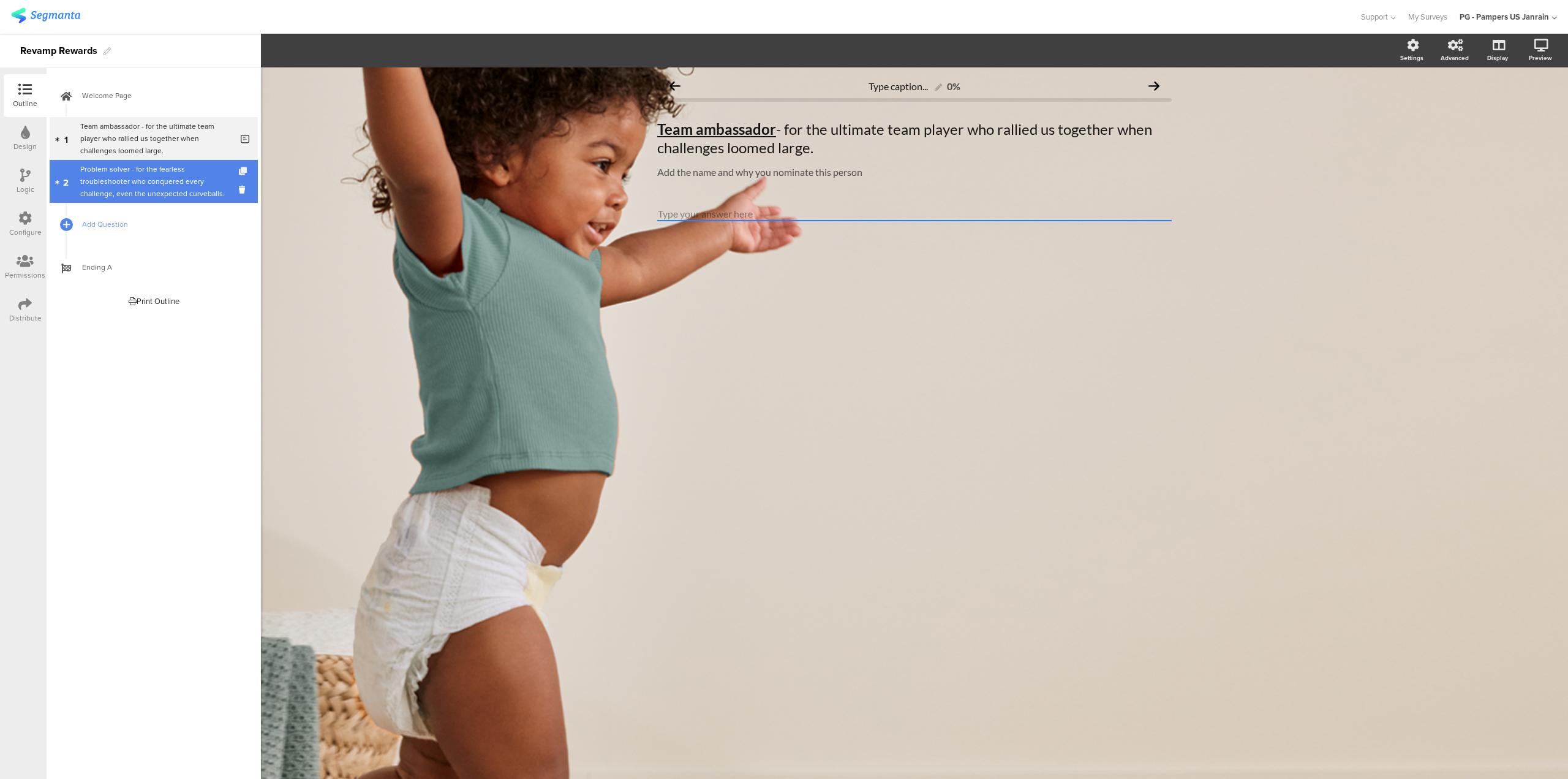
click at [245, 168] on icon at bounding box center [243, 172] width 11 height 8
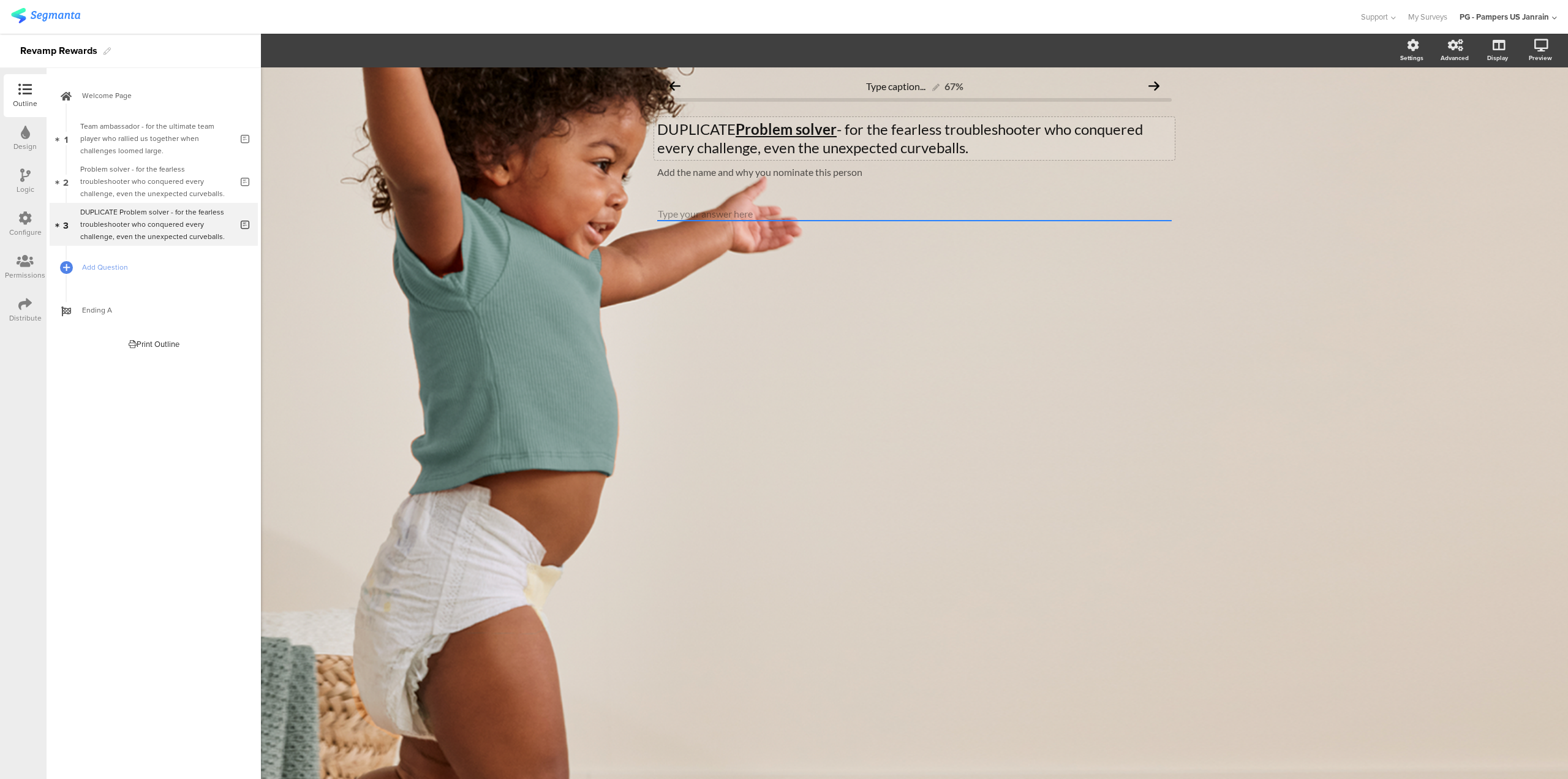
click at [745, 131] on u "Problem solver" at bounding box center [786, 129] width 101 height 18
drag, startPoint x: 659, startPoint y: 127, endPoint x: 1019, endPoint y: 150, distance: 360.7
click at [1019, 150] on p "DUPLICATE Problem solver - for the fearless troubleshooter who conquered every …" at bounding box center [914, 138] width 515 height 37
click at [663, 132] on p "positivity ranger - for the cheerful spirit who brightened up every meeting wit…" at bounding box center [914, 138] width 515 height 37
drag, startPoint x: 771, startPoint y: 131, endPoint x: 628, endPoint y: 123, distance: 143.2
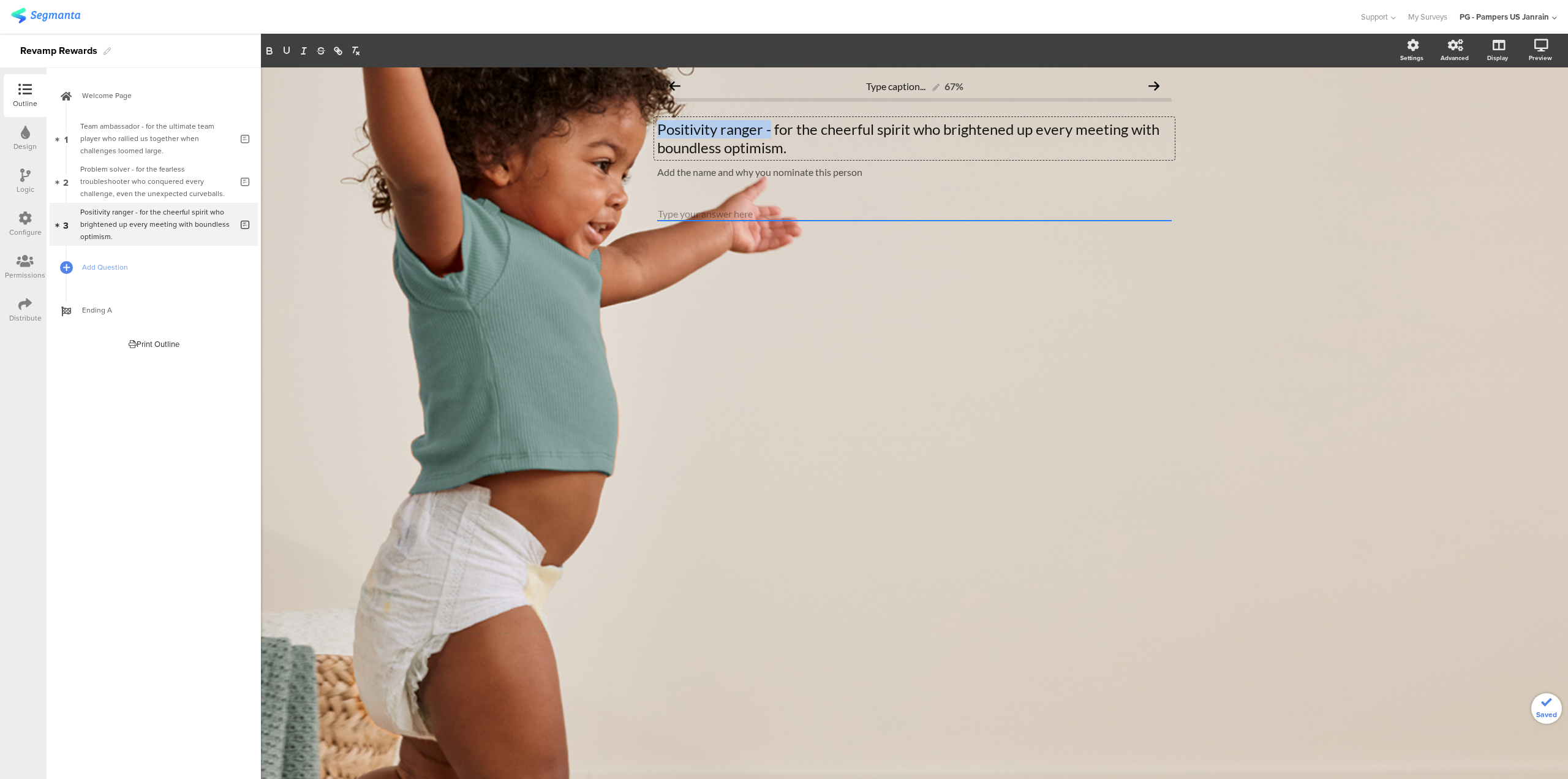
click at [628, 123] on div "Type caption... 67% Positivity ranger - for the cheerful spirit who brightened …" at bounding box center [914, 423] width 1307 height 711
click at [284, 55] on rect "button" at bounding box center [286, 55] width 7 height 1
click at [268, 51] on icon "button" at bounding box center [270, 52] width 5 height 3
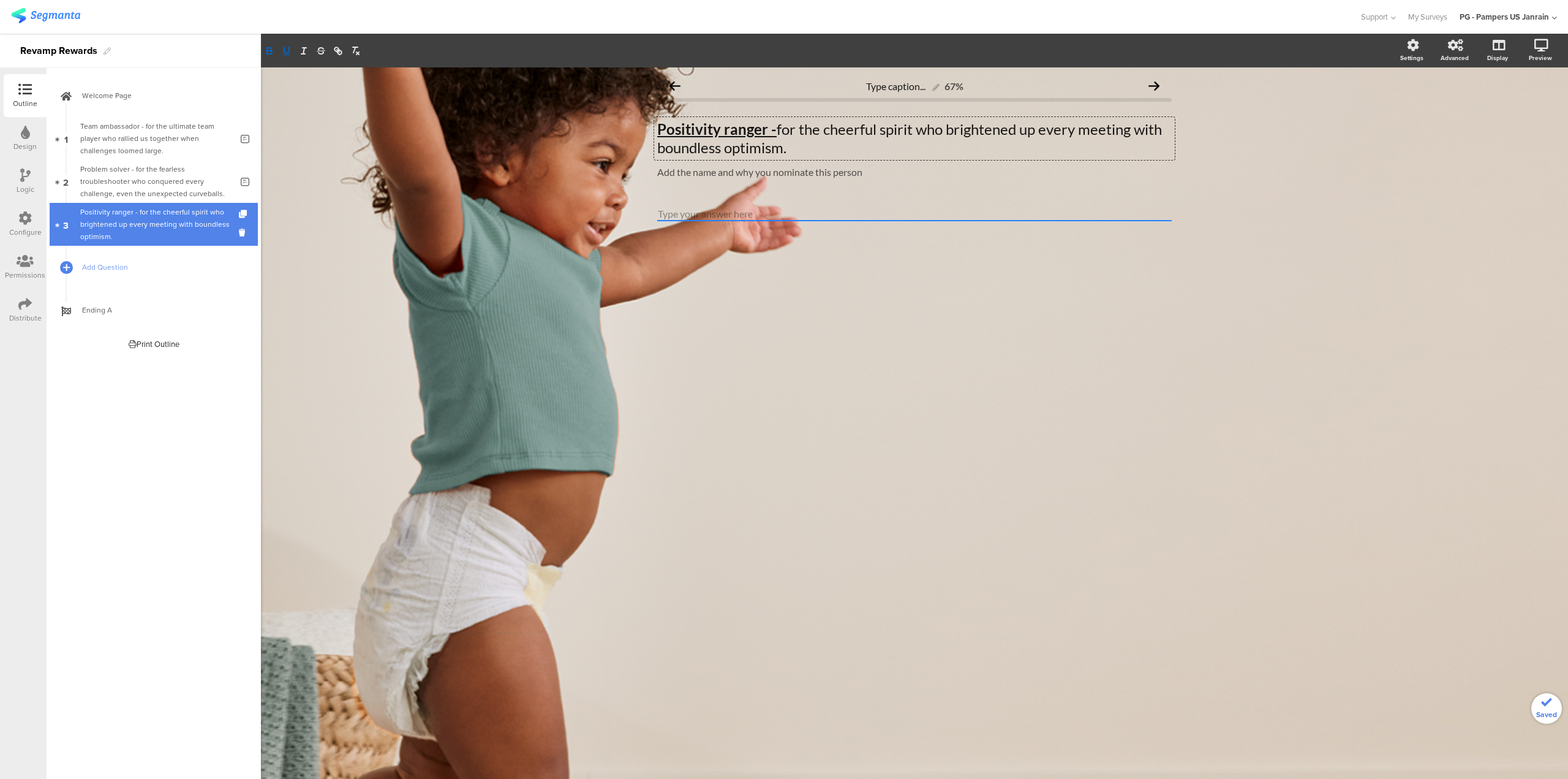
click at [244, 209] on div at bounding box center [243, 224] width 11 height 43
click at [243, 211] on icon at bounding box center [243, 214] width 11 height 8
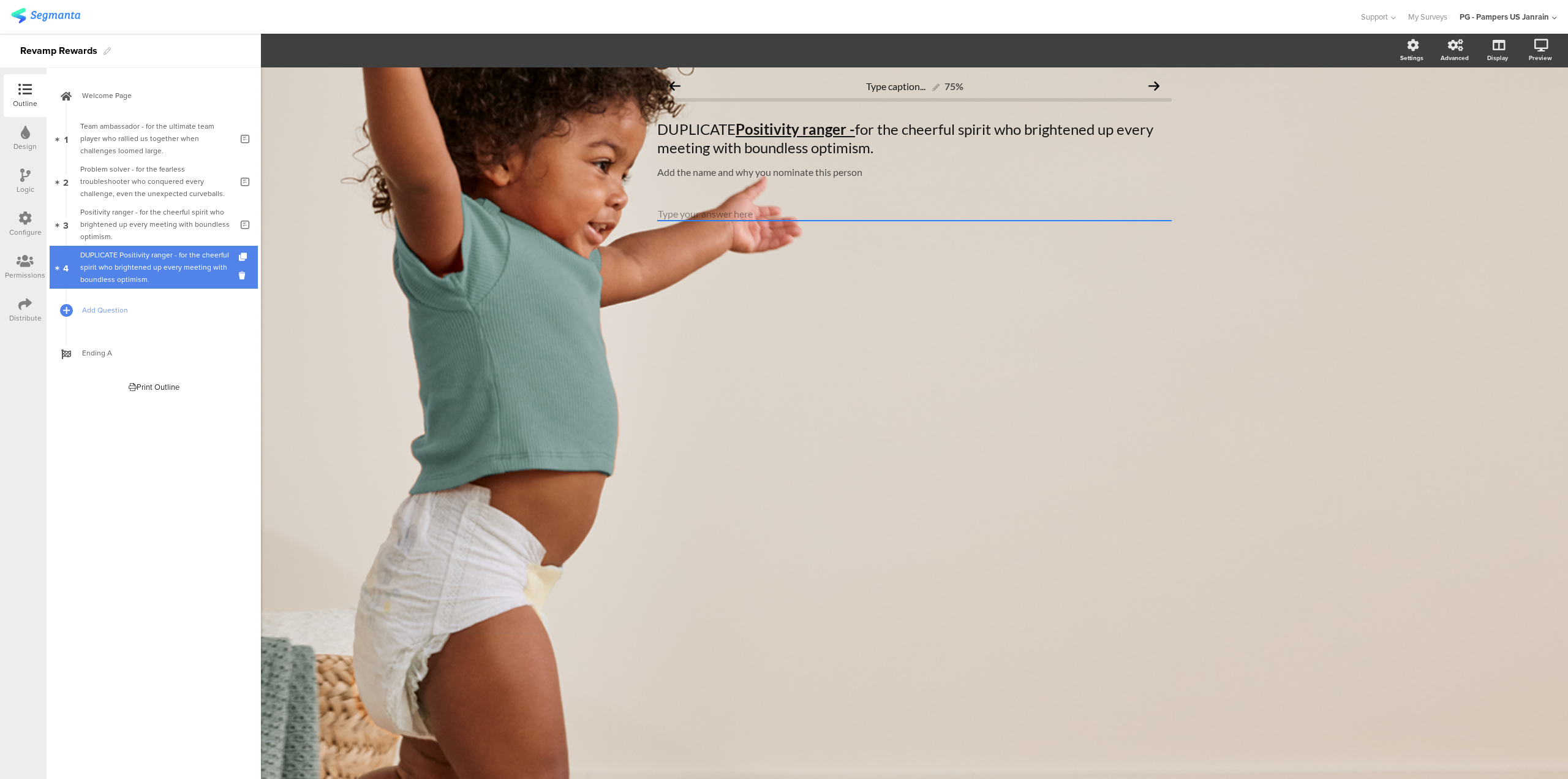
click at [195, 255] on div "DUPLICATE Positivity ranger - for the cheerful spirit who brightened up every m…" at bounding box center [155, 266] width 151 height 37
drag, startPoint x: 661, startPoint y: 130, endPoint x: 982, endPoint y: 173, distance: 323.9
click at [982, 173] on span "DUPLICATE Positivity ranger - for the cheerful spirit who brightened up every m…" at bounding box center [914, 150] width 515 height 60
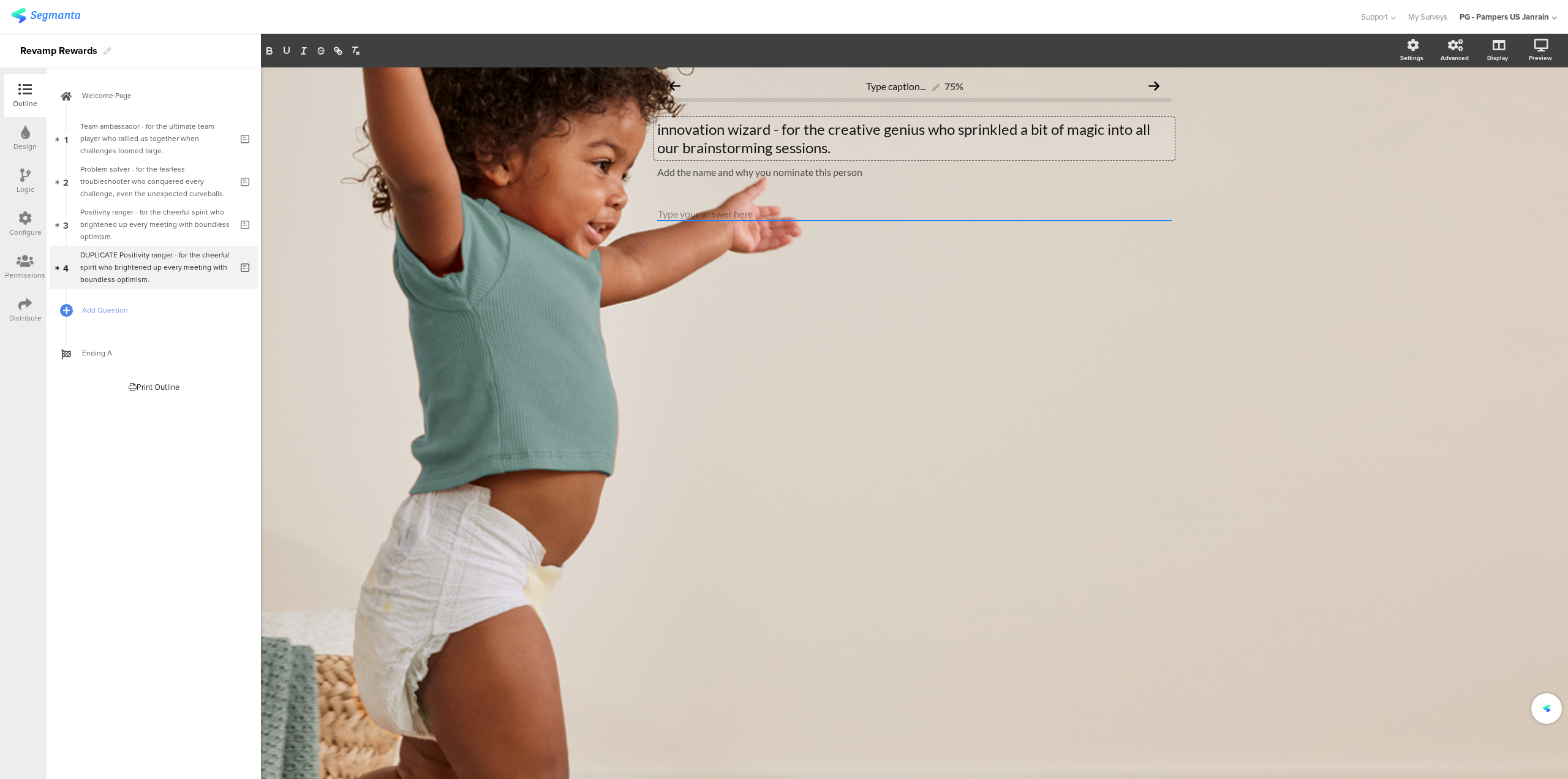
click at [664, 134] on p "innovation wizard - for the creative genius who sprinkled a bit of magic into a…" at bounding box center [914, 138] width 515 height 37
drag, startPoint x: 772, startPoint y: 127, endPoint x: 642, endPoint y: 128, distance: 130.0
click at [642, 128] on div "Type caption... 75% Innovation wizard - for the creative genius who sprinkled a…" at bounding box center [914, 423] width 1307 height 711
click at [288, 49] on icon "button" at bounding box center [286, 50] width 11 height 11
click at [270, 48] on icon "button" at bounding box center [269, 49] width 4 height 3
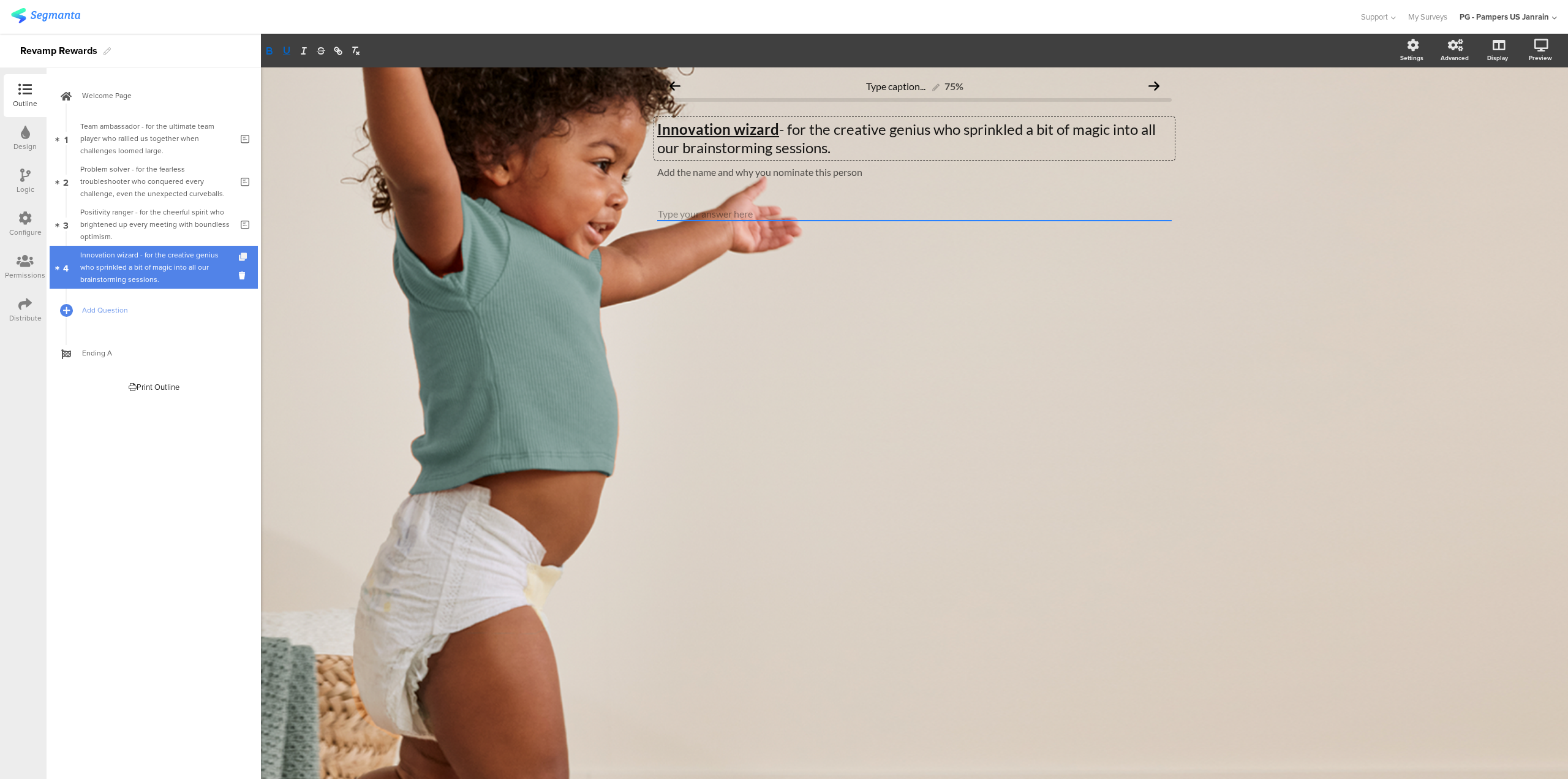
click at [243, 257] on icon at bounding box center [243, 257] width 11 height 8
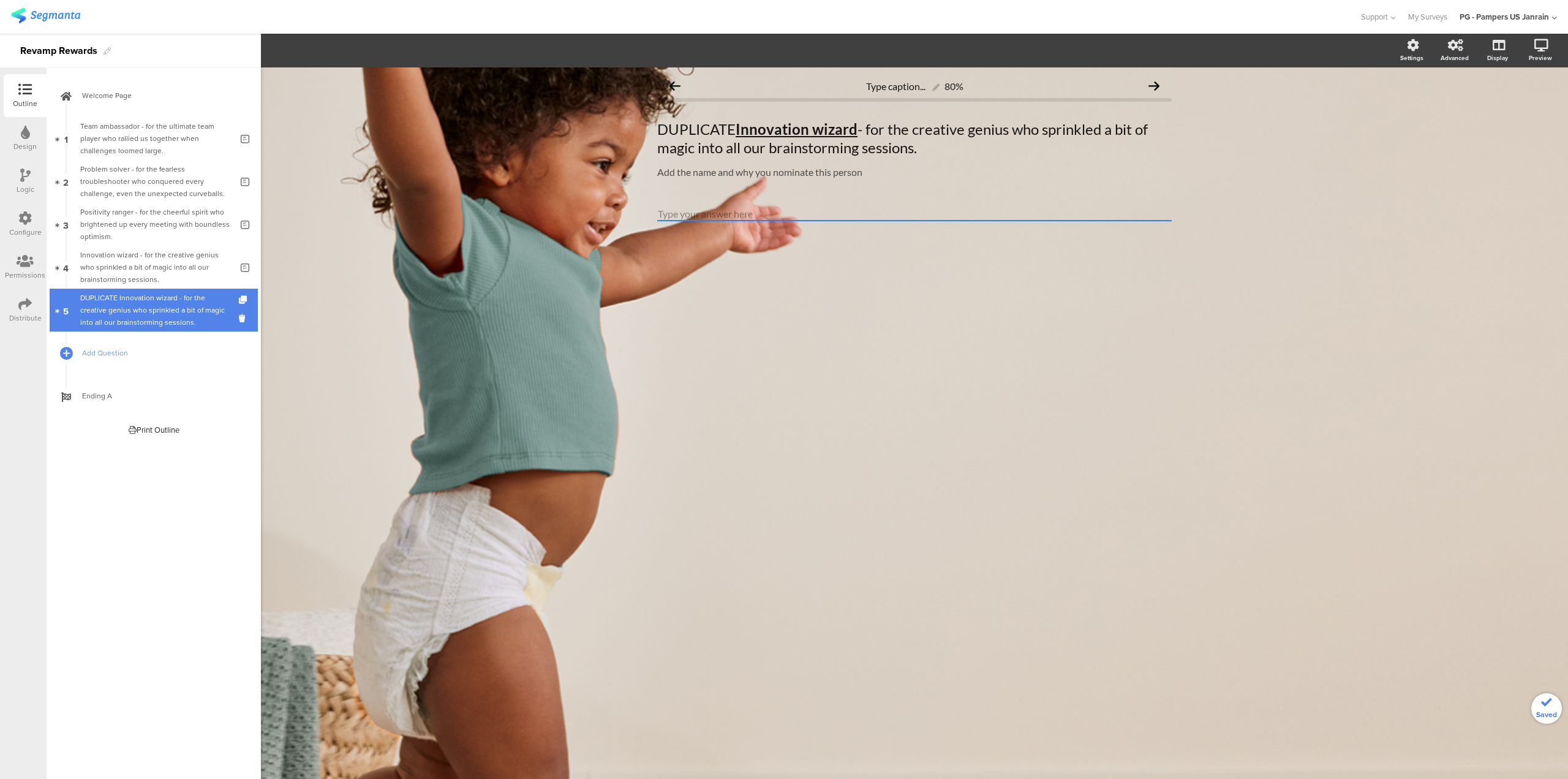
click at [200, 312] on div "DUPLICATE Innovation wizard - for the creative genius who sprinkled a bit of ma…" at bounding box center [155, 310] width 151 height 37
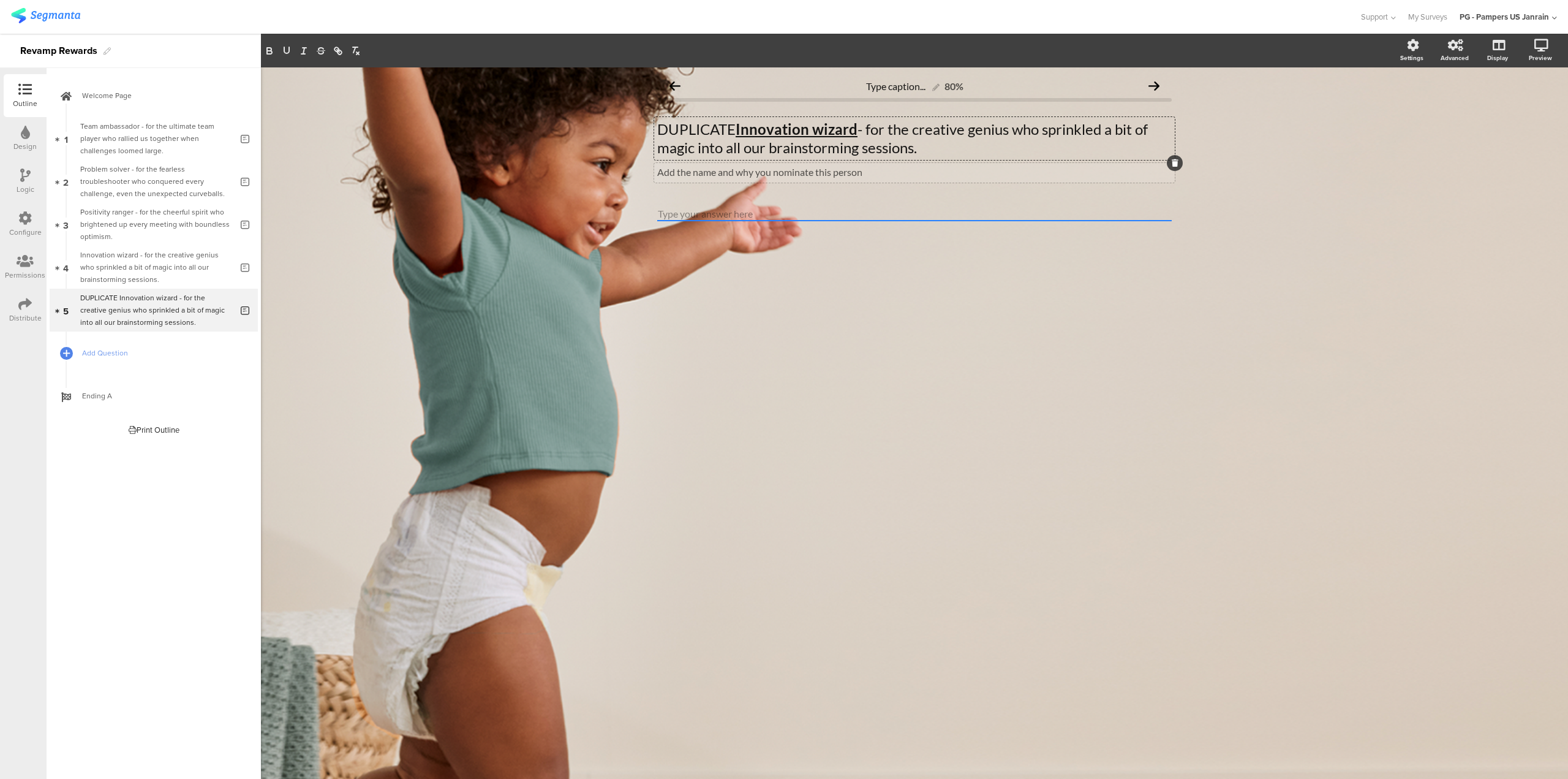
drag, startPoint x: 659, startPoint y: 128, endPoint x: 994, endPoint y: 173, distance: 338.0
click at [994, 173] on span "DUPLICATE Innovation wizard - for the creative genius who sprinkled a bit of ma…" at bounding box center [914, 150] width 515 height 60
click at [660, 128] on p "speedster - for the lightning-fast thinker who solves issues before they're eve…" at bounding box center [914, 138] width 515 height 37
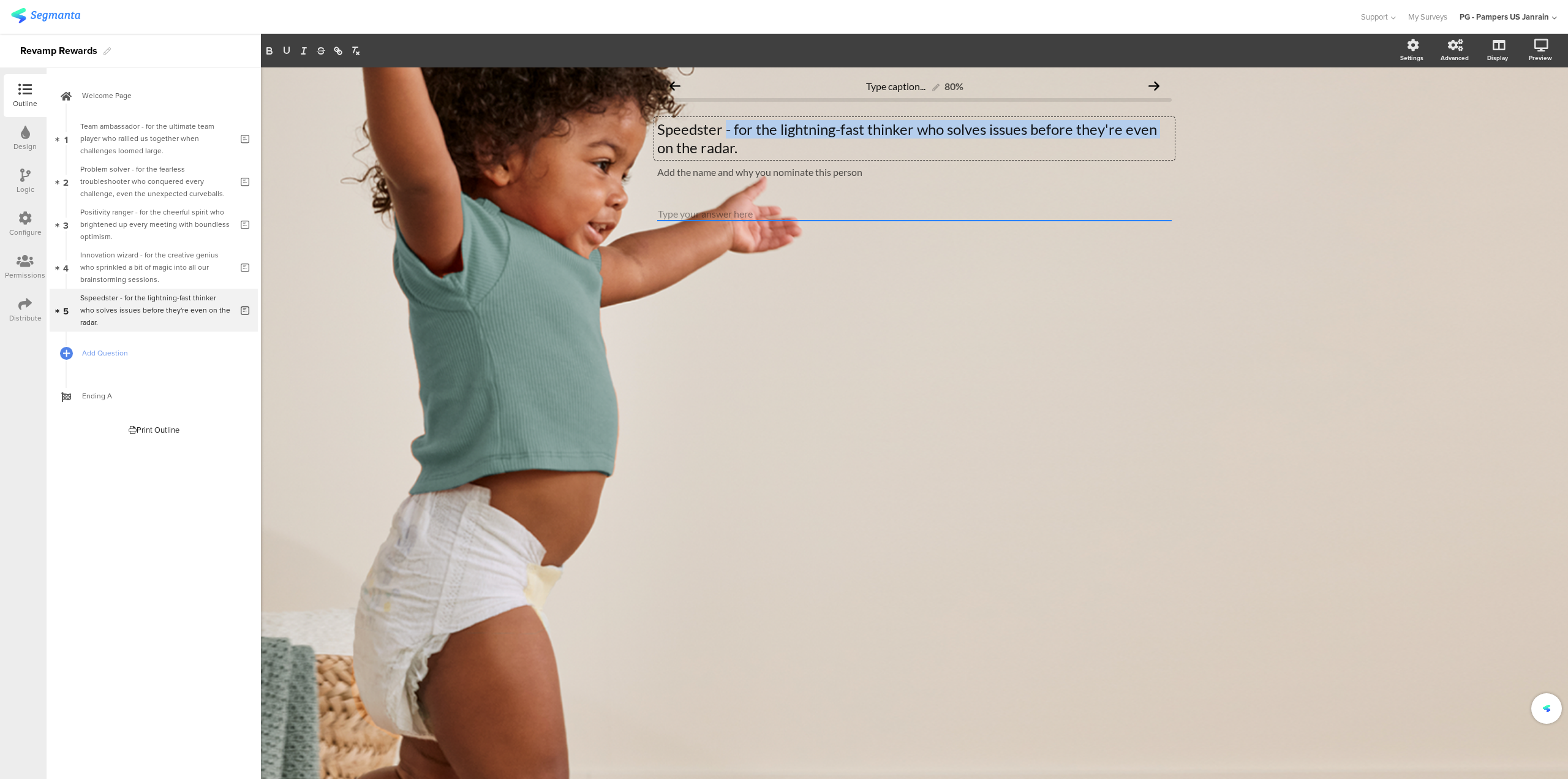
drag, startPoint x: 724, startPoint y: 132, endPoint x: 612, endPoint y: 143, distance: 112.5
click at [612, 143] on div "Type caption... 80% Speedster - for the lightning-fast thinker who solves issue…" at bounding box center [914, 423] width 1307 height 711
click at [701, 128] on p "Speedster - for the lightning-fast thinker who solves issues before they're eve…" at bounding box center [914, 138] width 515 height 37
click at [287, 51] on icon "button" at bounding box center [286, 50] width 11 height 11
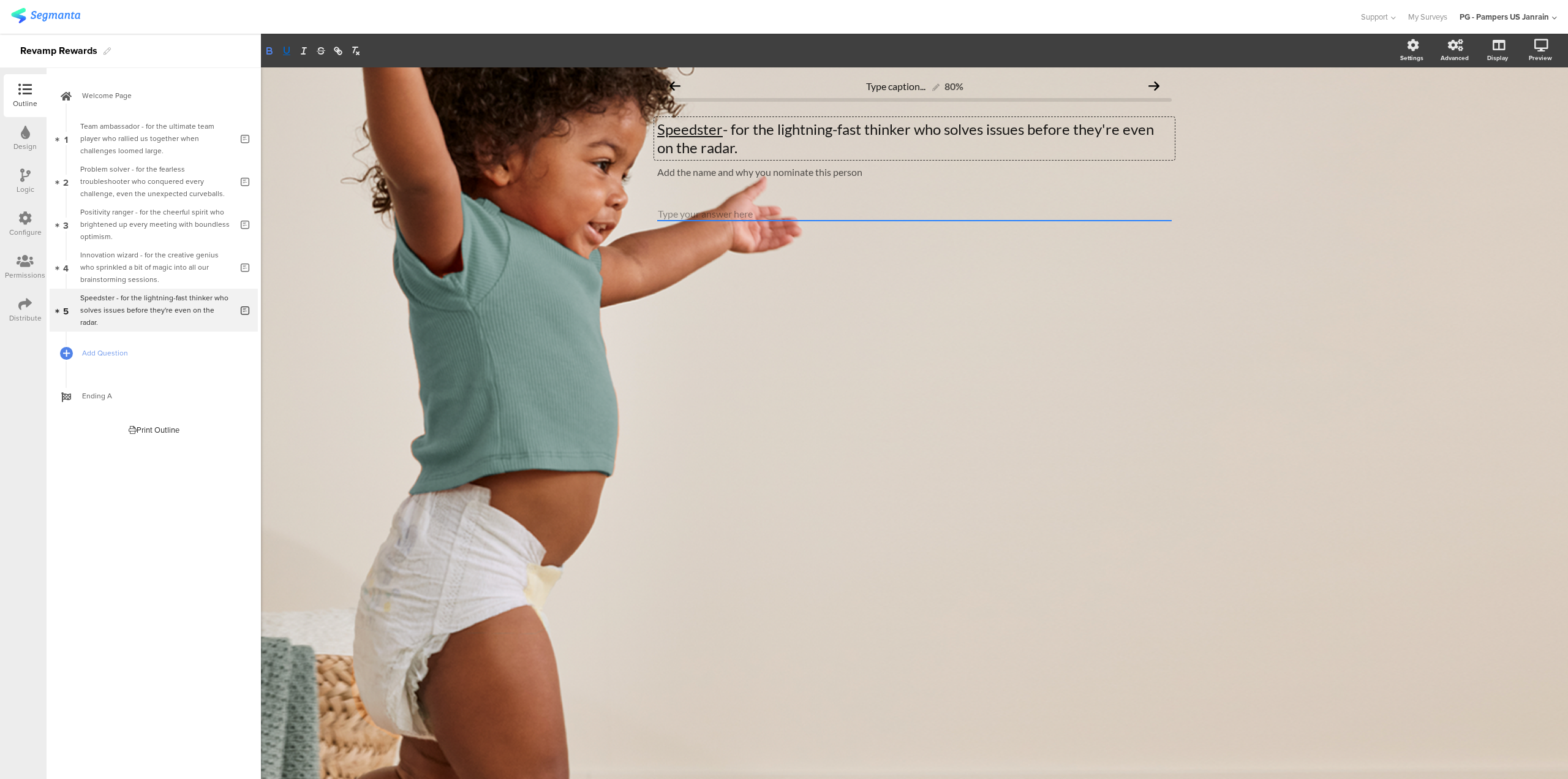
click at [270, 55] on icon "button" at bounding box center [269, 50] width 11 height 11
click at [242, 298] on icon at bounding box center [243, 300] width 11 height 8
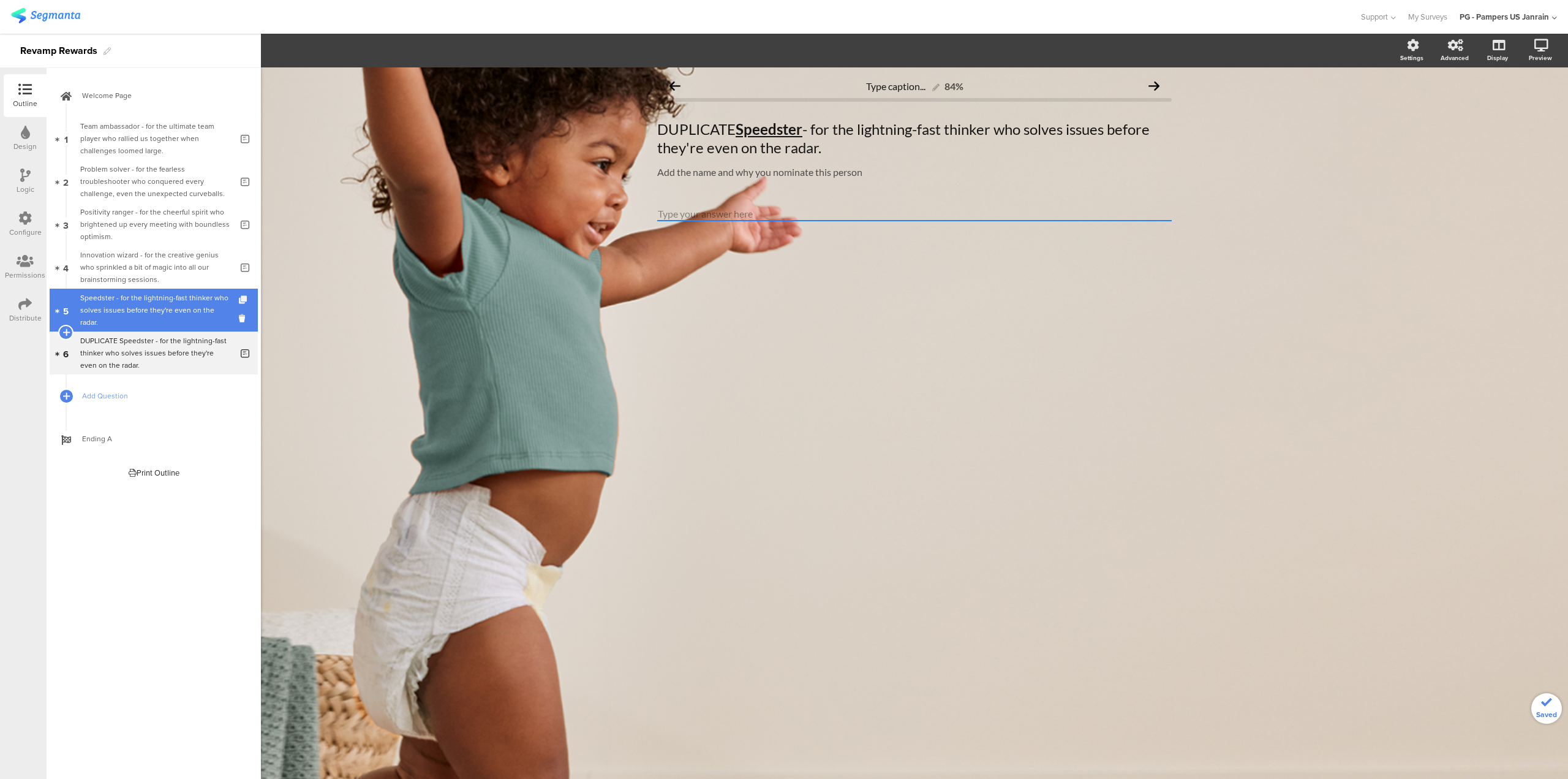
click at [242, 298] on icon at bounding box center [243, 300] width 11 height 8
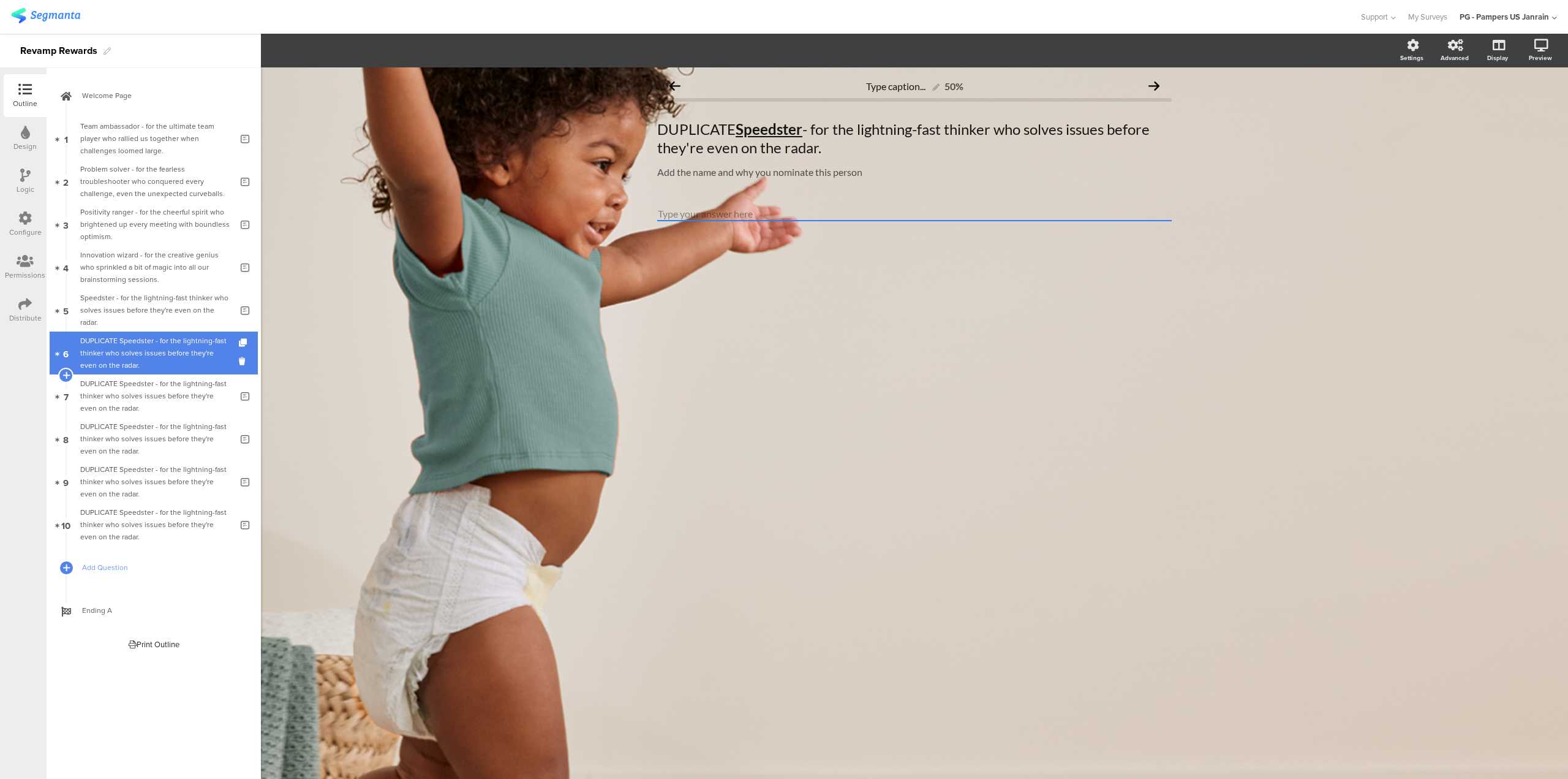
click at [146, 347] on div "DUPLICATE Speedster - for the lightning-fast thinker who solves issues before t…" at bounding box center [155, 352] width 151 height 37
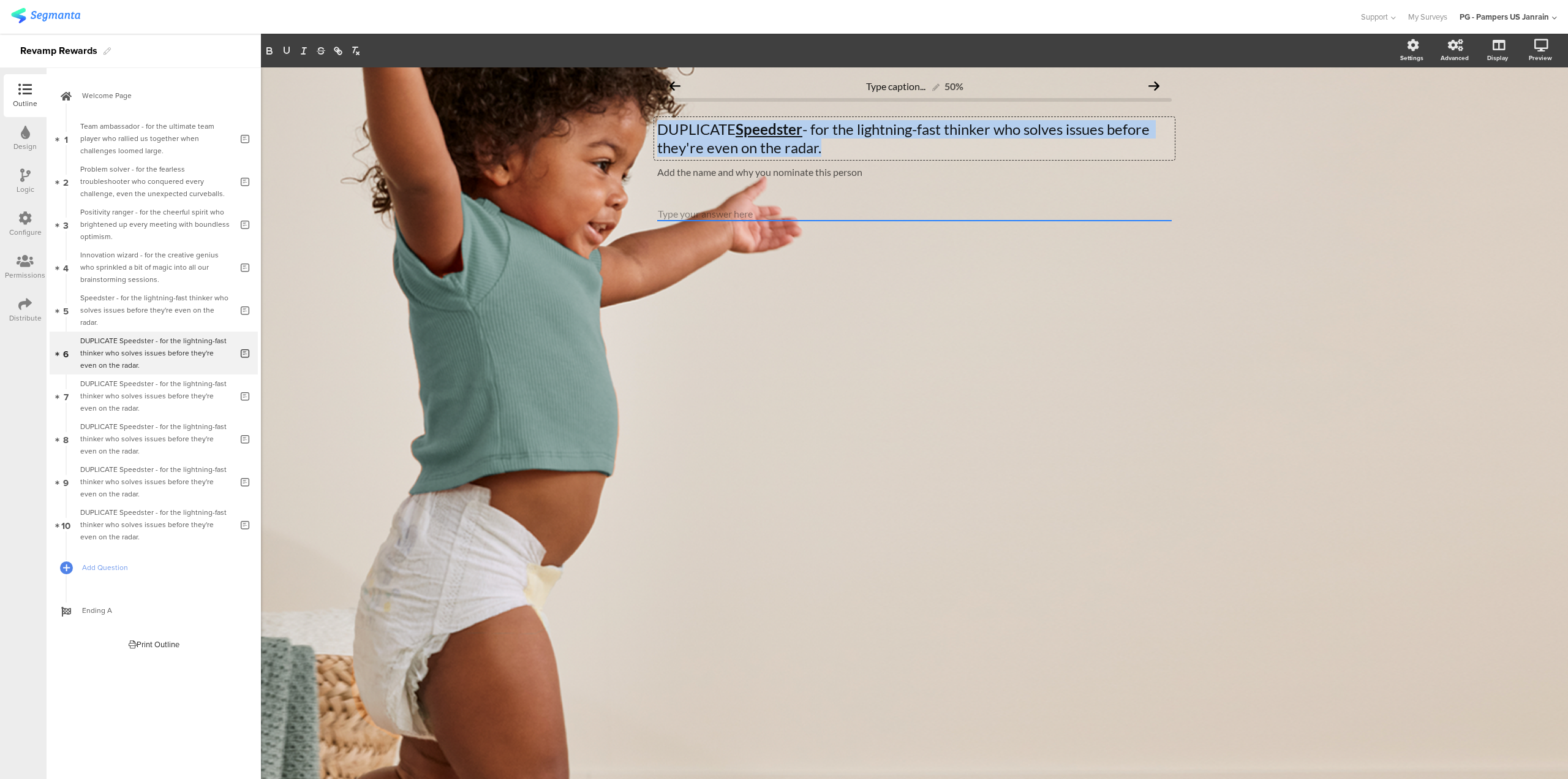
drag, startPoint x: 660, startPoint y: 131, endPoint x: 859, endPoint y: 150, distance: 199.9
click at [859, 150] on div "DUPLICATE Speedster - for the lightning-fast thinker who solves issues before t…" at bounding box center [914, 138] width 520 height 43
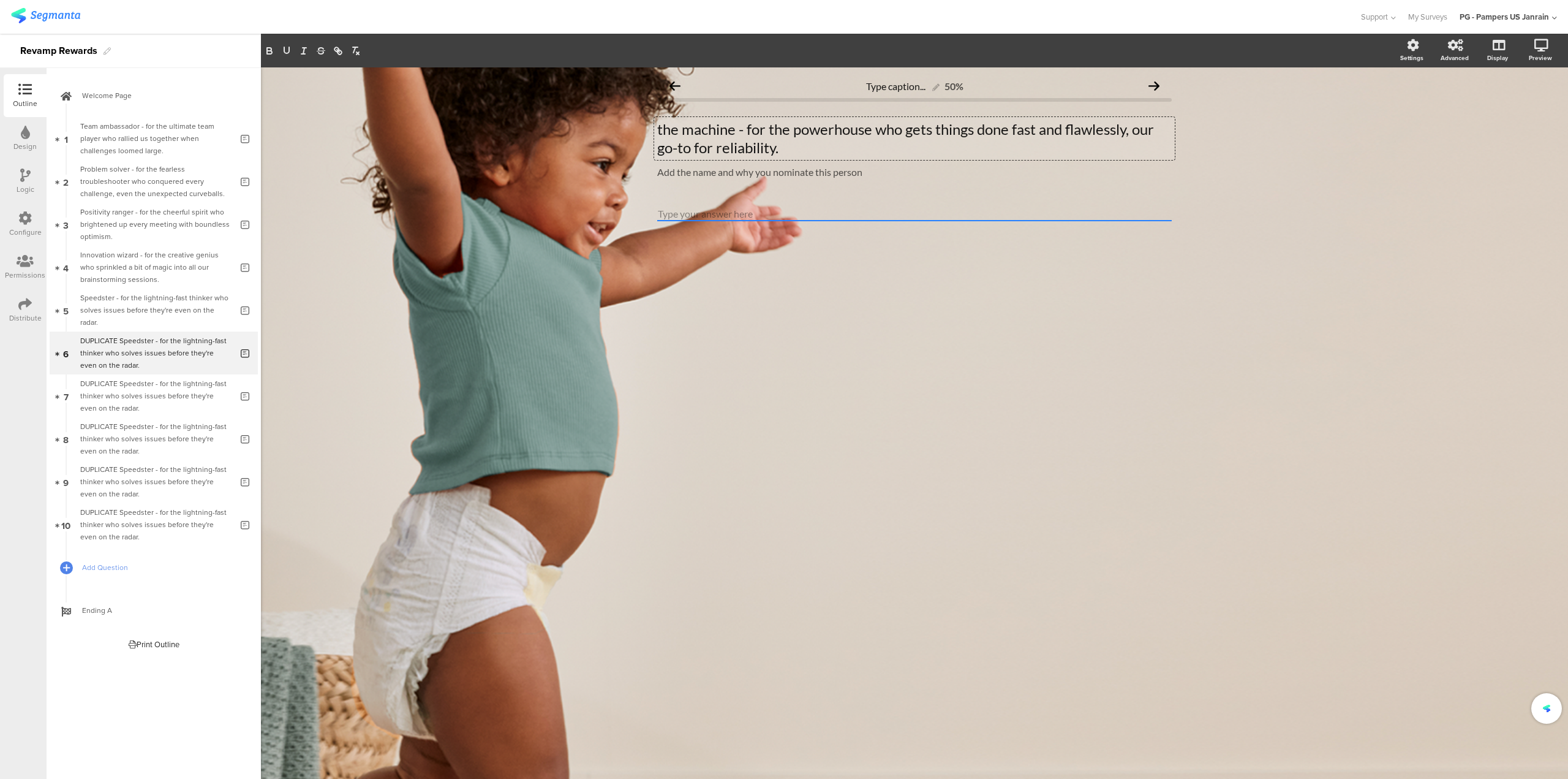
click at [660, 126] on p "the machine - for the powerhouse who gets things done fast and flawlessly, our …" at bounding box center [914, 138] width 515 height 37
drag, startPoint x: 740, startPoint y: 135, endPoint x: 628, endPoint y: 132, distance: 112.0
click at [628, 132] on div "Type caption... 50% The machine - for the powerhouse who gets things done fast …" at bounding box center [914, 423] width 1307 height 711
click at [284, 43] on button "button" at bounding box center [286, 51] width 17 height 15
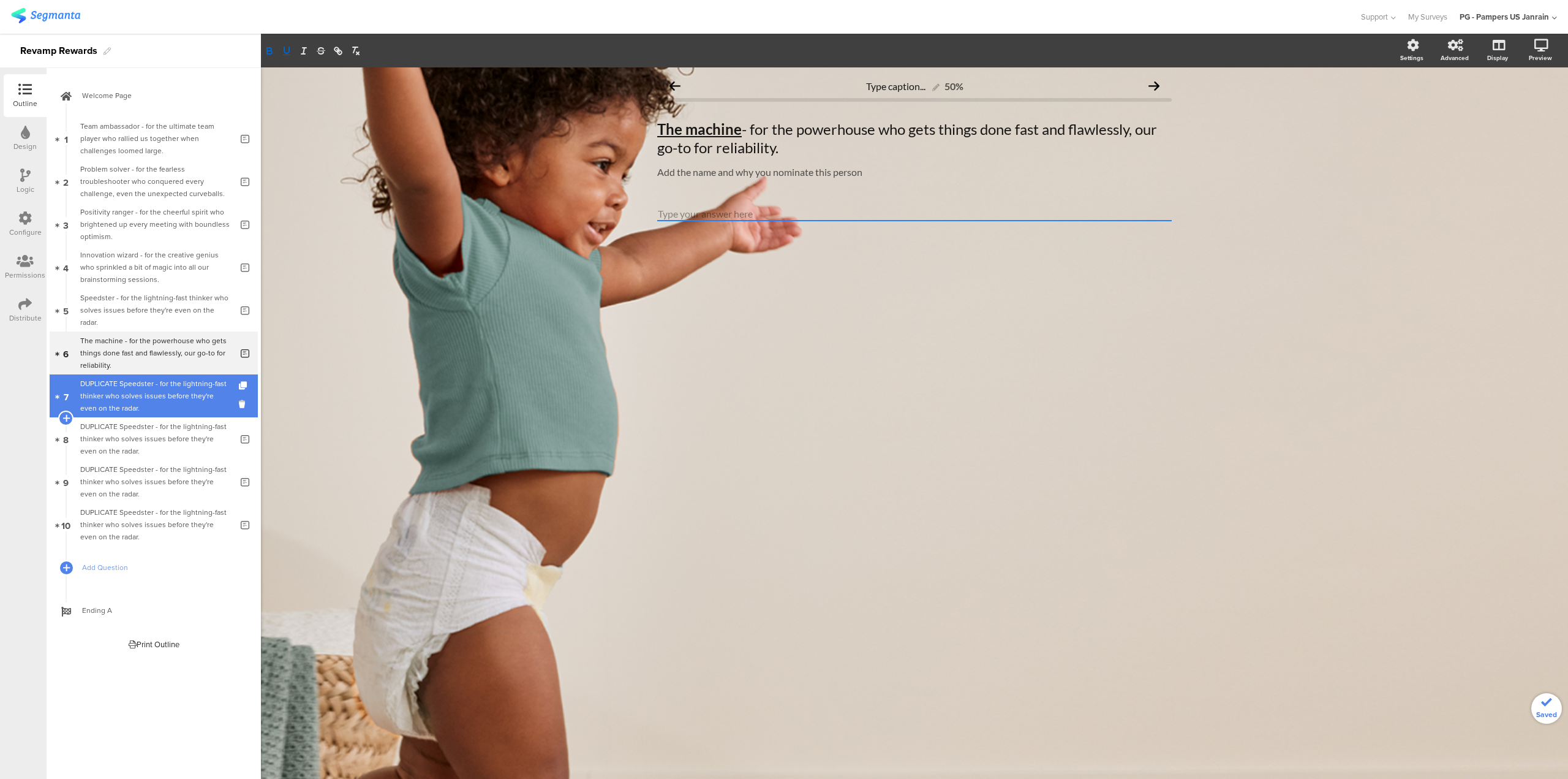
click at [163, 403] on div "DUPLICATE Speedster - for the lightning-fast thinker who solves issues before t…" at bounding box center [155, 396] width 151 height 37
click at [173, 400] on div "DUPLICATE Speedster - for the lightning-fast thinker who solves issues before t…" at bounding box center [155, 396] width 151 height 37
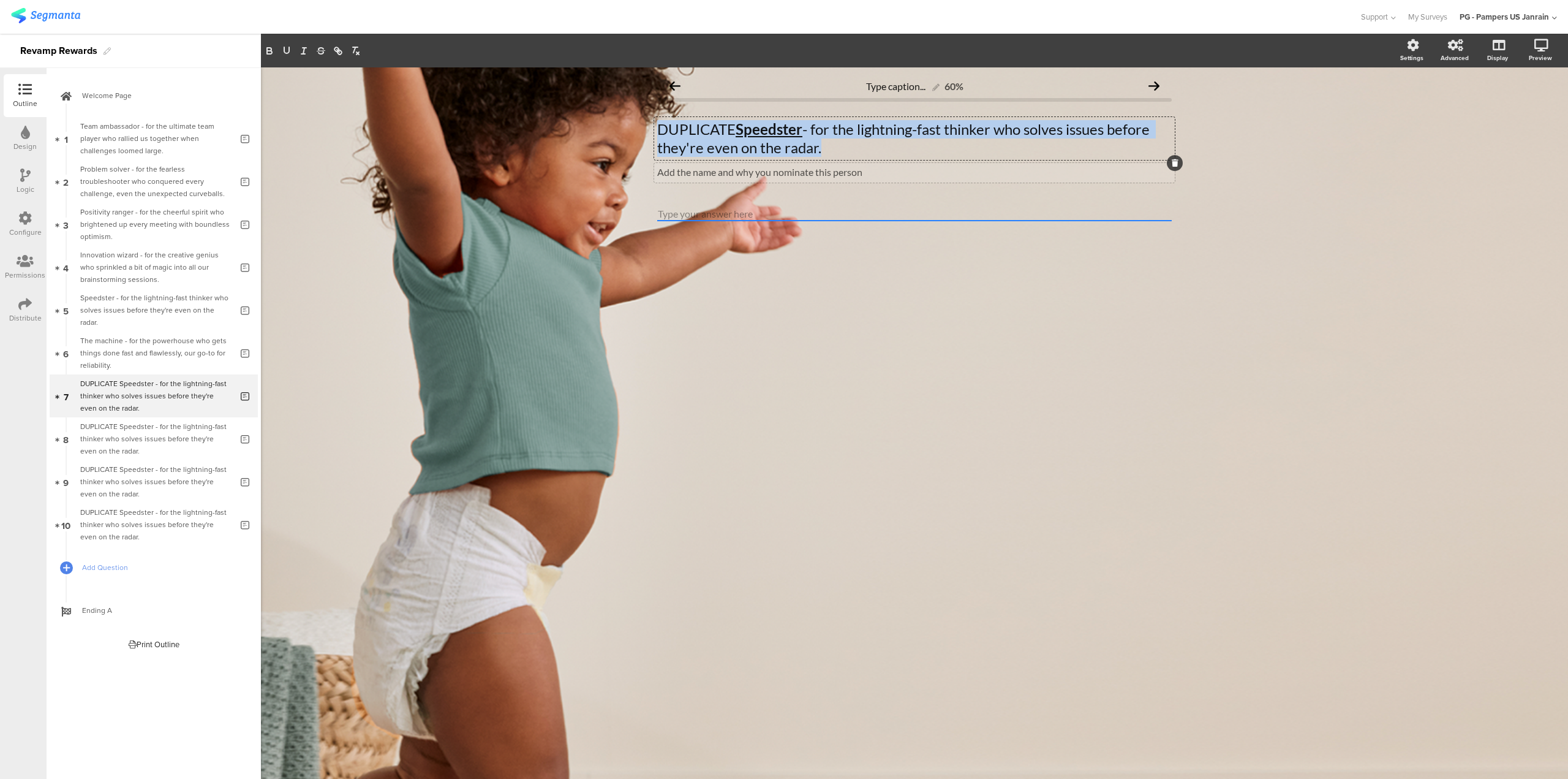
drag, startPoint x: 662, startPoint y: 129, endPoint x: 877, endPoint y: 165, distance: 218.0
click at [877, 165] on span "DUPLICATE Speedster - for the lightning-fast thinker who solves issues before t…" at bounding box center [914, 150] width 515 height 60
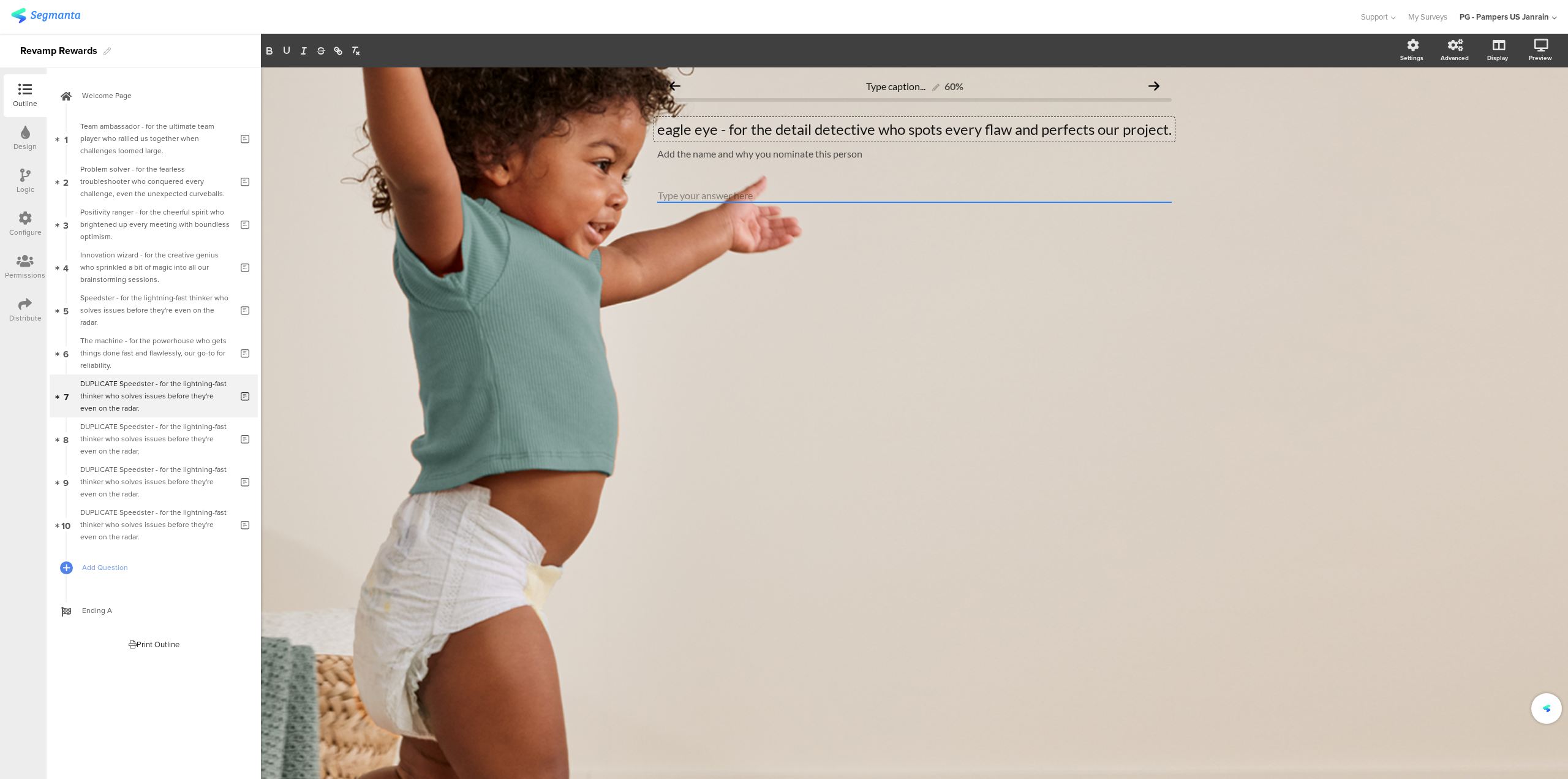
click at [659, 128] on p "eagle eye - for the detail detective who spots every flaw and perfects our proj…" at bounding box center [914, 129] width 515 height 18
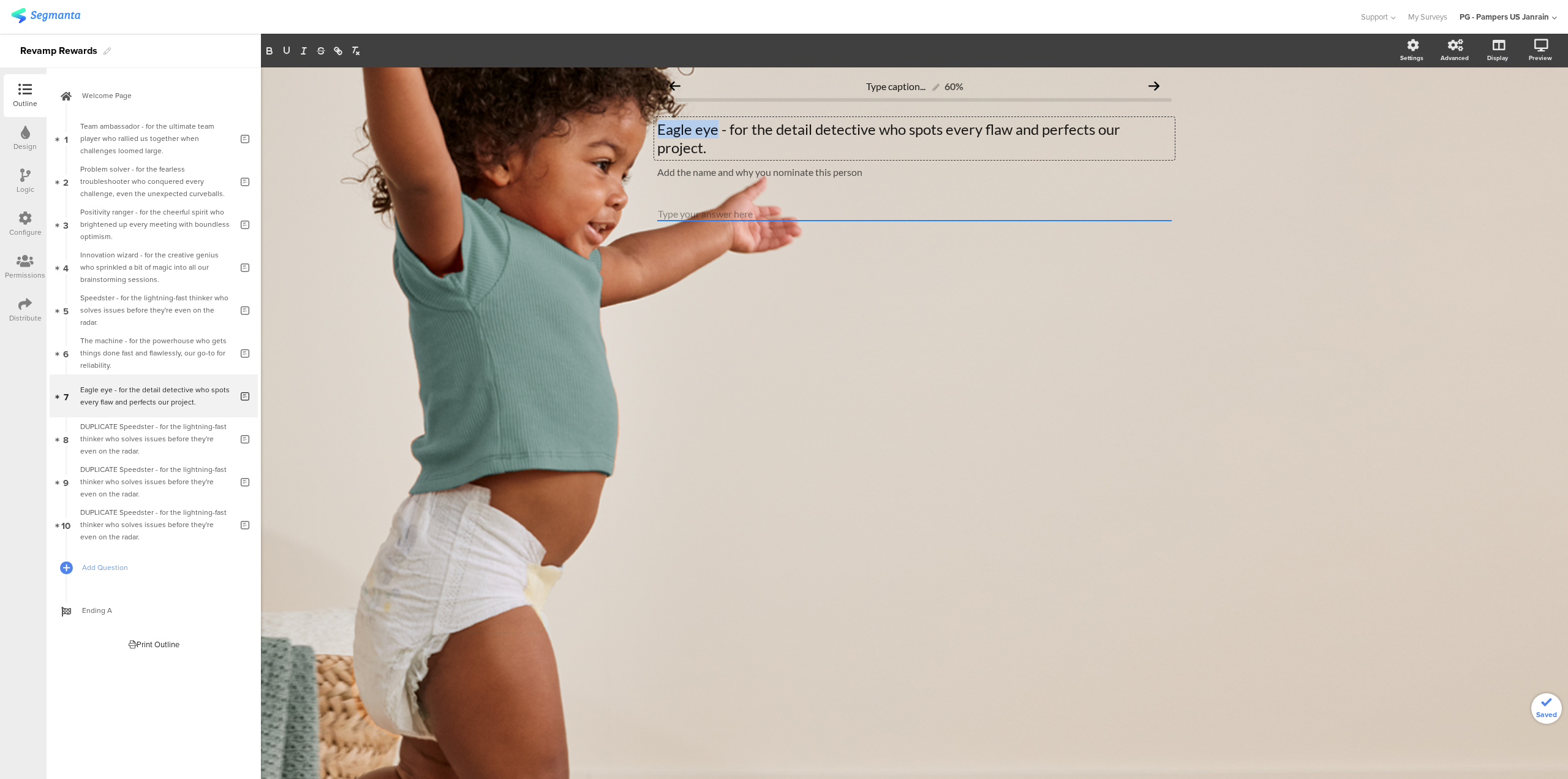
drag, startPoint x: 718, startPoint y: 132, endPoint x: 614, endPoint y: 130, distance: 104.0
click at [614, 130] on div "Type caption... 60% Eagle eye - for the detail detective who spots every flaw a…" at bounding box center [914, 423] width 1307 height 711
click at [270, 52] on icon "button" at bounding box center [269, 50] width 11 height 11
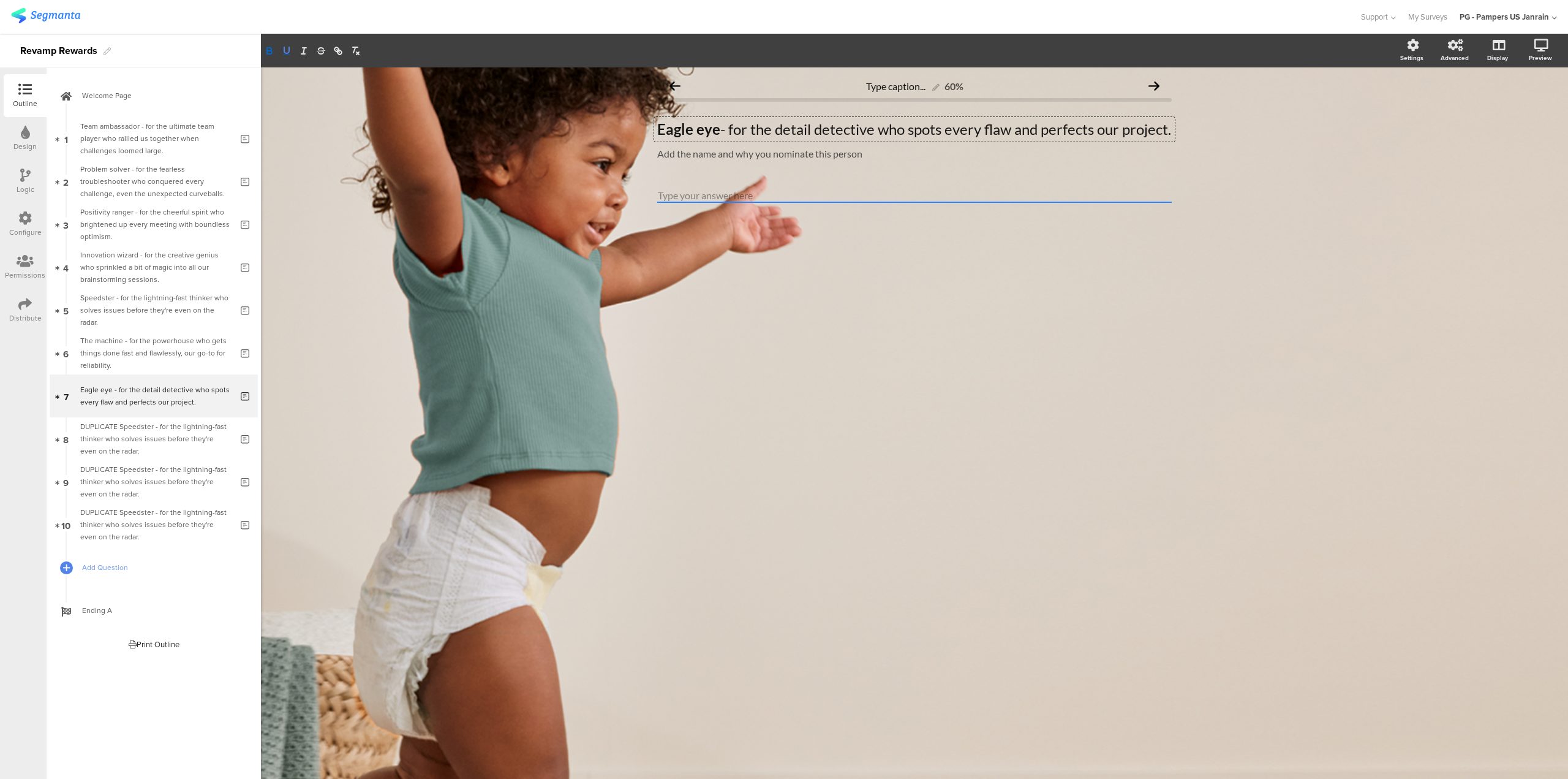
click at [287, 53] on icon "button" at bounding box center [287, 50] width 5 height 6
click at [123, 423] on div "DUPLICATE Speedster - for the lightning-fast thinker who solves issues before t…" at bounding box center [155, 438] width 151 height 37
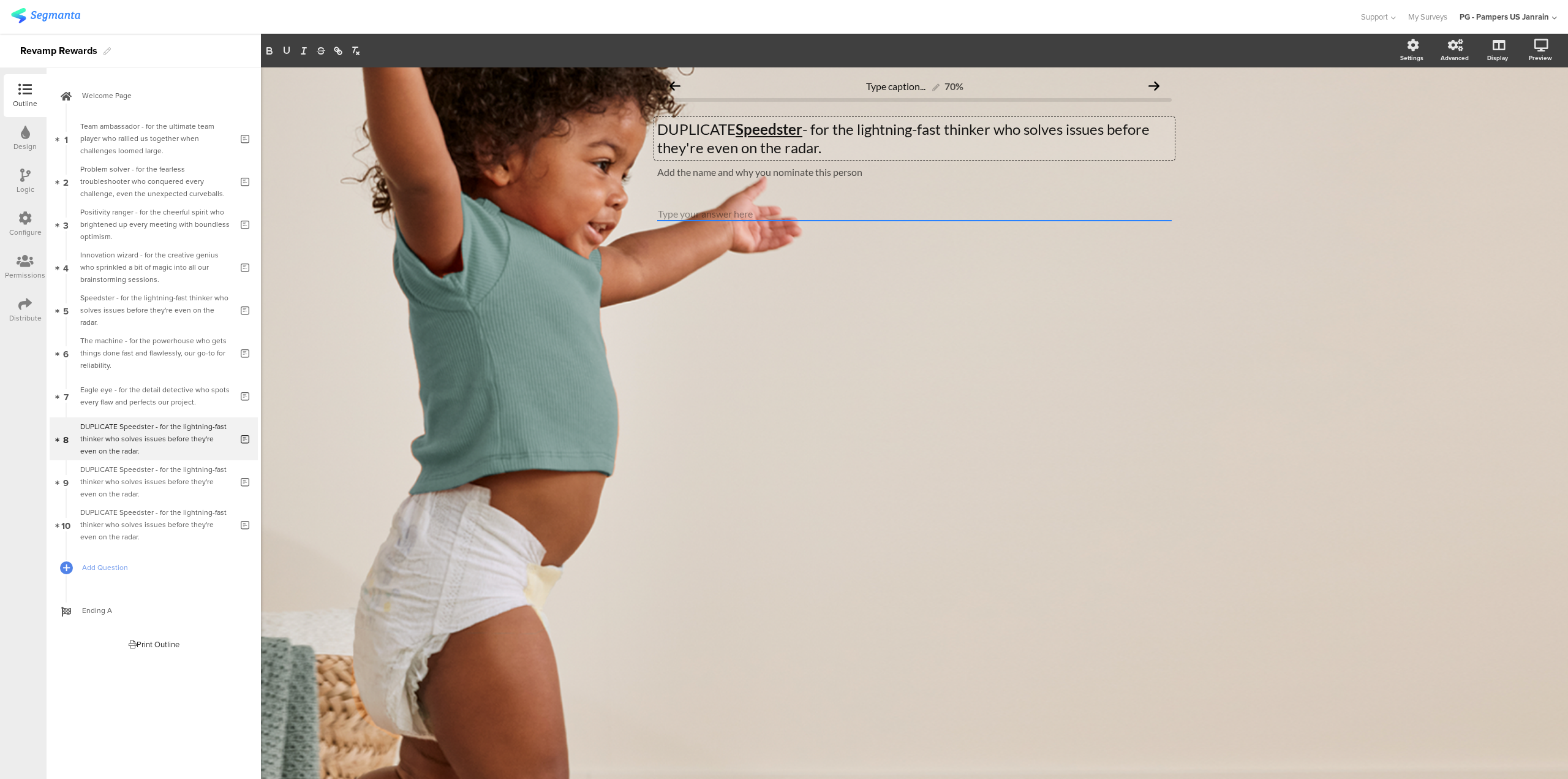
drag, startPoint x: 826, startPoint y: 159, endPoint x: 802, endPoint y: 143, distance: 28.8
click at [802, 143] on div "DUPLICATE Speedster - for the lightning-fast thinker who solves issues before t…" at bounding box center [914, 138] width 520 height 43
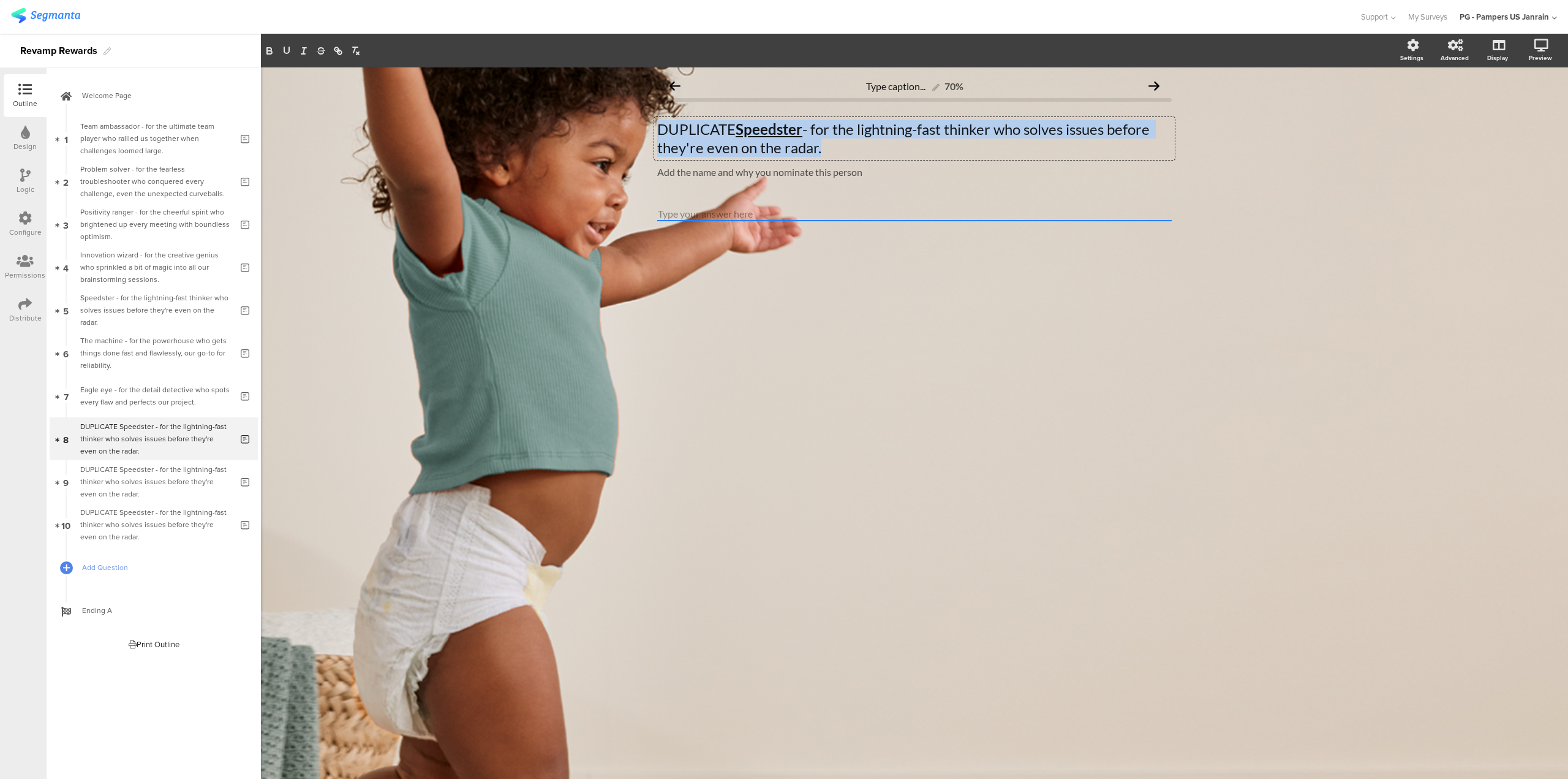
drag, startPoint x: 826, startPoint y: 150, endPoint x: 642, endPoint y: 114, distance: 187.5
click at [642, 114] on div "Type caption... 70% DUPLICATE Speedster - for the lightning-fast thinker who so…" at bounding box center [914, 423] width 1307 height 711
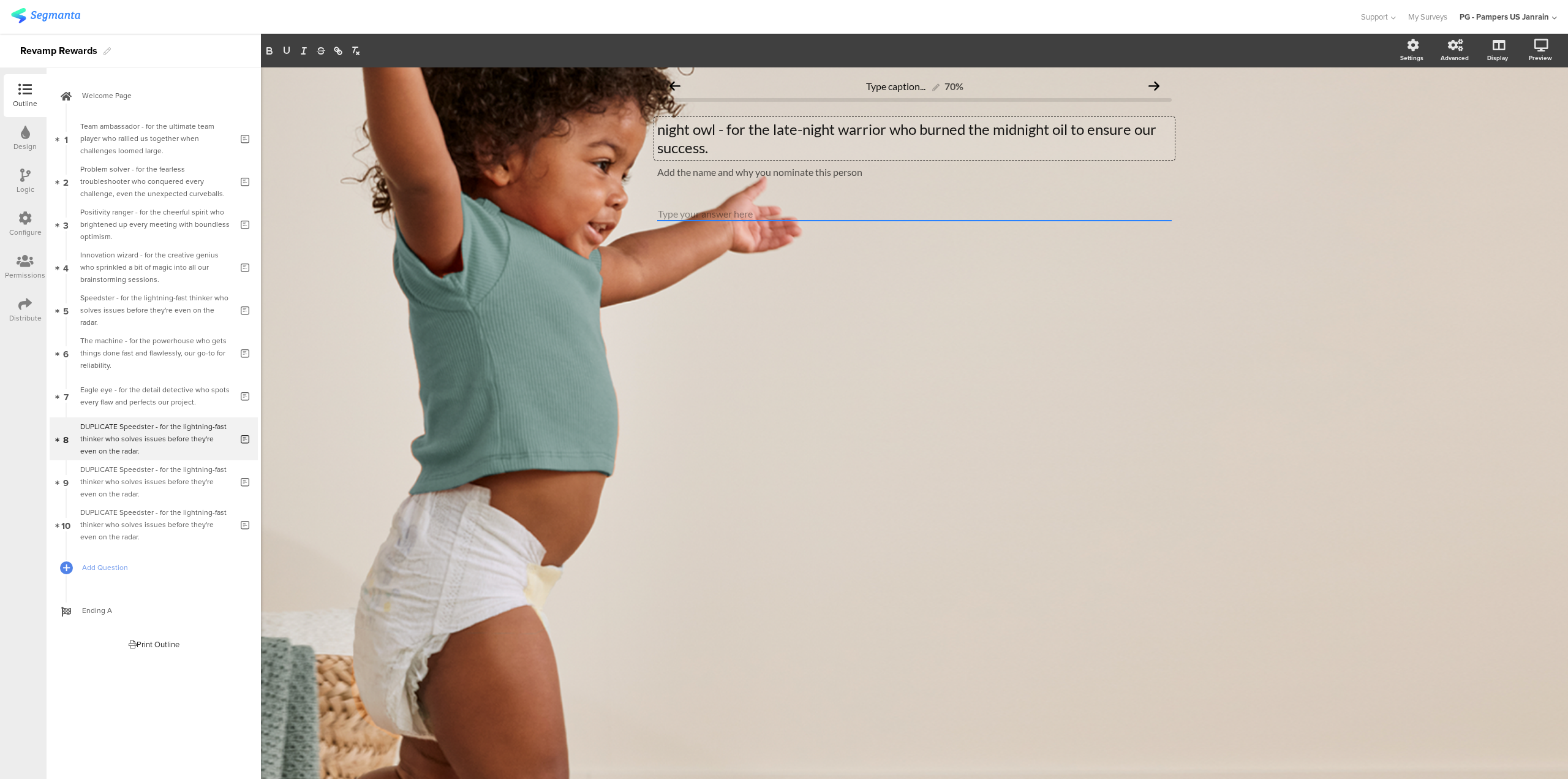
click at [664, 126] on p "night owl - for the late-night warrior who burned the midnight oil to ensure ou…" at bounding box center [914, 138] width 515 height 37
drag, startPoint x: 721, startPoint y: 130, endPoint x: 596, endPoint y: 123, distance: 125.2
click at [596, 123] on div "Type caption... 70% Night owl - for the late-night warrior who burned the midni…" at bounding box center [914, 423] width 1307 height 711
click at [287, 51] on icon "button" at bounding box center [286, 50] width 11 height 11
click at [270, 52] on icon "button" at bounding box center [269, 50] width 11 height 11
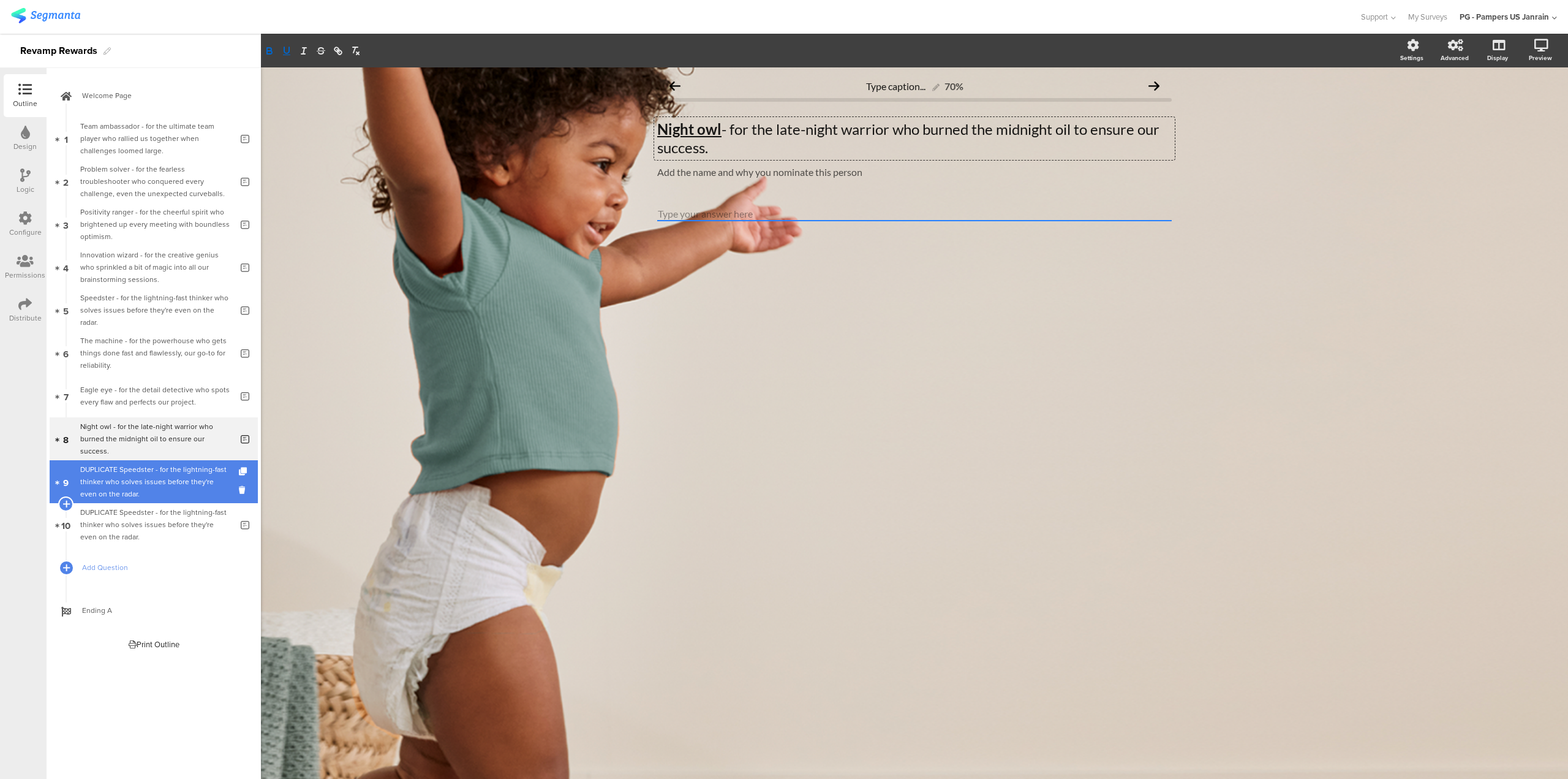
click at [168, 486] on div "DUPLICATE Speedster - for the lightning-fast thinker who solves issues before t…" at bounding box center [155, 481] width 151 height 37
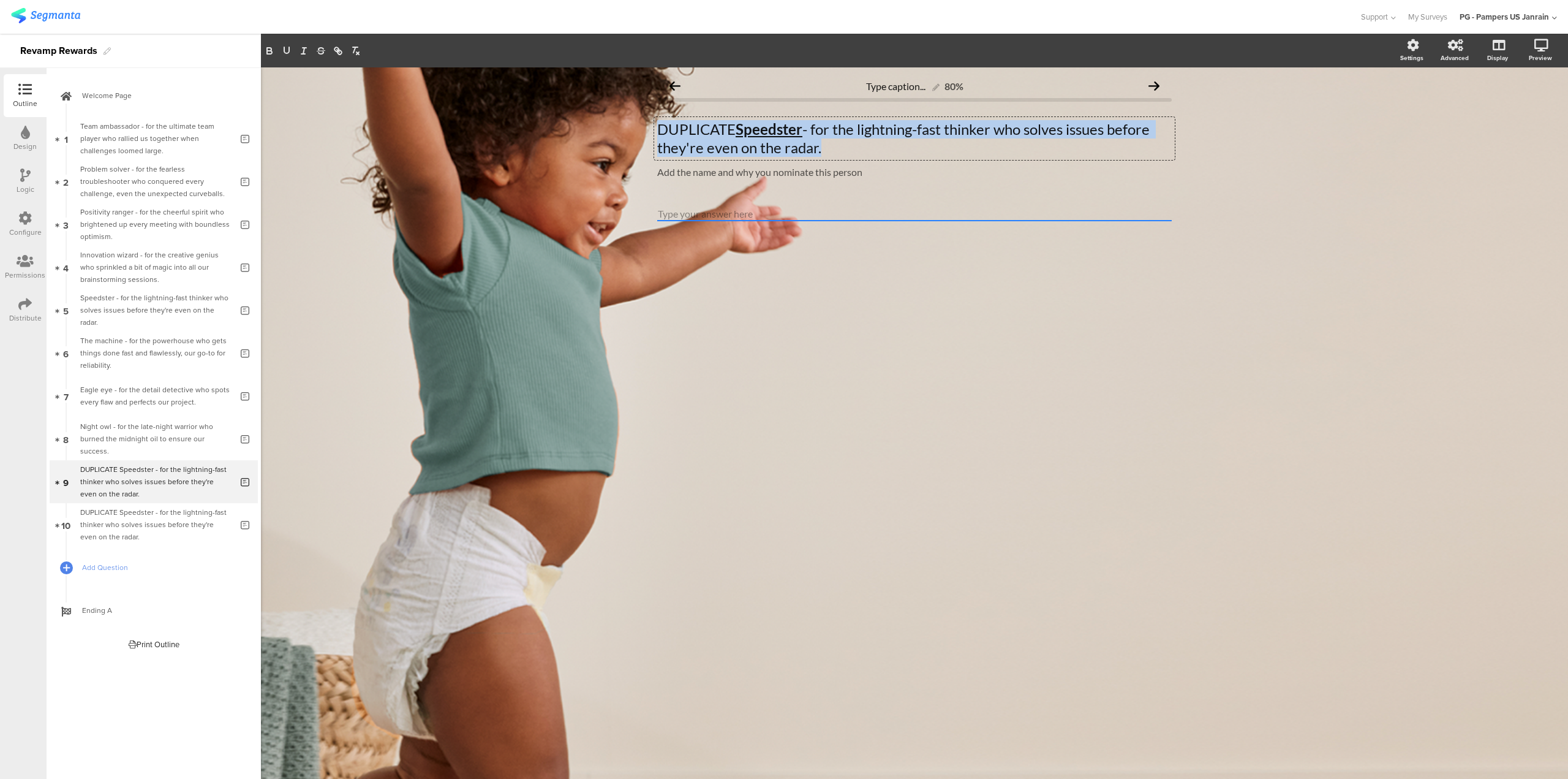
drag, startPoint x: 833, startPoint y: 153, endPoint x: 654, endPoint y: 123, distance: 181.5
click at [654, 123] on div "Type caption... 80% DUPLICATE Speedster - for the lightning-fast thinker who so…" at bounding box center [914, 168] width 539 height 203
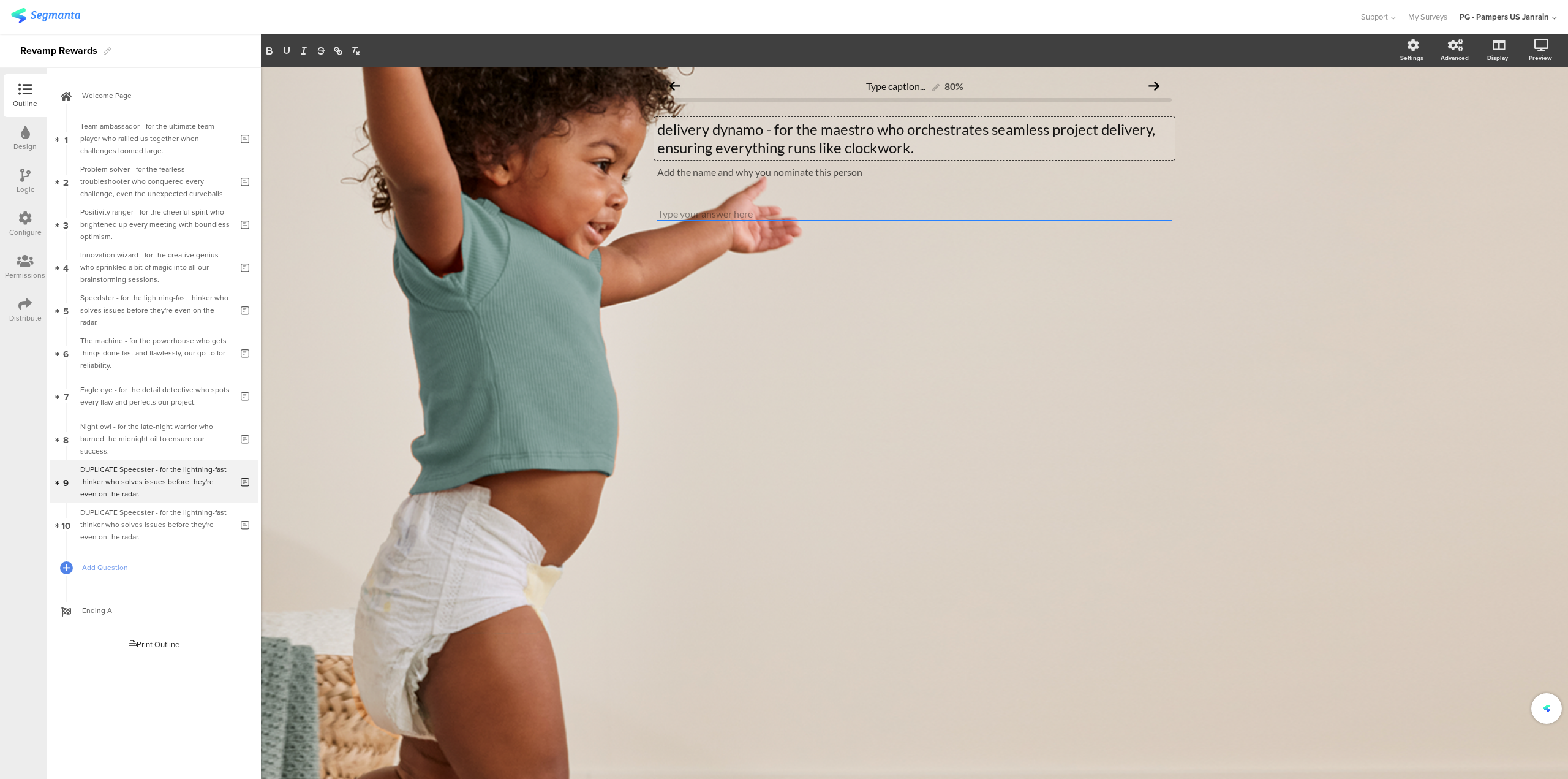
click at [665, 127] on p "delivery dynamo - for the maestro who orchestrates seamless project delivery, e…" at bounding box center [914, 138] width 515 height 37
drag, startPoint x: 766, startPoint y: 132, endPoint x: 623, endPoint y: 128, distance: 143.1
click at [623, 128] on div "Type caption... 80% Delivery dynamo - for the maestro who orchestrates seamless…" at bounding box center [914, 423] width 1307 height 711
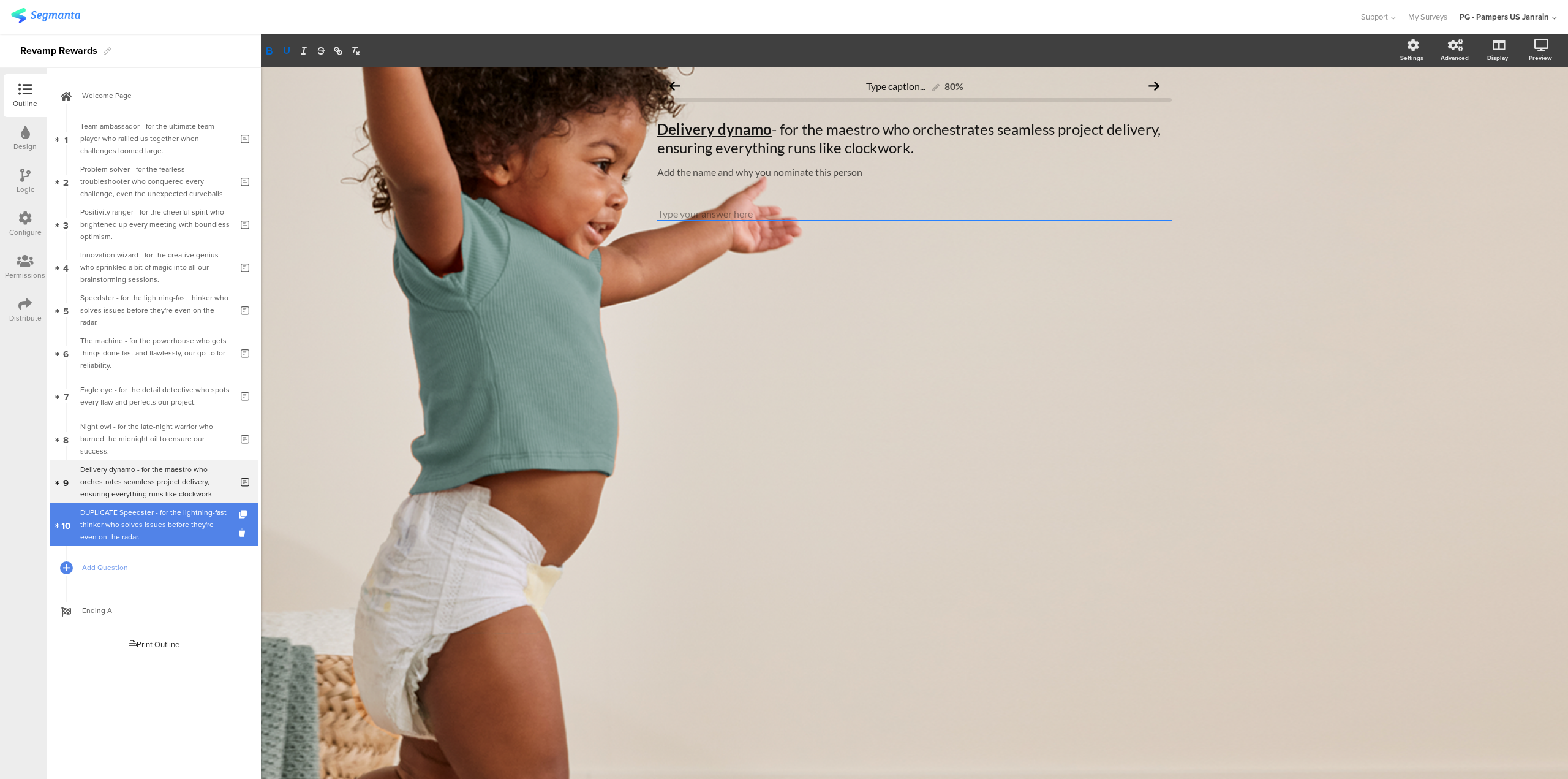
click at [123, 540] on div "DUPLICATE Speedster - for the lightning-fast thinker who solves issues before t…" at bounding box center [155, 524] width 151 height 37
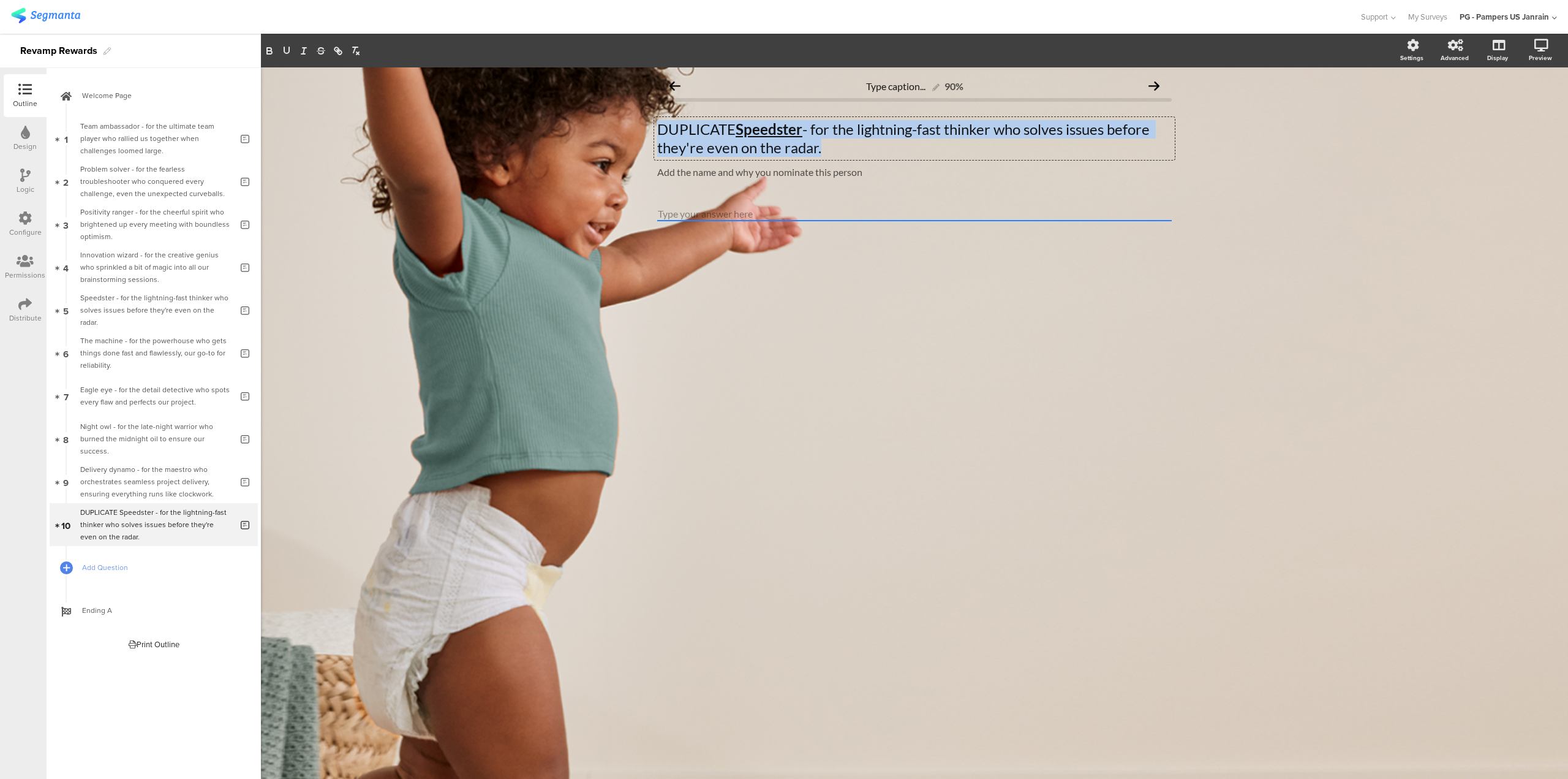
drag, startPoint x: 824, startPoint y: 146, endPoint x: 645, endPoint y: 133, distance: 179.5
click at [645, 133] on div "Type caption... 90% DUPLICATE Speedster - for the lightning-fast thinker who so…" at bounding box center [914, 168] width 539 height 203
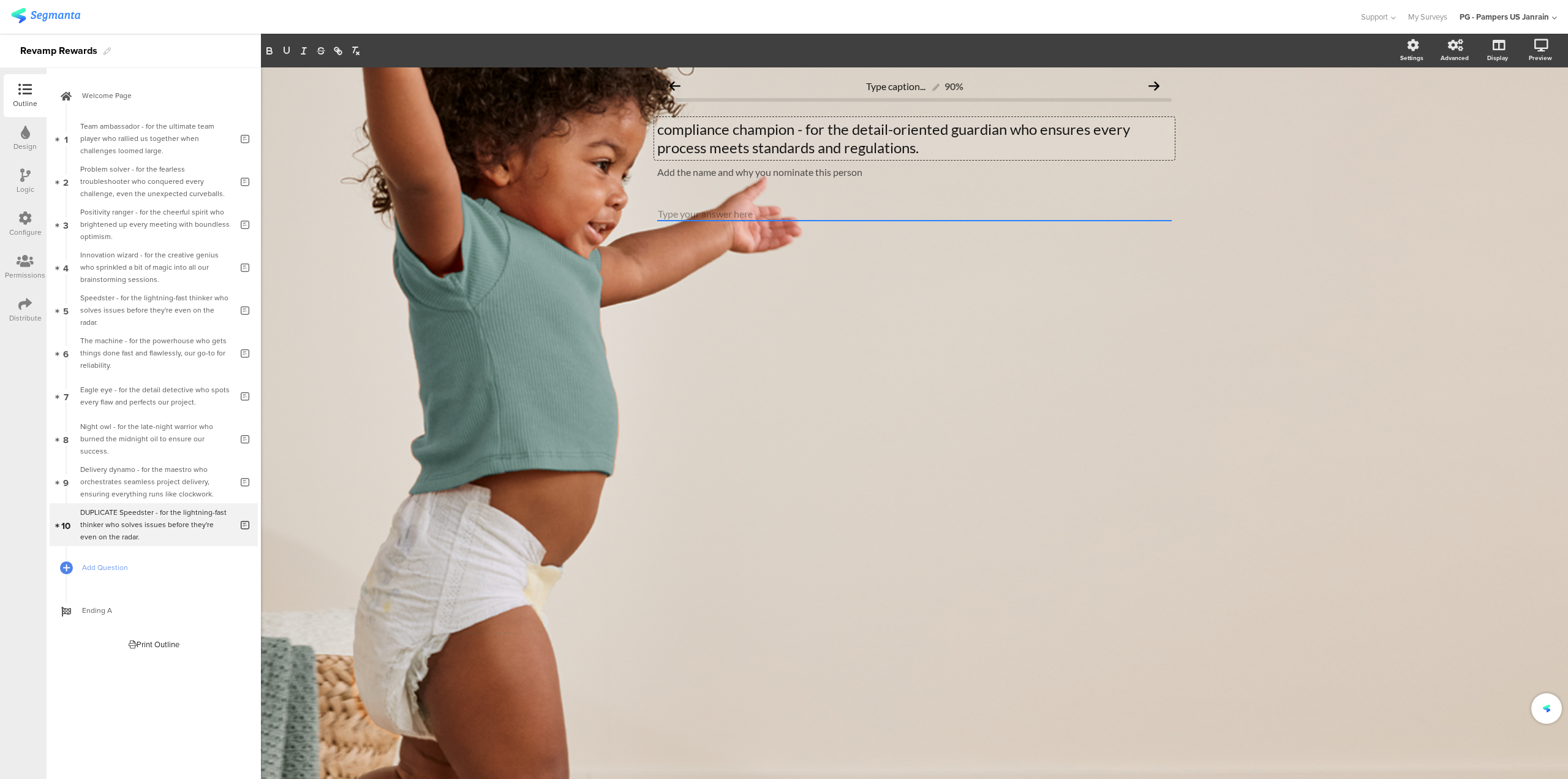
click at [667, 130] on p "compliance champion - for the detail-oriented guardian who ensures every proces…" at bounding box center [914, 138] width 515 height 37
drag, startPoint x: 793, startPoint y: 130, endPoint x: 617, endPoint y: 132, distance: 176.0
click at [617, 132] on div "Type caption... 90% Compliance champion - for the detail-oriented guardian who …" at bounding box center [914, 423] width 1307 height 711
click at [546, 404] on div "Type caption... 90% Compliance champion - for the detail-oriented guardian who …" at bounding box center [914, 423] width 1307 height 711
